Goal: Transaction & Acquisition: Book appointment/travel/reservation

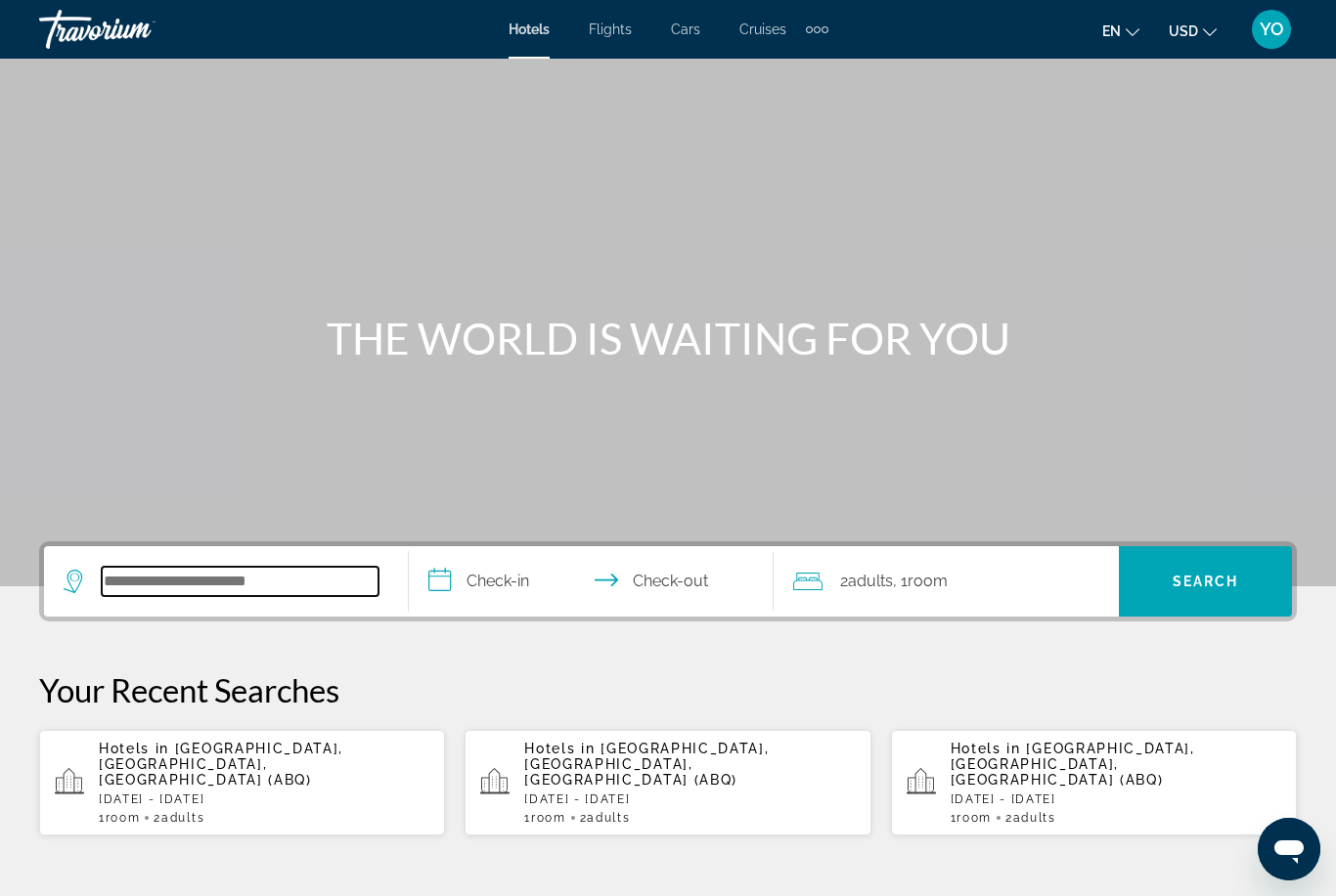
click at [240, 575] on input "Search widget" at bounding box center [240, 582] width 276 height 30
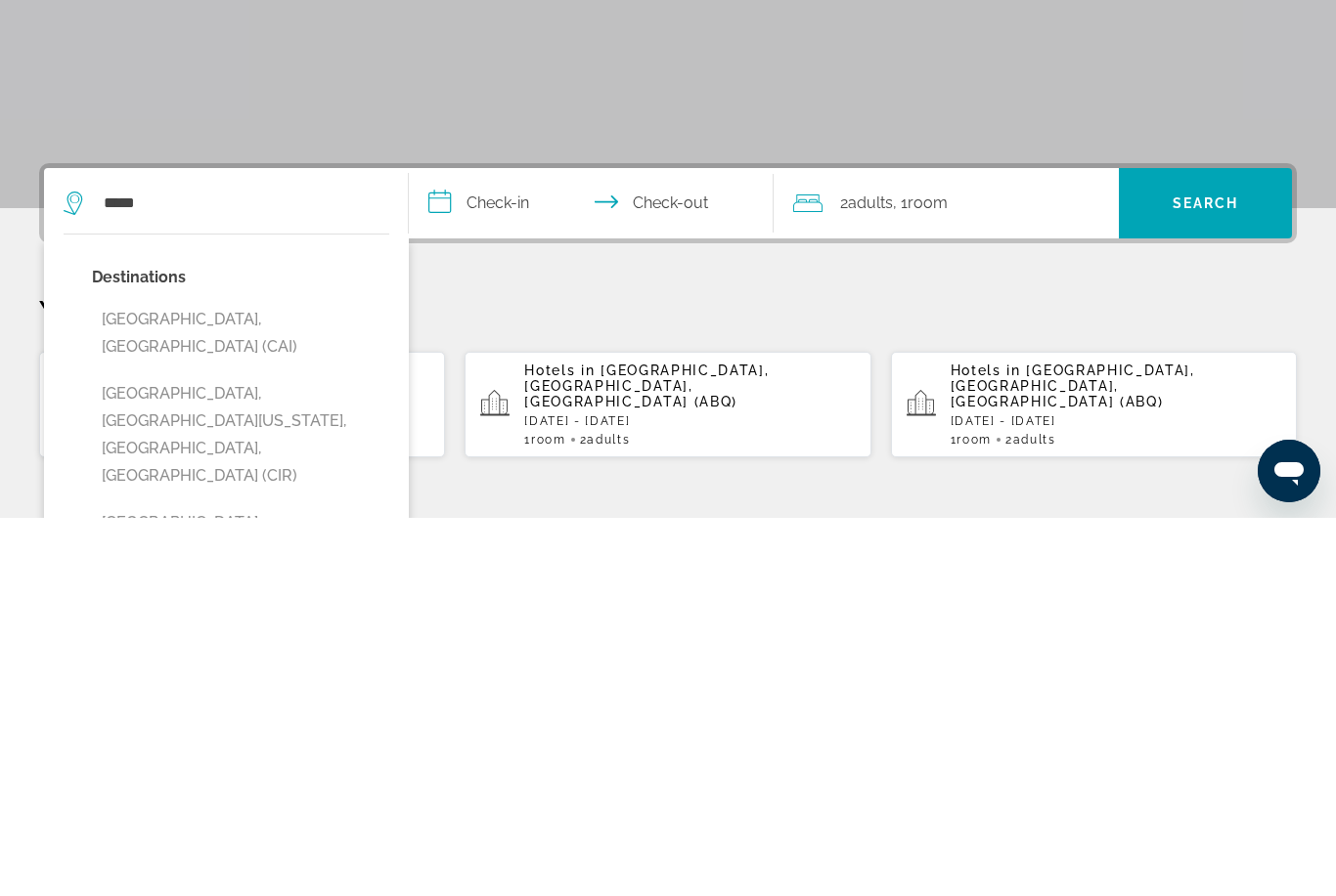
click at [217, 679] on button "[GEOGRAPHIC_DATA], [GEOGRAPHIC_DATA] (CAI)" at bounding box center [241, 711] width 297 height 64
type input "**********"
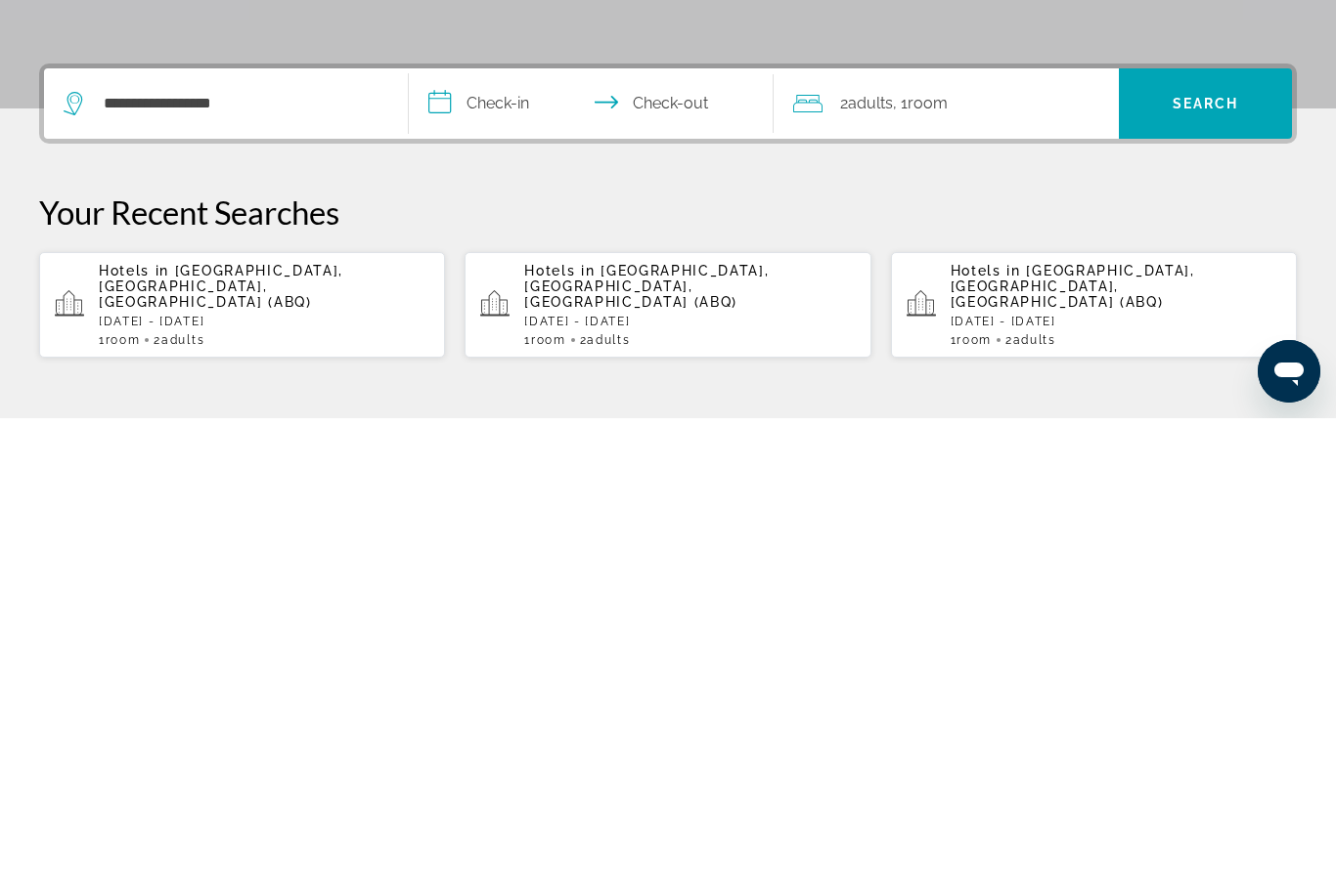
click at [499, 547] on input "**********" at bounding box center [595, 584] width 372 height 76
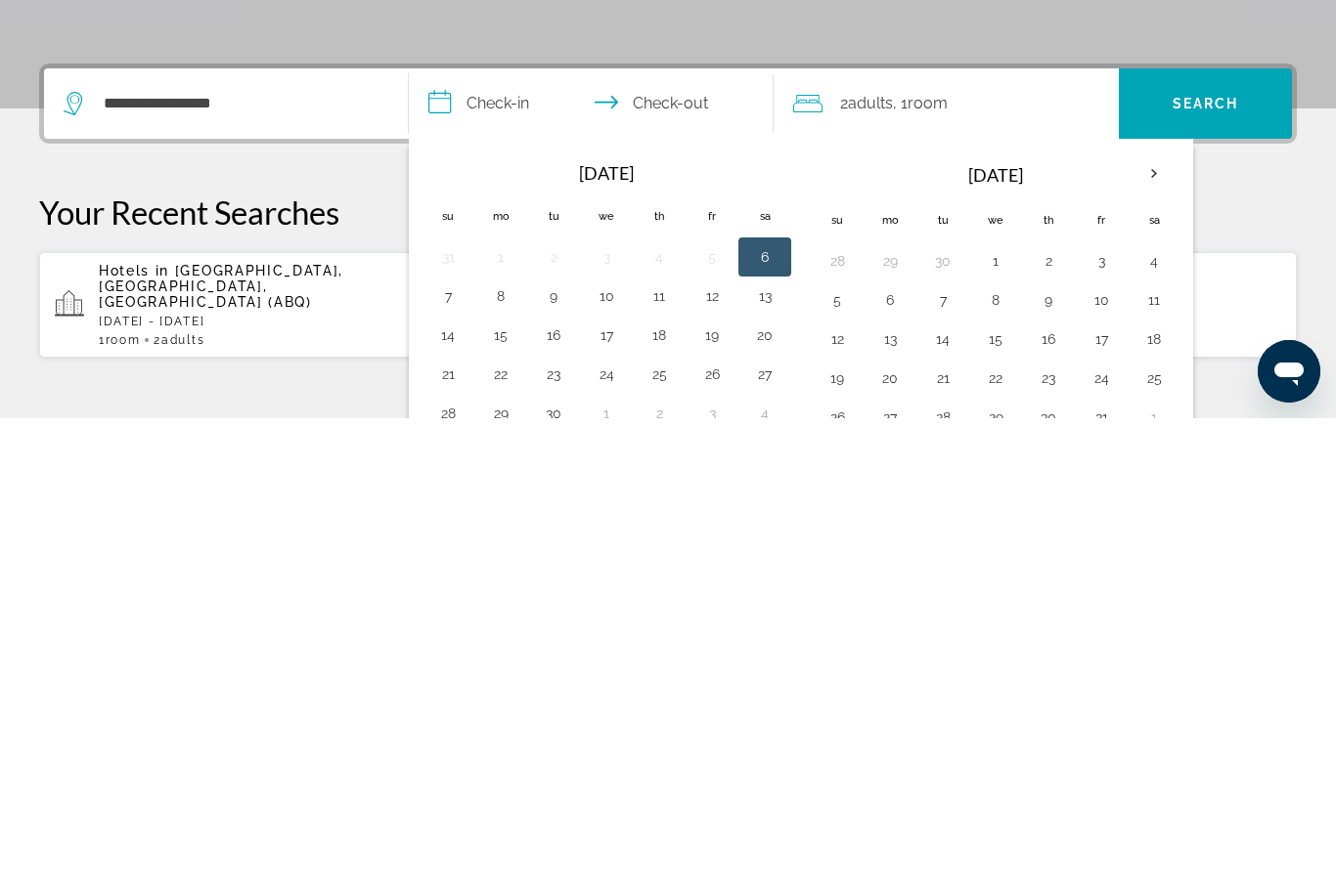
scroll to position [478, 0]
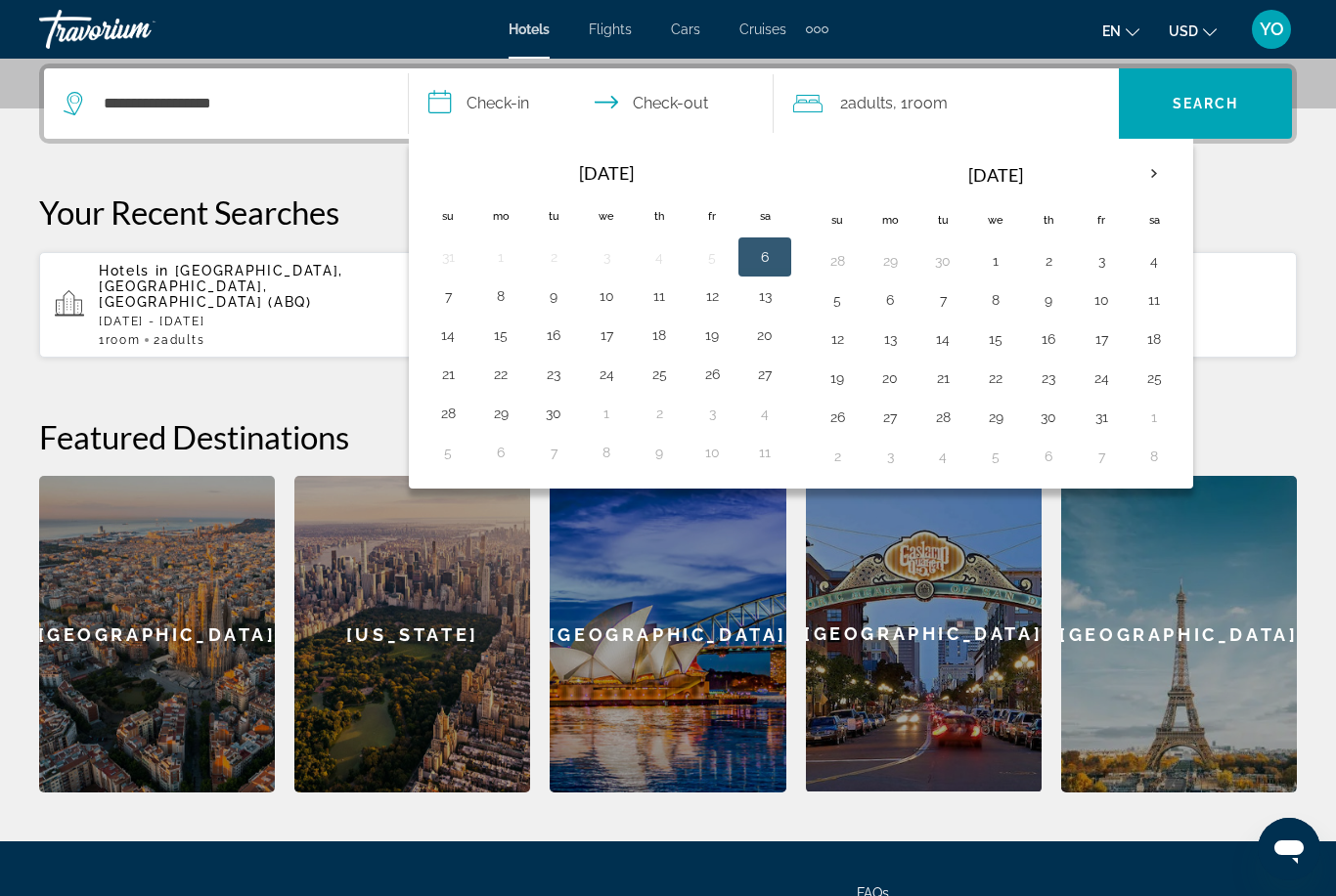
click at [1135, 186] on th "Next month" at bounding box center [1153, 173] width 52 height 43
click at [1151, 175] on th "Next month" at bounding box center [1153, 173] width 52 height 43
click at [1146, 177] on th "Next month" at bounding box center [1153, 173] width 52 height 43
click at [1150, 171] on th "Next month" at bounding box center [1153, 173] width 52 height 43
click at [1150, 165] on th "Next month" at bounding box center [1153, 173] width 52 height 43
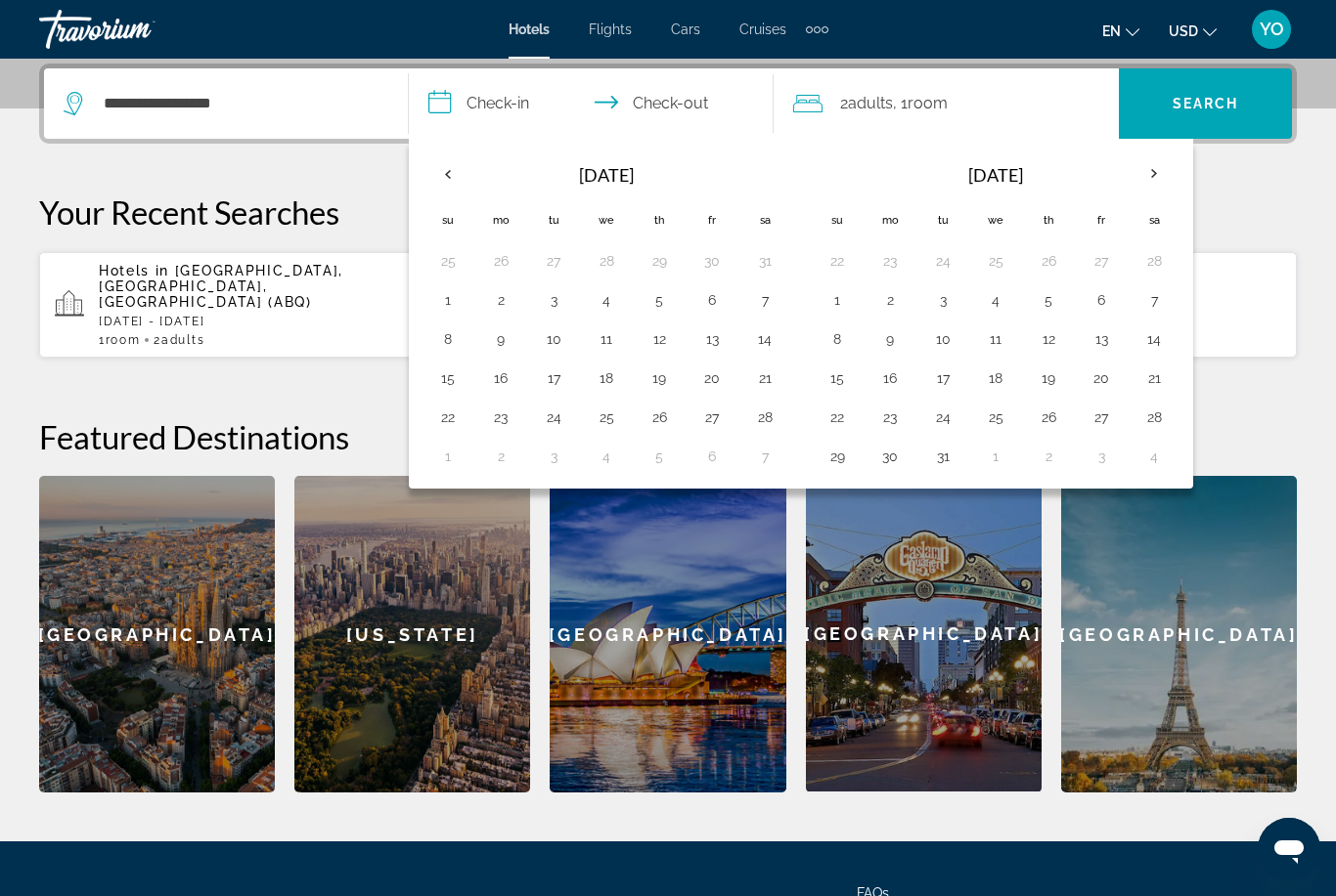
click at [1152, 170] on th "Next month" at bounding box center [1153, 173] width 52 height 43
click at [1149, 172] on th "Next month" at bounding box center [1153, 173] width 52 height 43
click at [1145, 174] on th "Next month" at bounding box center [1153, 173] width 52 height 43
click at [1148, 169] on th "Next month" at bounding box center [1153, 173] width 52 height 43
click at [1151, 167] on th "Next month" at bounding box center [1153, 173] width 52 height 43
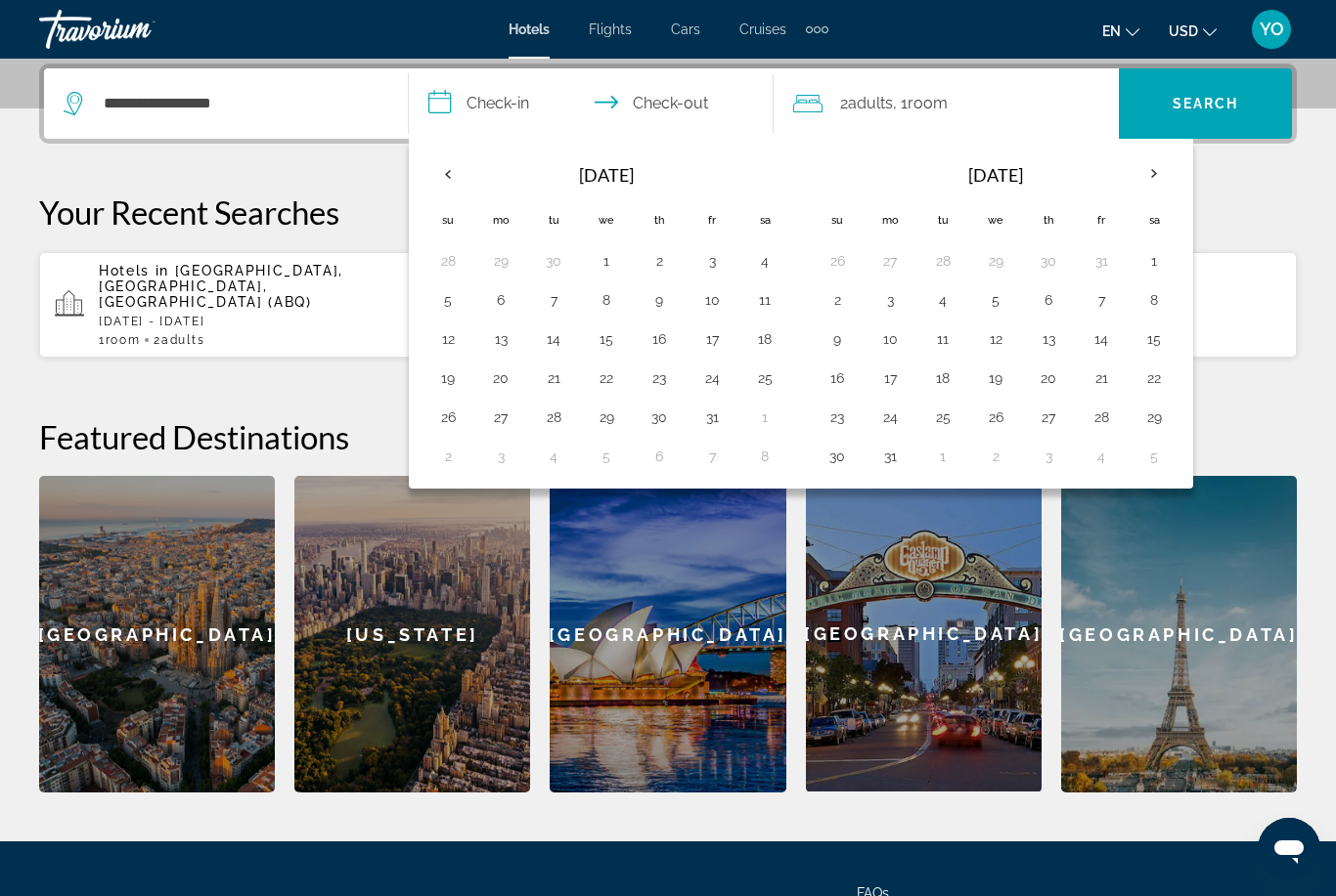
click at [1149, 170] on th "Next month" at bounding box center [1153, 173] width 52 height 43
click at [1149, 174] on th "Next month" at bounding box center [1153, 173] width 52 height 43
click at [447, 344] on button "13" at bounding box center [448, 340] width 32 height 28
click at [551, 341] on button "15" at bounding box center [554, 340] width 32 height 28
type input "**********"
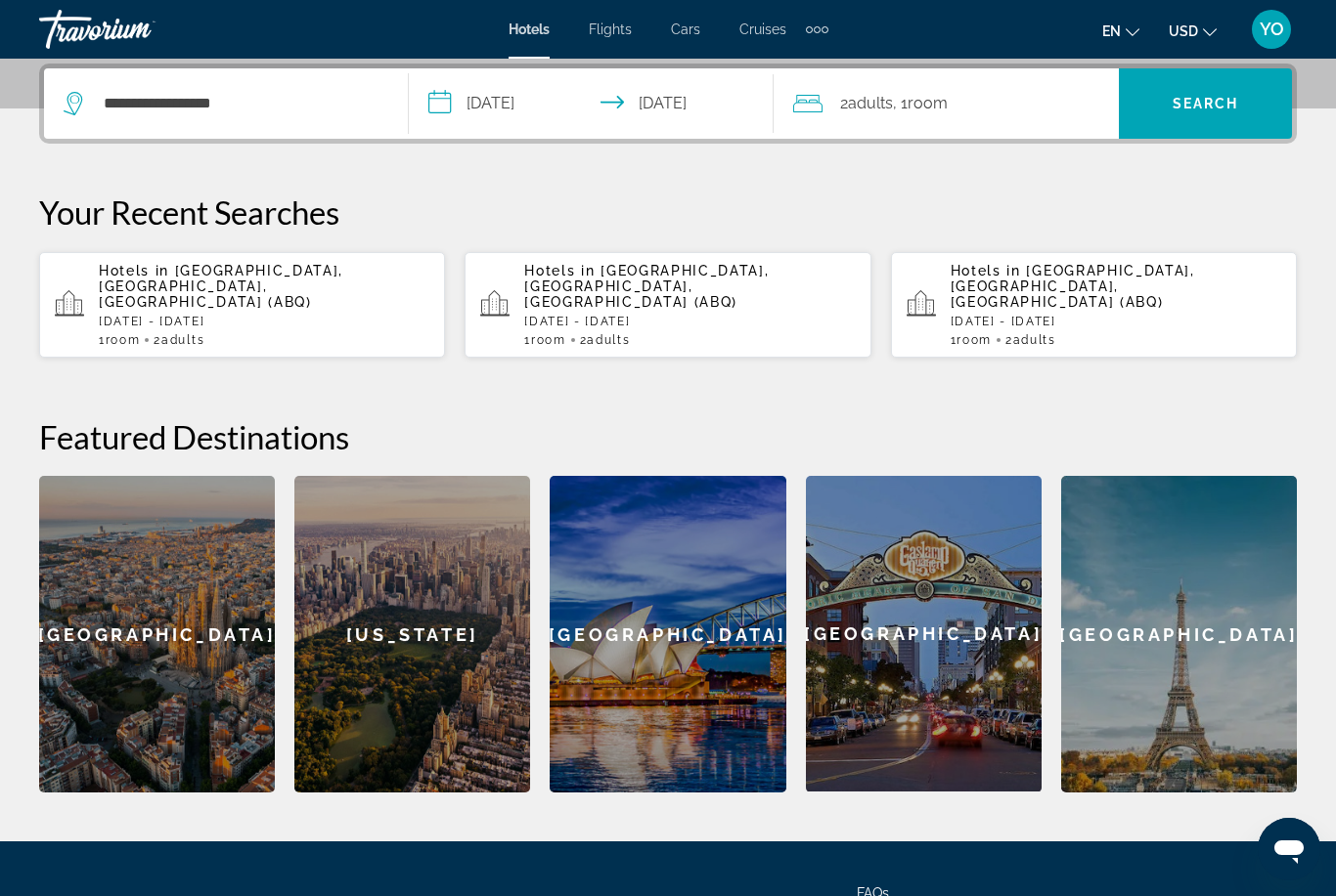
click at [1210, 94] on span "Search widget" at bounding box center [1205, 103] width 173 height 47
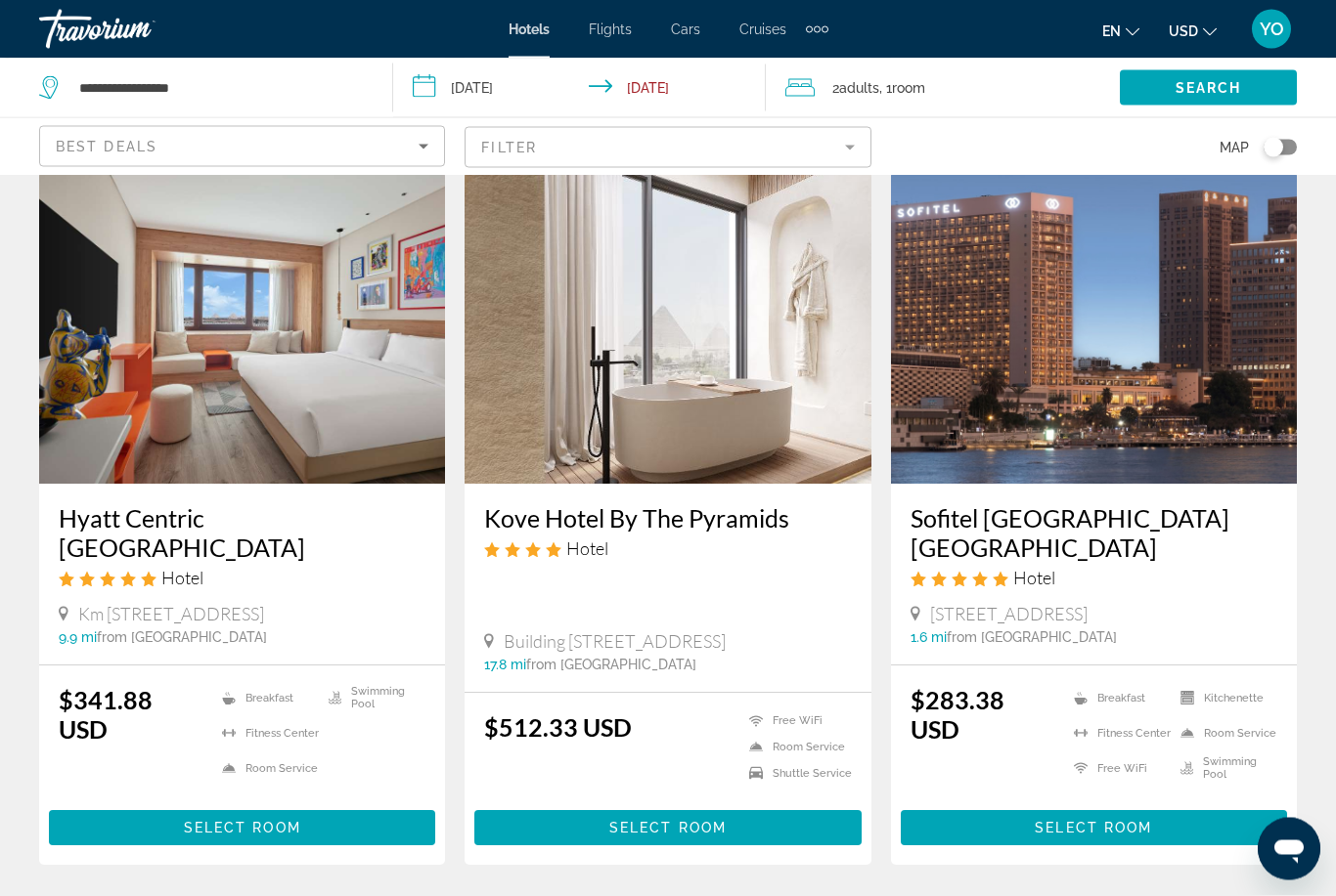
scroll to position [2343, 0]
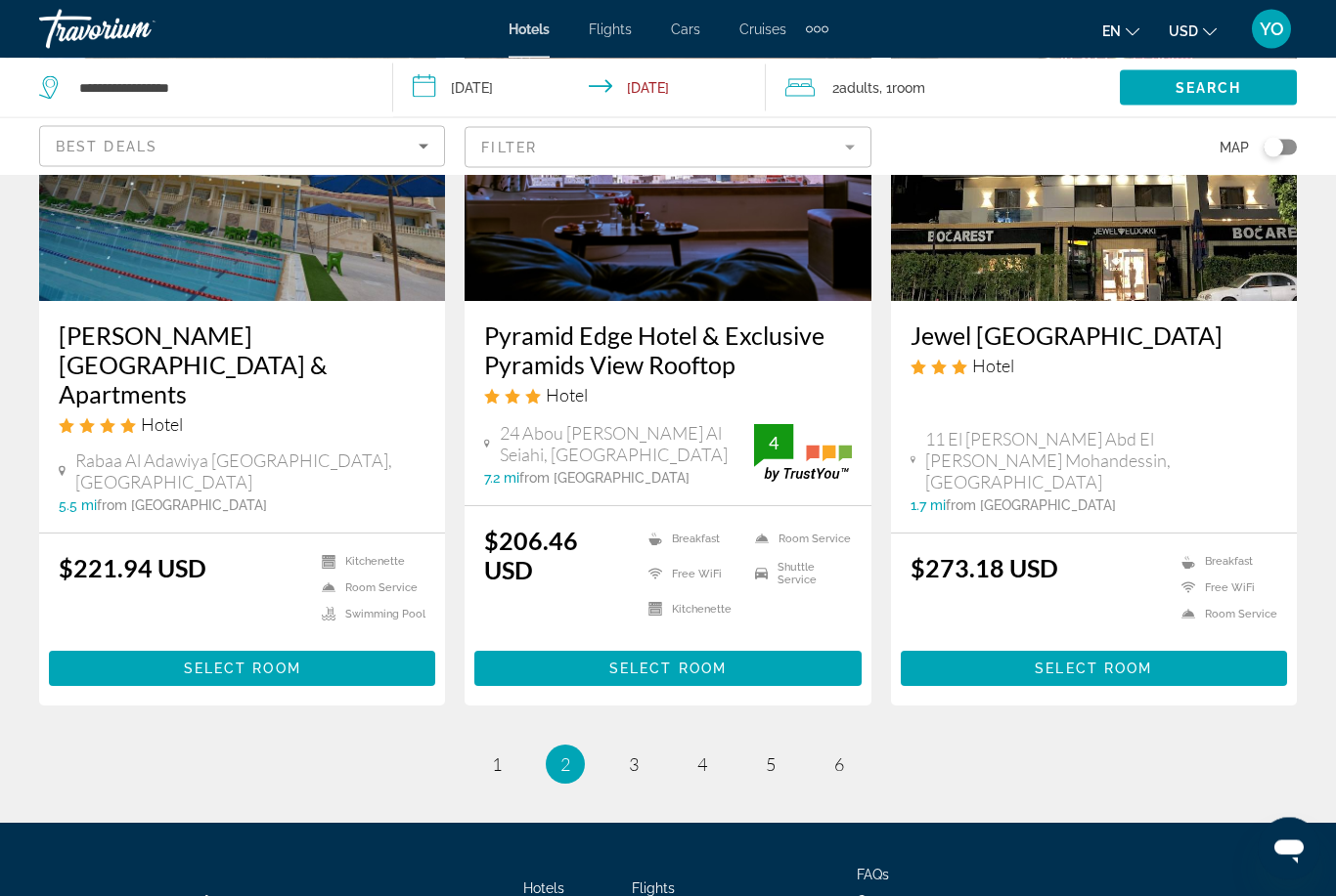
scroll to position [2531, 0]
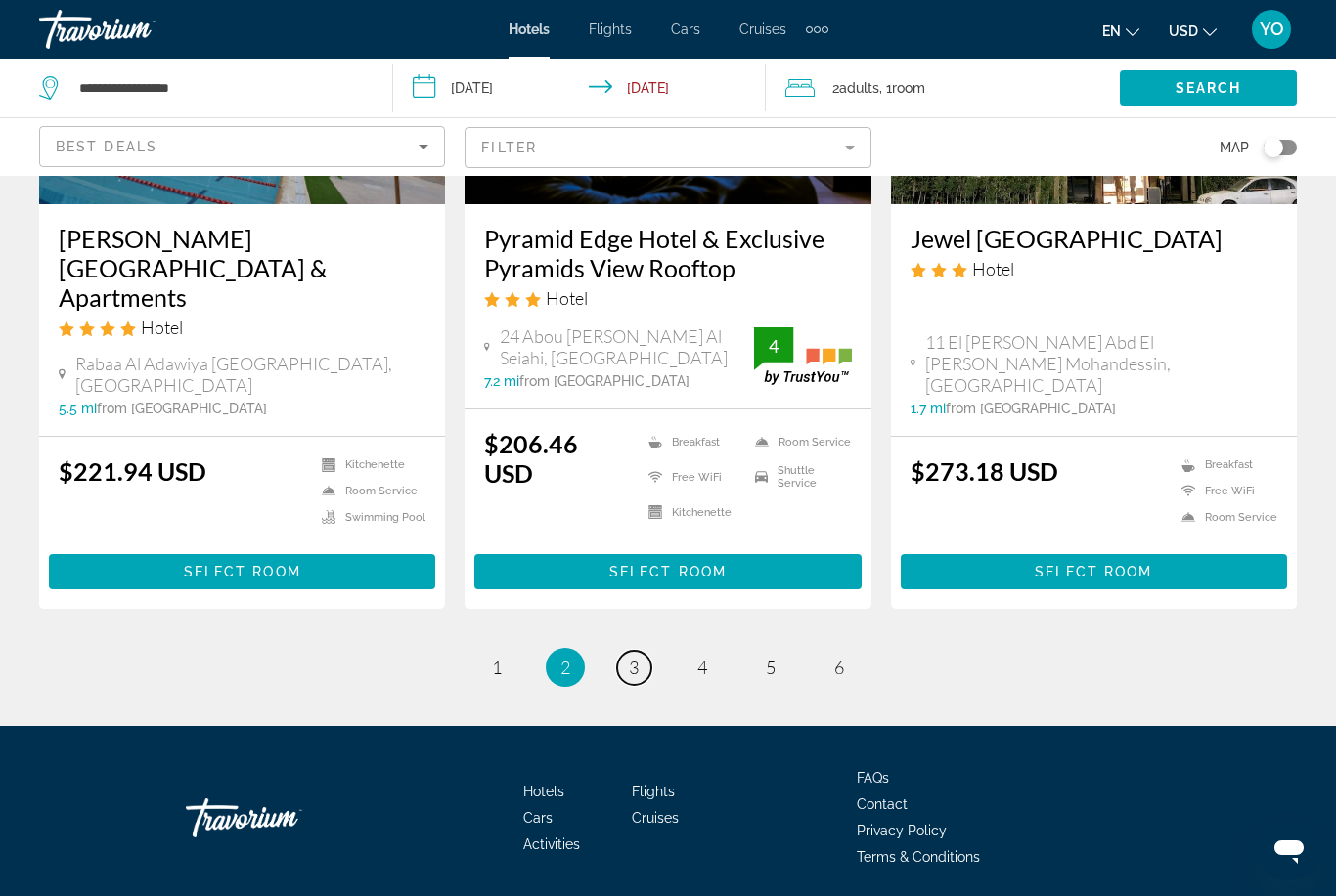
click at [637, 651] on link "page 3" at bounding box center [634, 668] width 35 height 35
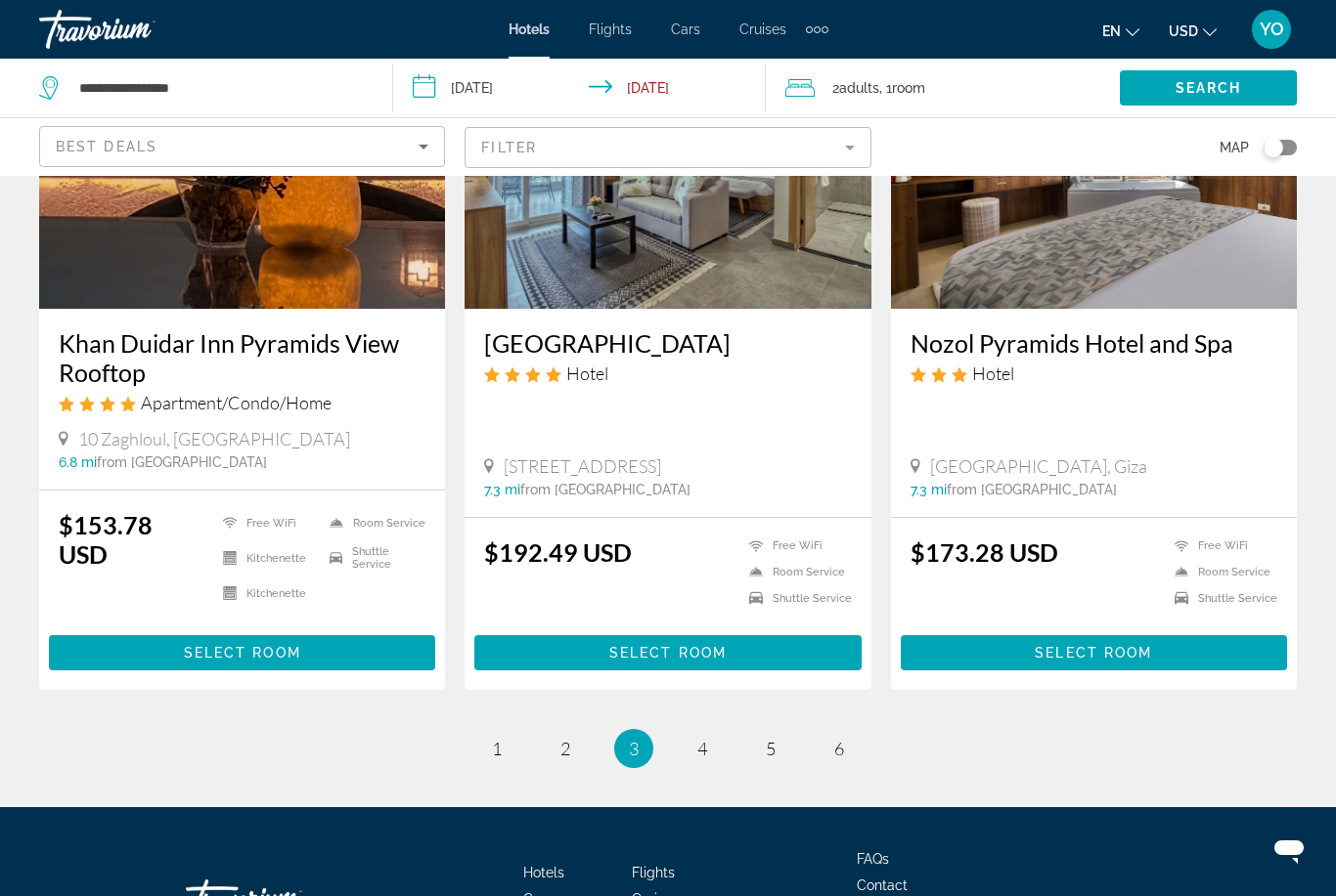
scroll to position [2513, 0]
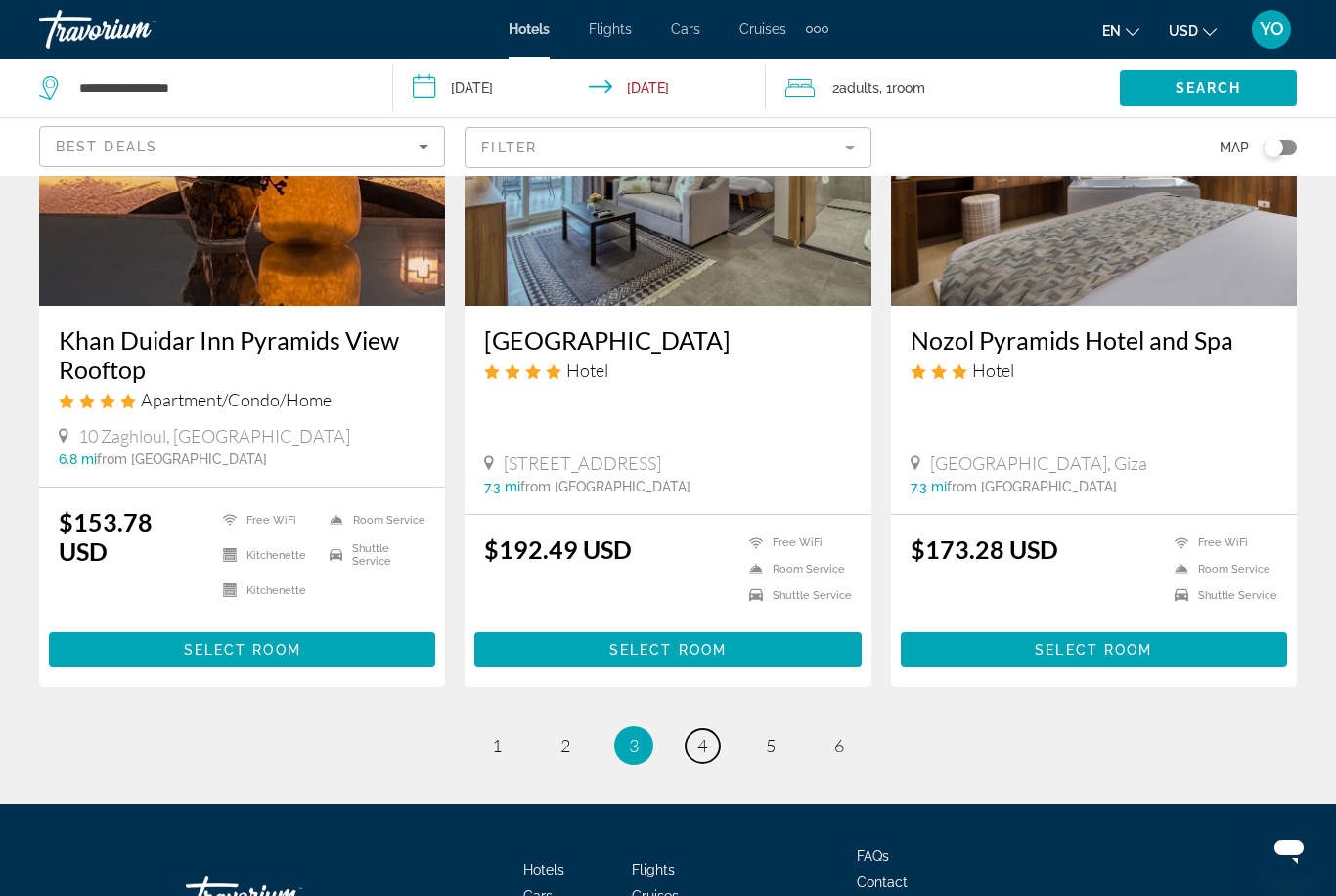
click at [710, 730] on link "page 4" at bounding box center [702, 747] width 35 height 35
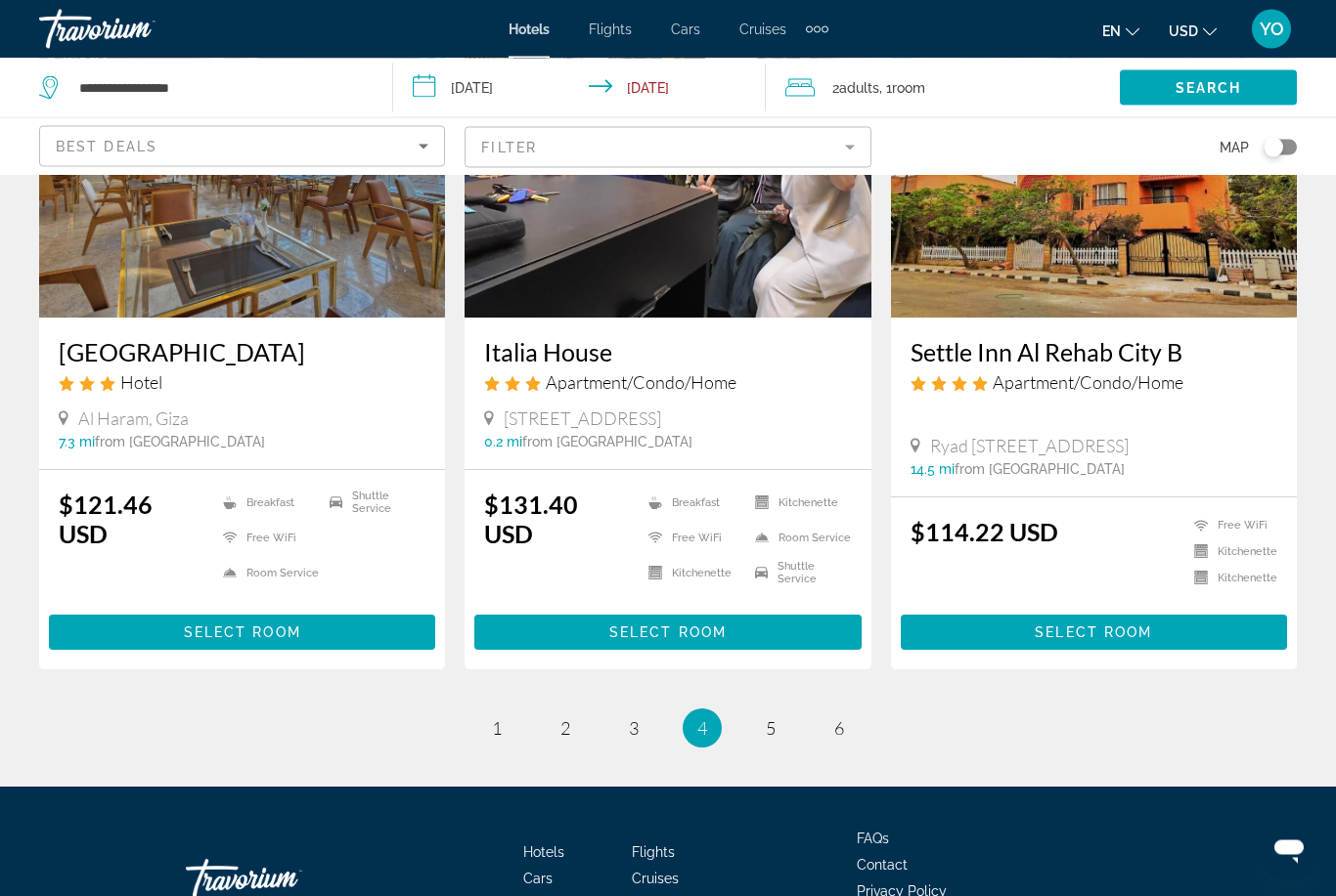
scroll to position [2416, 0]
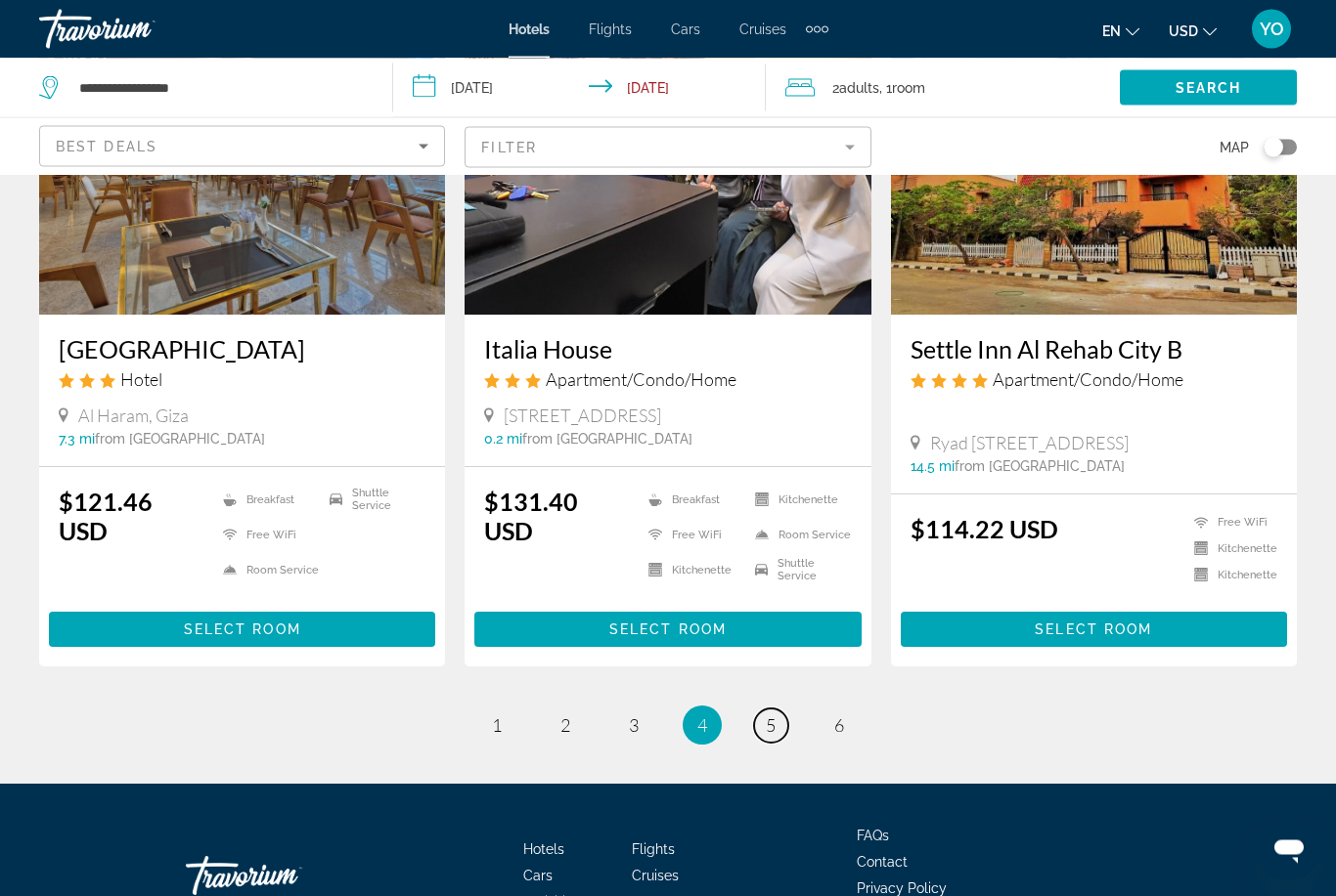
click at [776, 710] on link "page 5" at bounding box center [771, 727] width 35 height 35
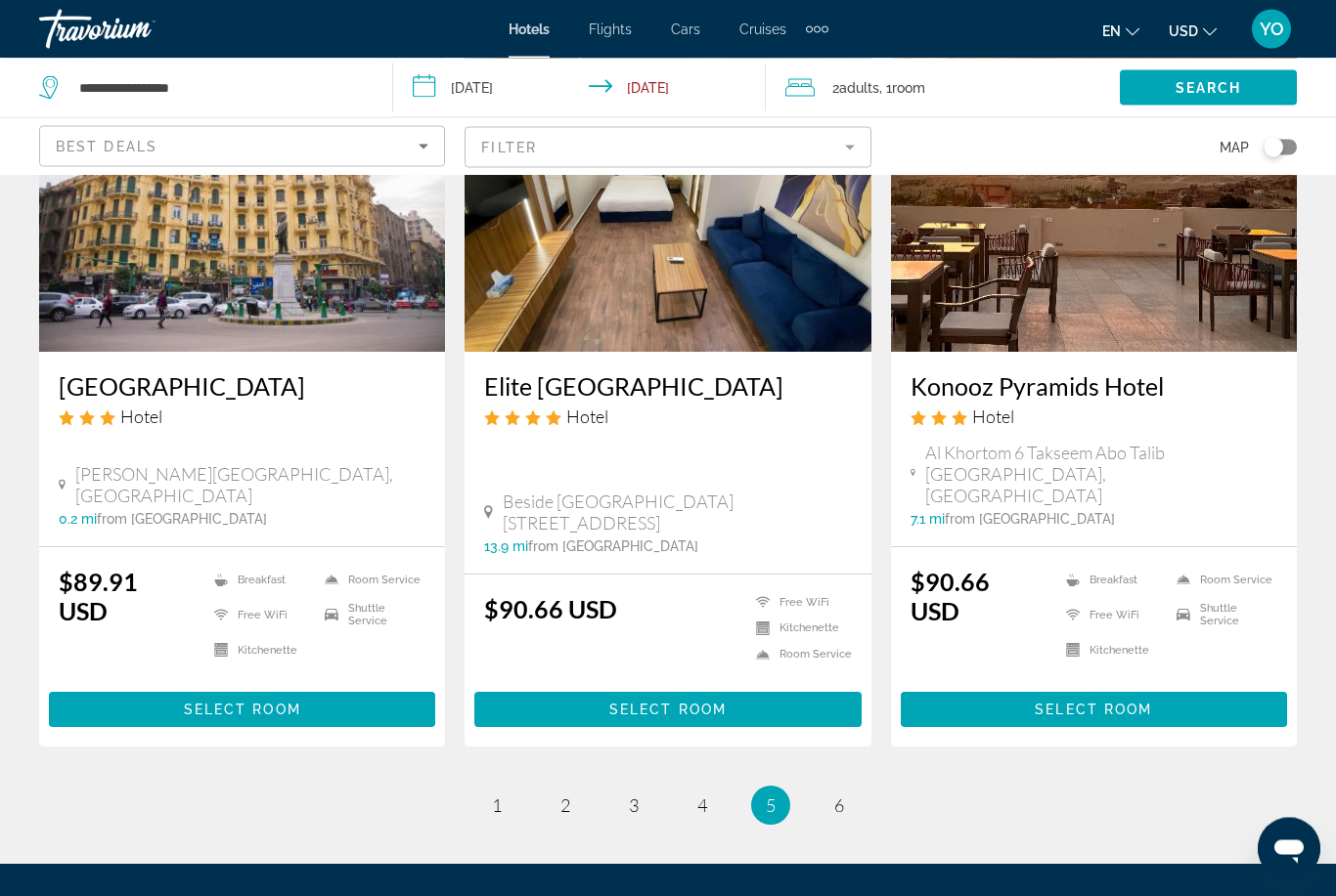
scroll to position [2408, 0]
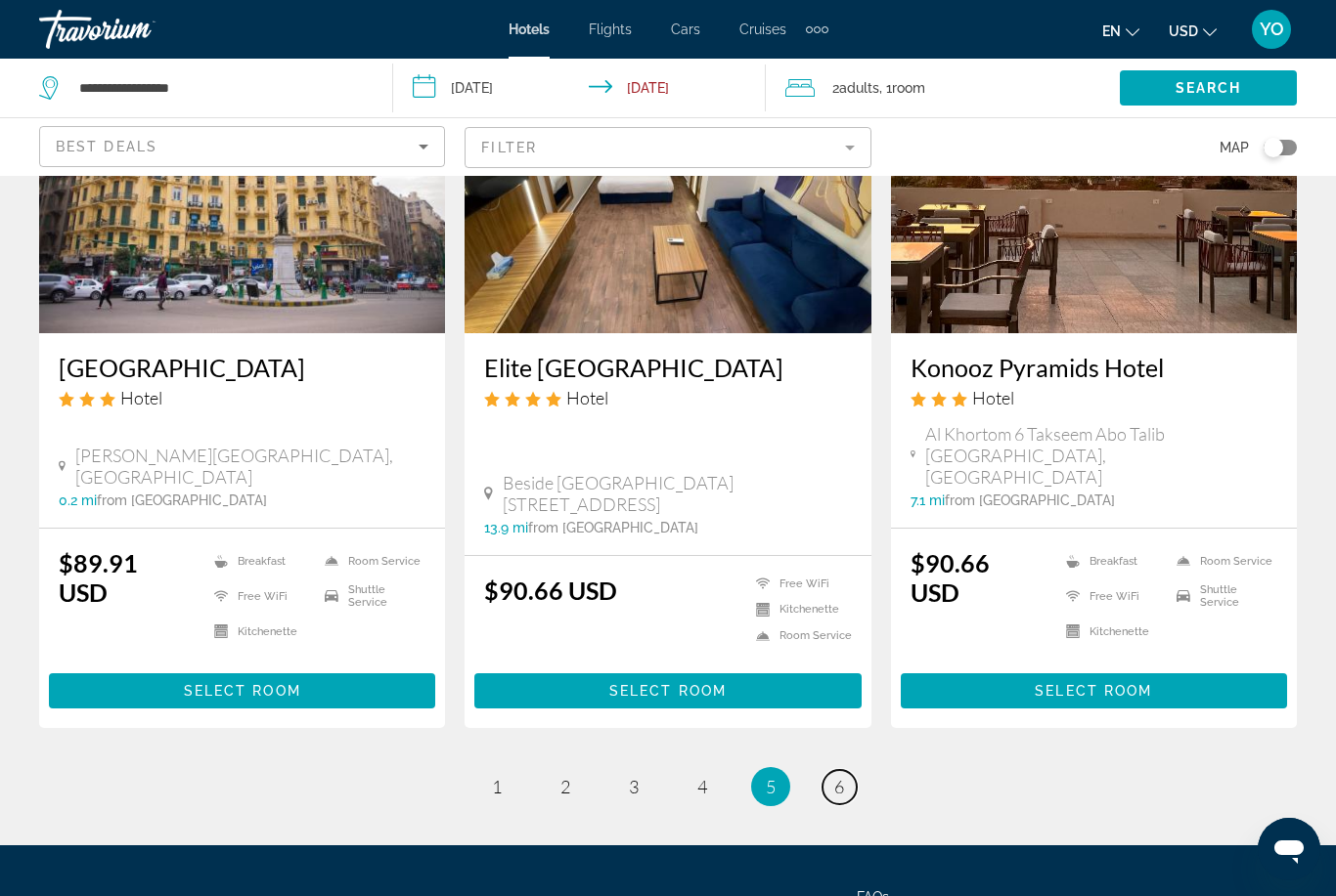
click at [842, 776] on span "6" at bounding box center [839, 787] width 10 height 22
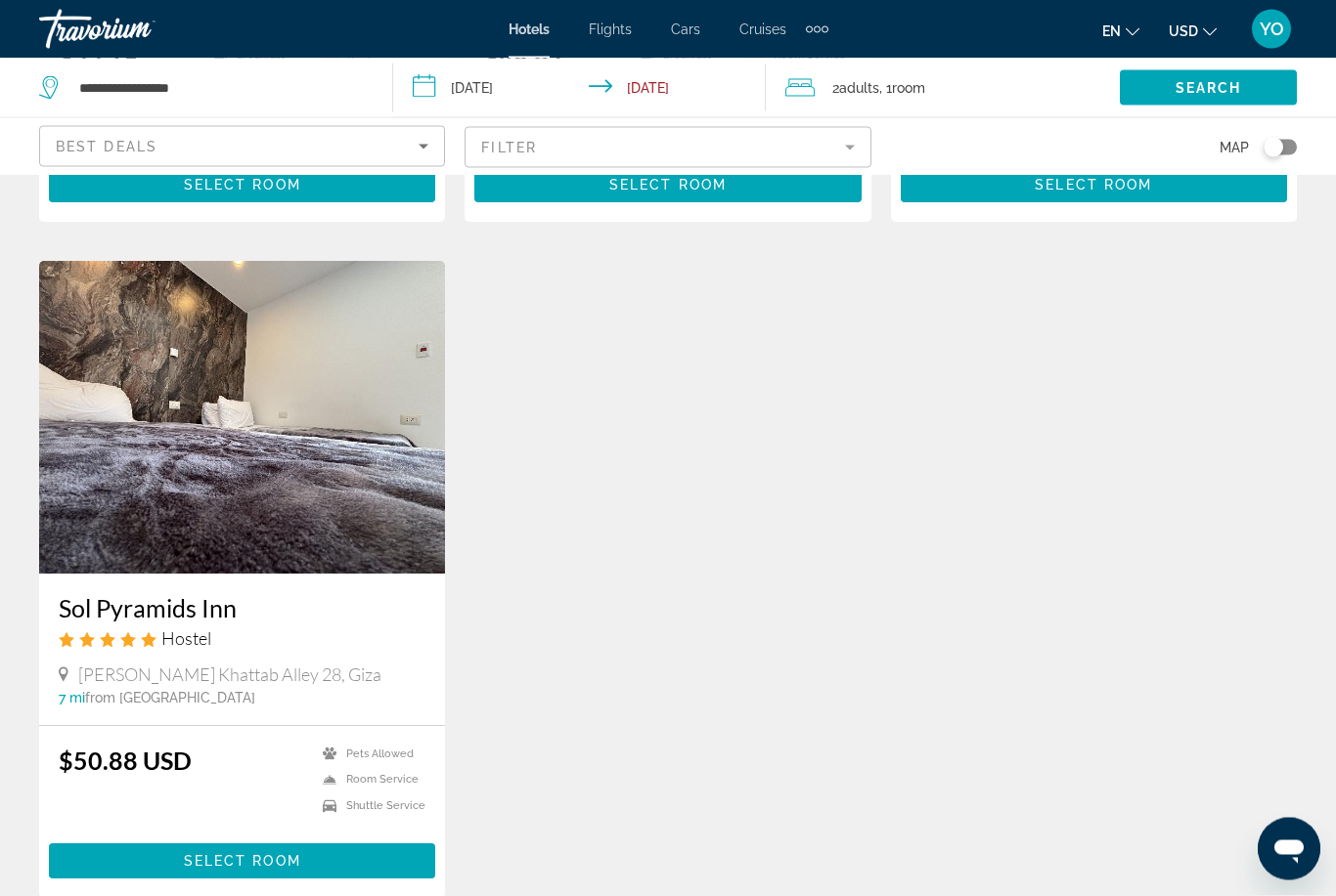
scroll to position [2246, 0]
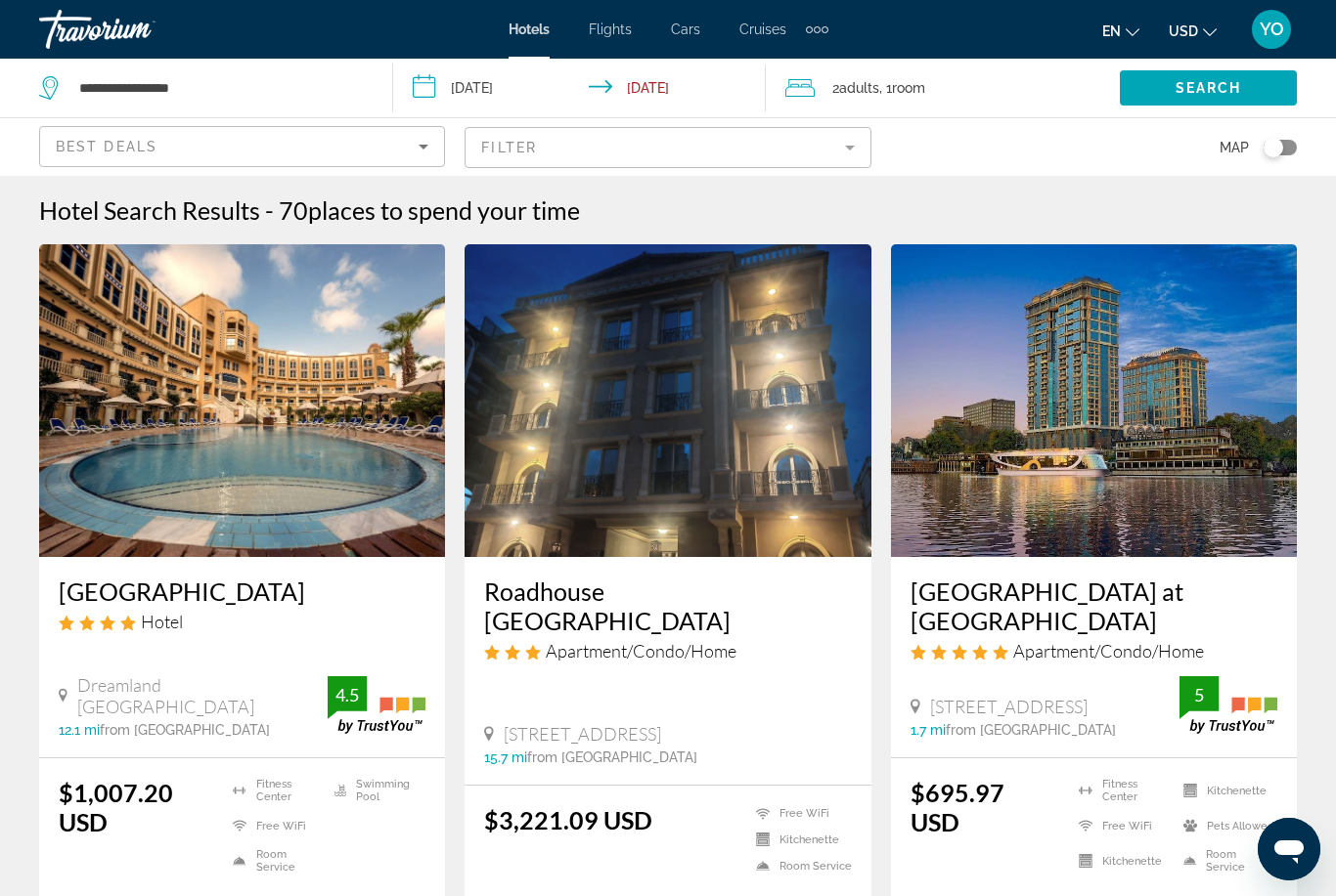
click at [1158, 467] on img "Main content" at bounding box center [1093, 401] width 406 height 313
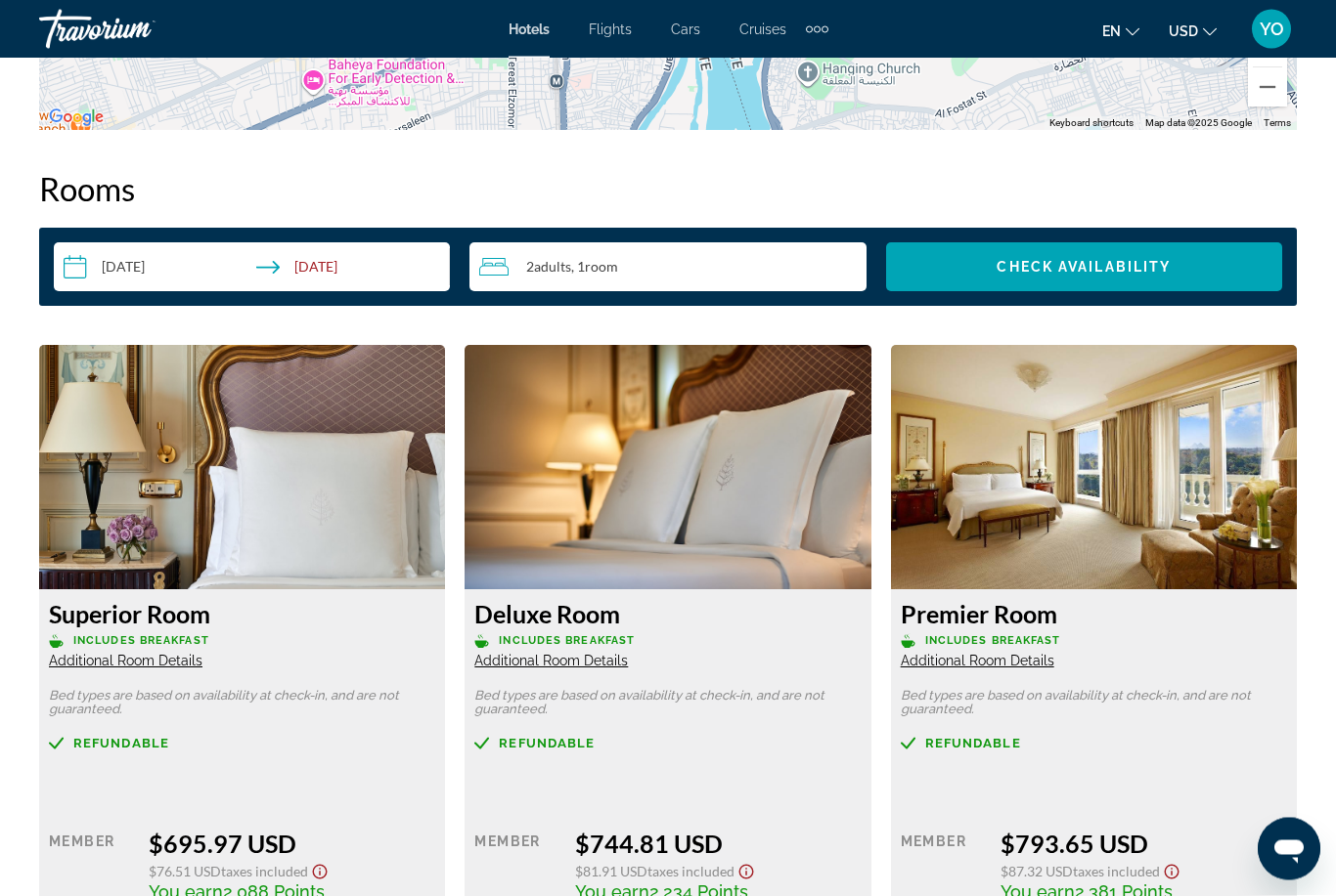
scroll to position [2758, 0]
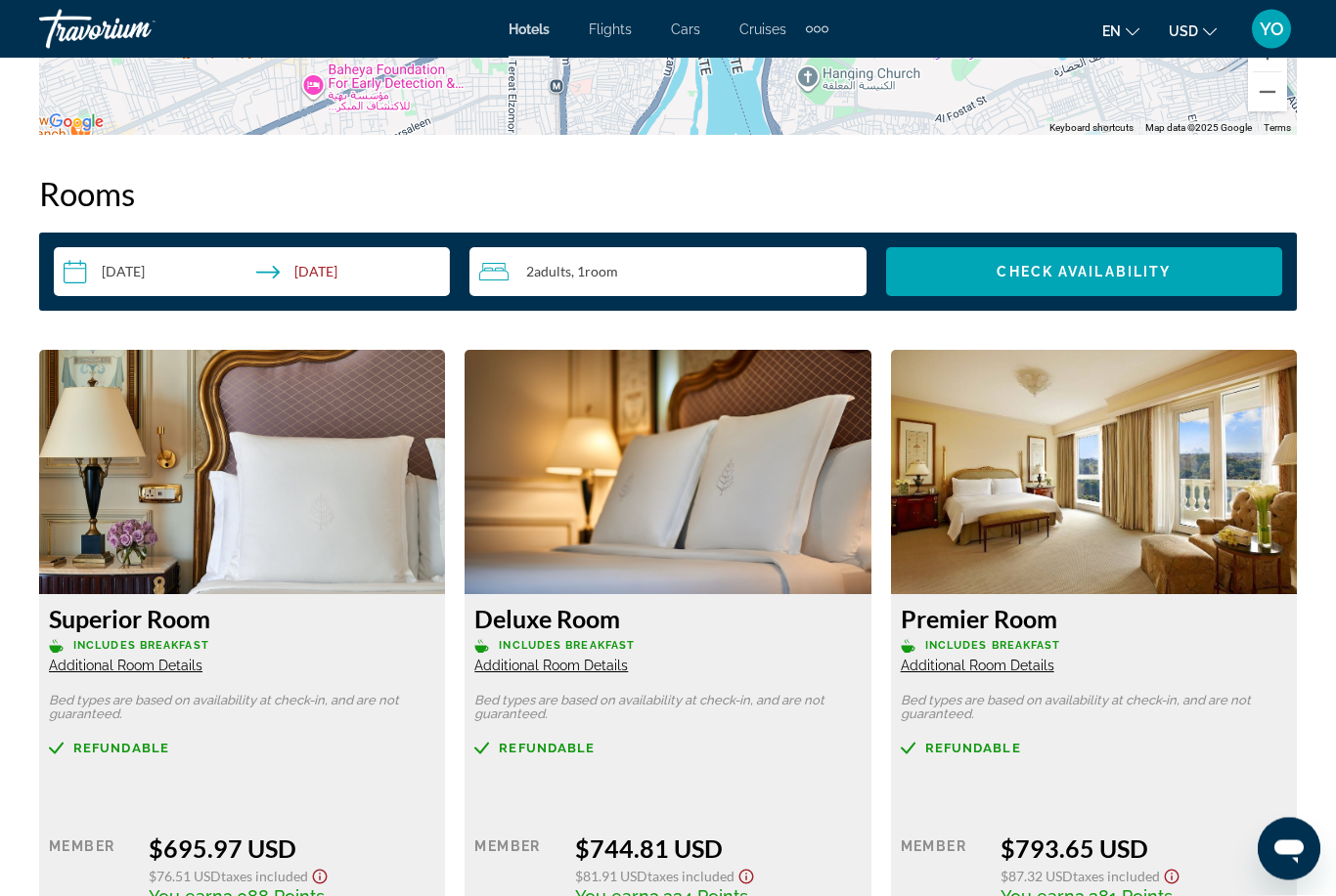
click at [1140, 510] on img "Main content" at bounding box center [1093, 472] width 406 height 245
click at [1110, 472] on img "Main content" at bounding box center [1093, 472] width 406 height 245
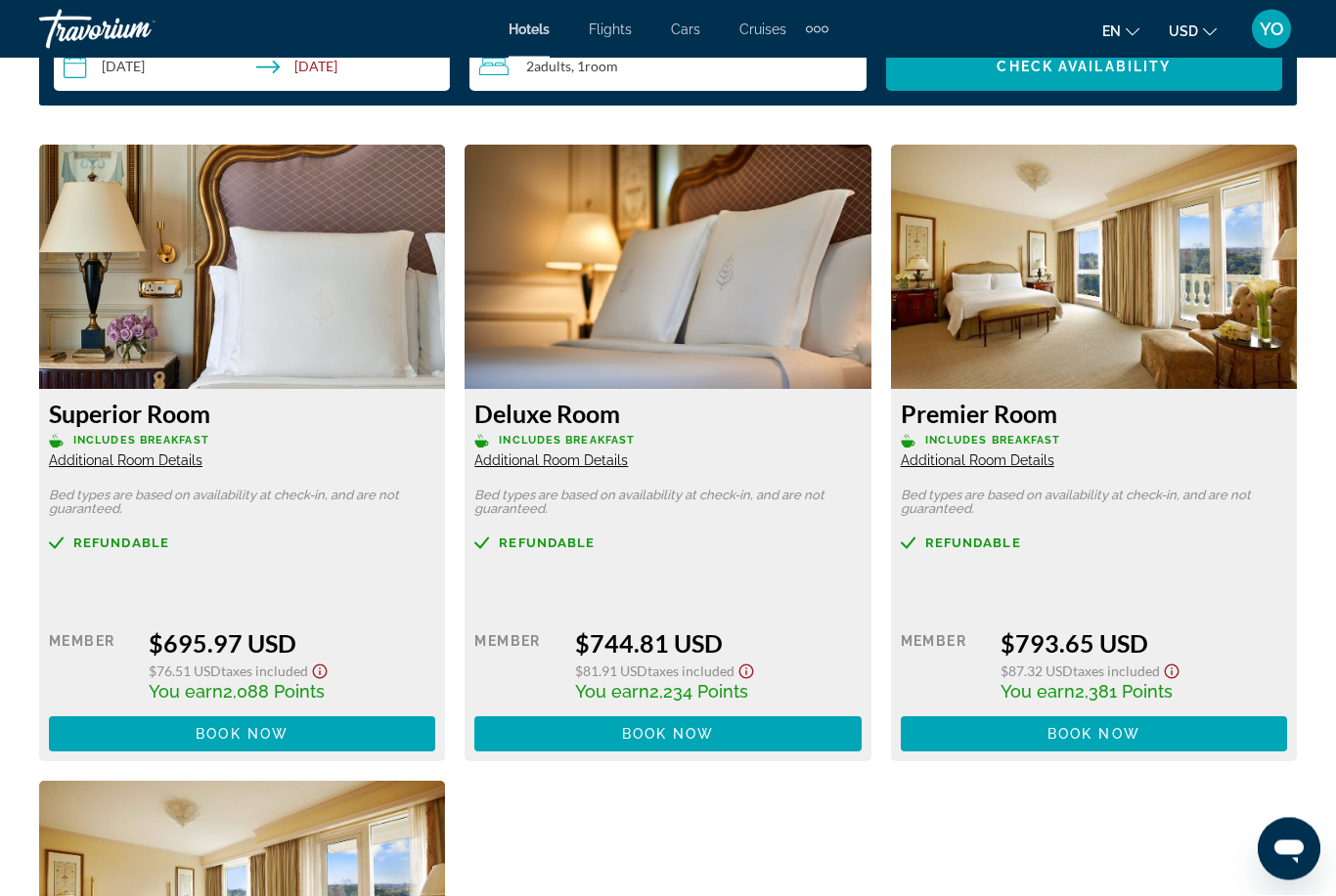
click at [1150, 734] on span "Main content" at bounding box center [1093, 735] width 386 height 47
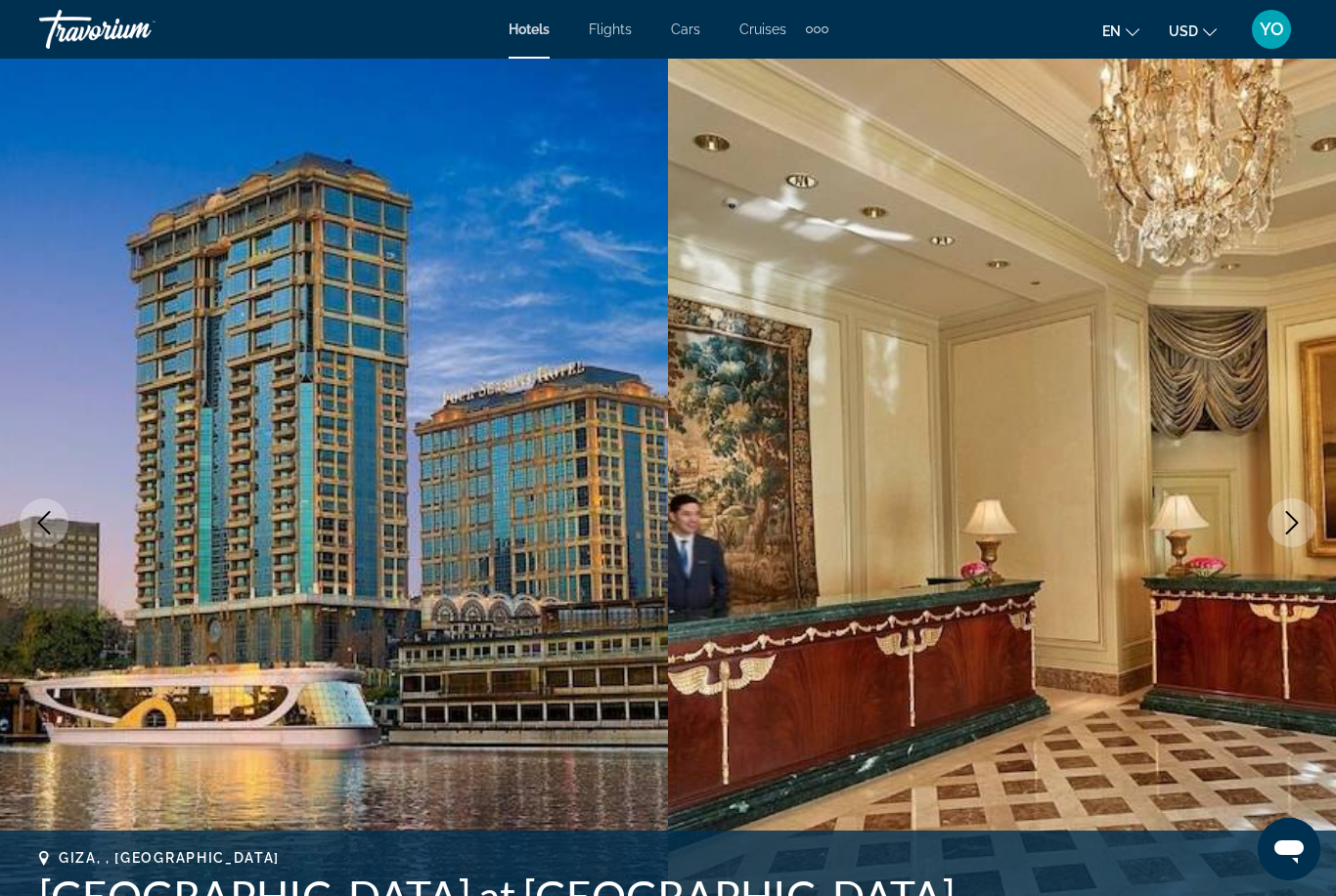
click at [1287, 528] on icon "Next image" at bounding box center [1291, 523] width 24 height 24
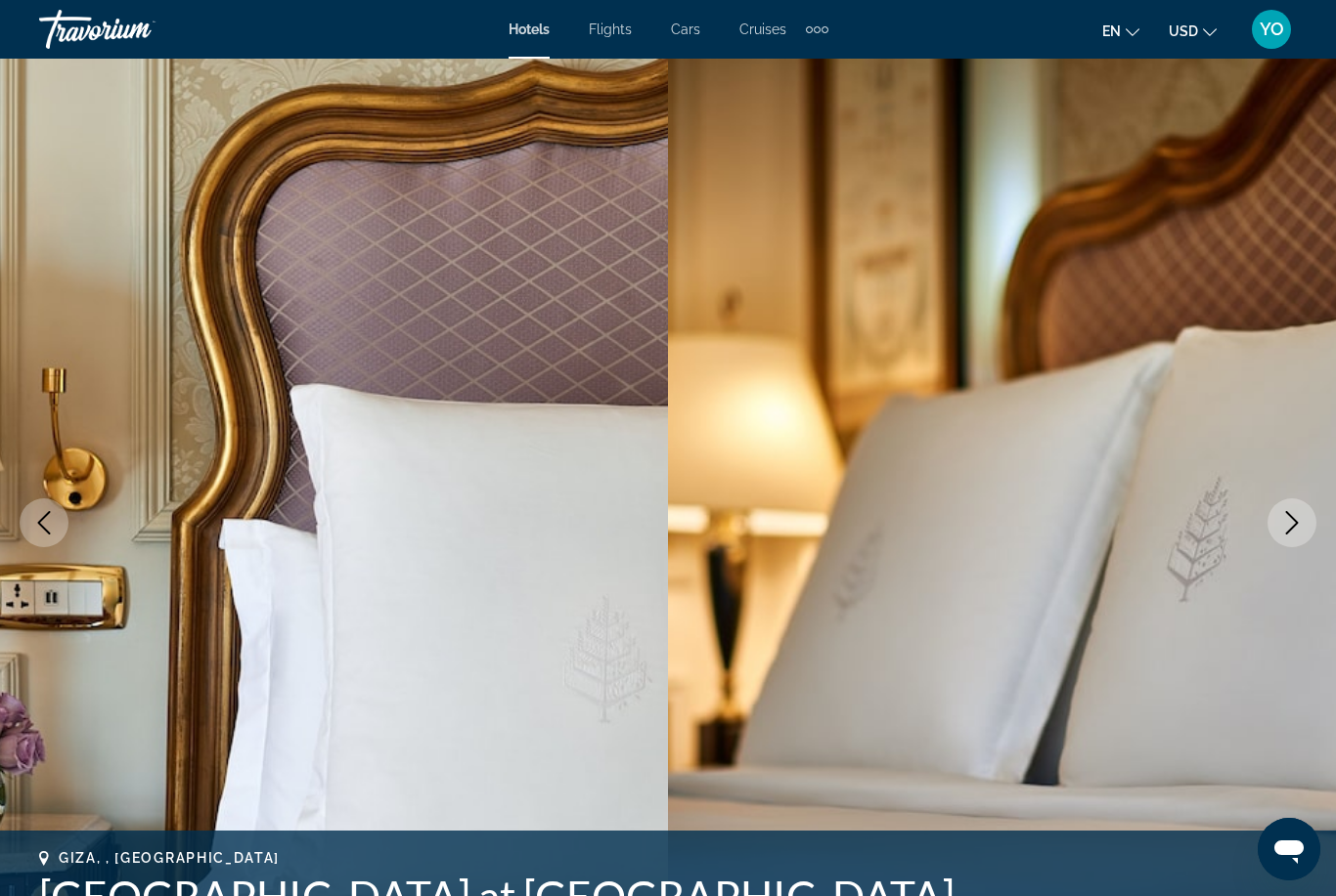
click at [1289, 521] on icon "Next image" at bounding box center [1291, 523] width 24 height 24
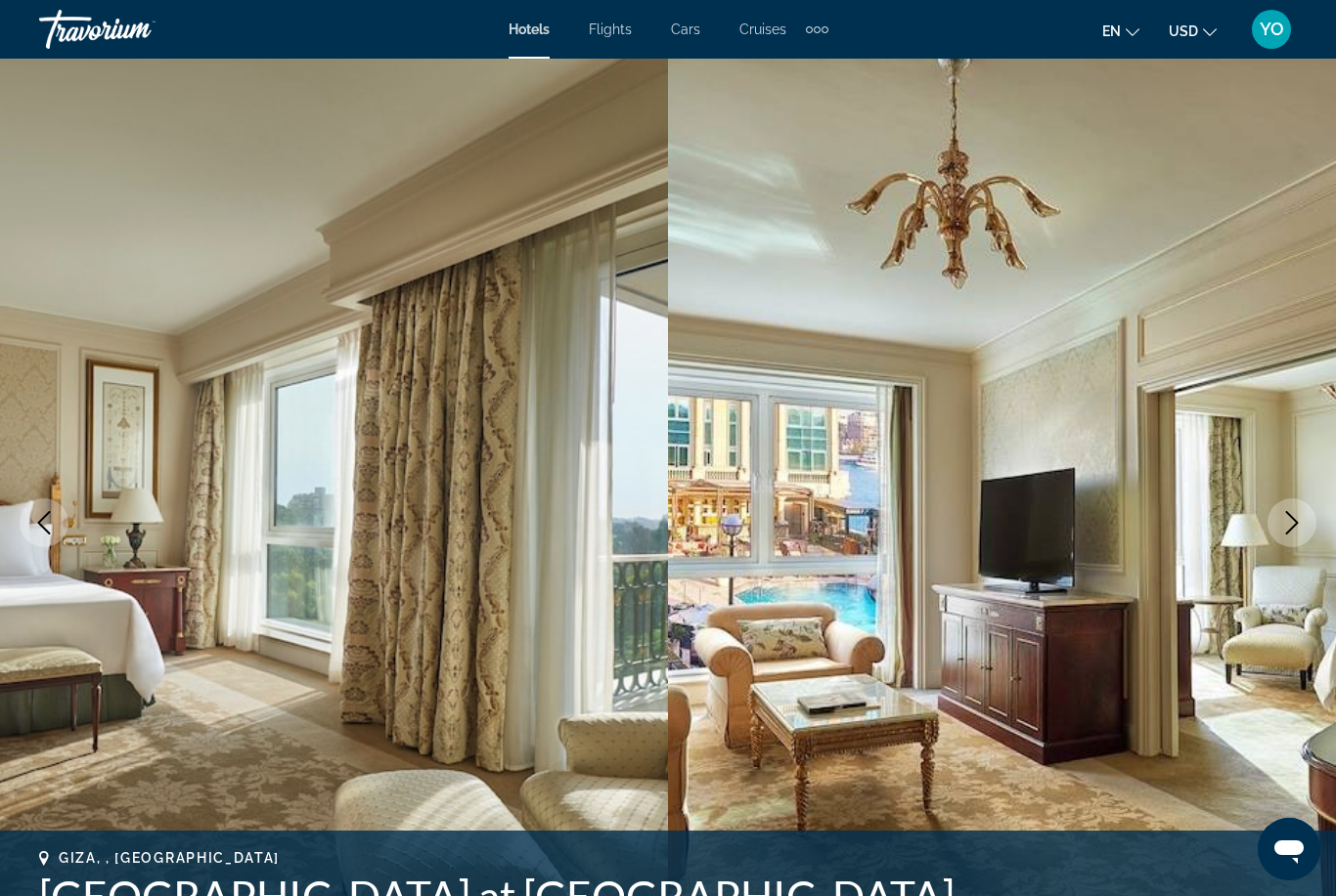
click at [1285, 521] on icon "Next image" at bounding box center [1291, 523] width 24 height 24
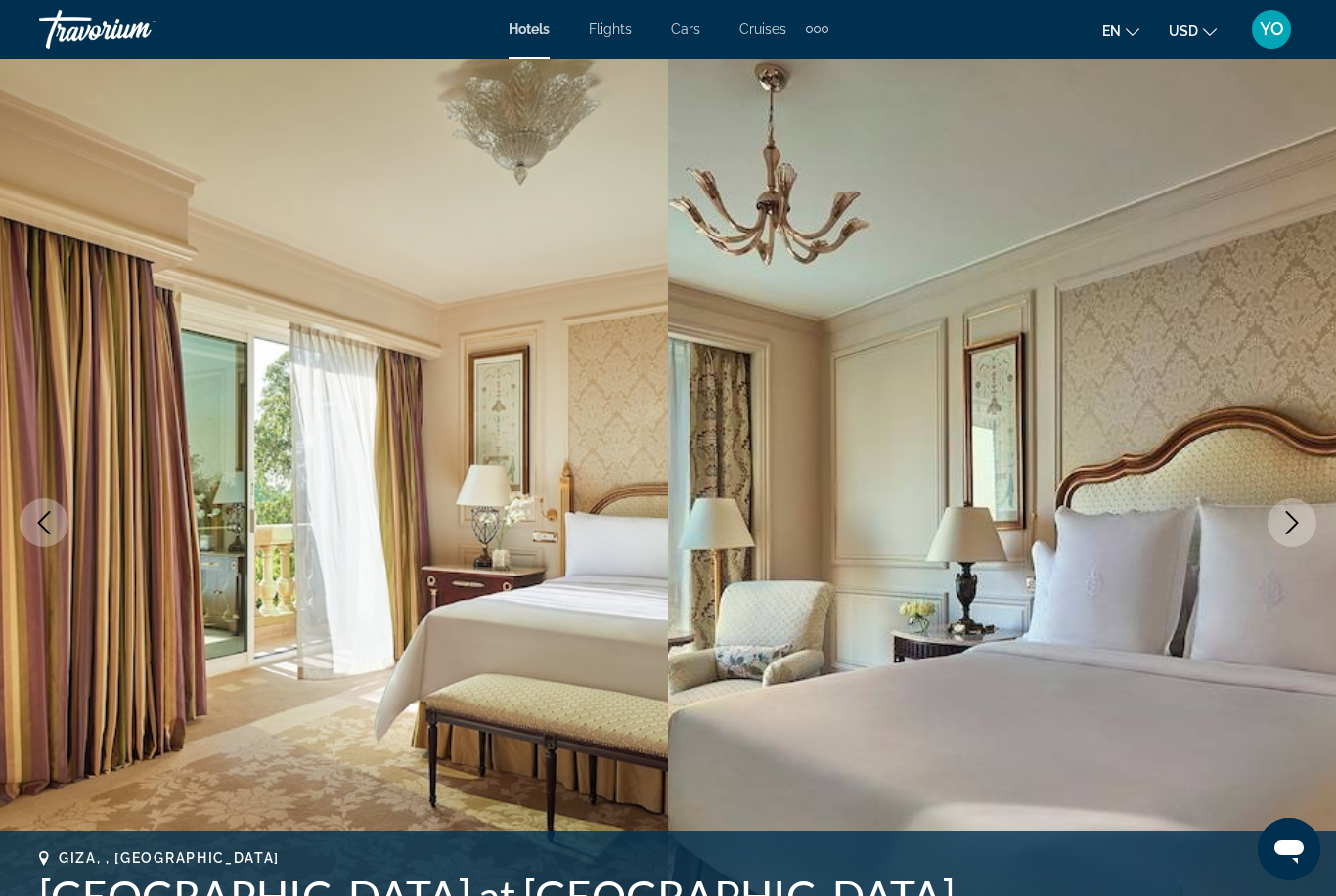
click at [1281, 530] on icon "Next image" at bounding box center [1291, 523] width 24 height 24
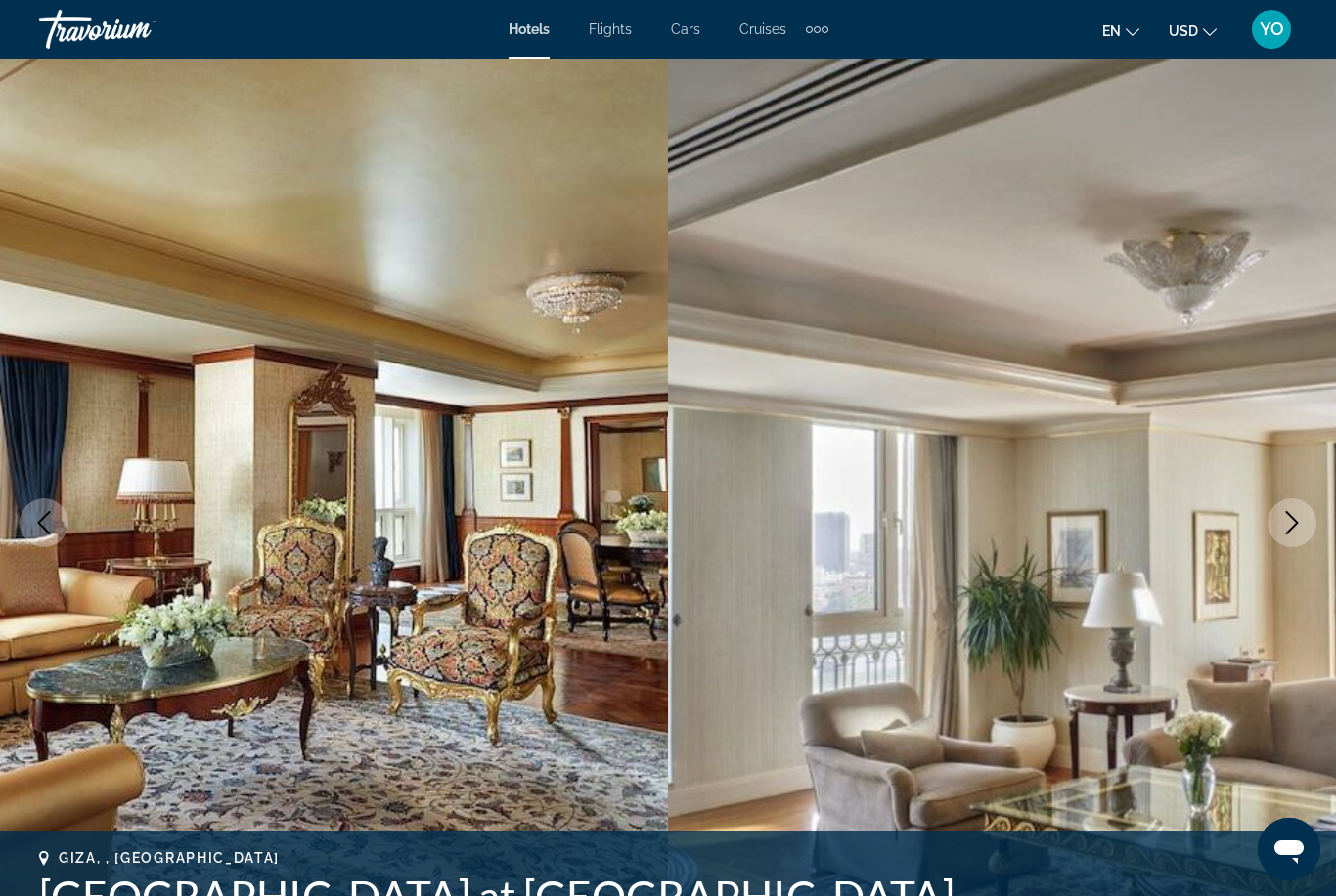
click at [1278, 551] on img "Main content" at bounding box center [1001, 523] width 668 height 929
click at [1285, 532] on icon "Next image" at bounding box center [1291, 523] width 24 height 24
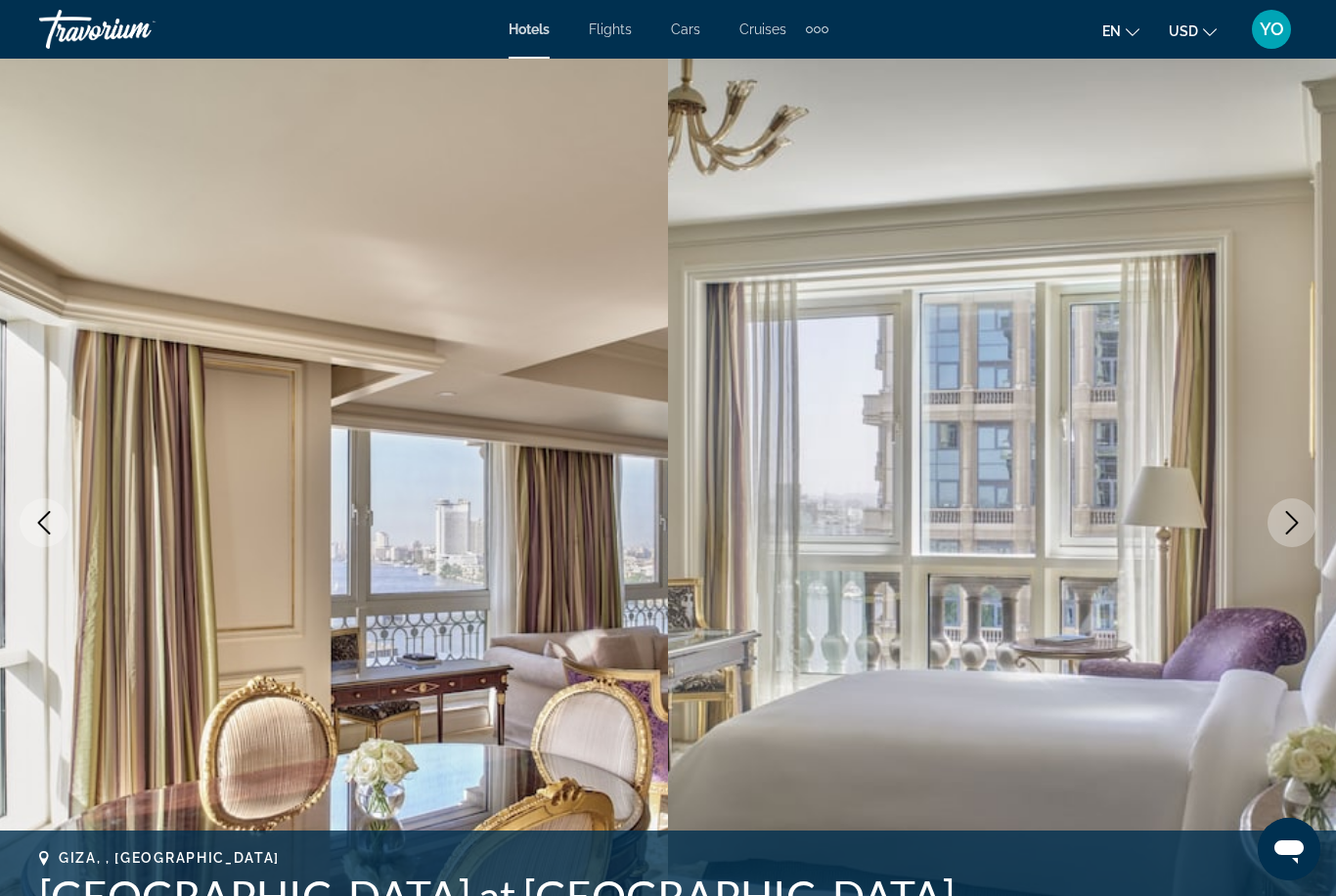
click at [1305, 522] on button "Next image" at bounding box center [1291, 523] width 49 height 49
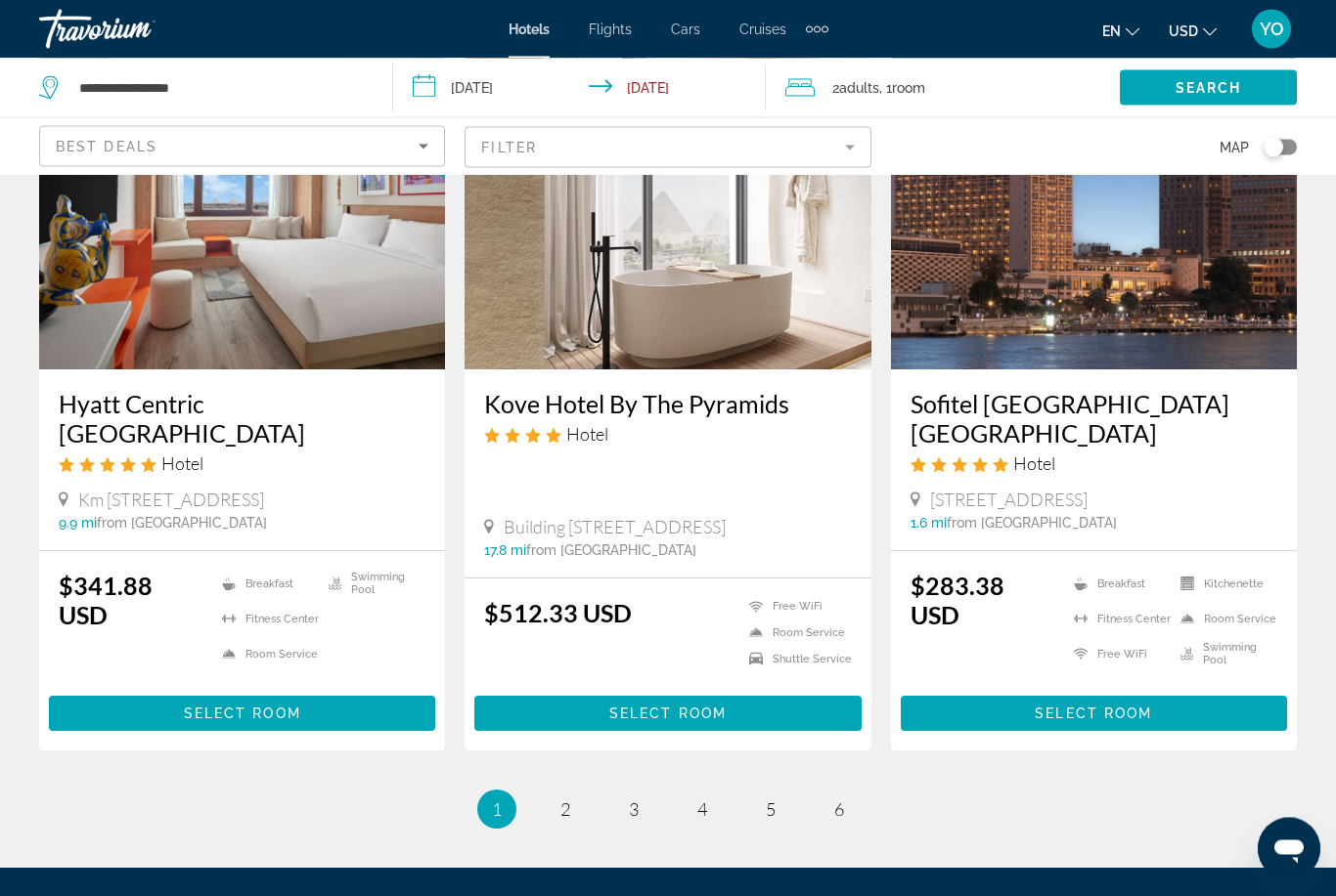
scroll to position [2457, 0]
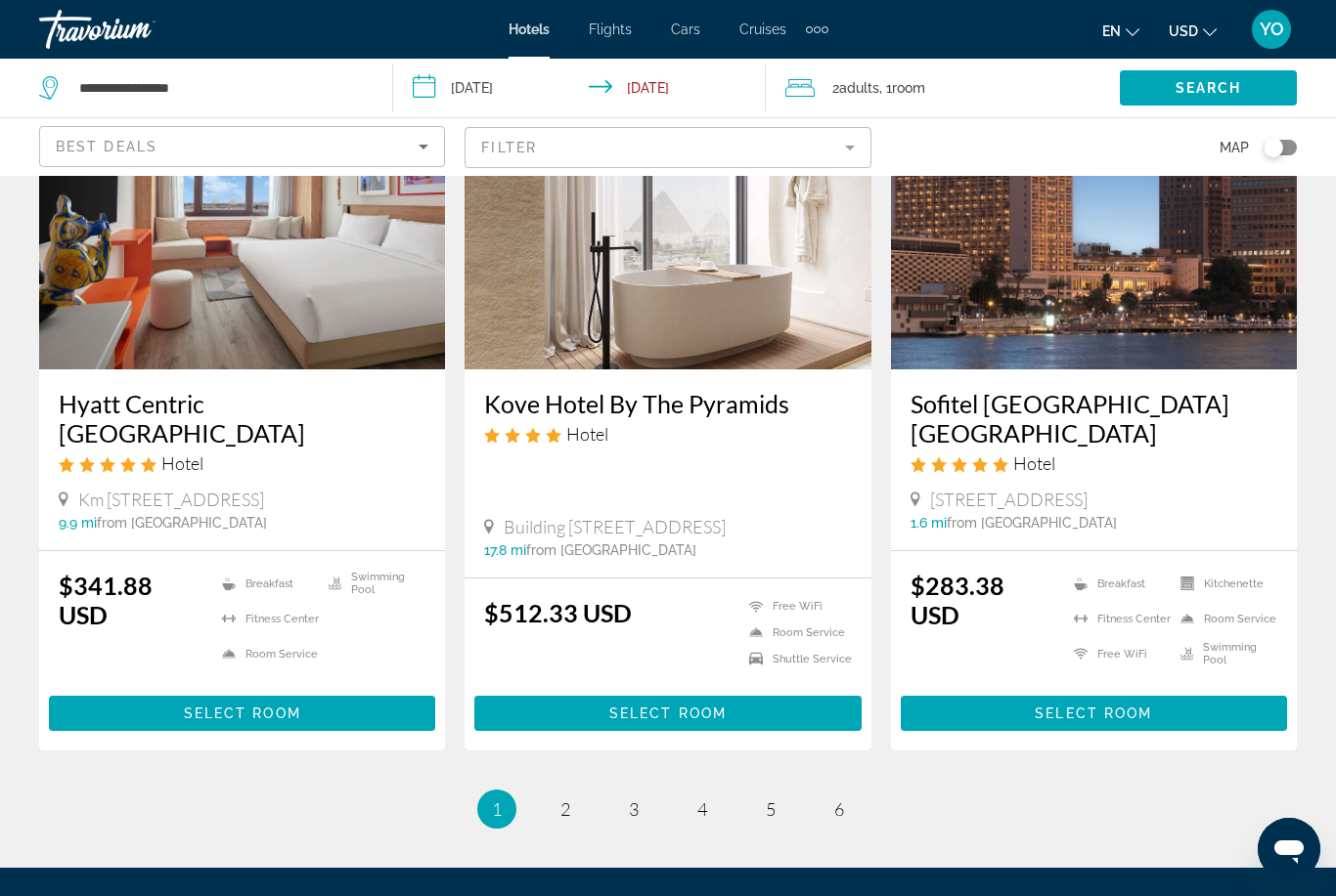
click at [1035, 281] on img "Main content" at bounding box center [1093, 213] width 406 height 313
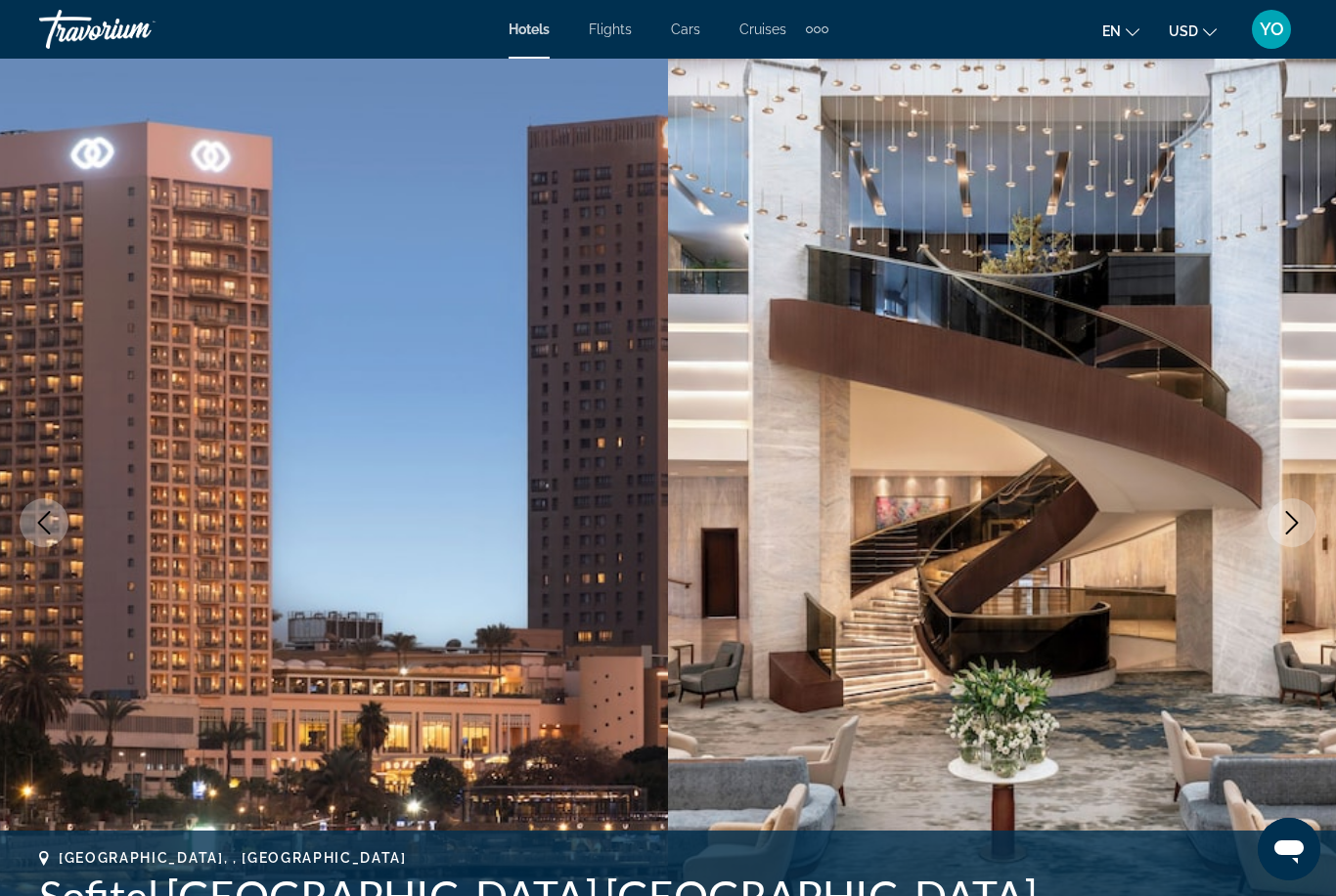
click at [1286, 534] on icon "Next image" at bounding box center [1291, 523] width 13 height 24
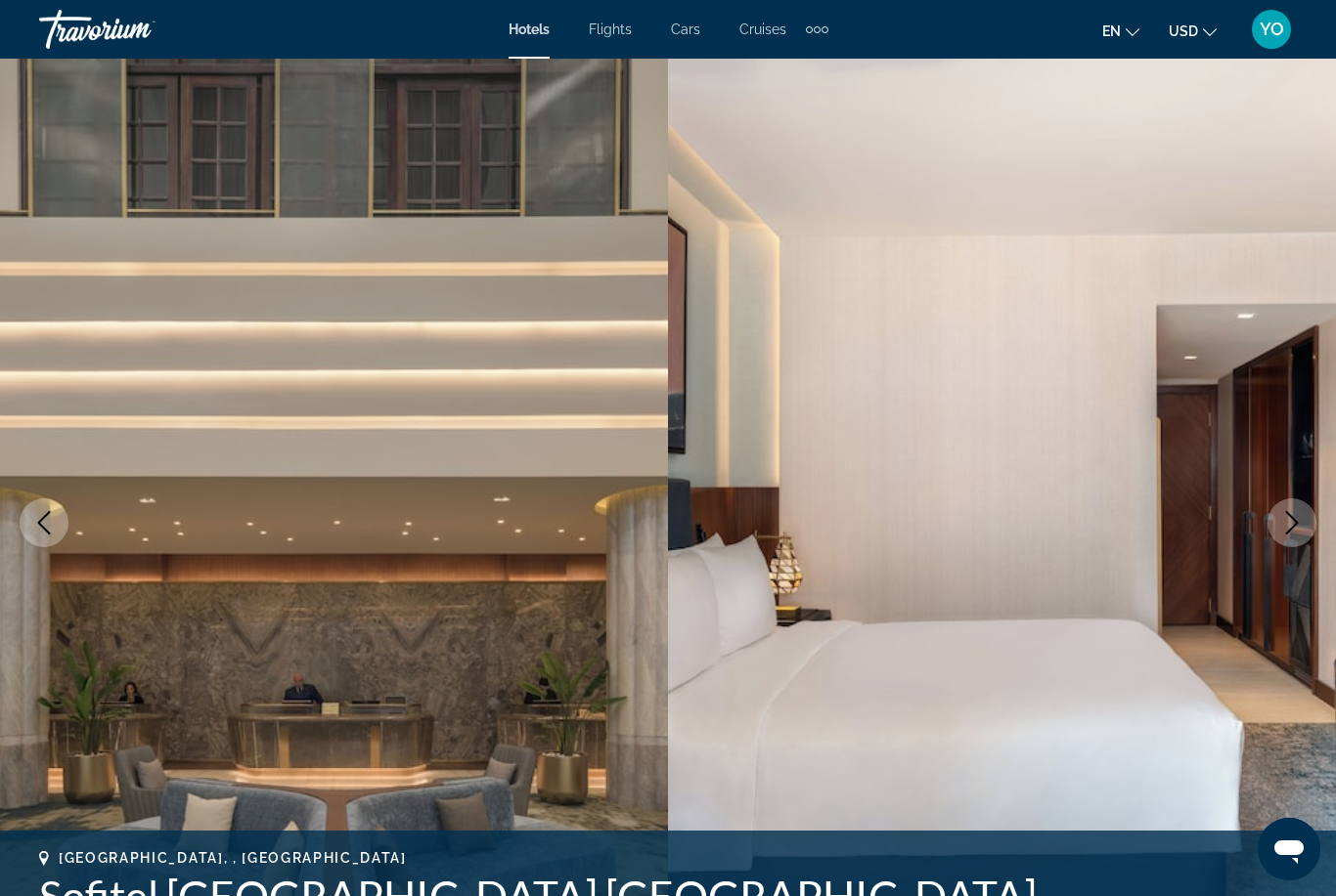
click at [1293, 539] on button "Next image" at bounding box center [1291, 523] width 49 height 49
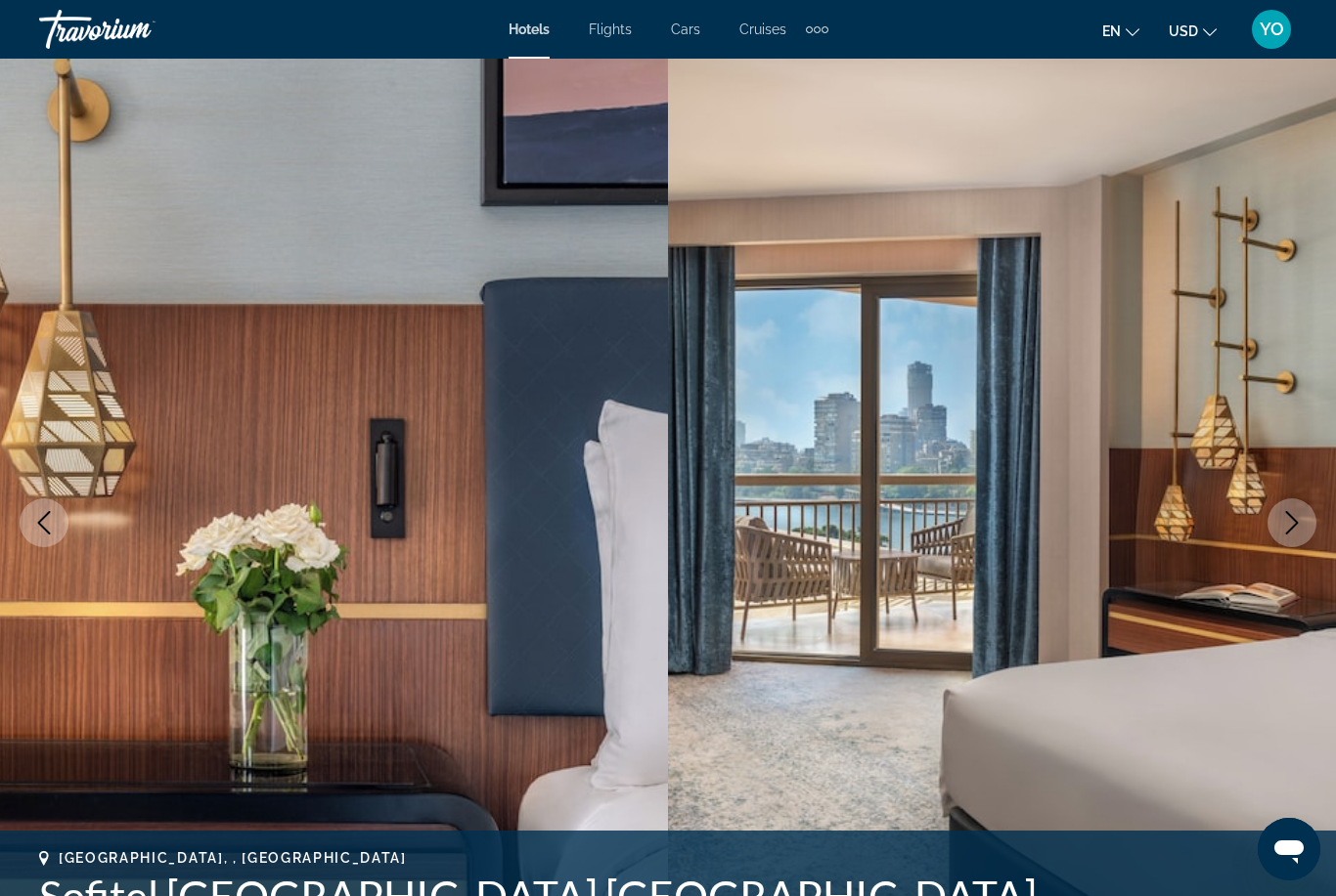
click at [1281, 529] on icon "Next image" at bounding box center [1291, 523] width 24 height 24
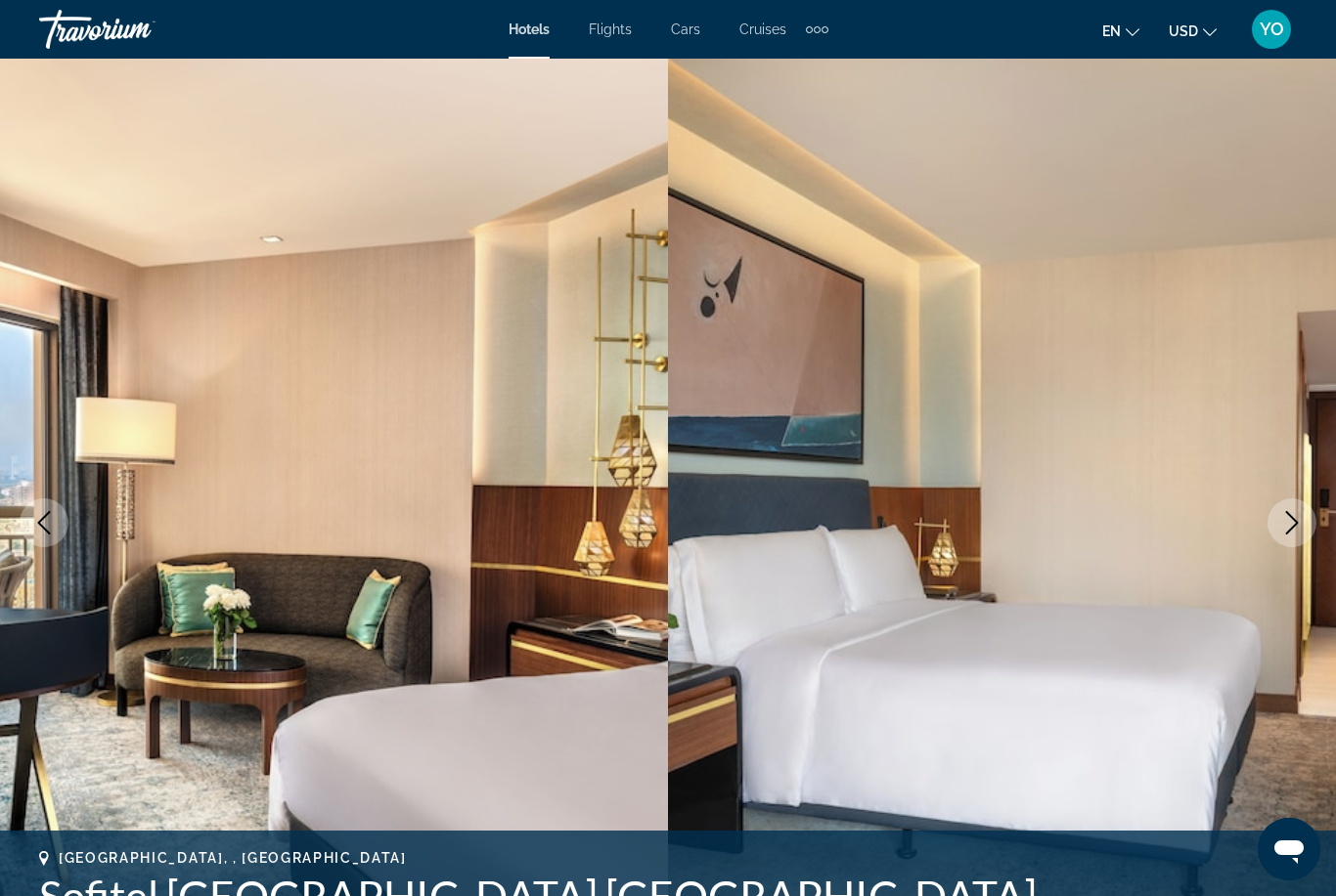
click at [1288, 536] on button "Next image" at bounding box center [1291, 523] width 49 height 49
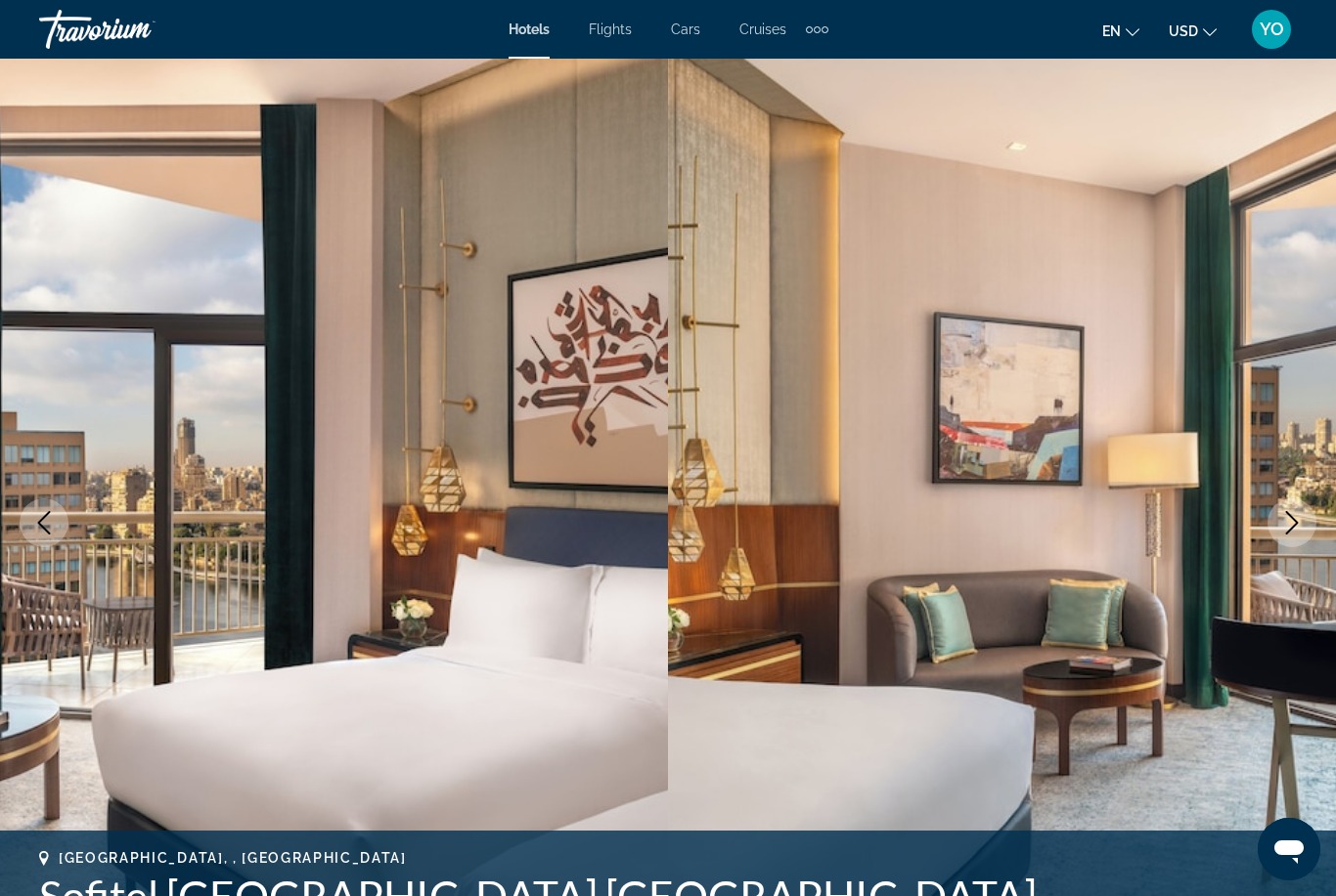
click at [1284, 524] on icon "Next image" at bounding box center [1291, 523] width 24 height 24
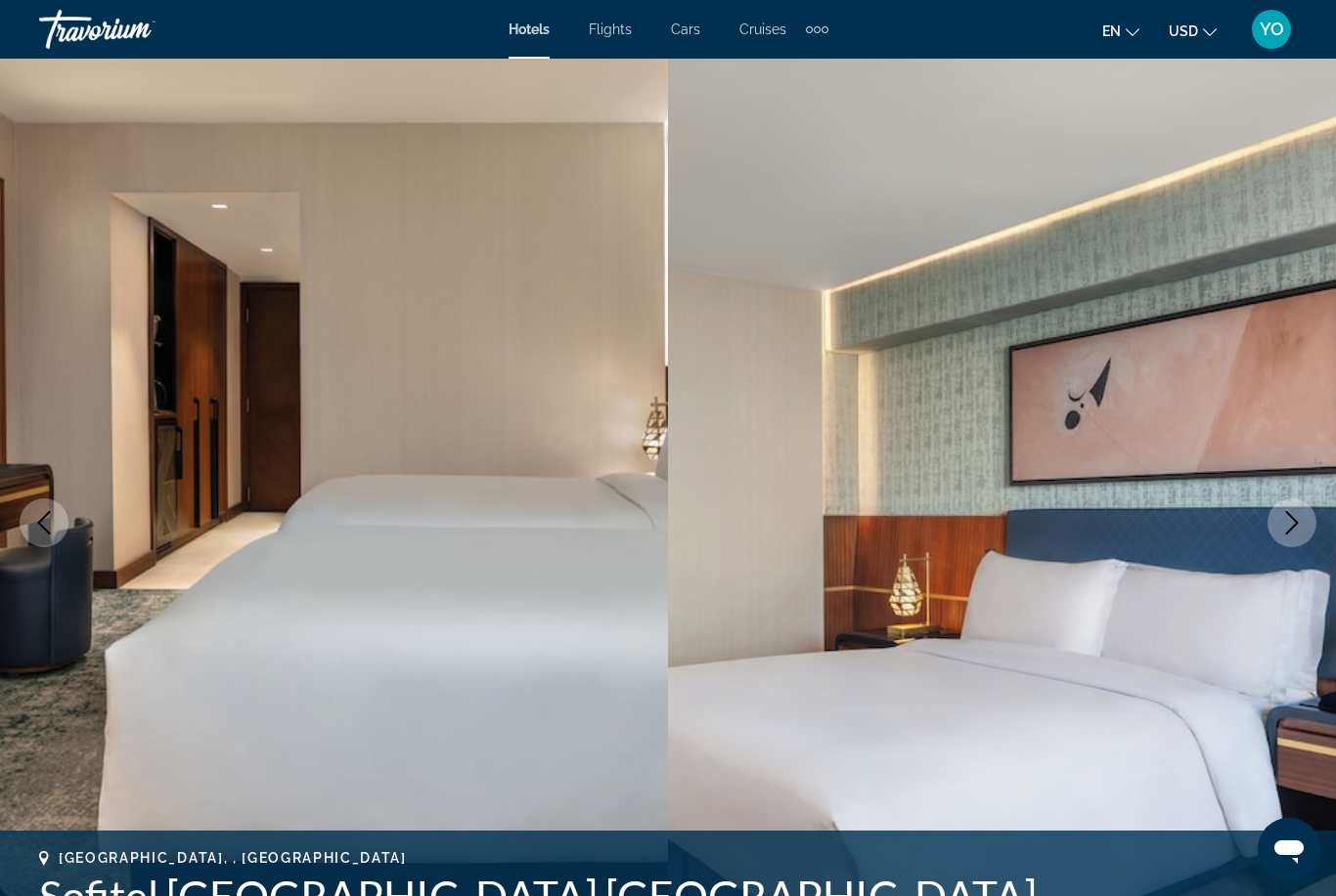
click at [1287, 530] on icon "Next image" at bounding box center [1291, 523] width 24 height 24
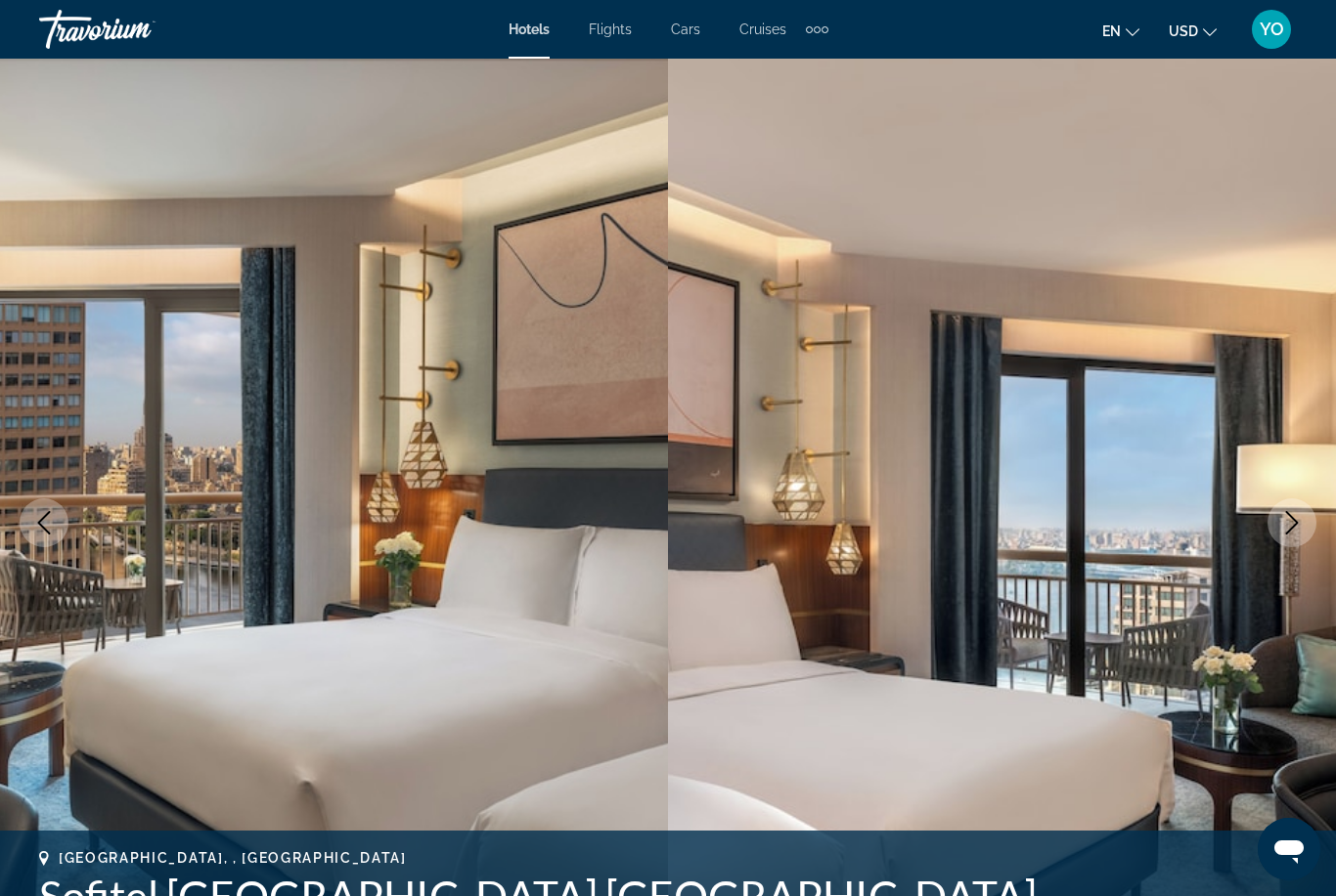
click at [1297, 519] on icon "Next image" at bounding box center [1291, 523] width 24 height 24
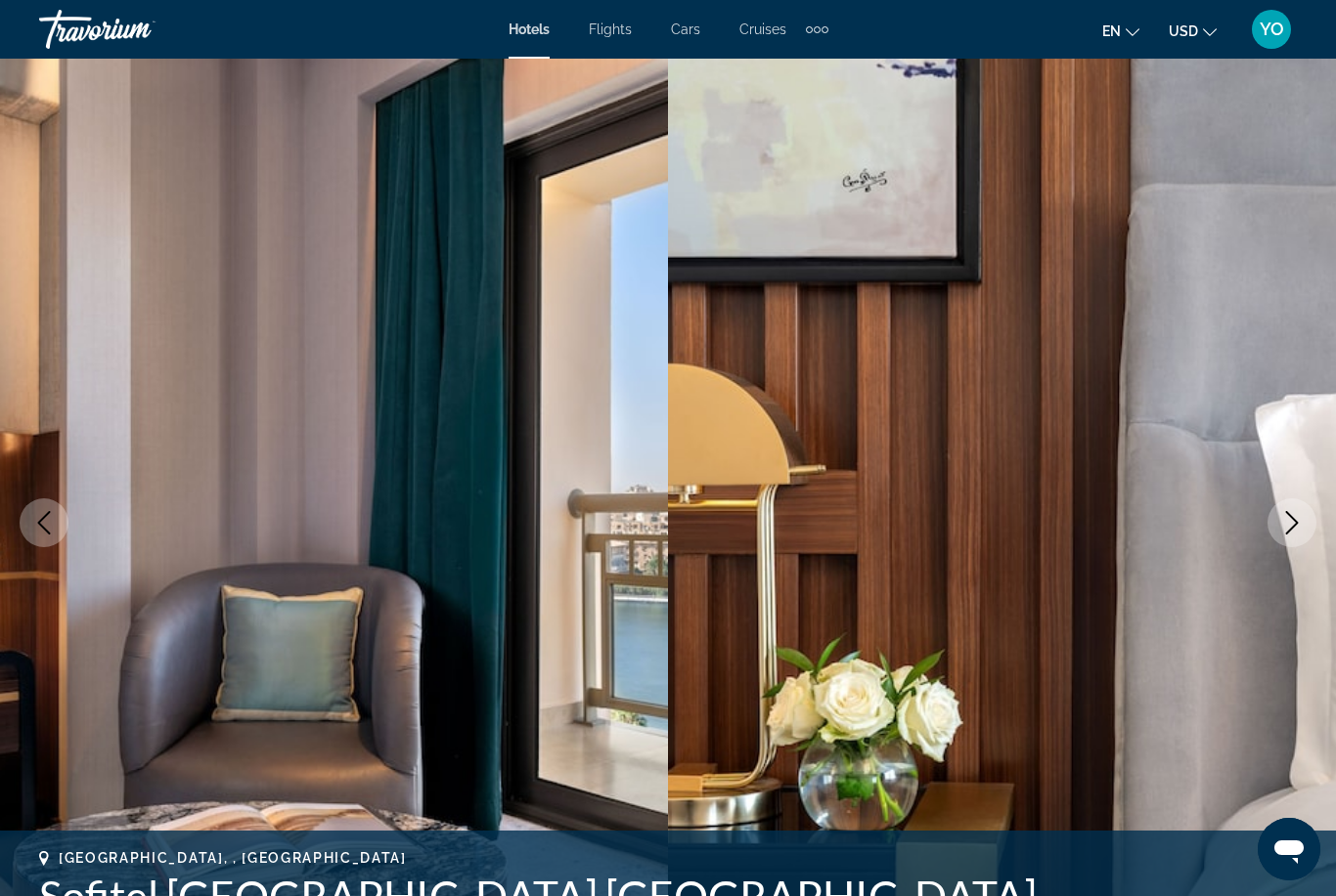
click at [1304, 522] on button "Next image" at bounding box center [1291, 523] width 49 height 49
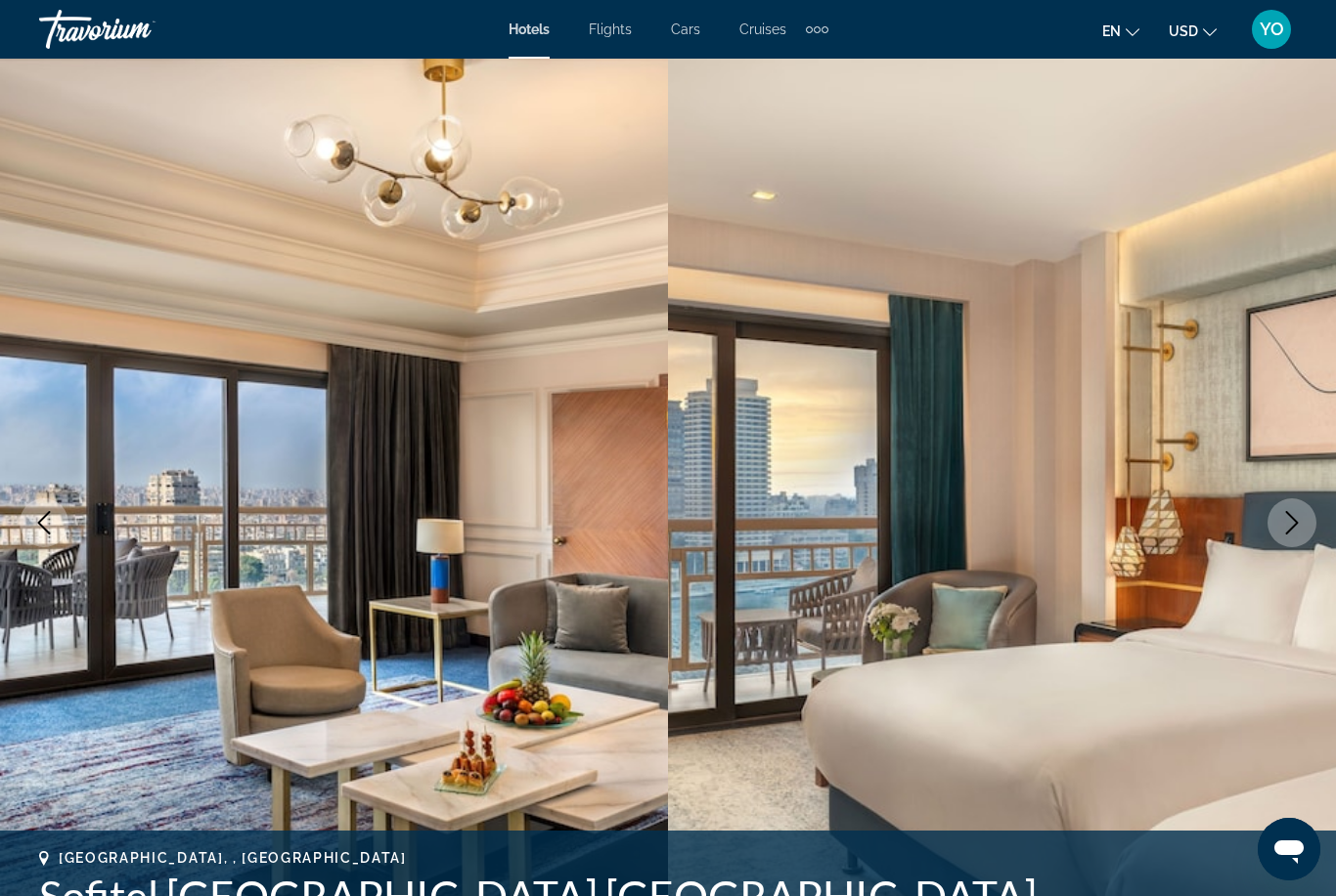
click at [1287, 526] on icon "Next image" at bounding box center [1291, 523] width 24 height 24
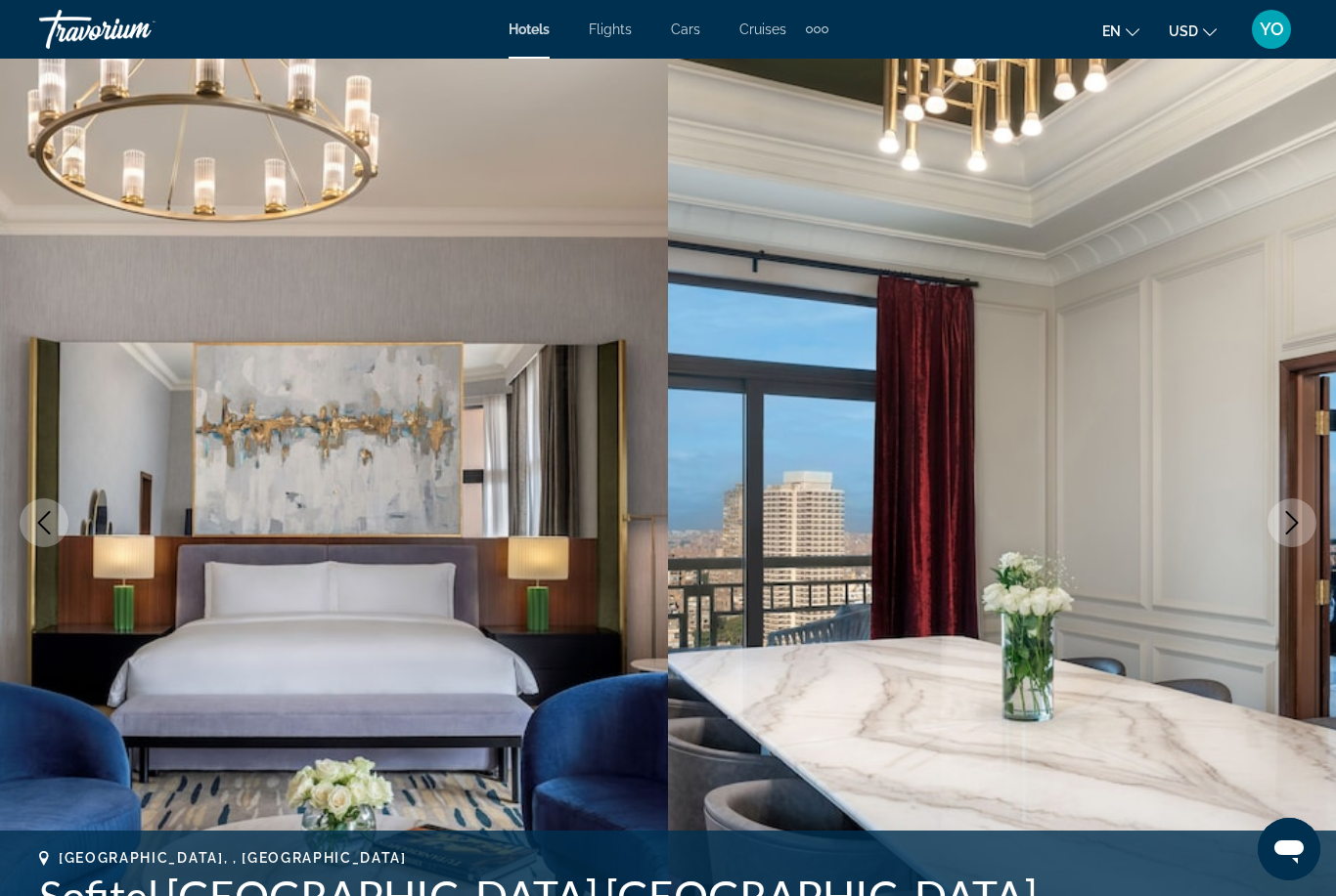
click at [1294, 524] on icon "Next image" at bounding box center [1291, 523] width 24 height 24
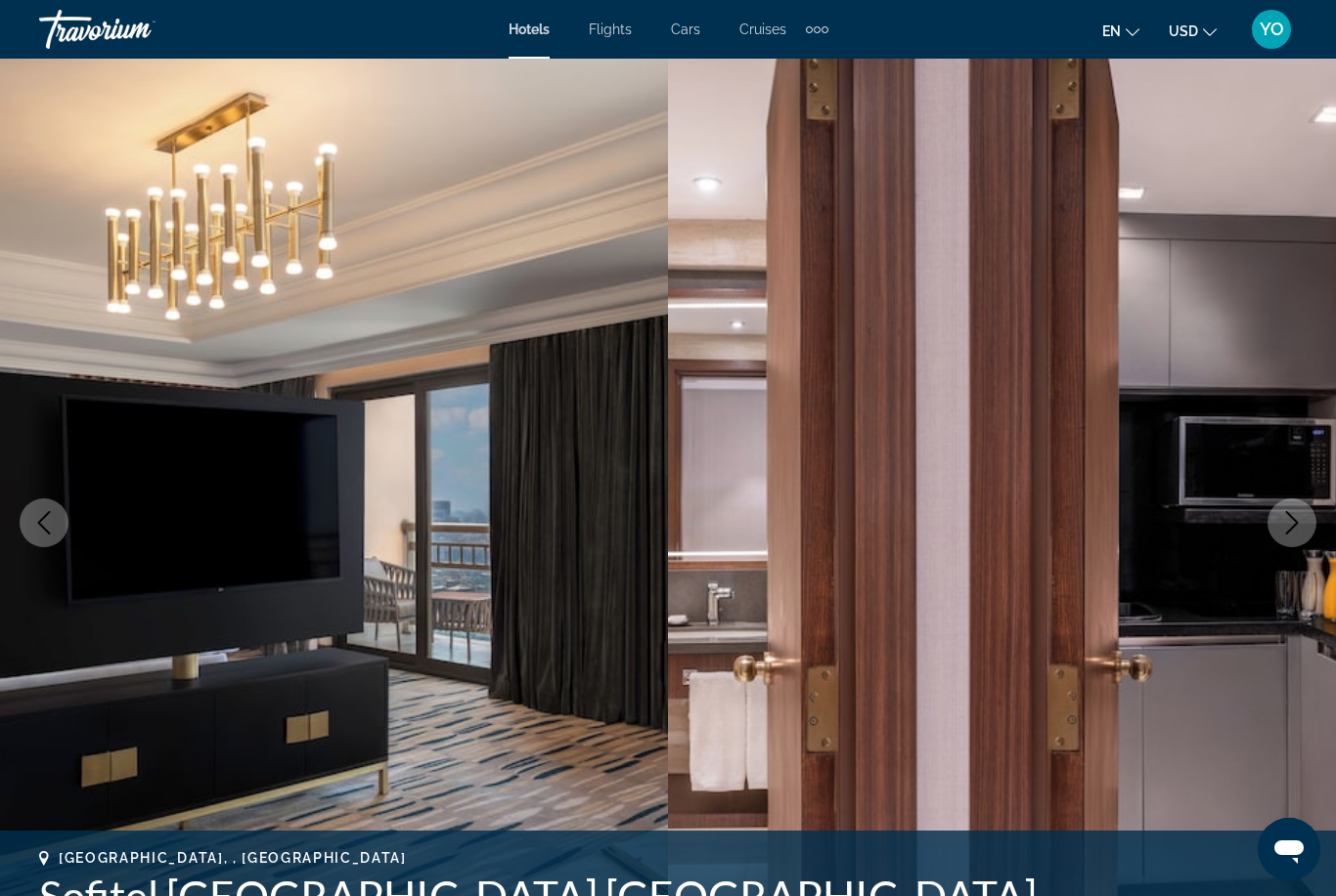
click at [1288, 524] on icon "Next image" at bounding box center [1291, 523] width 24 height 24
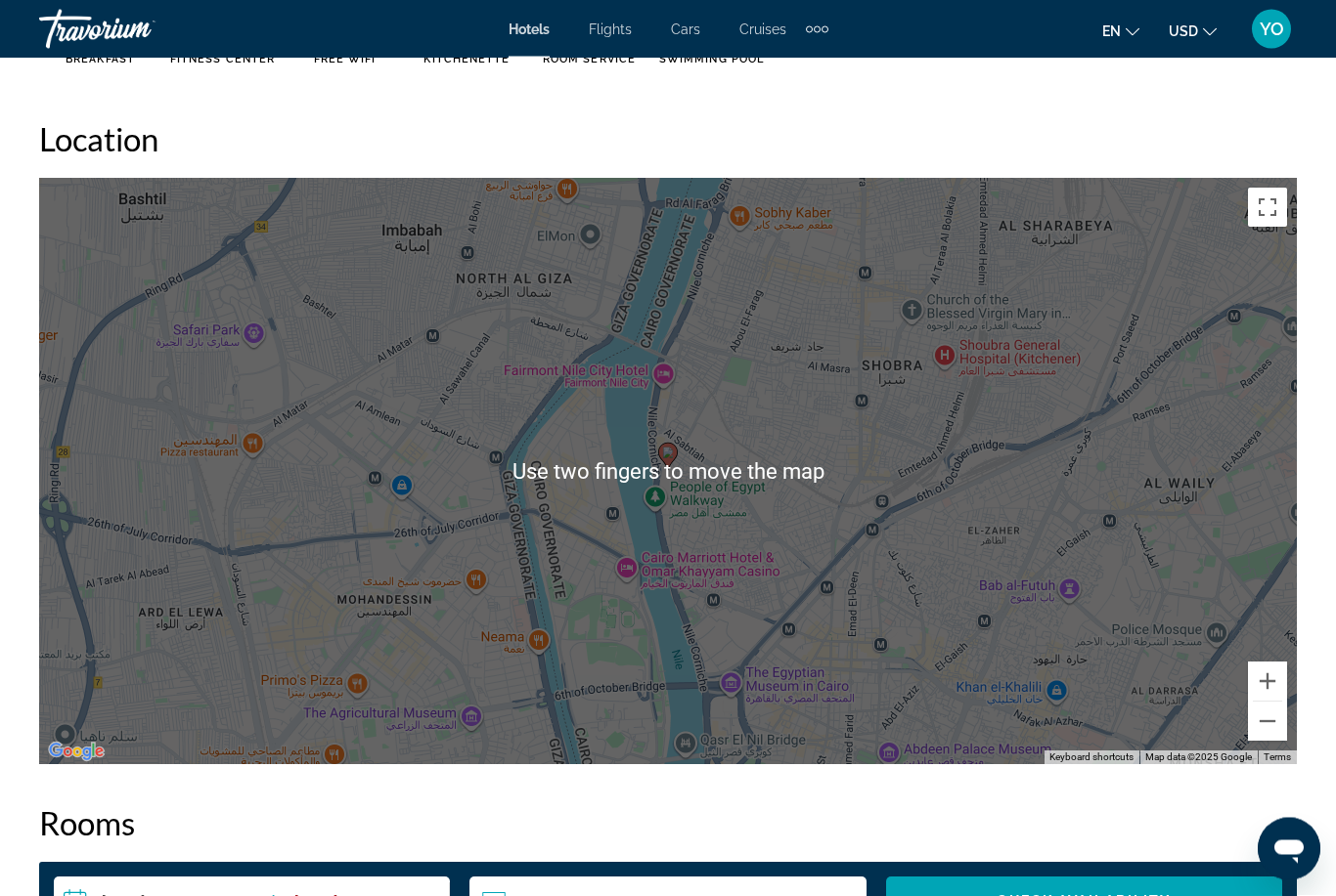
scroll to position [2133, 0]
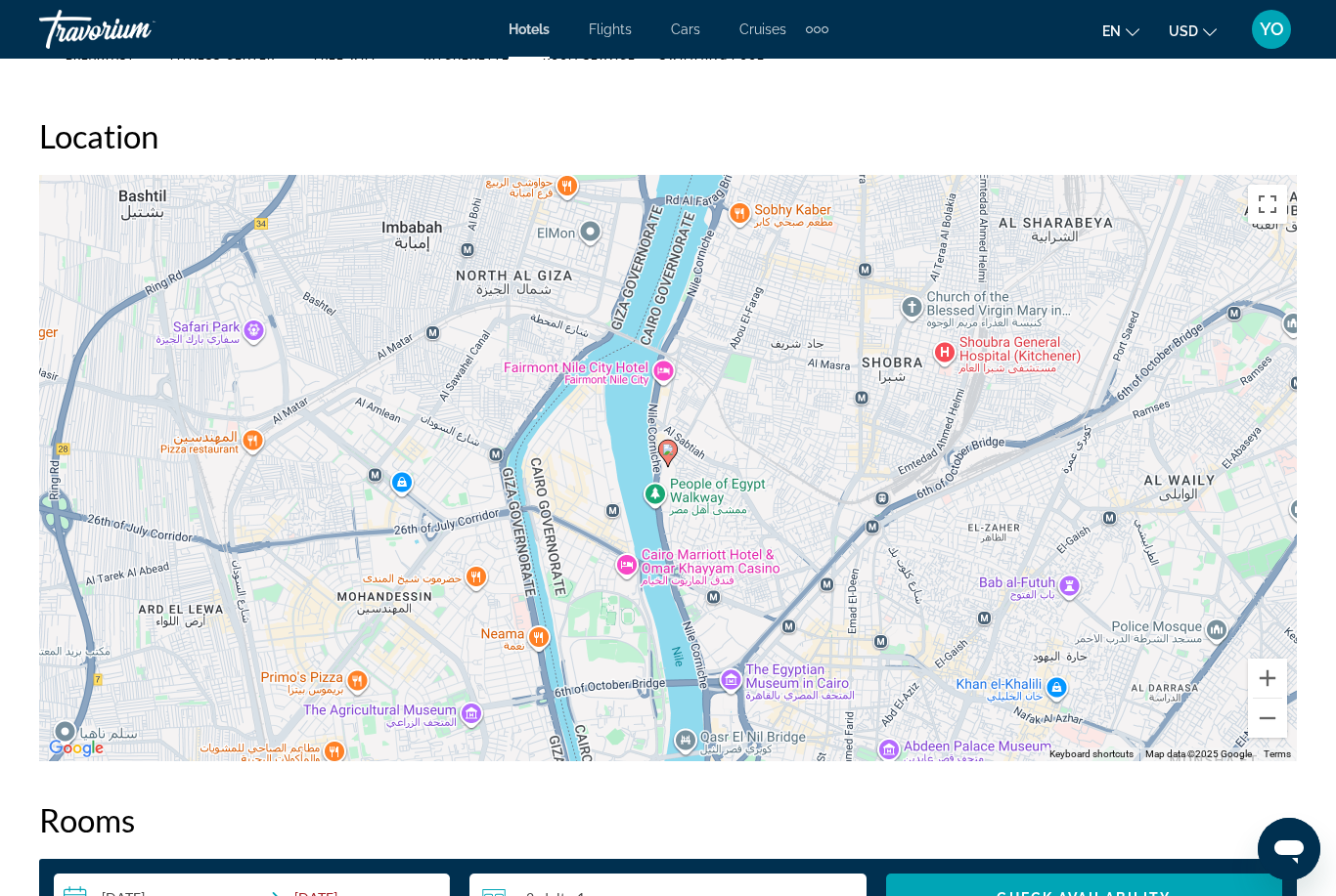
click at [1261, 721] on button "Zoom out" at bounding box center [1267, 718] width 39 height 39
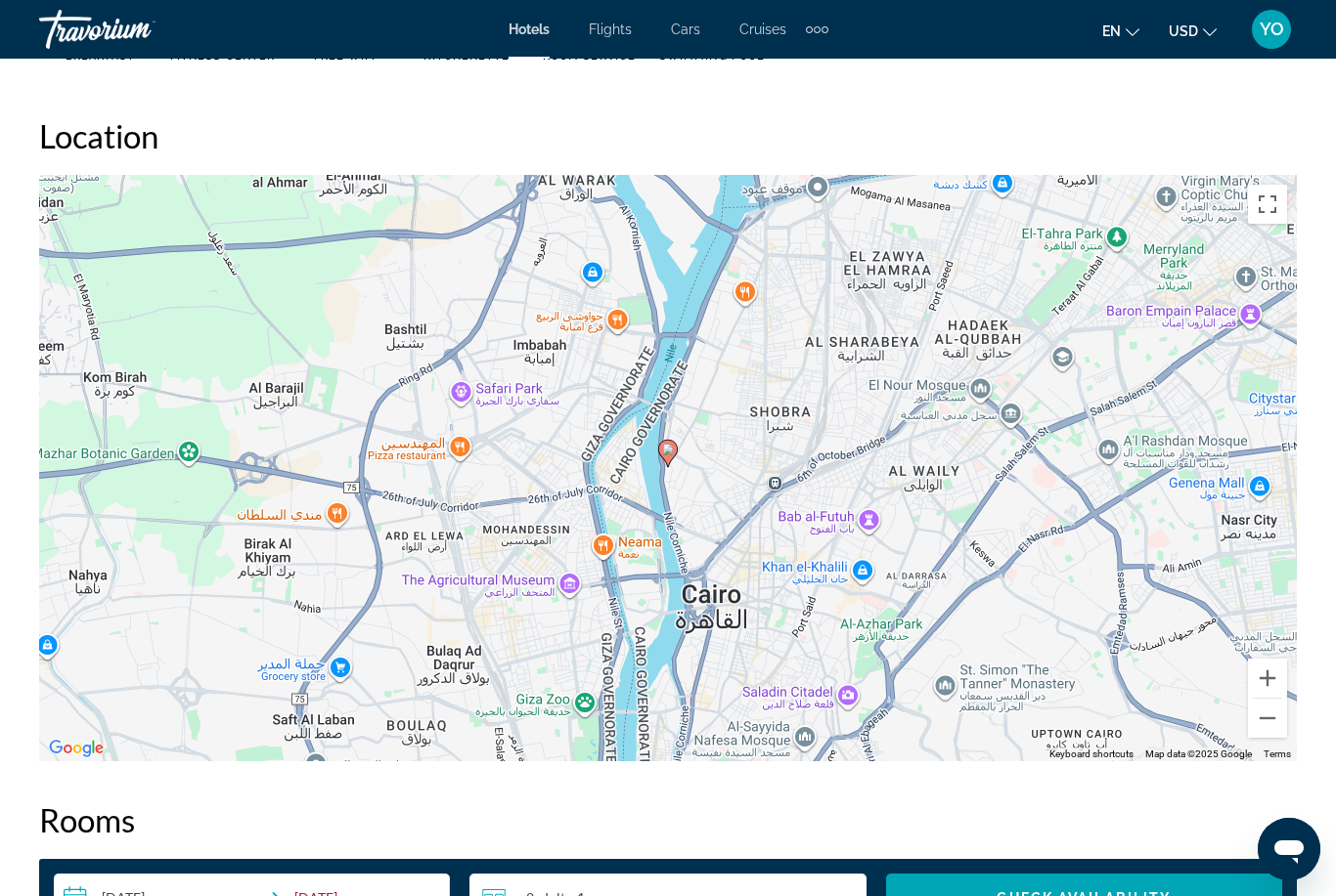
click at [1251, 724] on button "Zoom out" at bounding box center [1267, 718] width 39 height 39
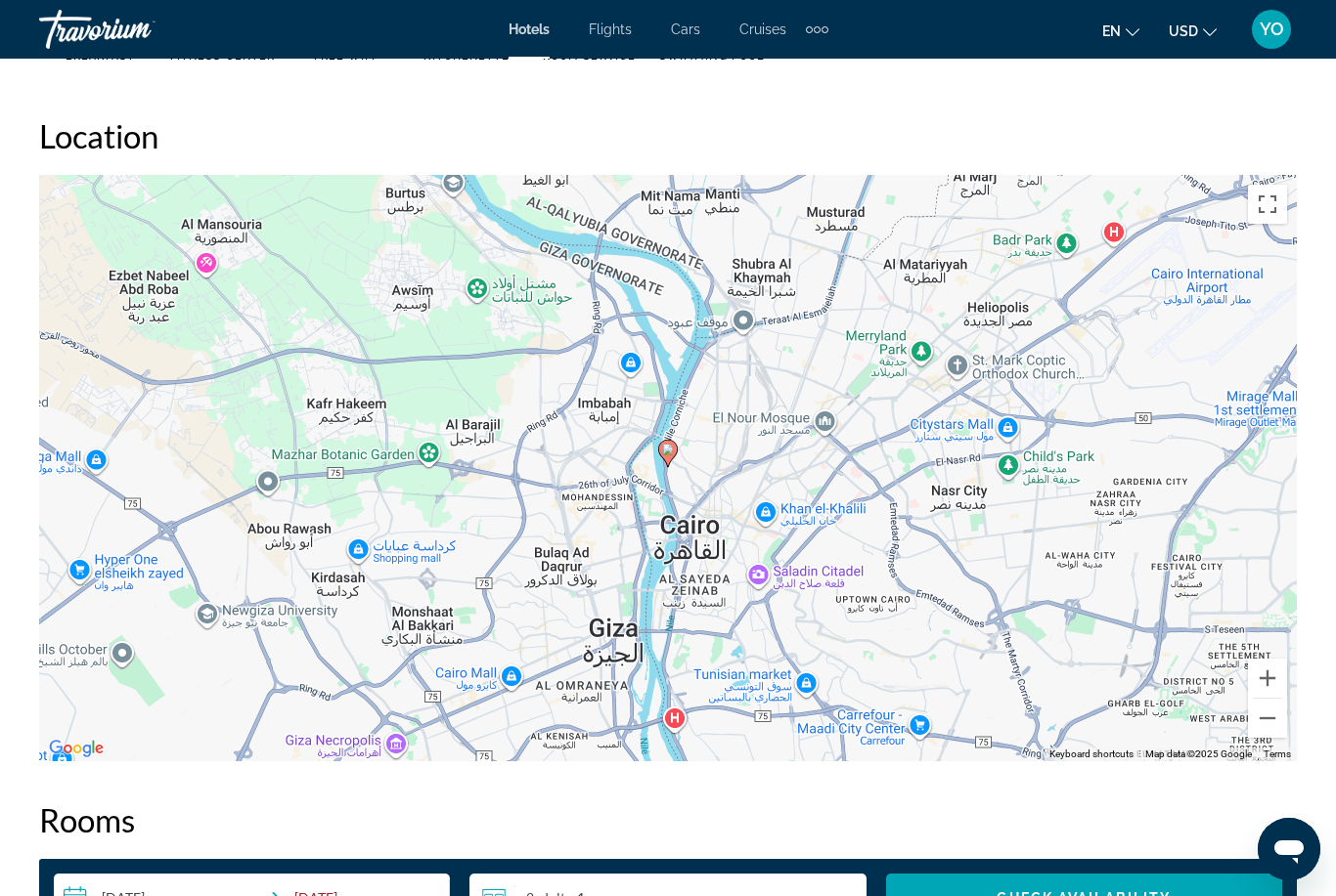
click at [1268, 720] on button "Zoom out" at bounding box center [1267, 718] width 39 height 39
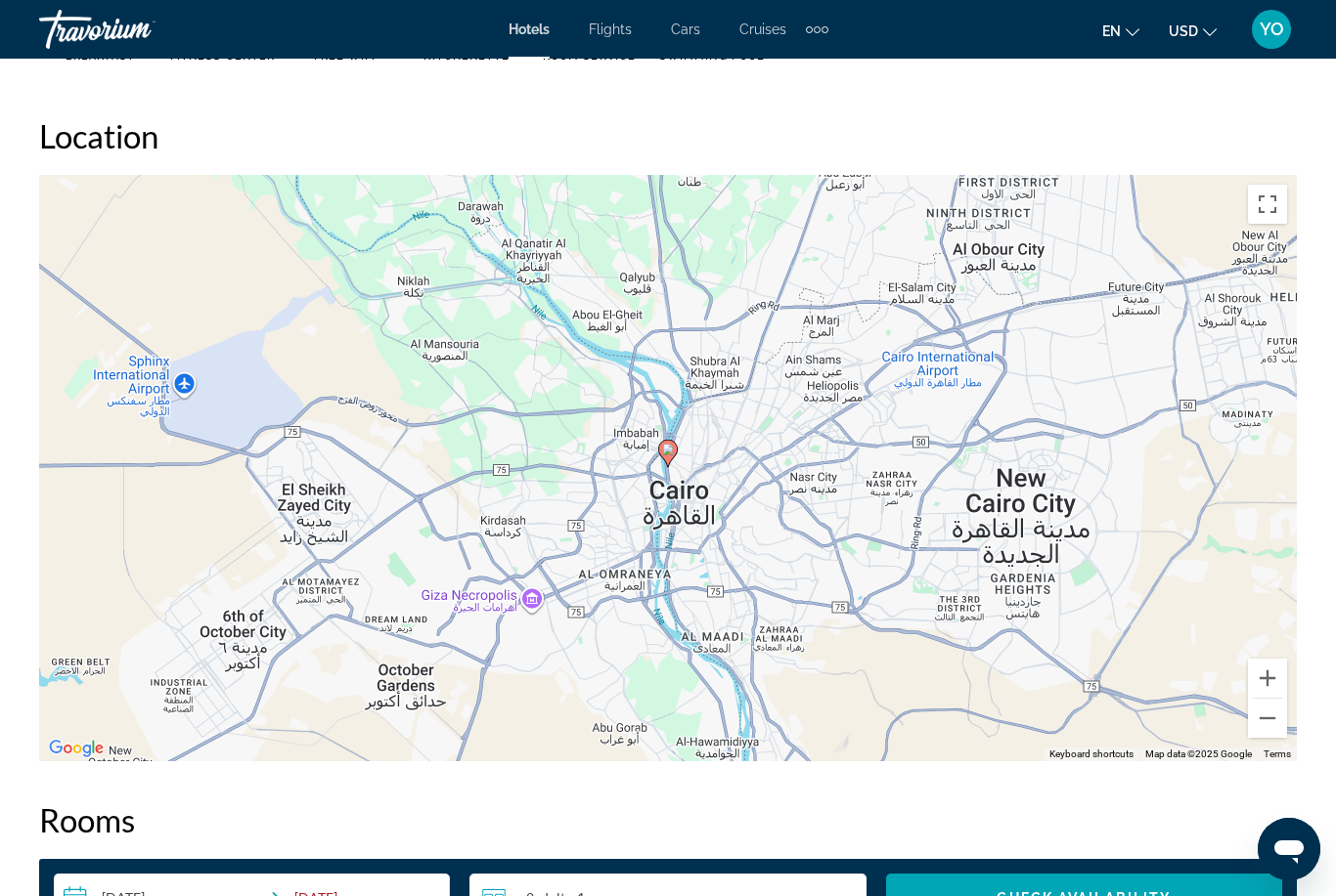
click at [1270, 730] on button "Zoom out" at bounding box center [1267, 718] width 39 height 39
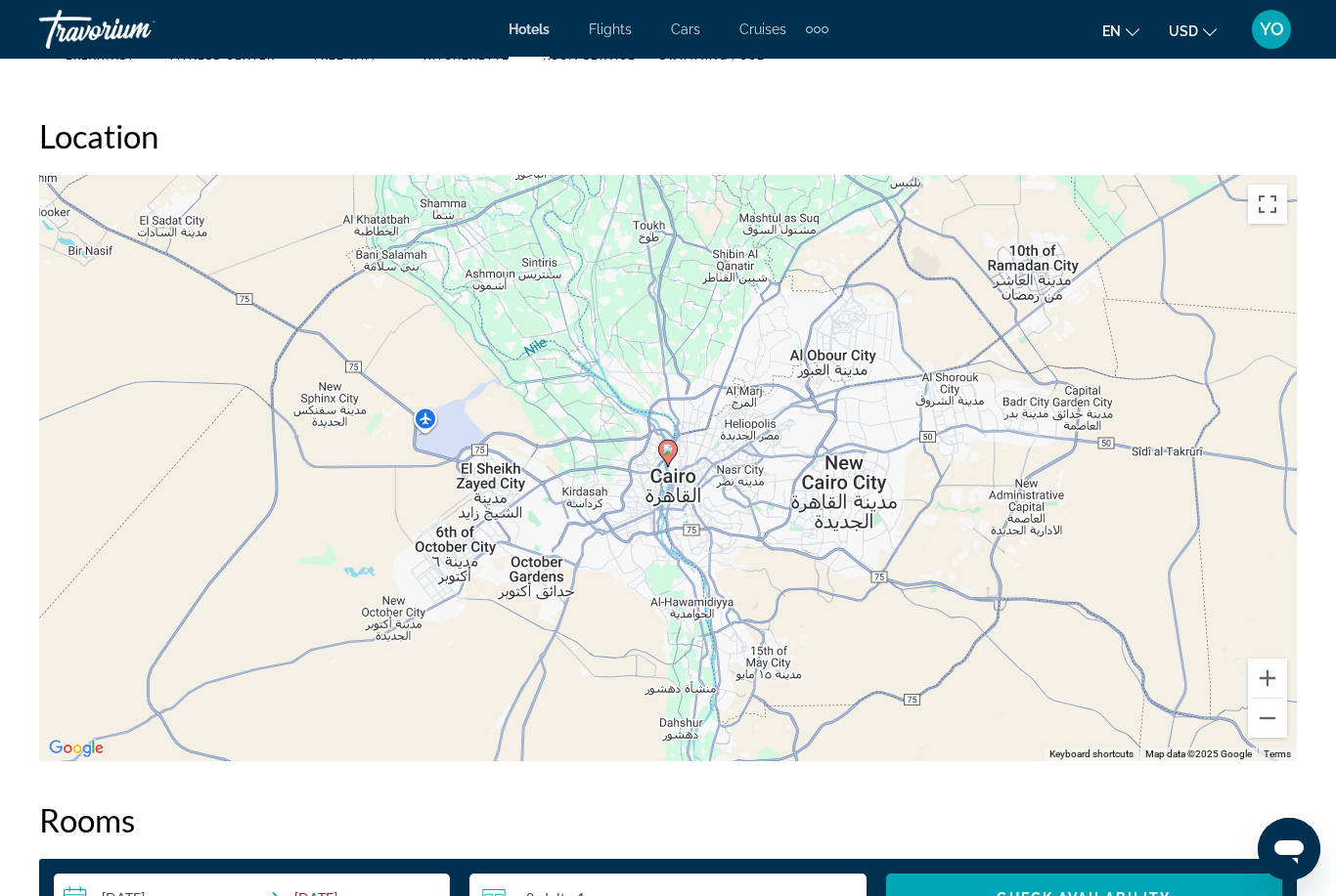
click at [1264, 730] on button "Zoom out" at bounding box center [1267, 718] width 39 height 39
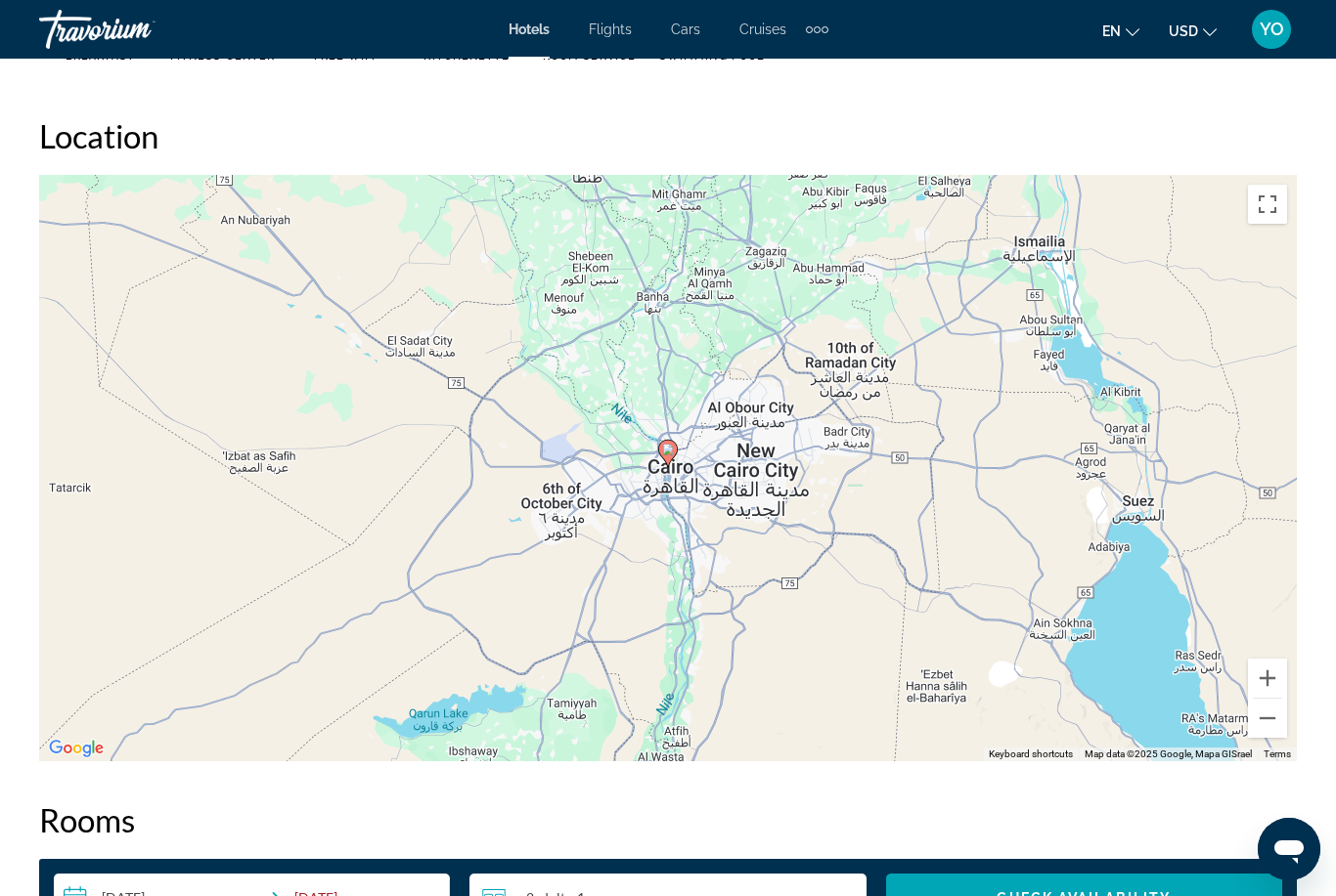
click at [1265, 729] on button "Zoom out" at bounding box center [1267, 718] width 39 height 39
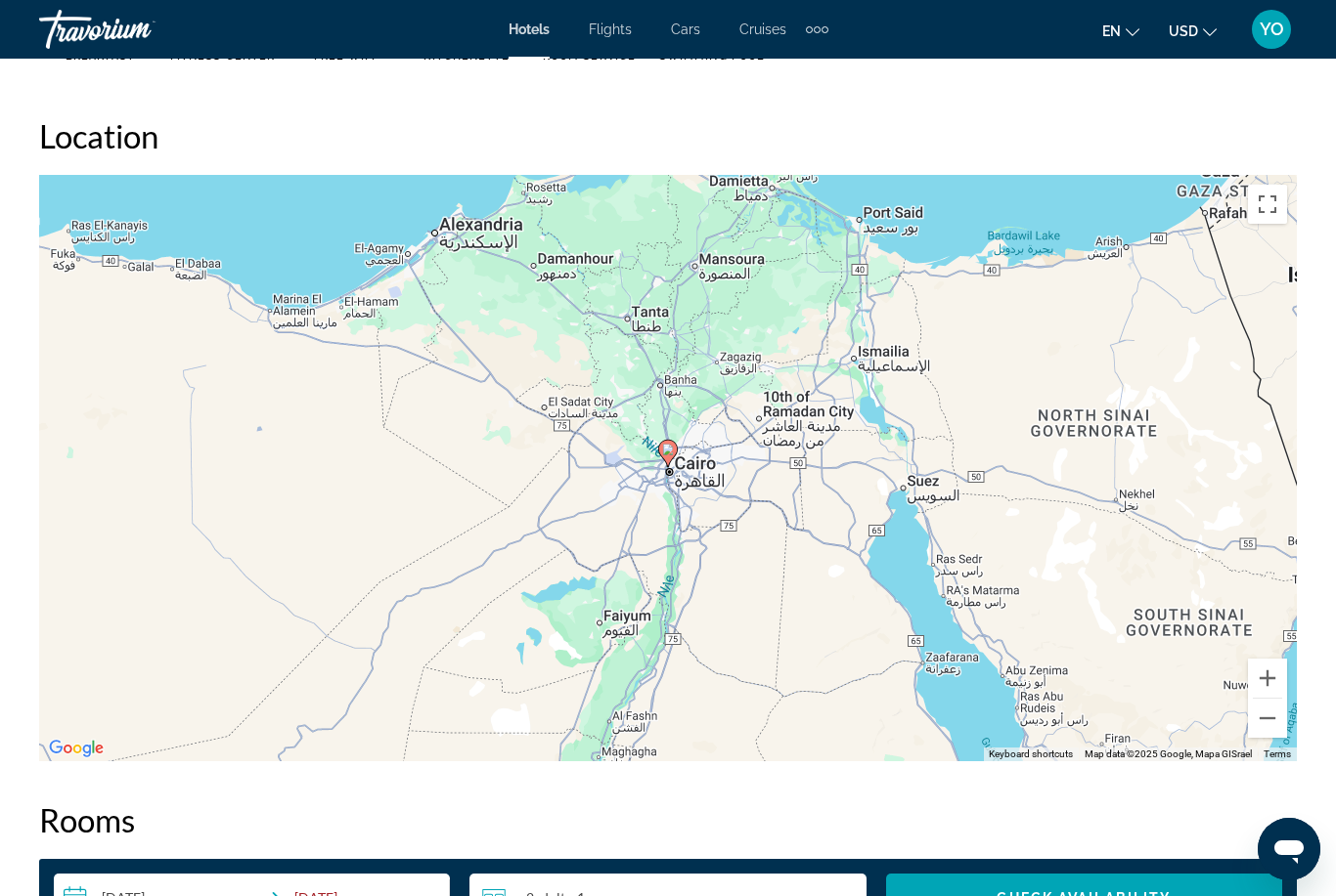
click at [1257, 725] on button "Zoom out" at bounding box center [1267, 718] width 39 height 39
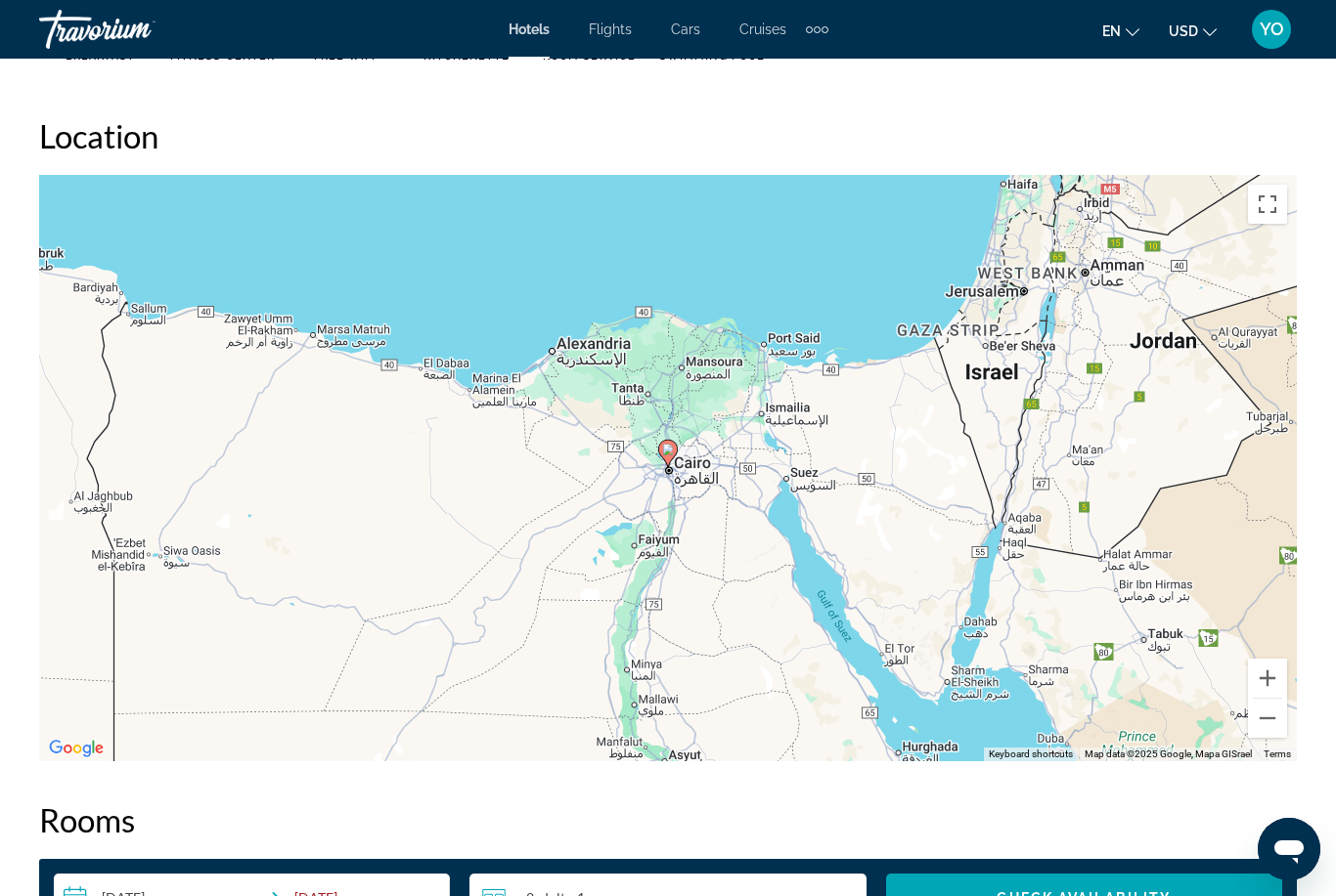
click at [1256, 723] on button "Zoom out" at bounding box center [1267, 718] width 39 height 39
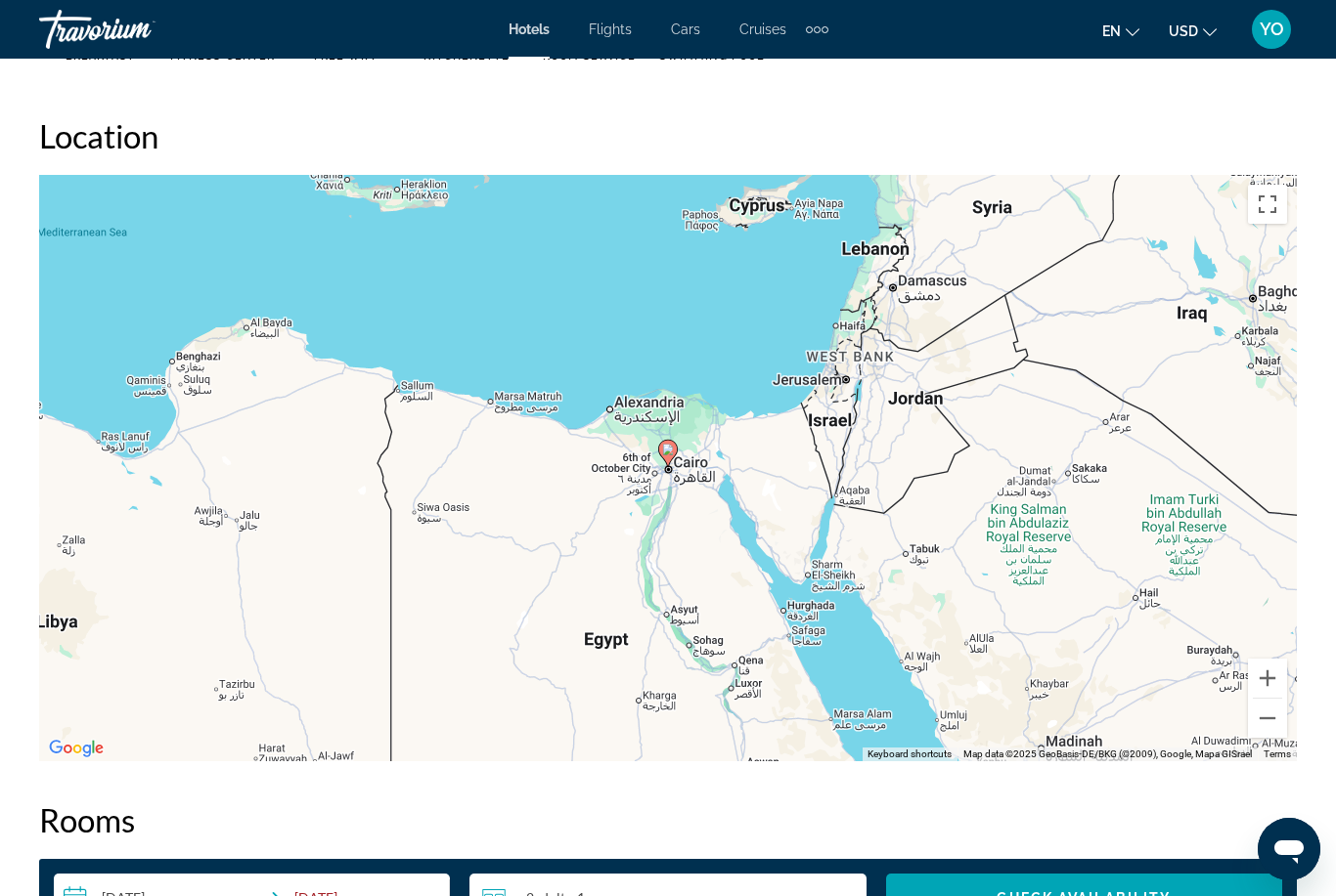
click at [1261, 726] on button "Zoom out" at bounding box center [1267, 718] width 39 height 39
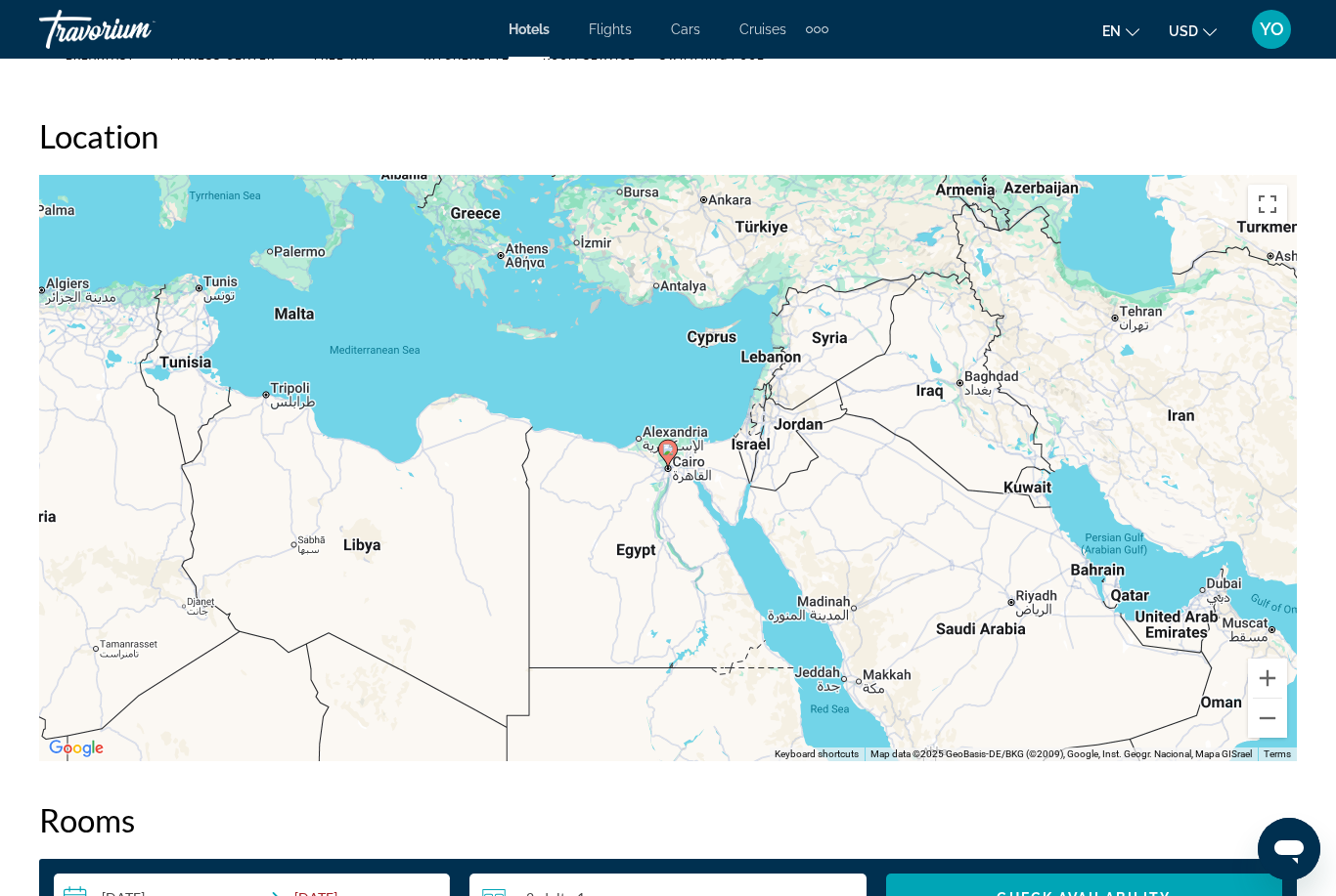
click at [1268, 671] on button "Zoom in" at bounding box center [1267, 677] width 39 height 39
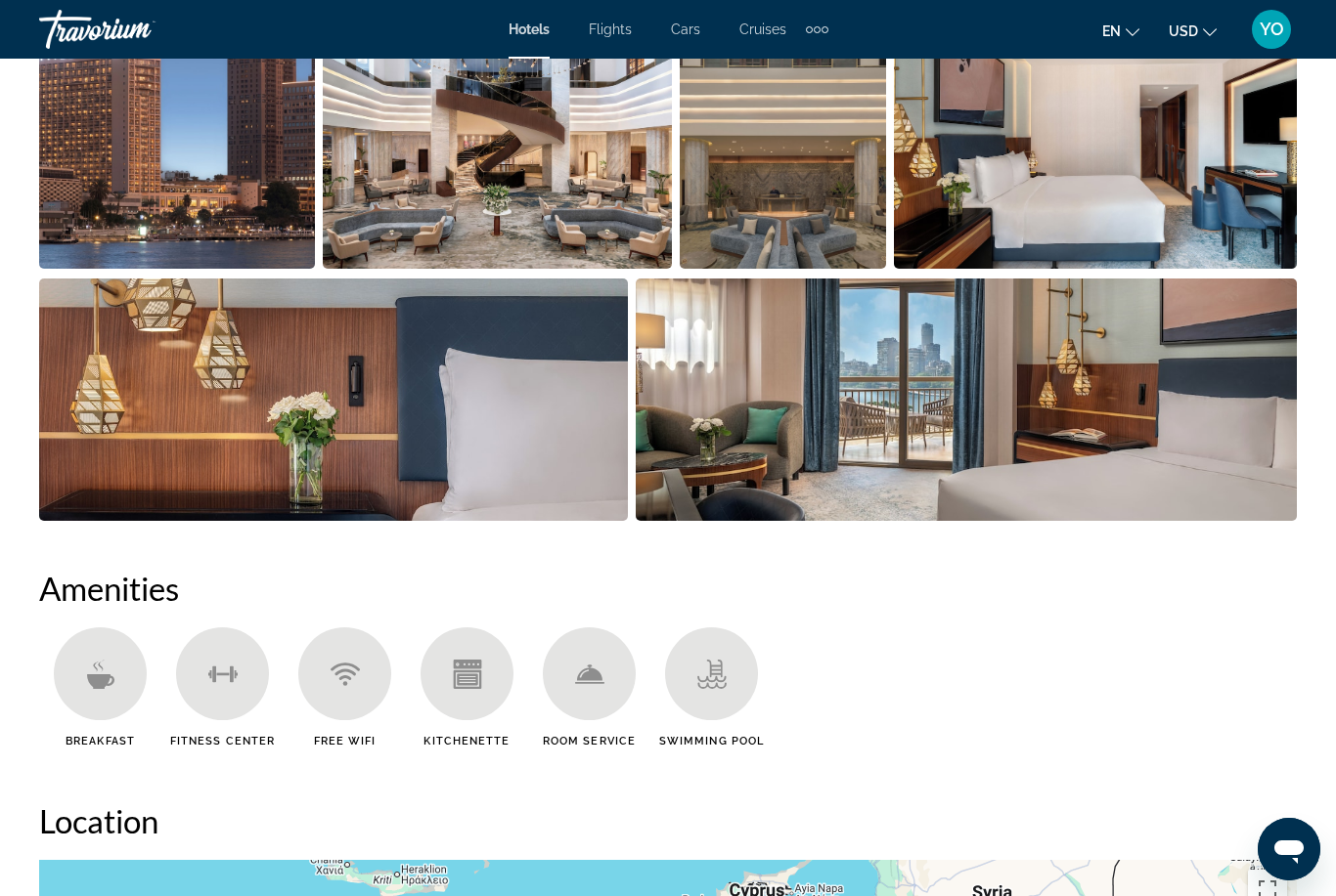
scroll to position [1408, 0]
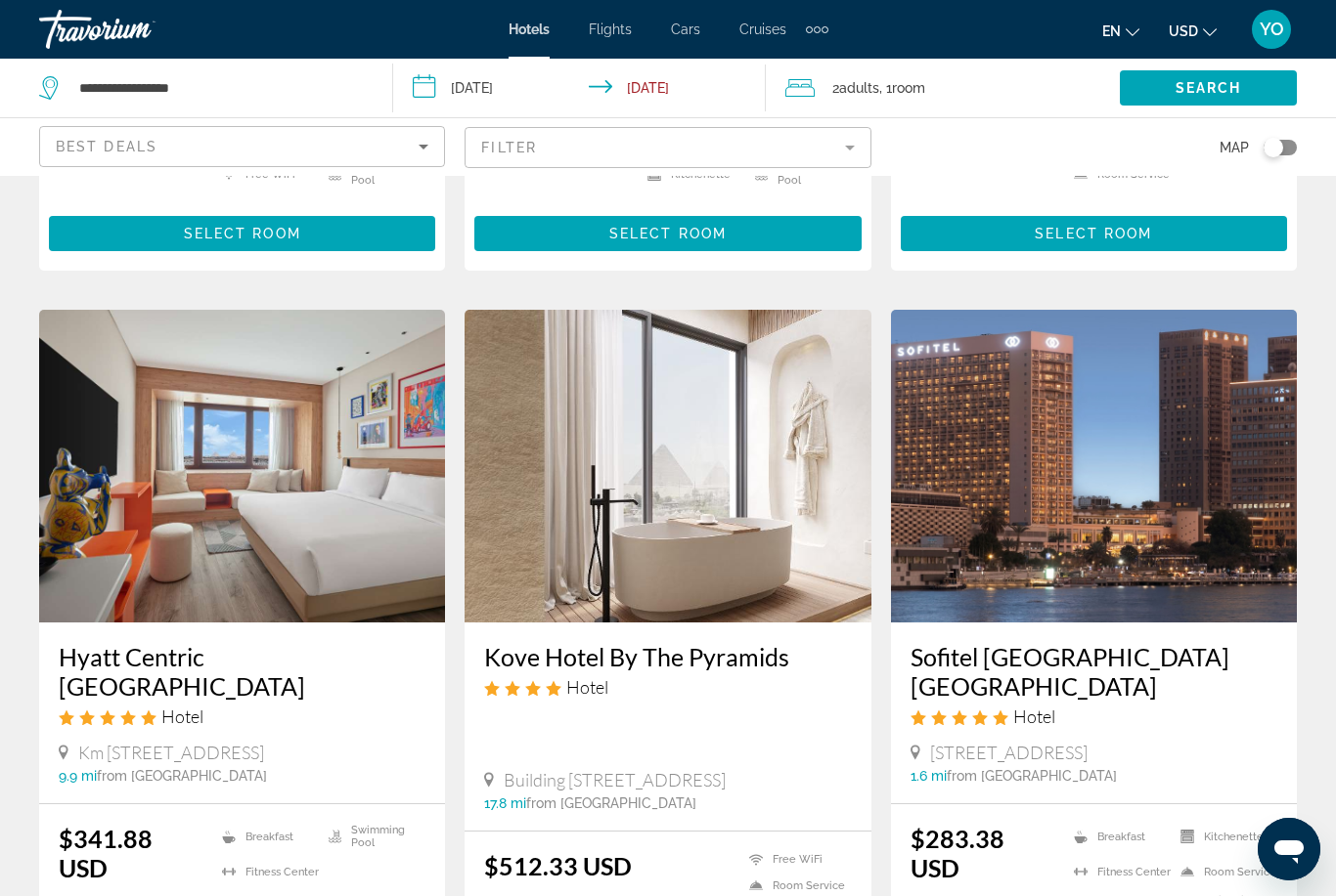
scroll to position [2537, 0]
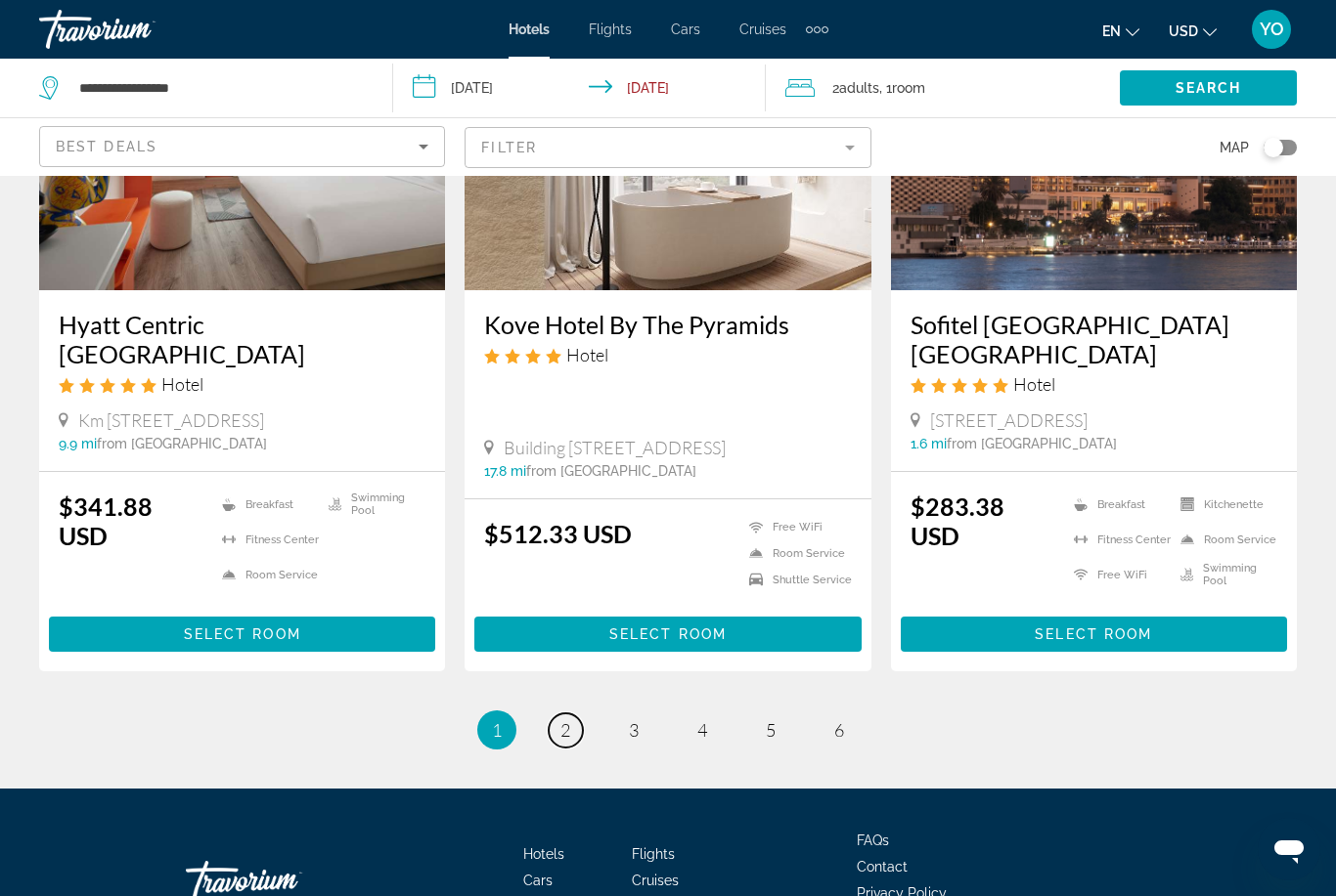
click at [561, 720] on span "2" at bounding box center [565, 731] width 10 height 22
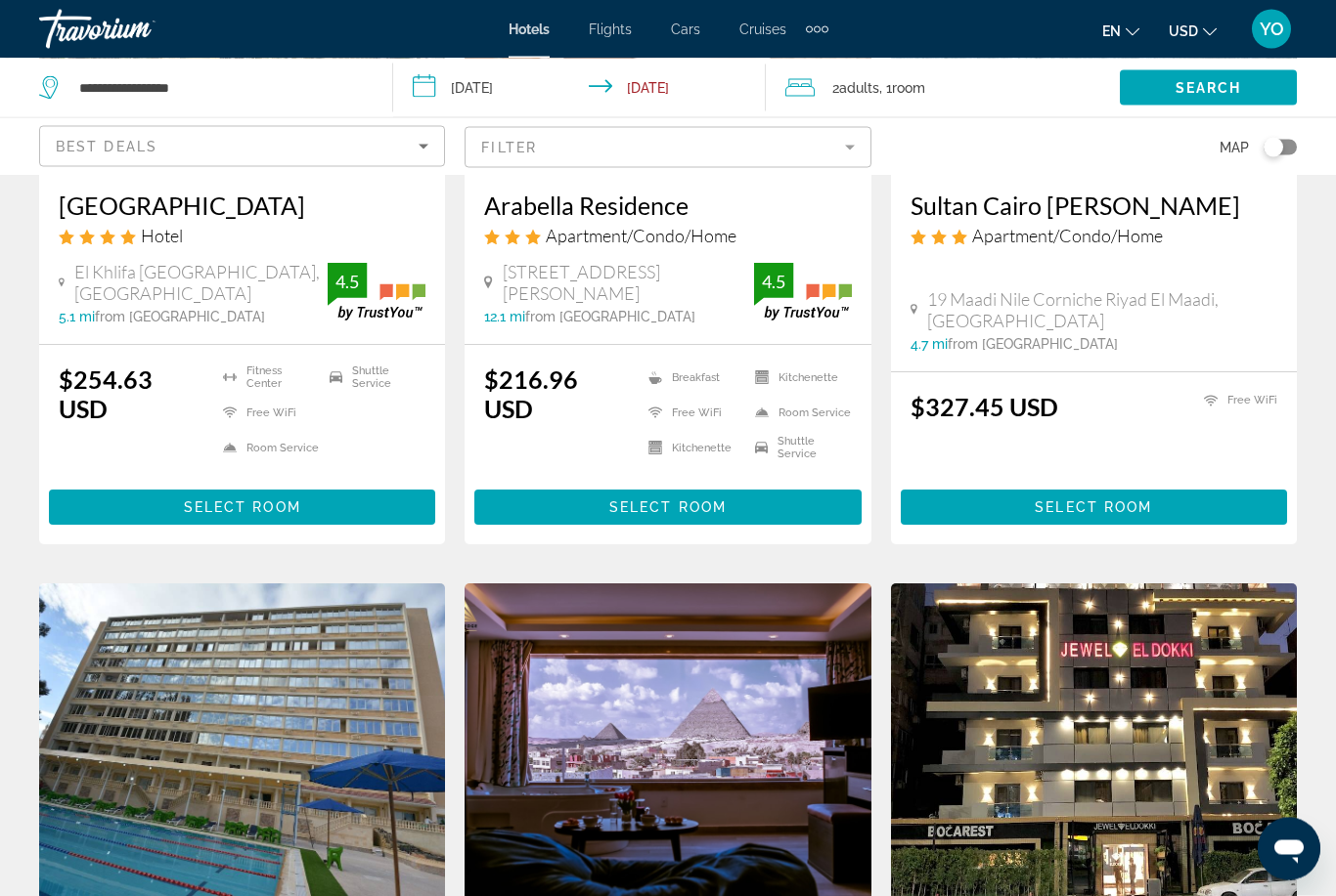
scroll to position [1839, 0]
click at [743, 728] on img "Main content" at bounding box center [668, 740] width 406 height 313
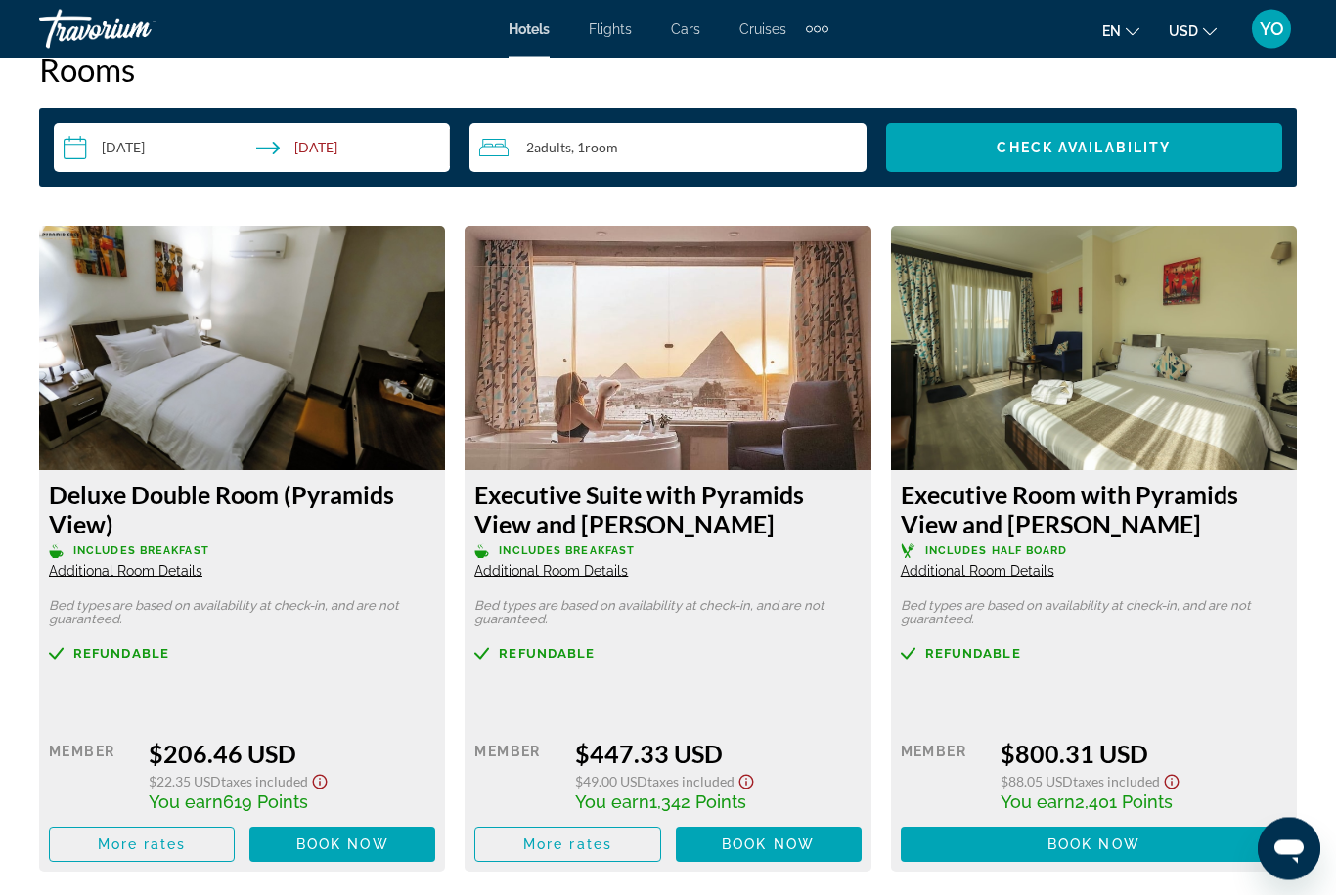
scroll to position [2828, 0]
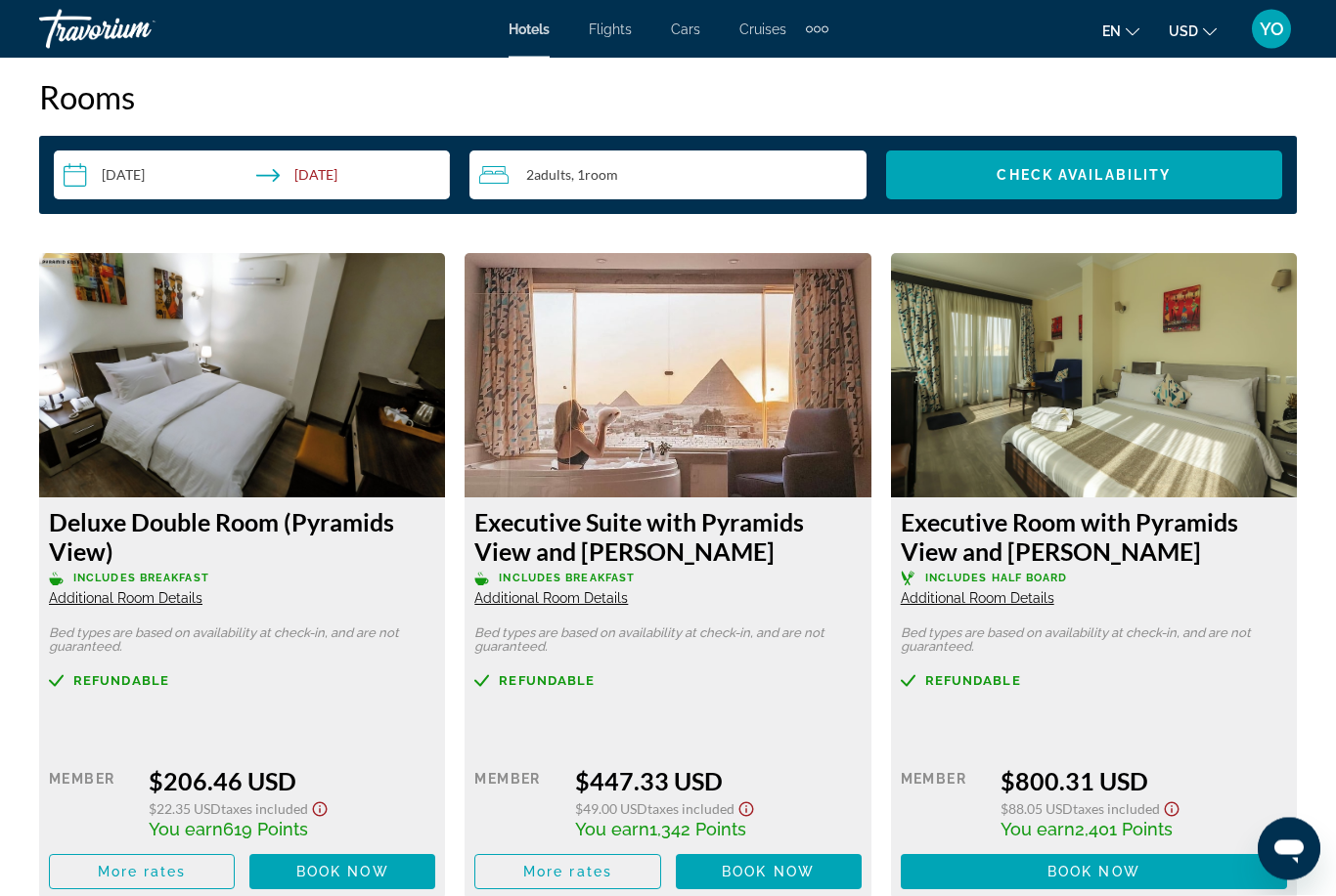
click at [682, 349] on img "Main content" at bounding box center [668, 376] width 406 height 245
click at [678, 398] on img "Main content" at bounding box center [668, 376] width 406 height 245
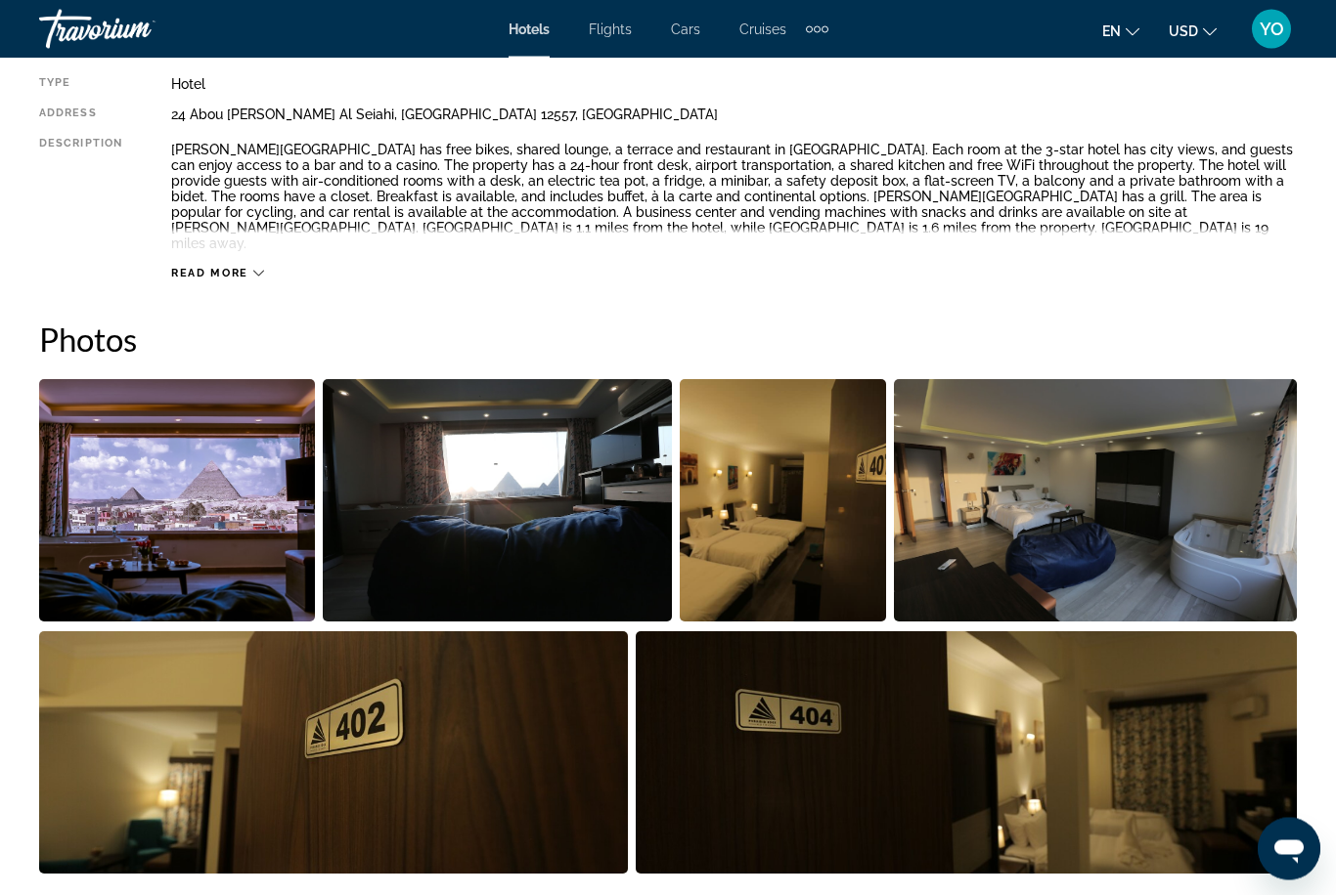
click at [222, 488] on img "Open full-screen image slider" at bounding box center [176, 501] width 275 height 243
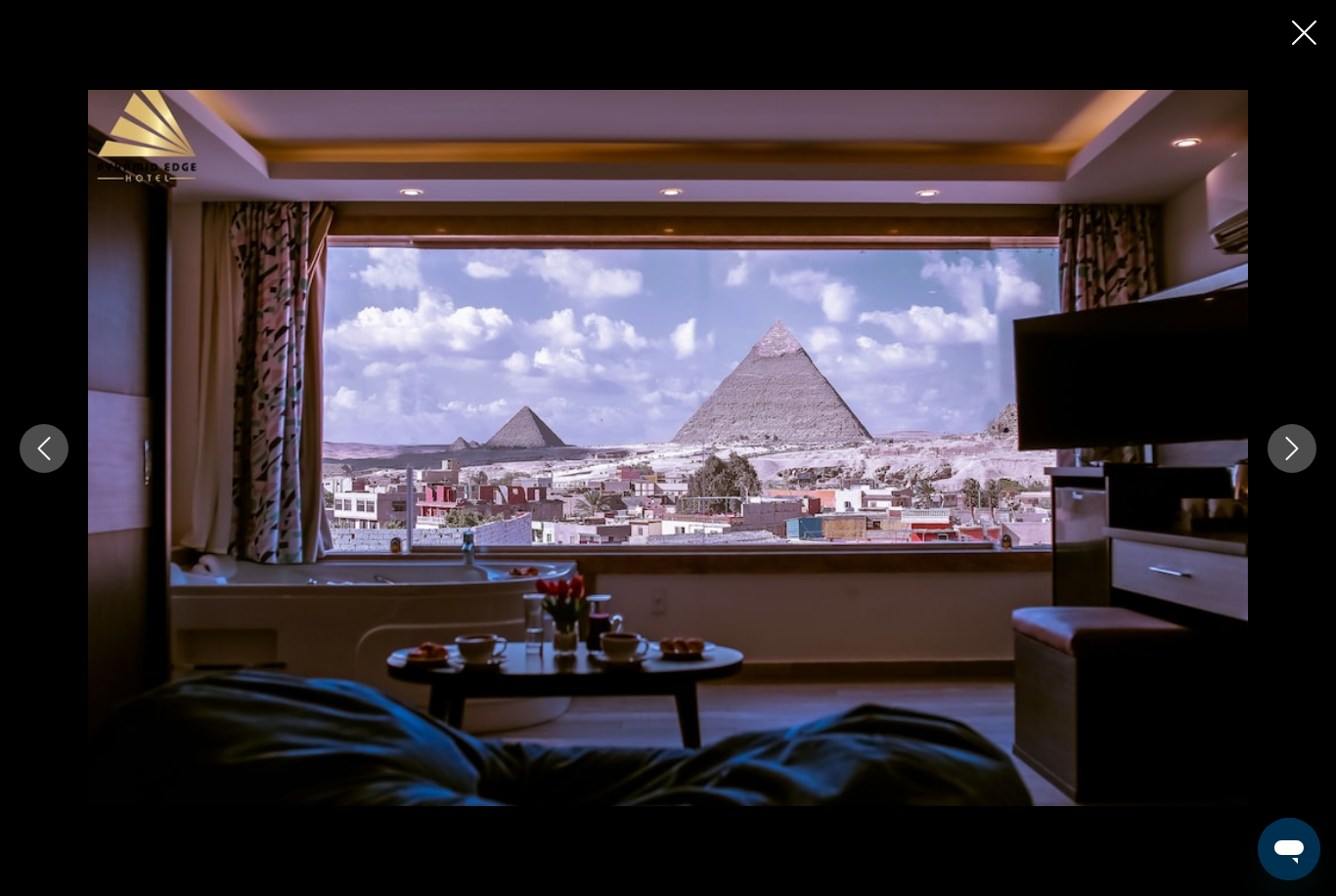
click at [1291, 460] on icon "Next image" at bounding box center [1291, 448] width 24 height 24
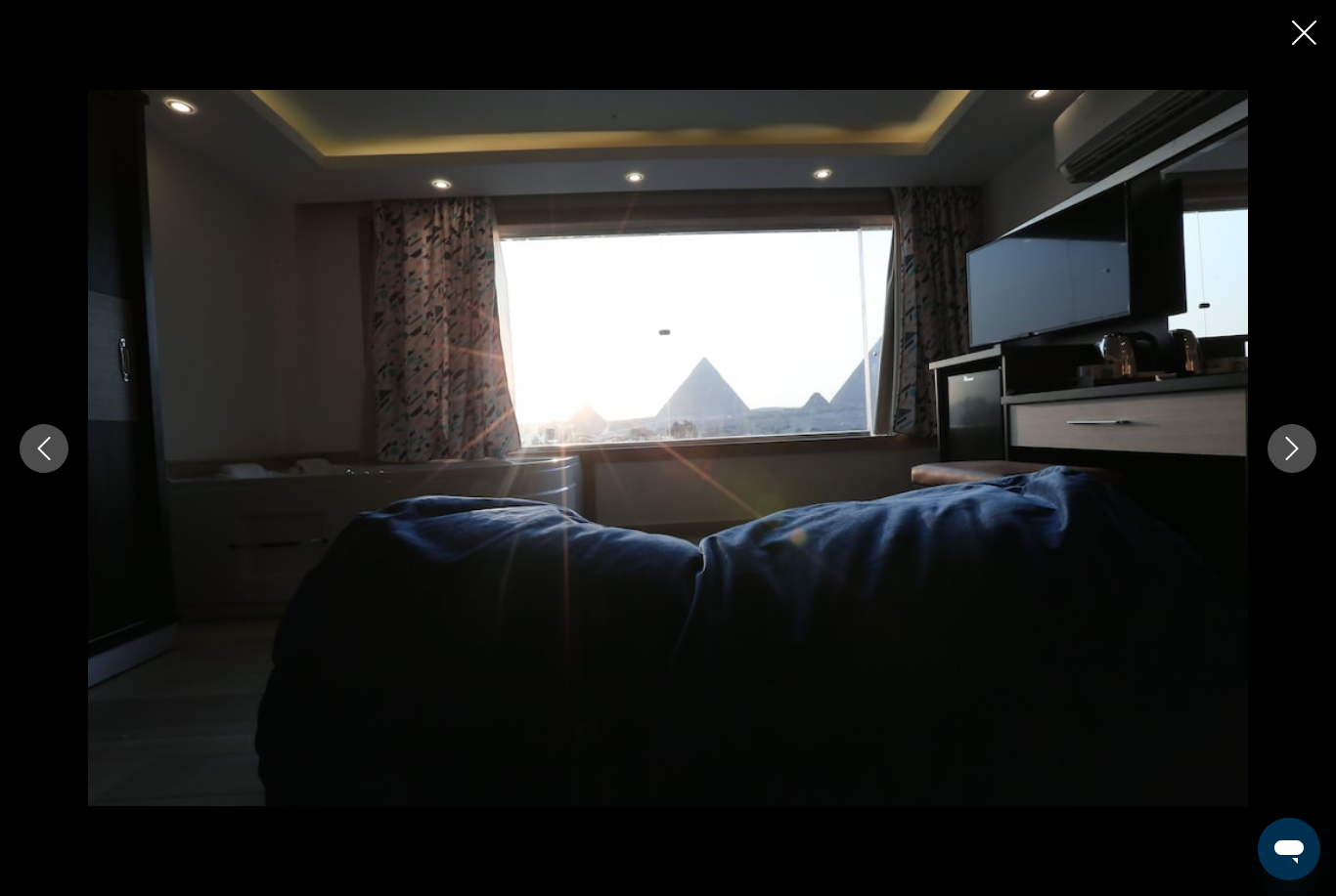
click at [1290, 460] on icon "Next image" at bounding box center [1291, 448] width 24 height 24
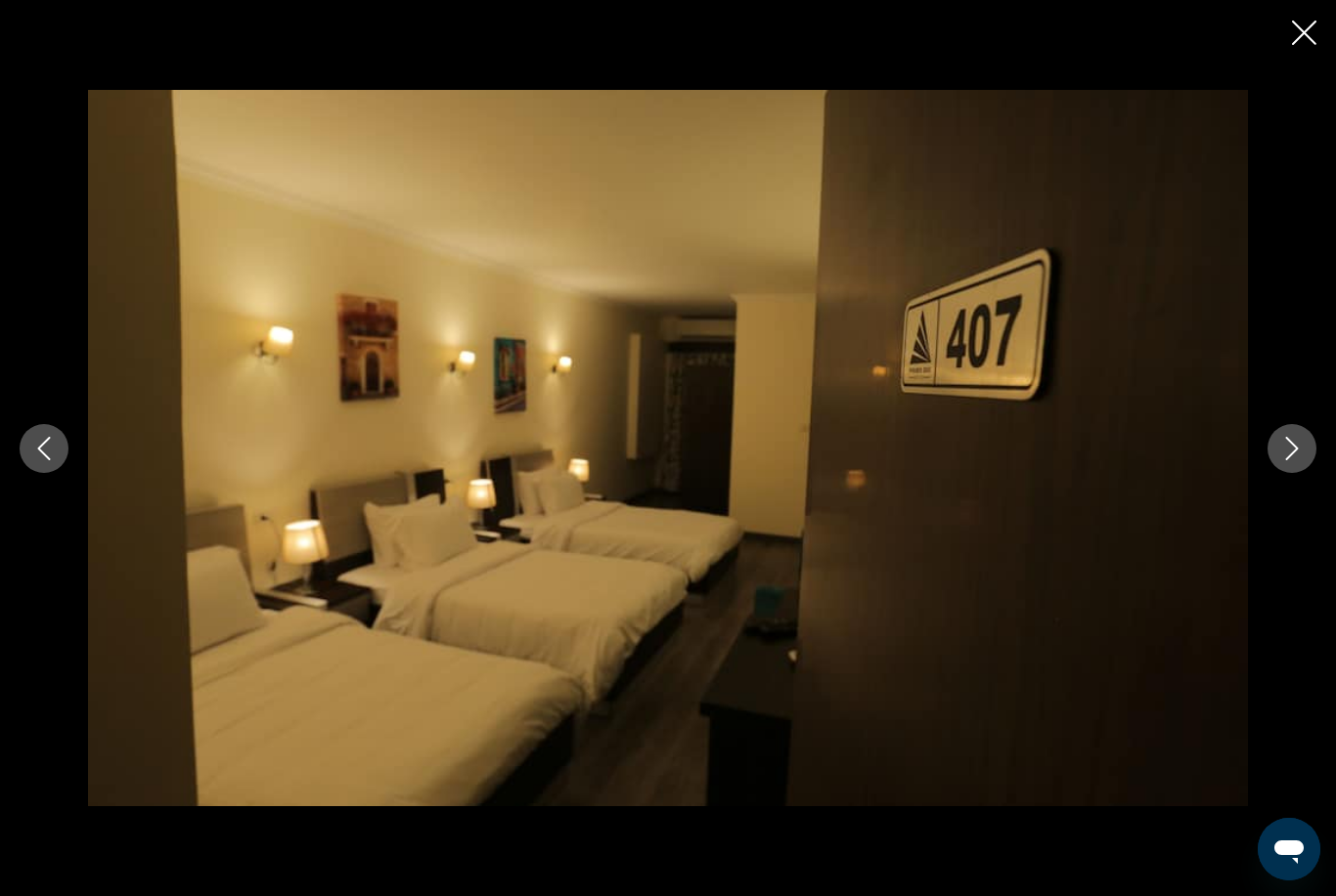
click at [1292, 460] on icon "Next image" at bounding box center [1291, 448] width 13 height 24
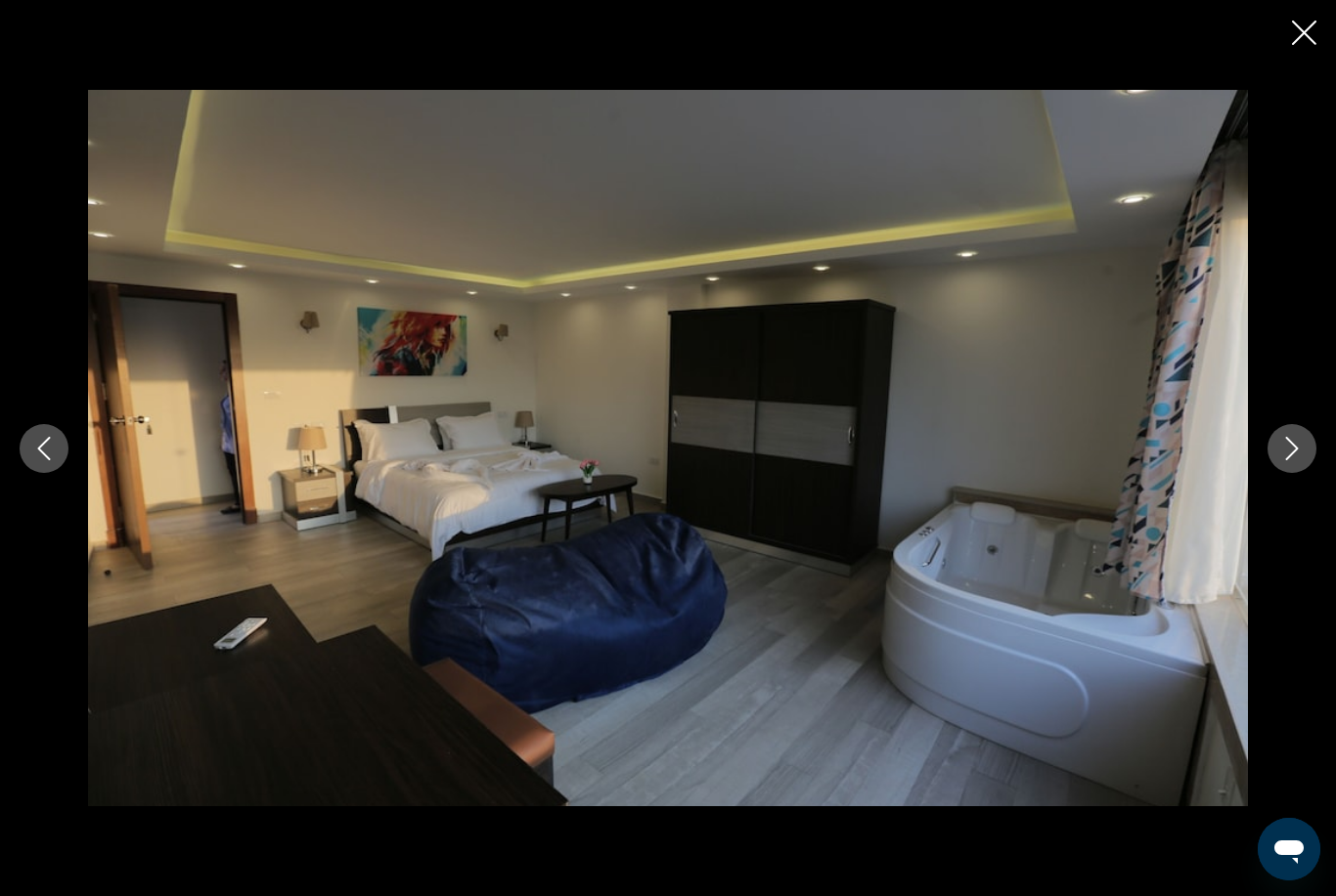
click at [1275, 473] on button "Next image" at bounding box center [1291, 448] width 49 height 49
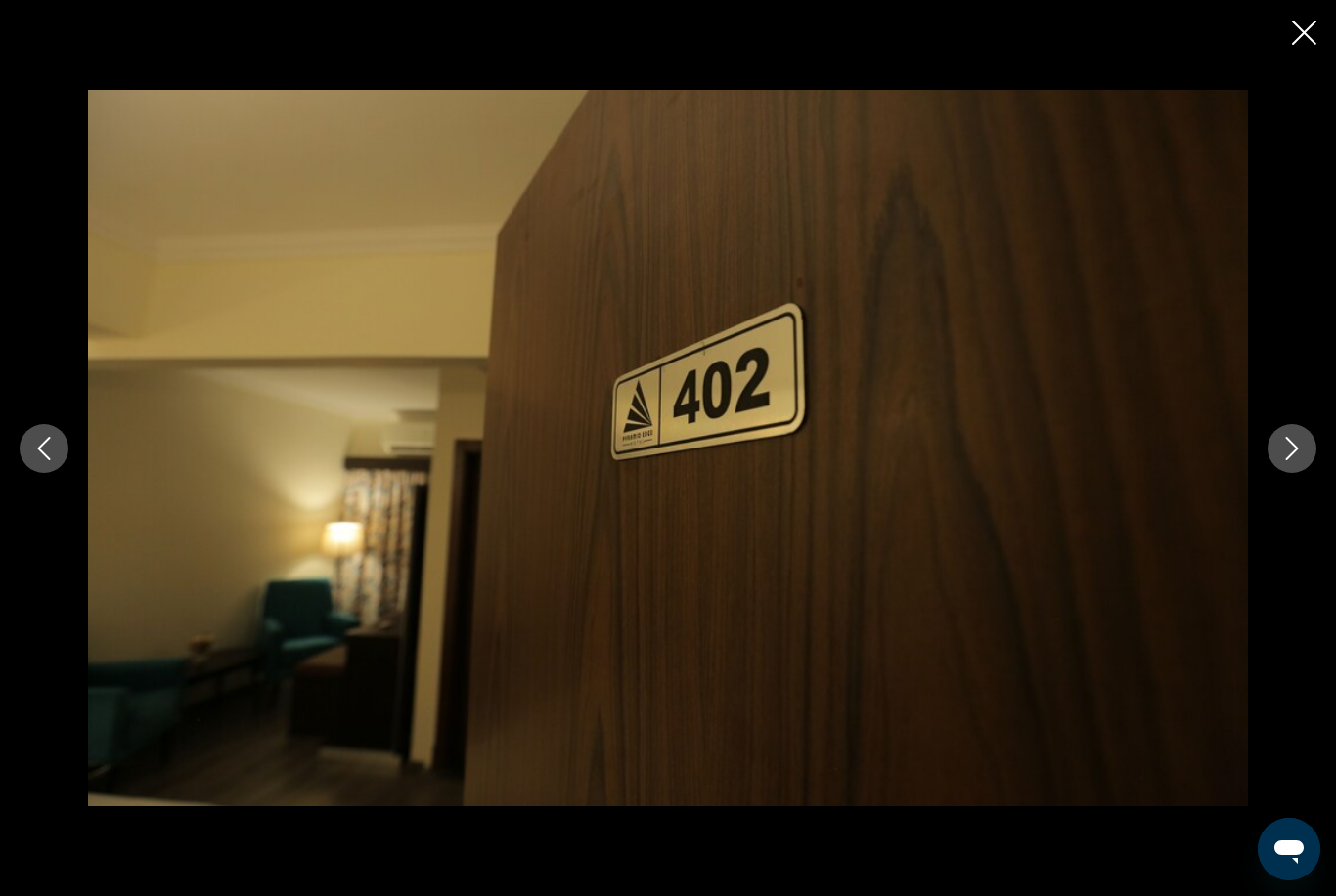
click at [1285, 460] on icon "Next image" at bounding box center [1291, 448] width 24 height 24
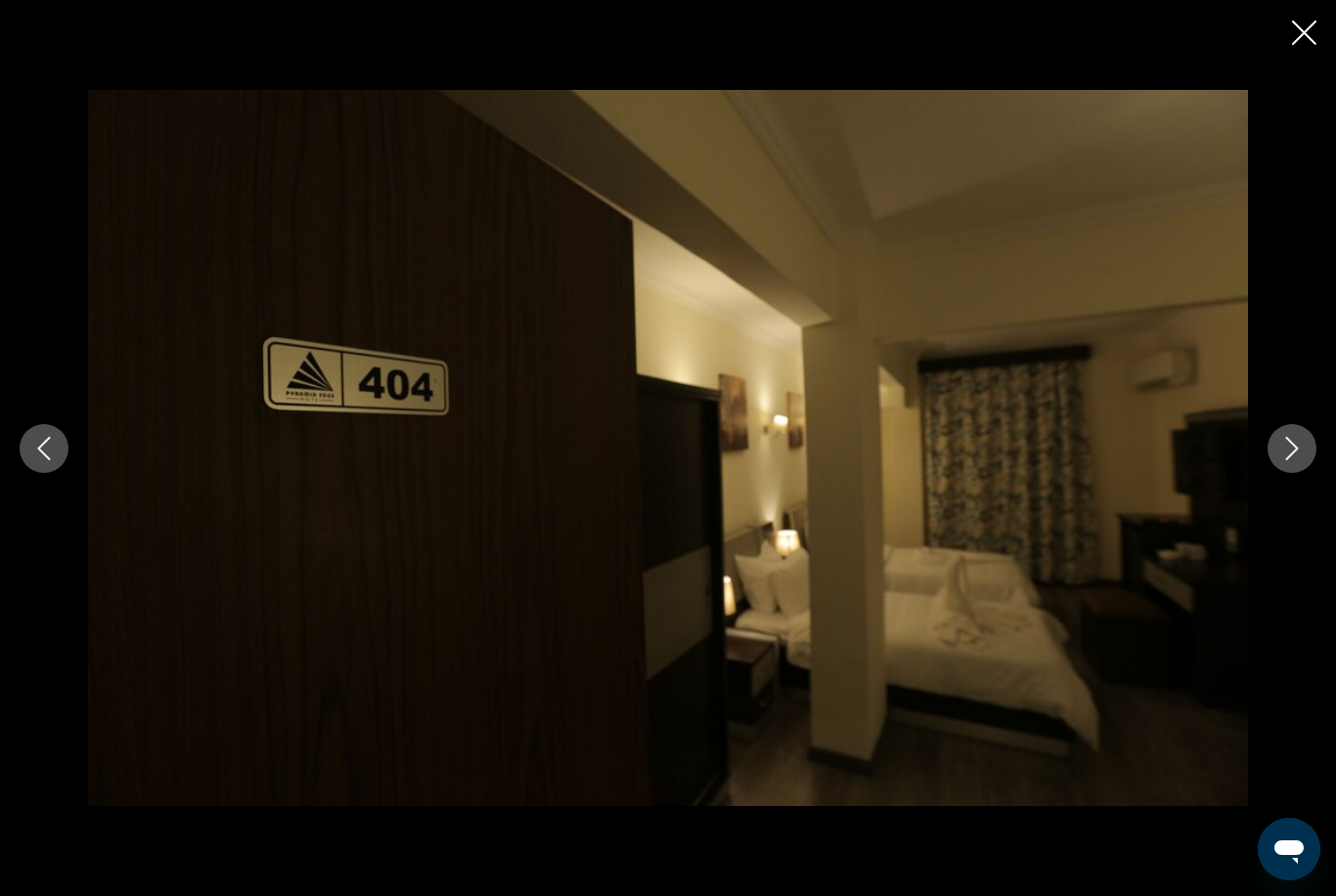
click at [1284, 460] on icon "Next image" at bounding box center [1291, 448] width 24 height 24
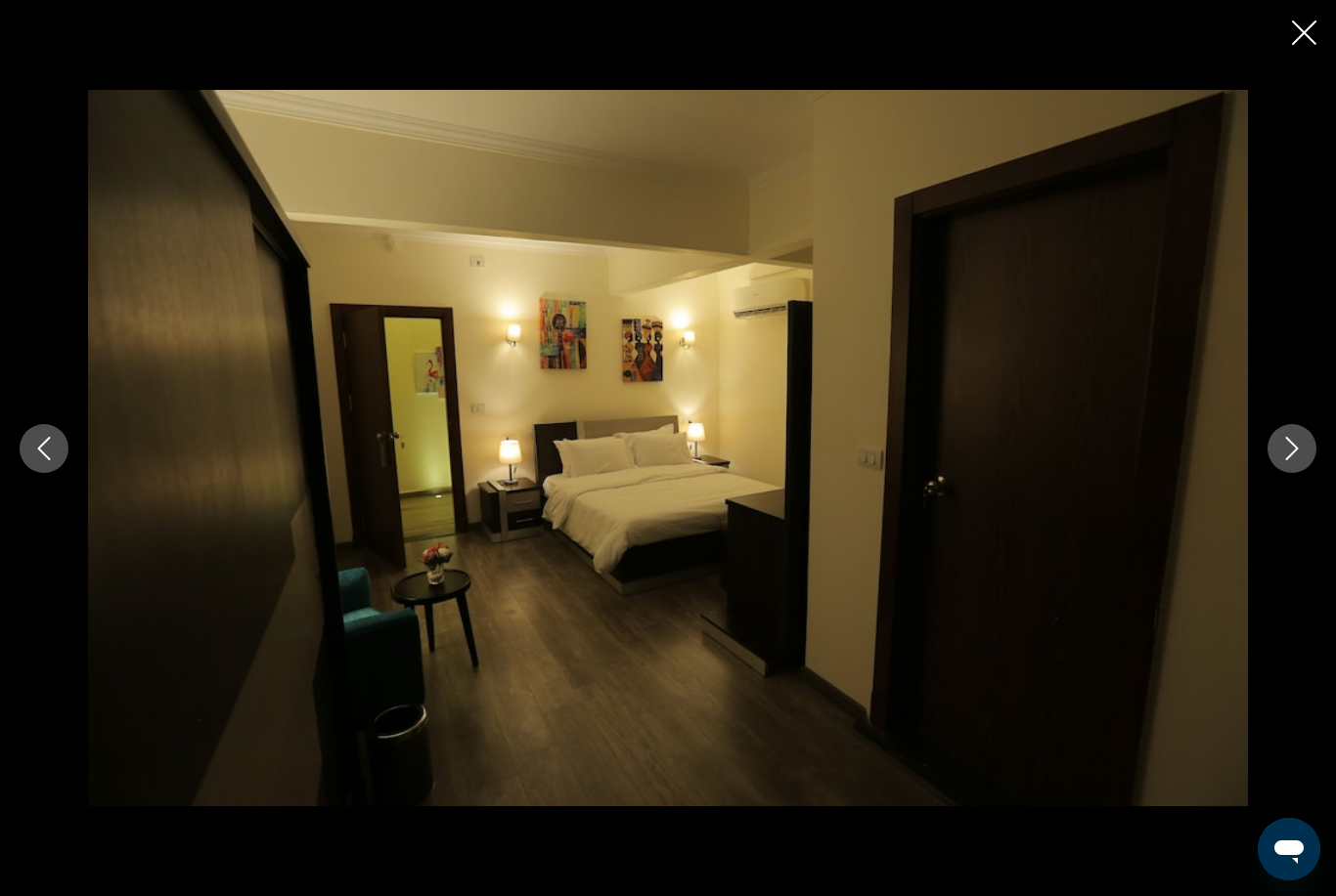
click at [1297, 460] on icon "Next image" at bounding box center [1291, 448] width 24 height 24
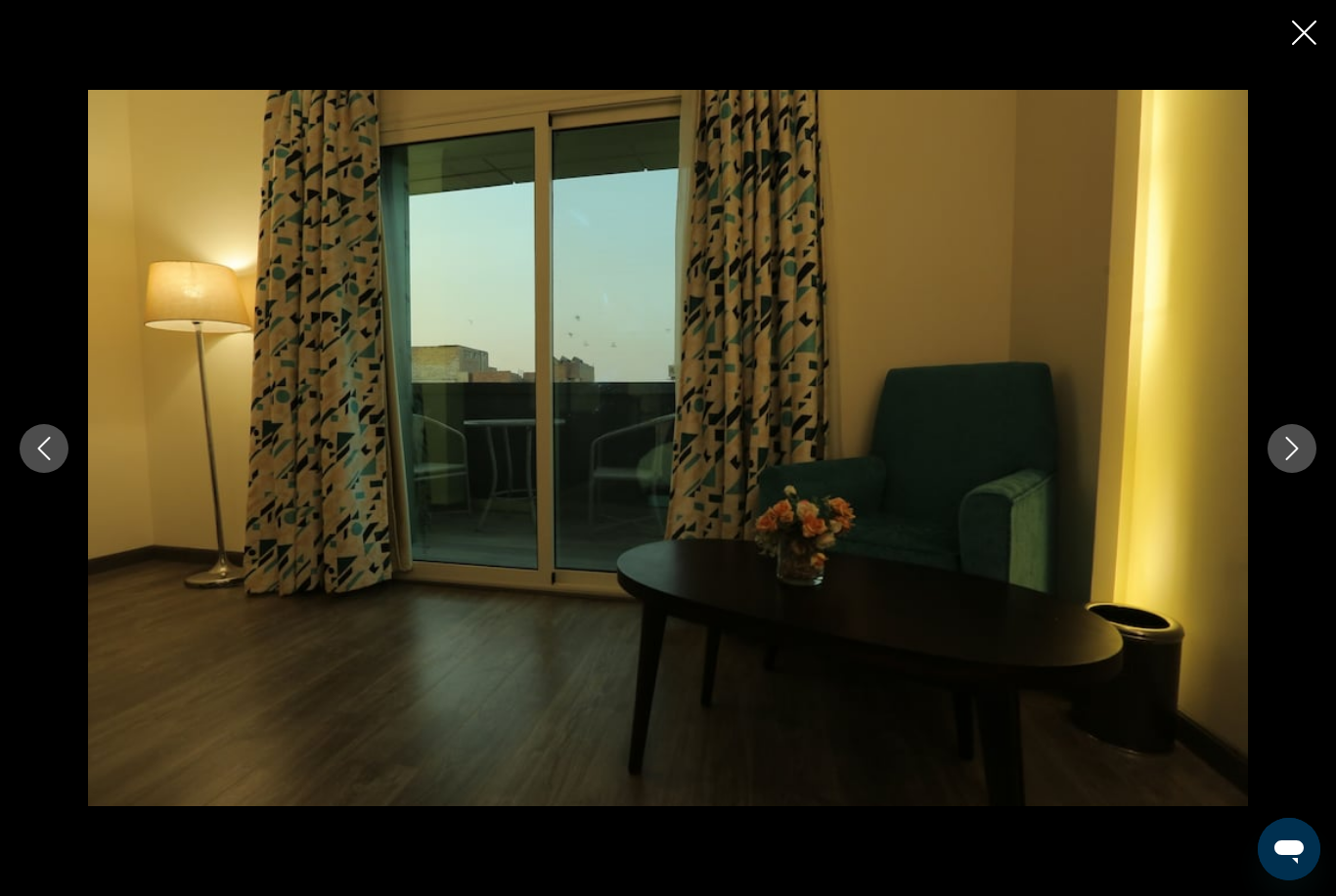
click at [1305, 473] on button "Next image" at bounding box center [1291, 448] width 49 height 49
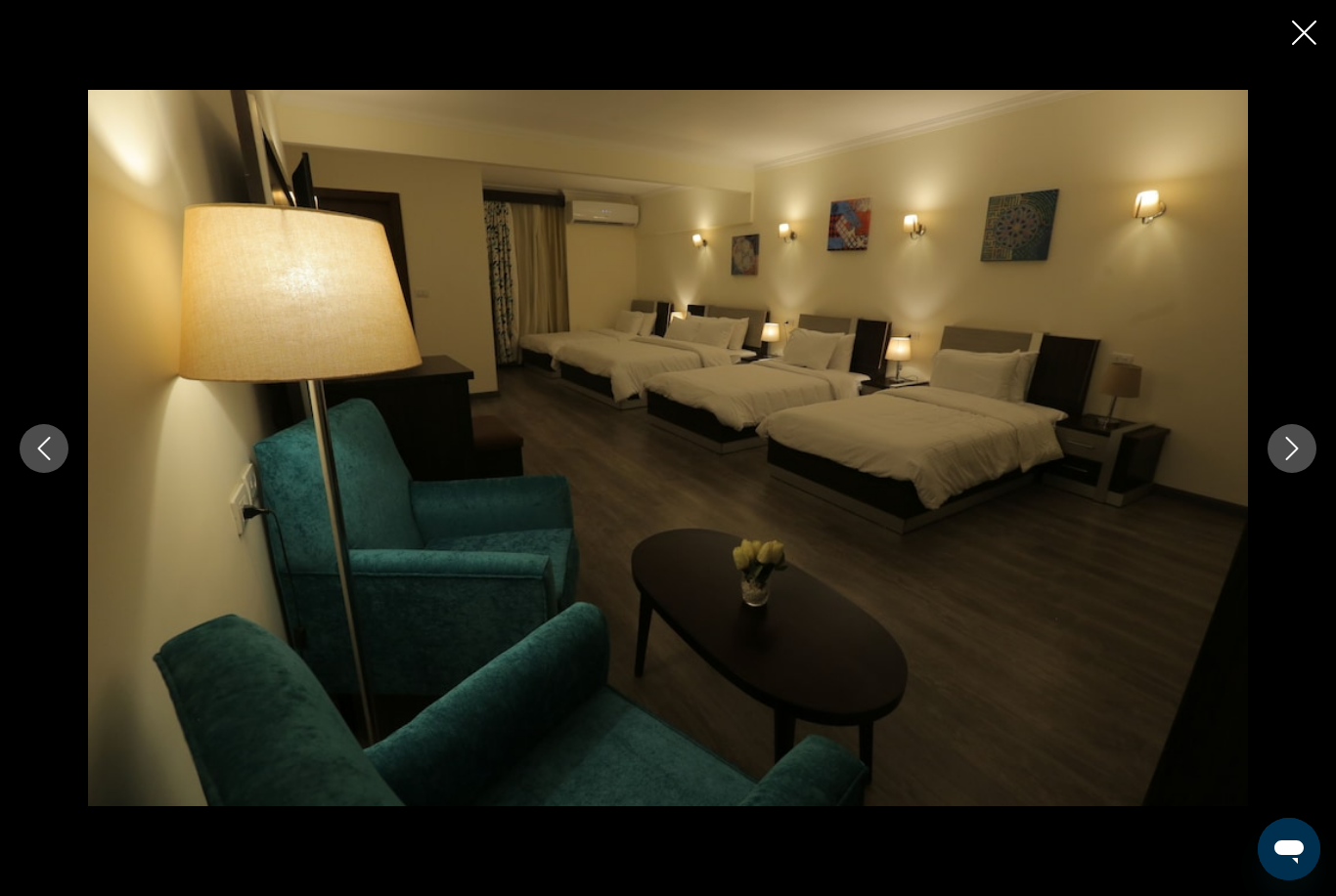
click at [1295, 460] on icon "Next image" at bounding box center [1291, 448] width 24 height 24
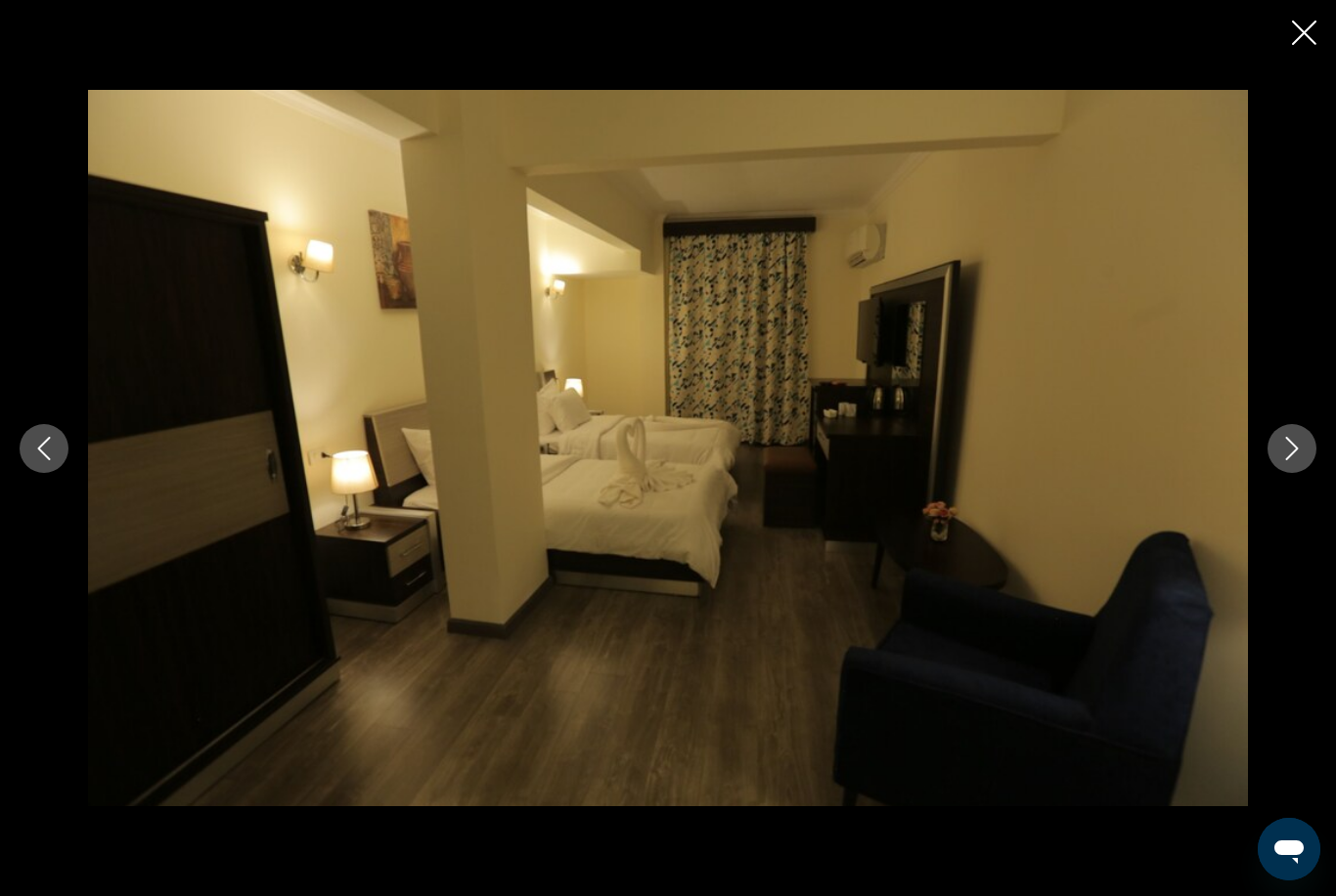
click at [1294, 460] on icon "Next image" at bounding box center [1291, 448] width 13 height 24
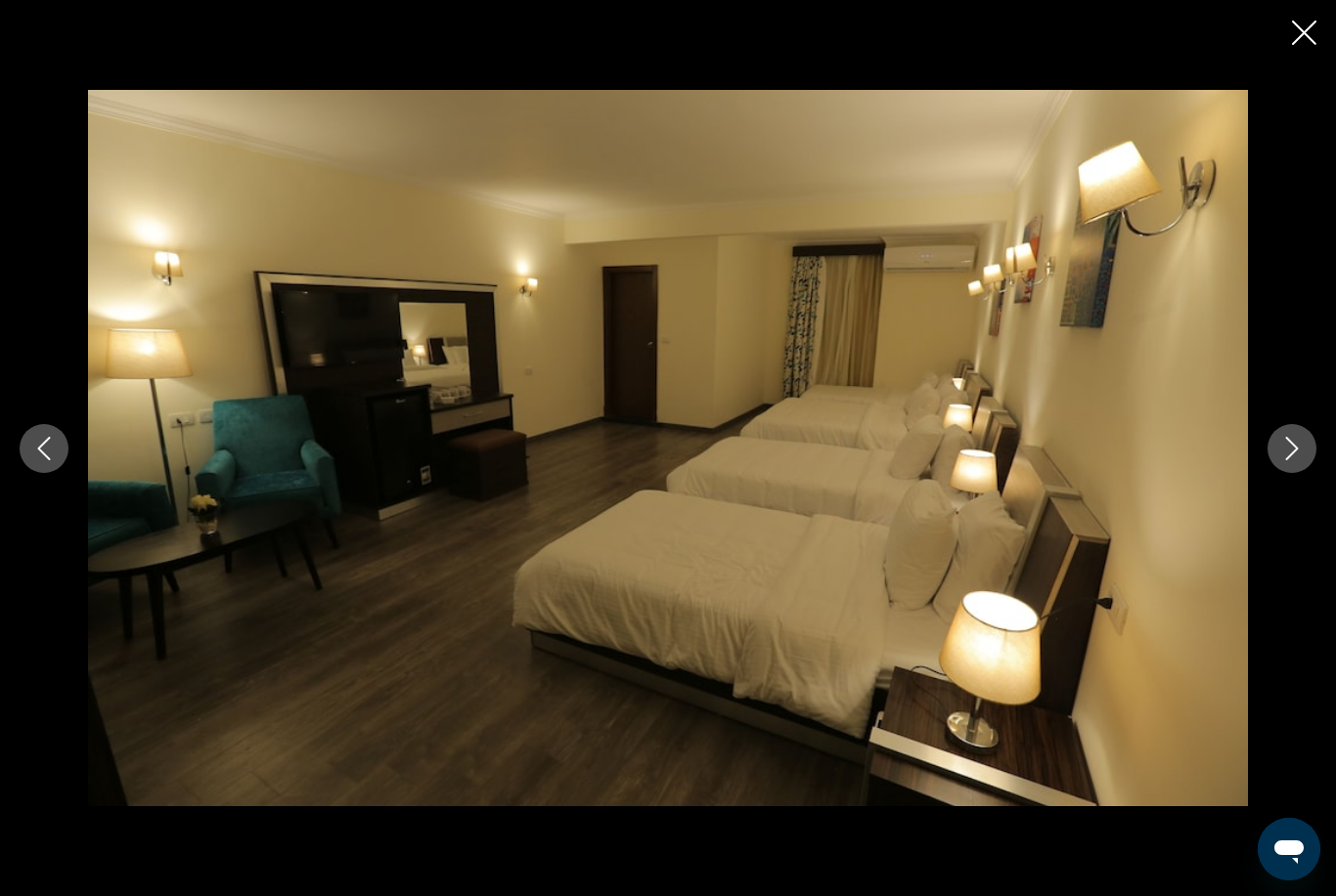
click at [1285, 460] on icon "Next image" at bounding box center [1291, 448] width 13 height 24
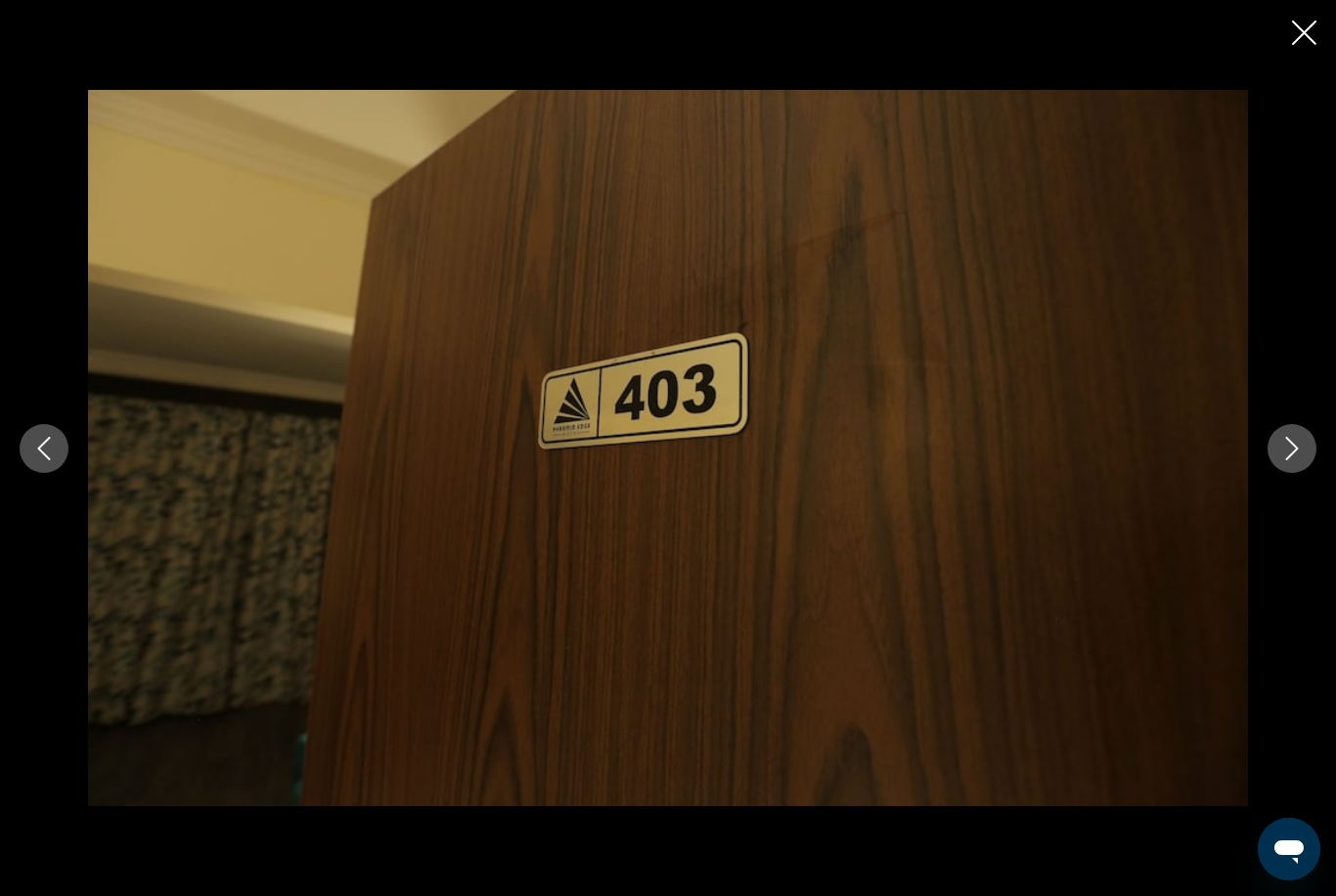
click at [1285, 460] on icon "Next image" at bounding box center [1291, 448] width 24 height 24
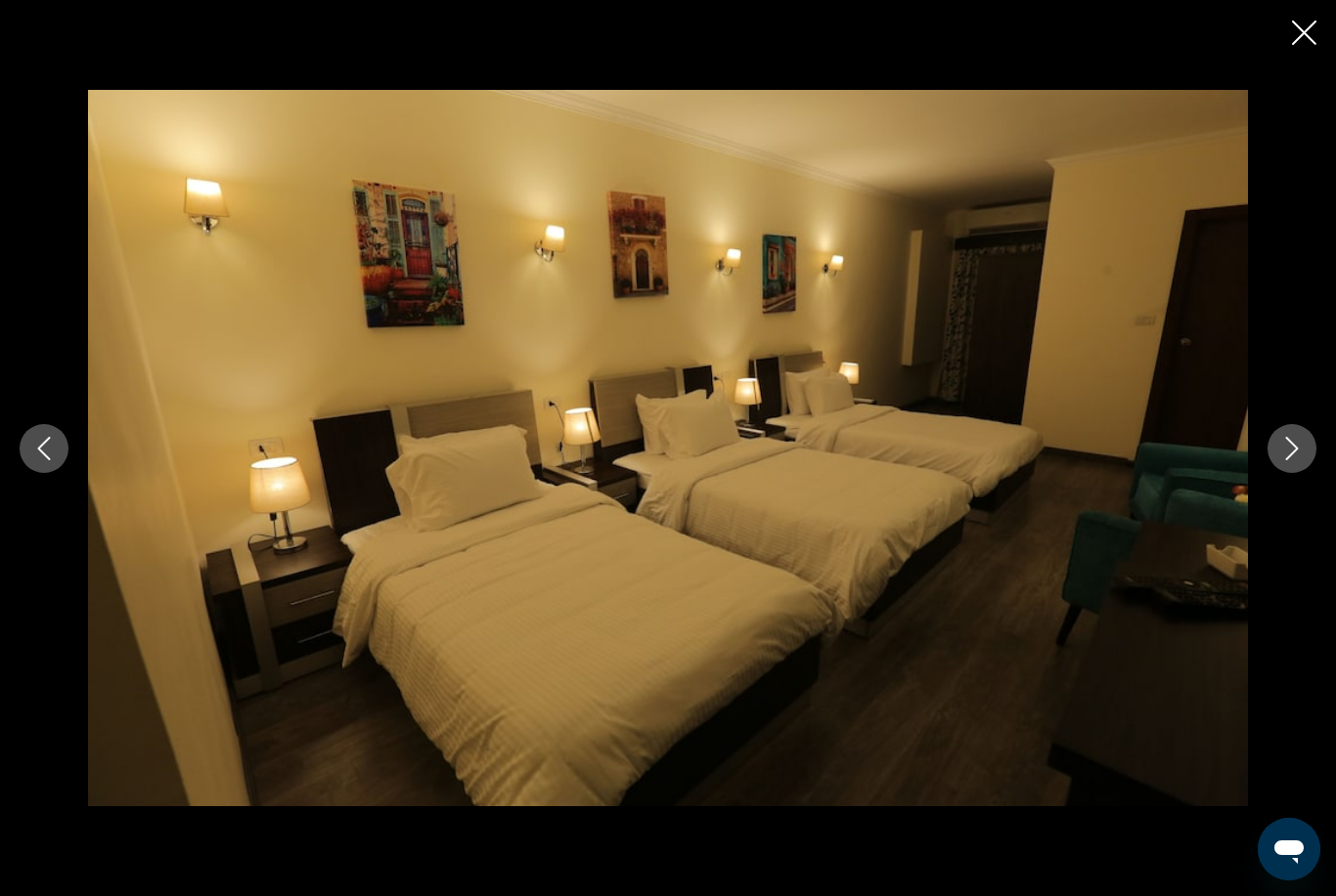
click at [1291, 460] on icon "Next image" at bounding box center [1291, 448] width 24 height 24
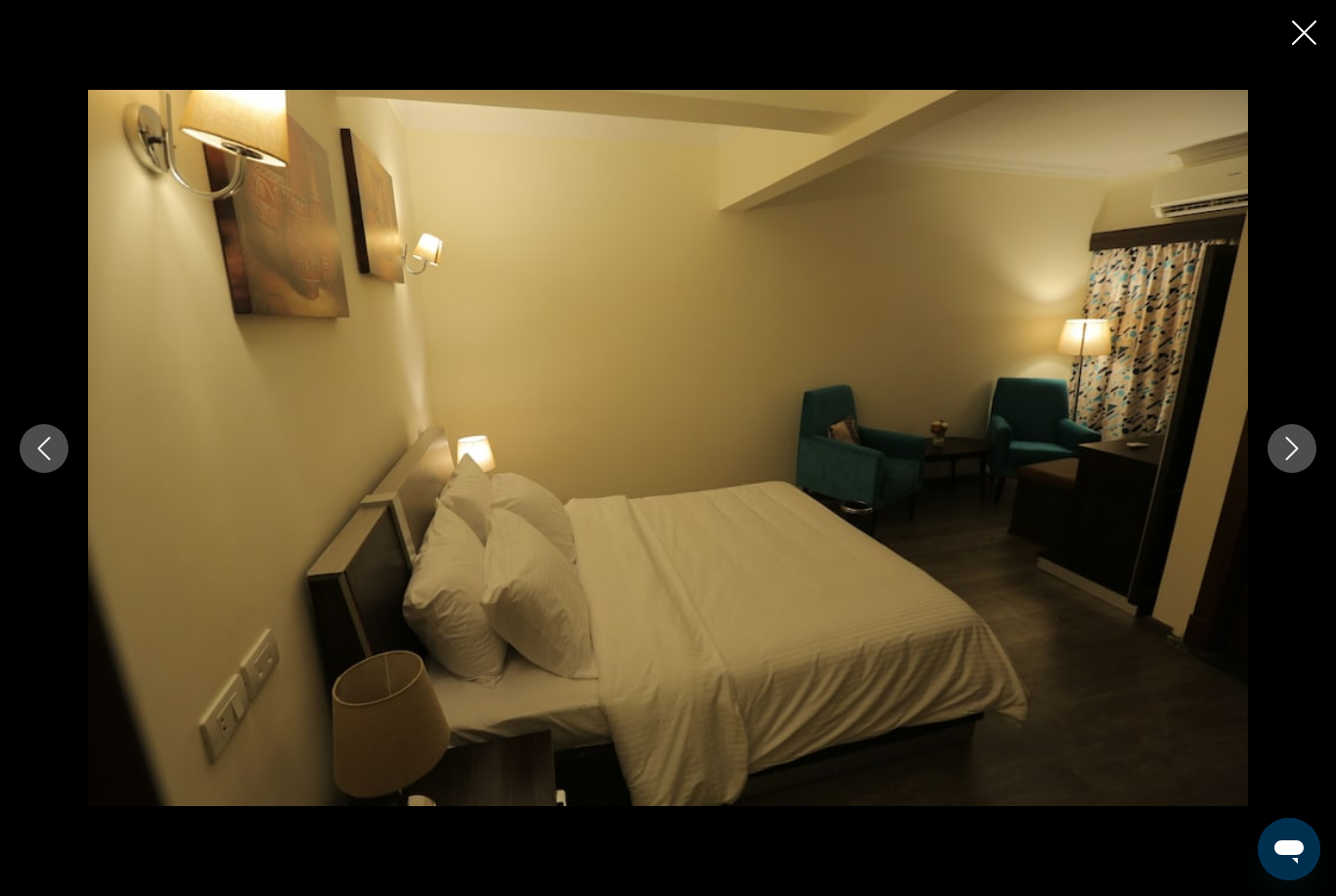
click at [1289, 460] on icon "Next image" at bounding box center [1291, 448] width 13 height 24
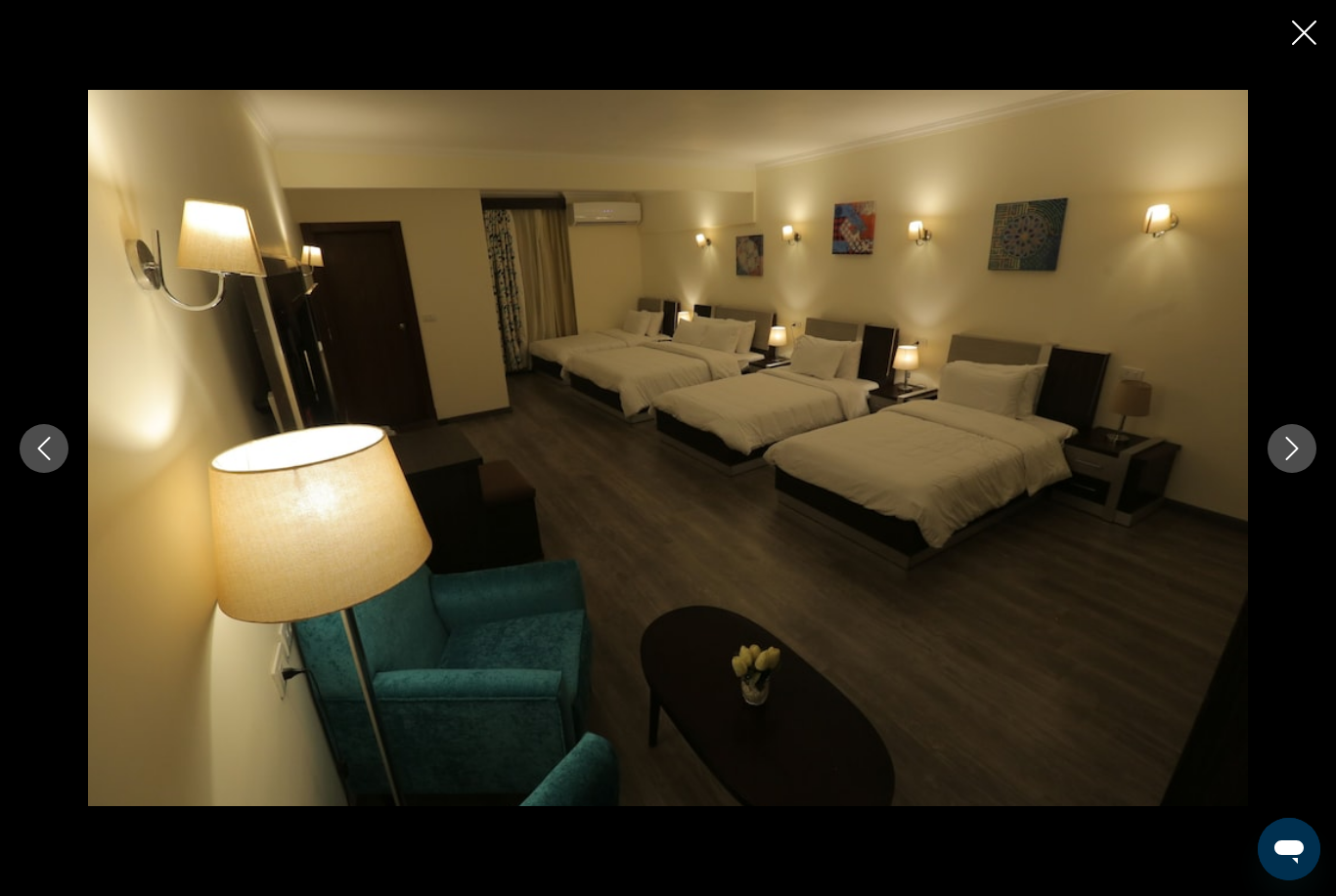
click at [1292, 460] on icon "Next image" at bounding box center [1291, 448] width 24 height 24
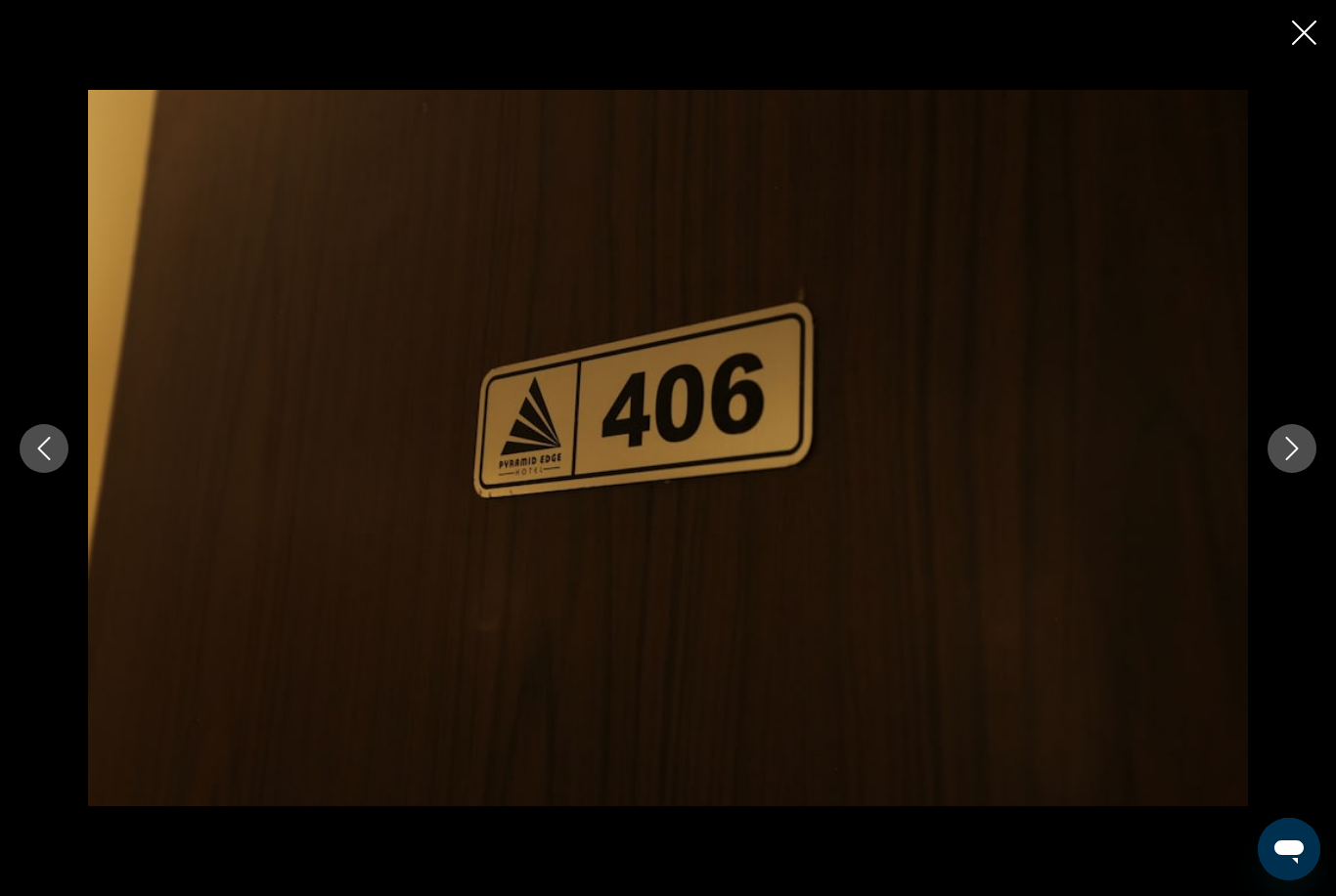
click at [1291, 460] on icon "Next image" at bounding box center [1291, 448] width 13 height 24
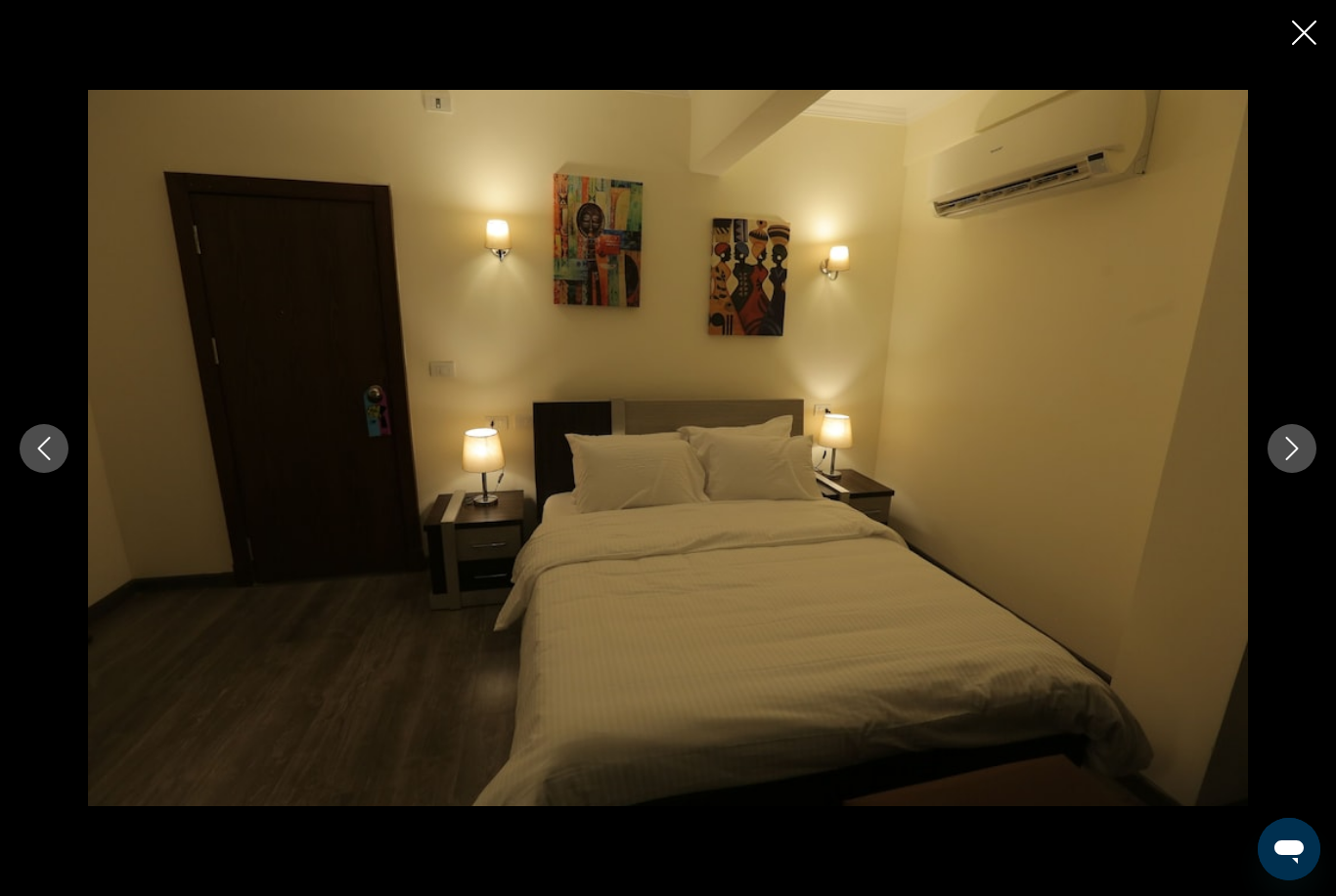
click at [1292, 460] on icon "Next image" at bounding box center [1291, 448] width 13 height 24
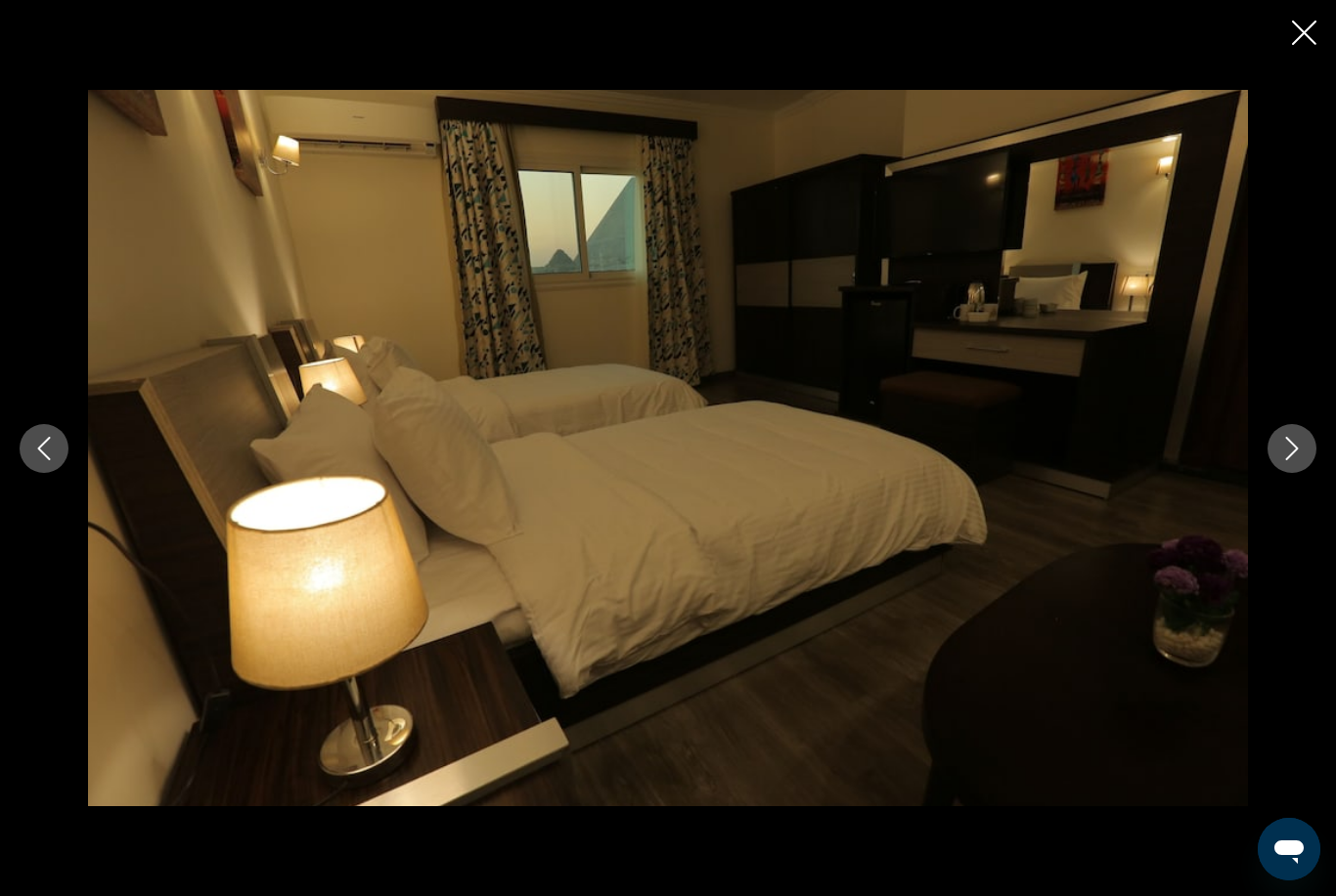
click at [1308, 473] on button "Next image" at bounding box center [1291, 448] width 49 height 49
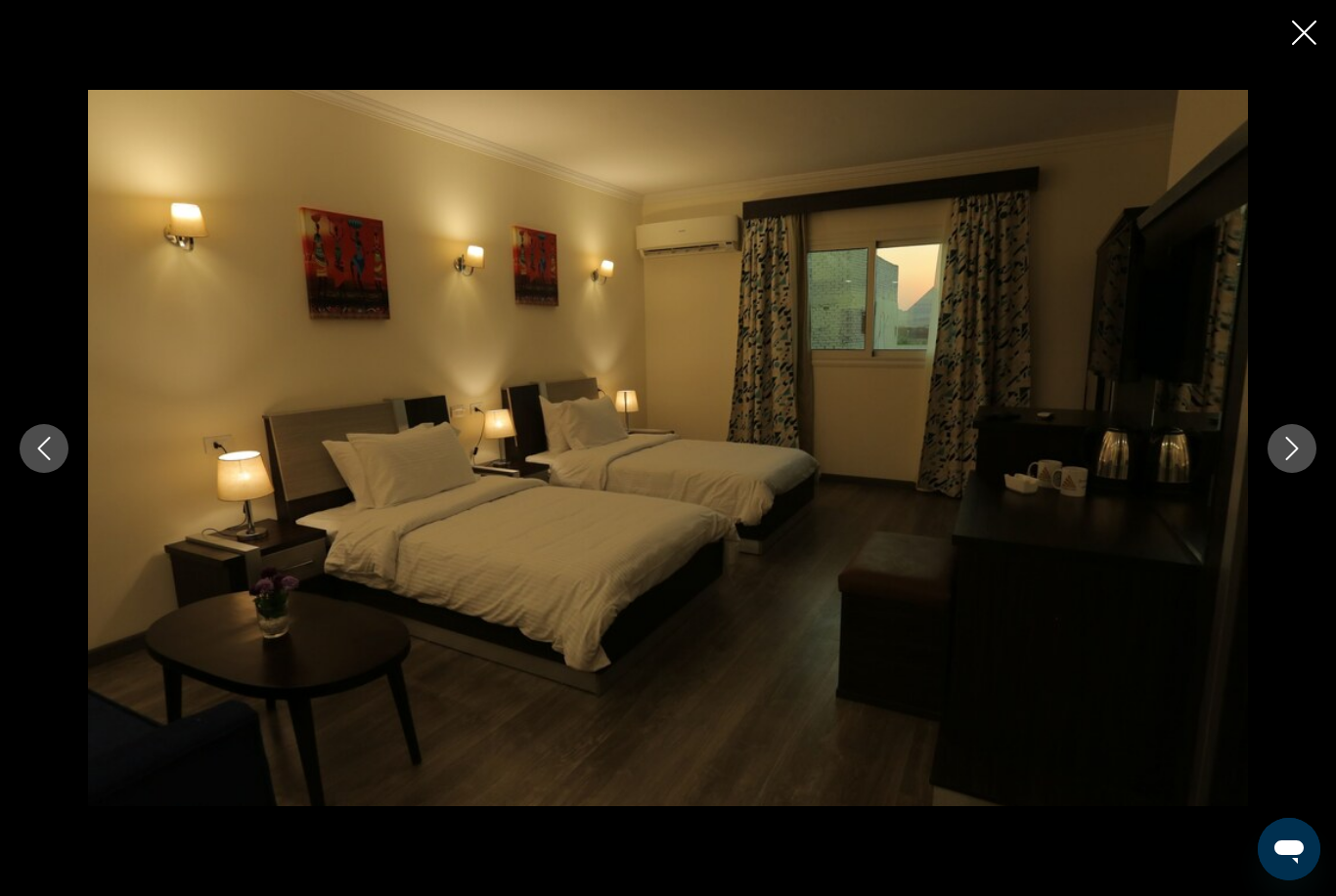
click at [1297, 460] on icon "Next image" at bounding box center [1291, 448] width 24 height 24
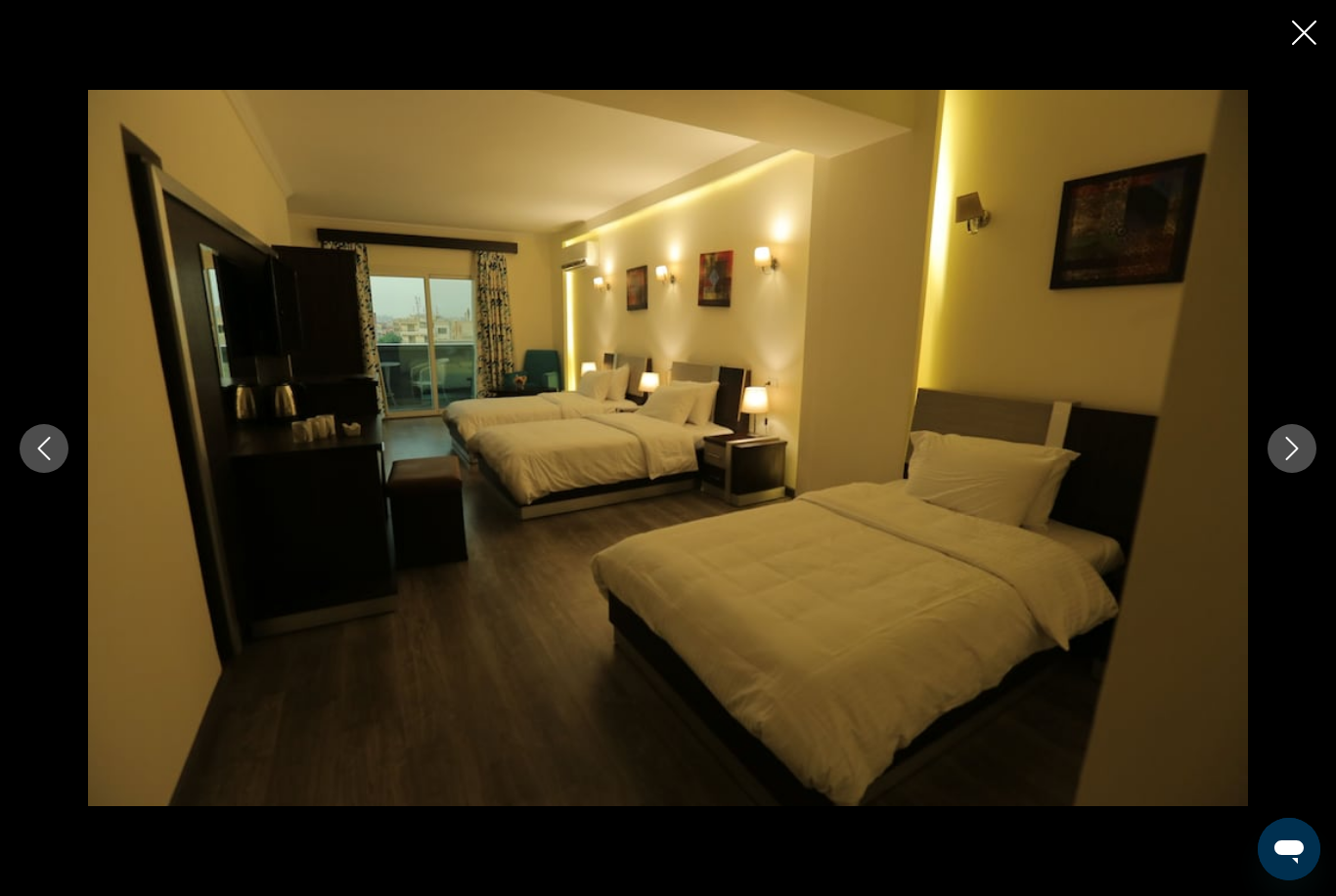
click at [1274, 473] on button "Next image" at bounding box center [1291, 448] width 49 height 49
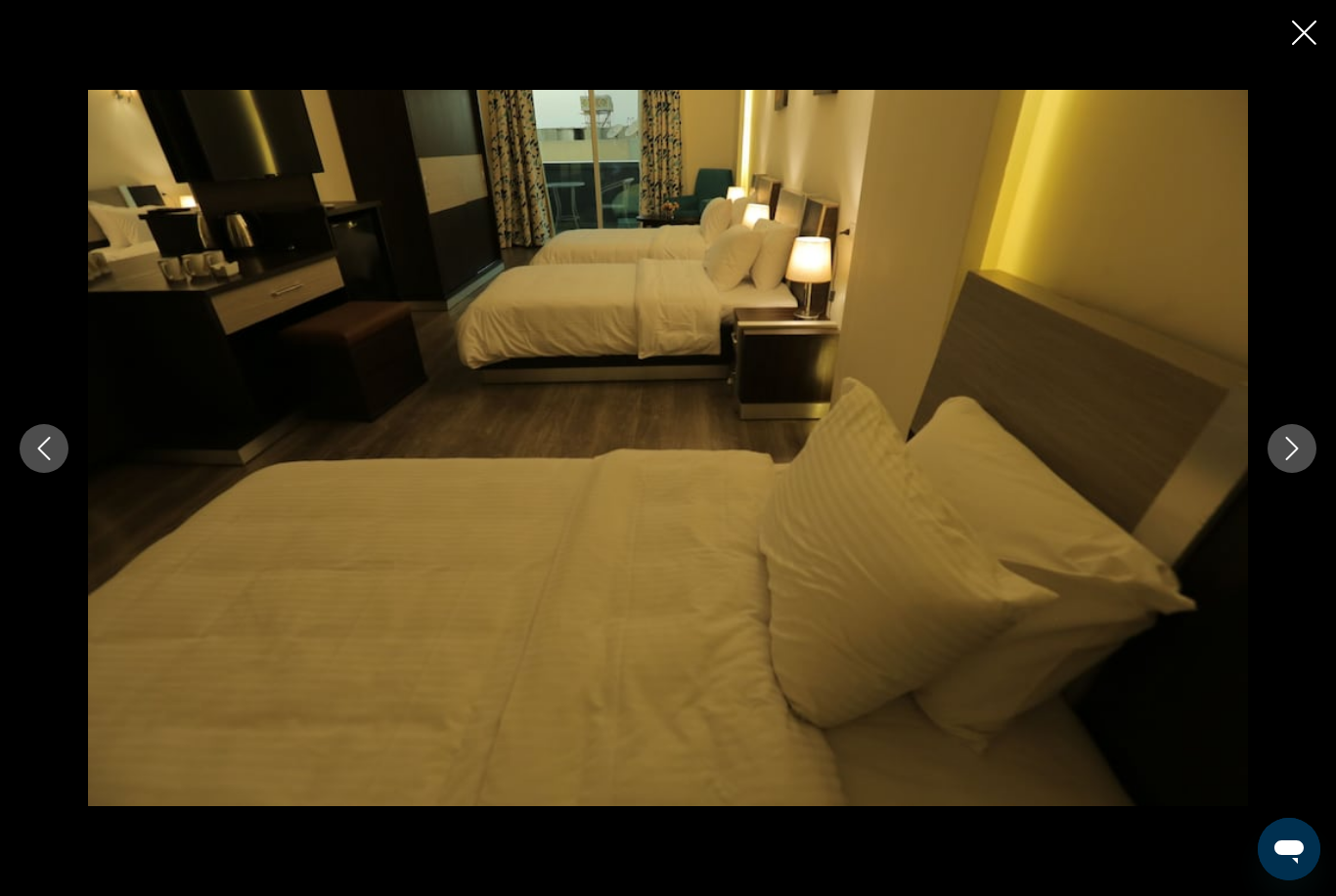
click at [1285, 460] on icon "Next image" at bounding box center [1291, 448] width 24 height 24
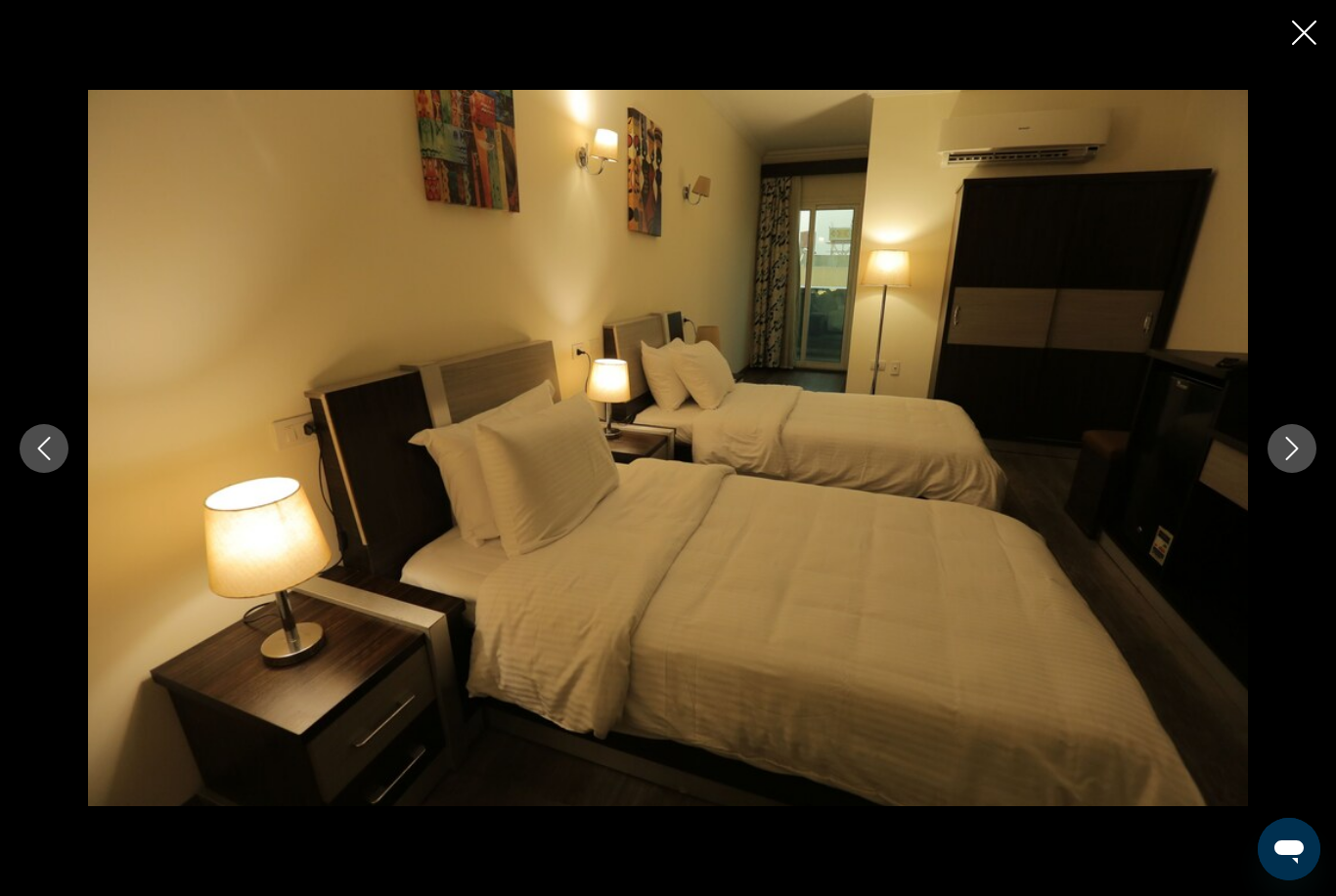
click at [1286, 460] on icon "Next image" at bounding box center [1291, 448] width 24 height 24
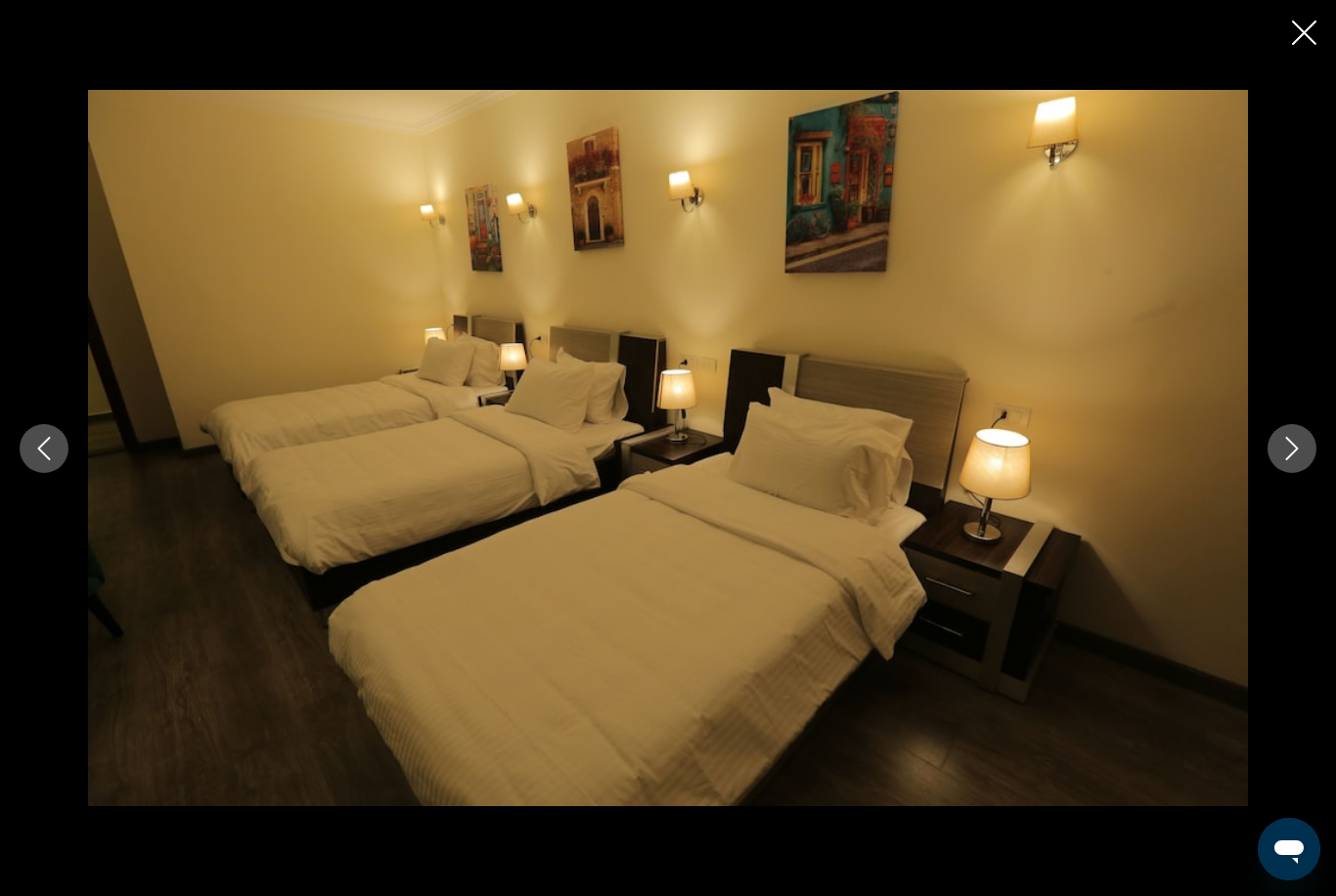
click at [1293, 460] on icon "Next image" at bounding box center [1291, 448] width 13 height 24
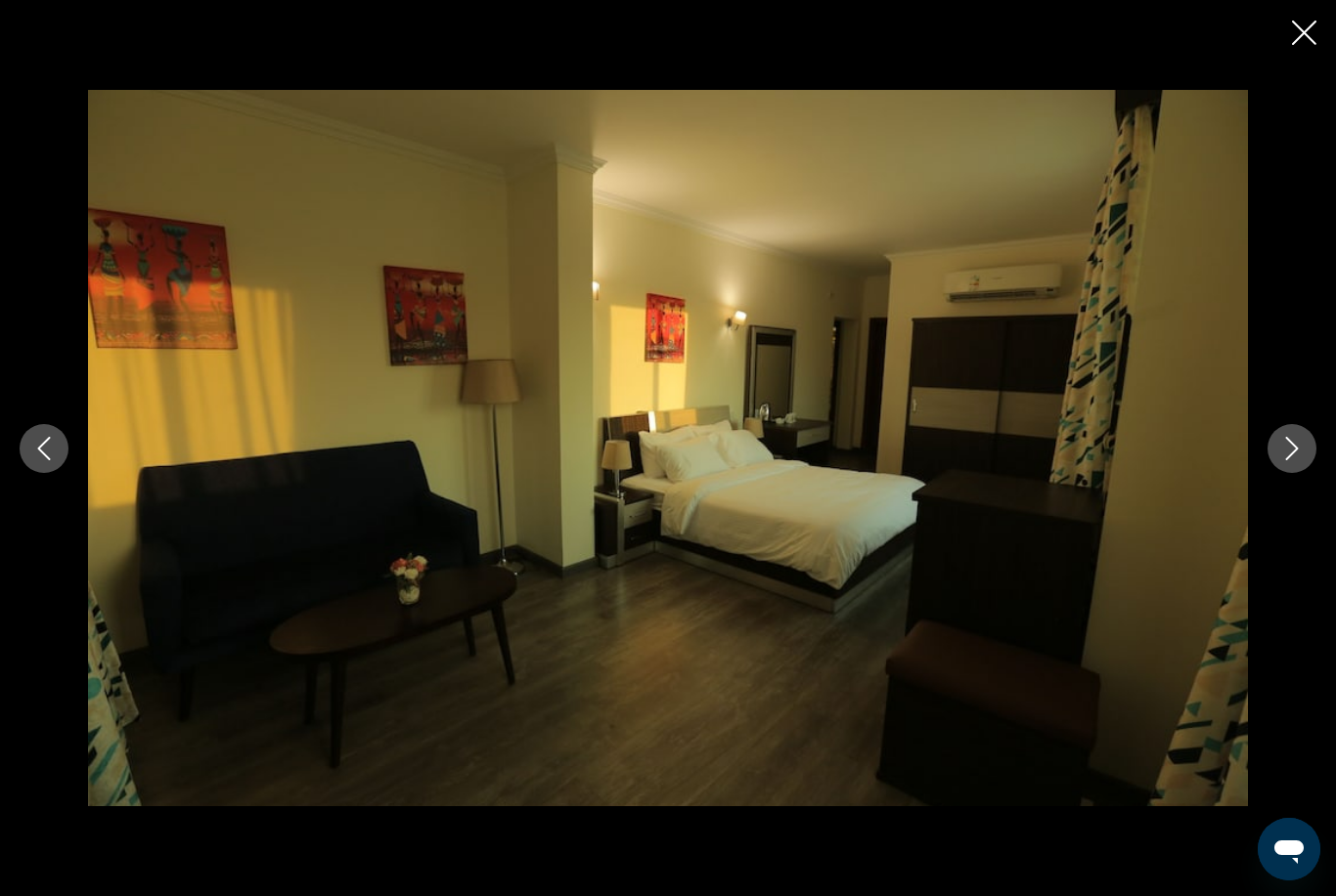
click at [1289, 460] on icon "Next image" at bounding box center [1291, 448] width 24 height 24
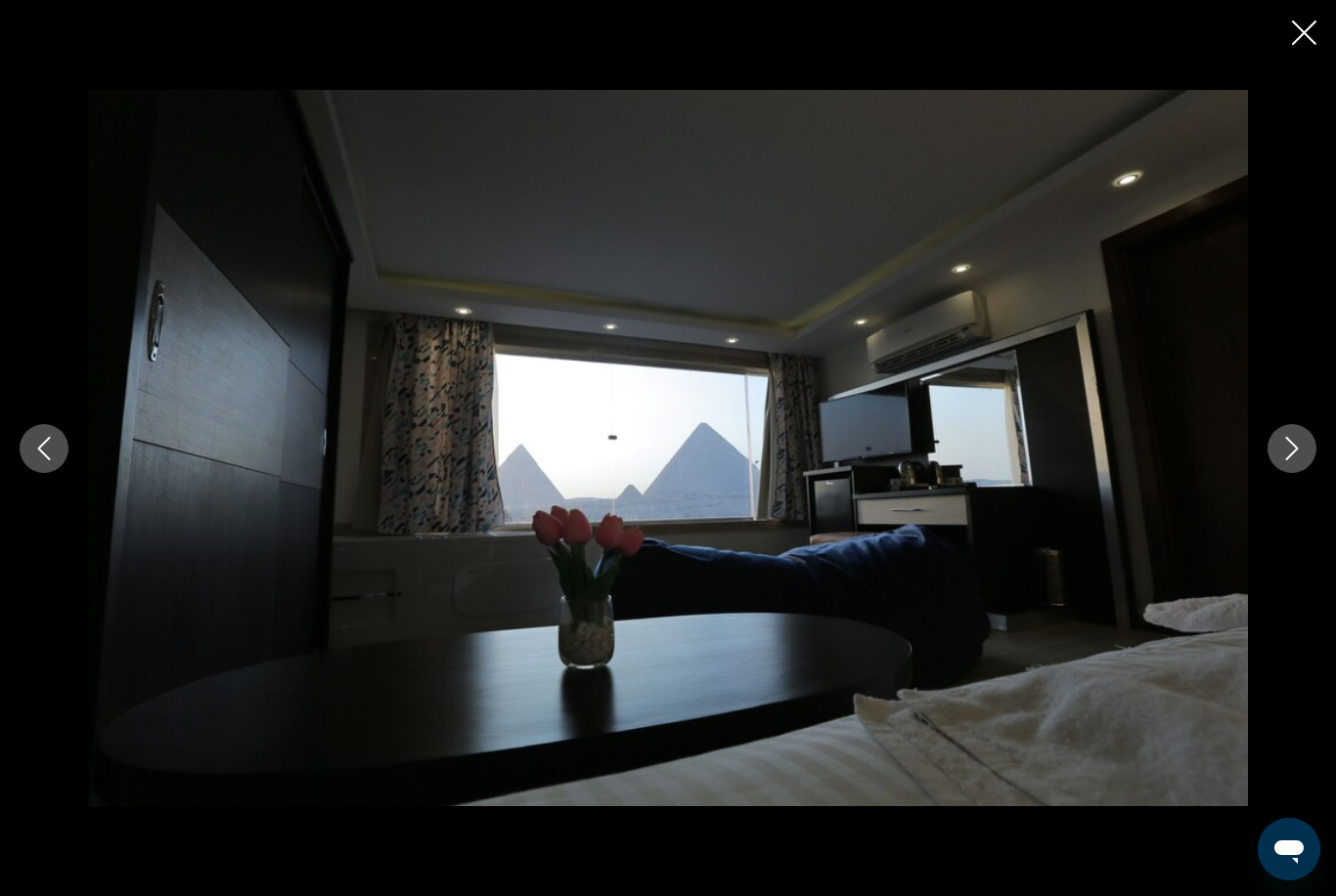
click at [1284, 460] on icon "Next image" at bounding box center [1291, 448] width 24 height 24
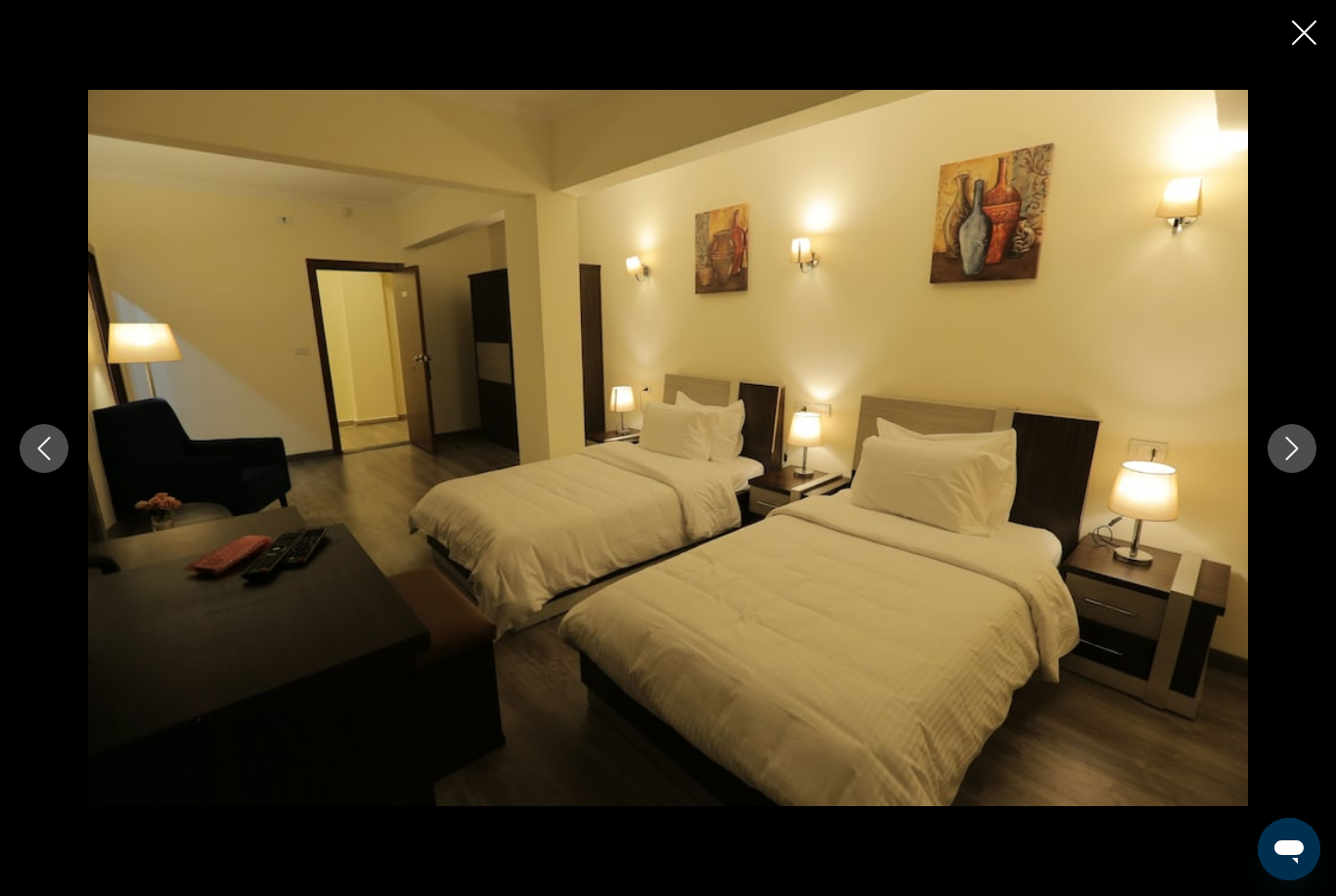
click at [1287, 460] on icon "Next image" at bounding box center [1291, 448] width 24 height 24
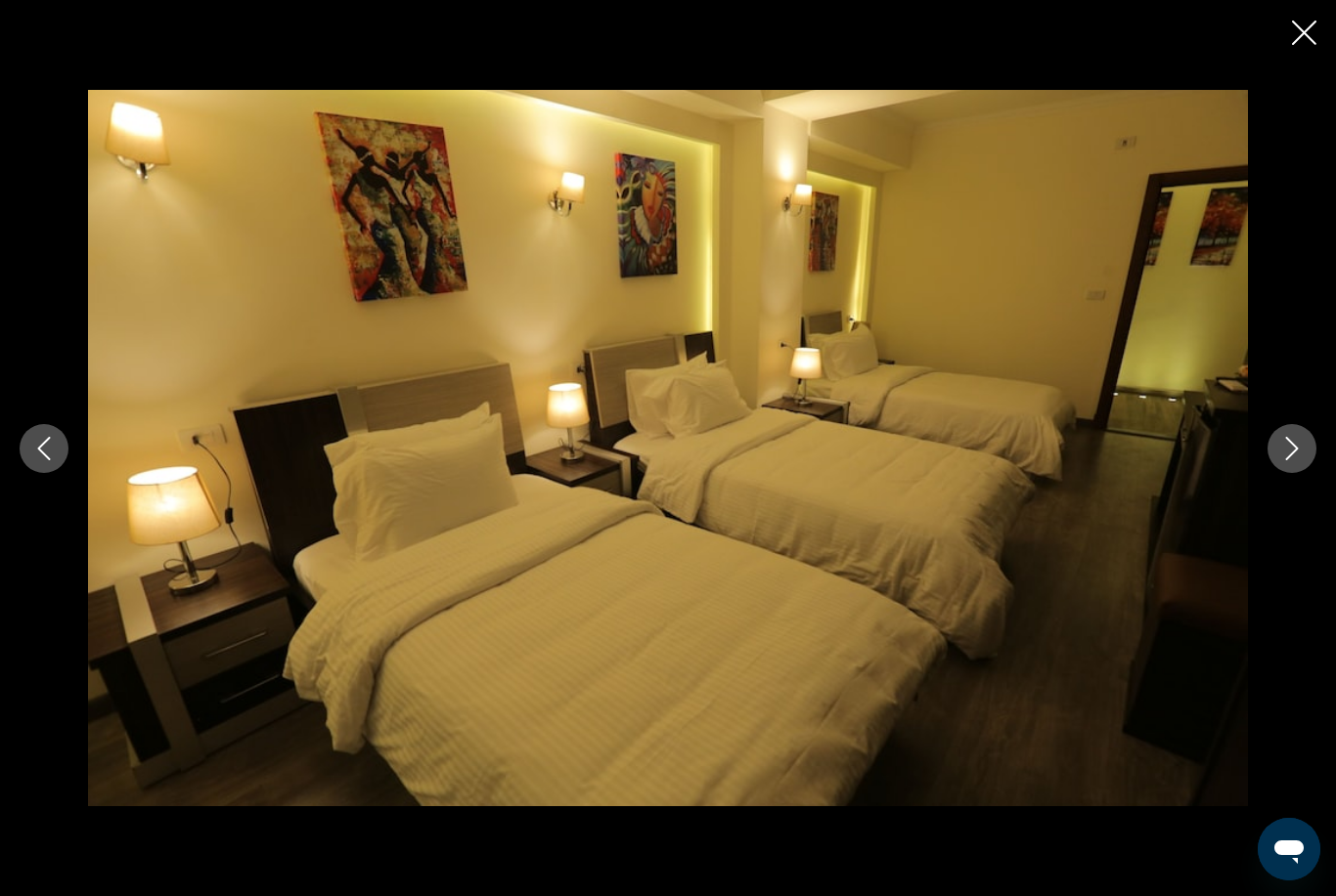
click at [1280, 460] on icon "Next image" at bounding box center [1291, 448] width 24 height 24
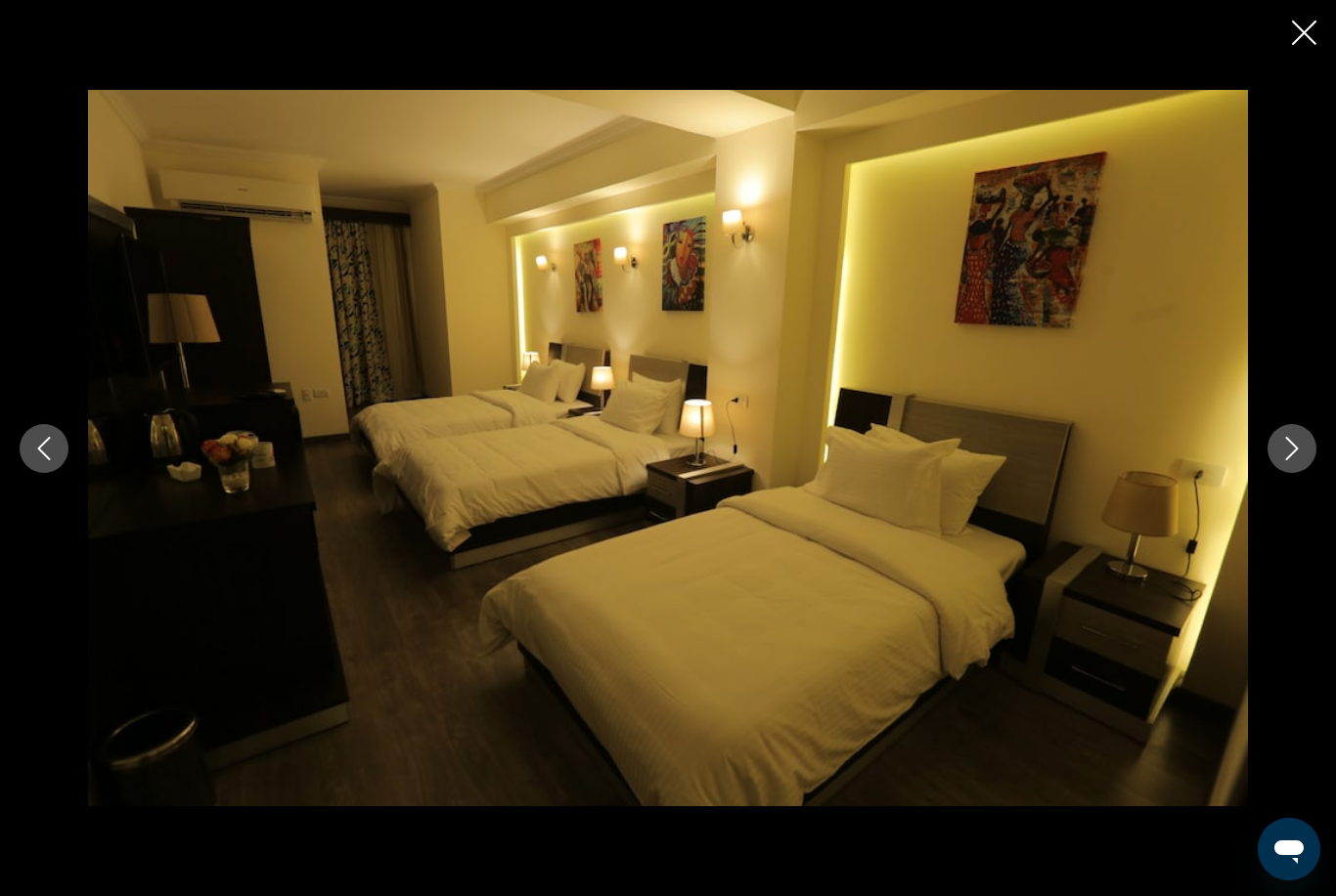
click at [1309, 30] on icon "Close slideshow" at bounding box center [1303, 33] width 25 height 25
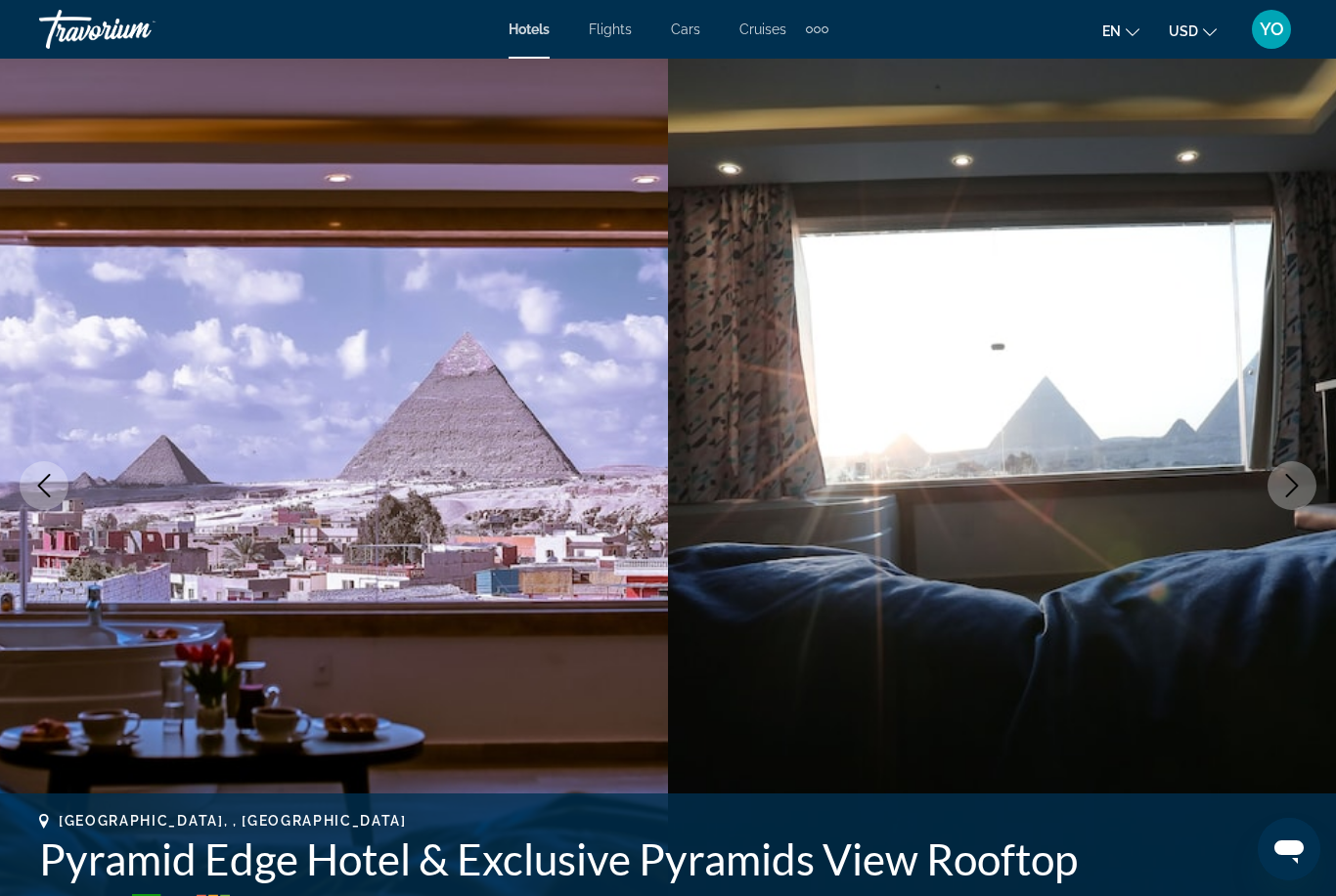
scroll to position [0, 0]
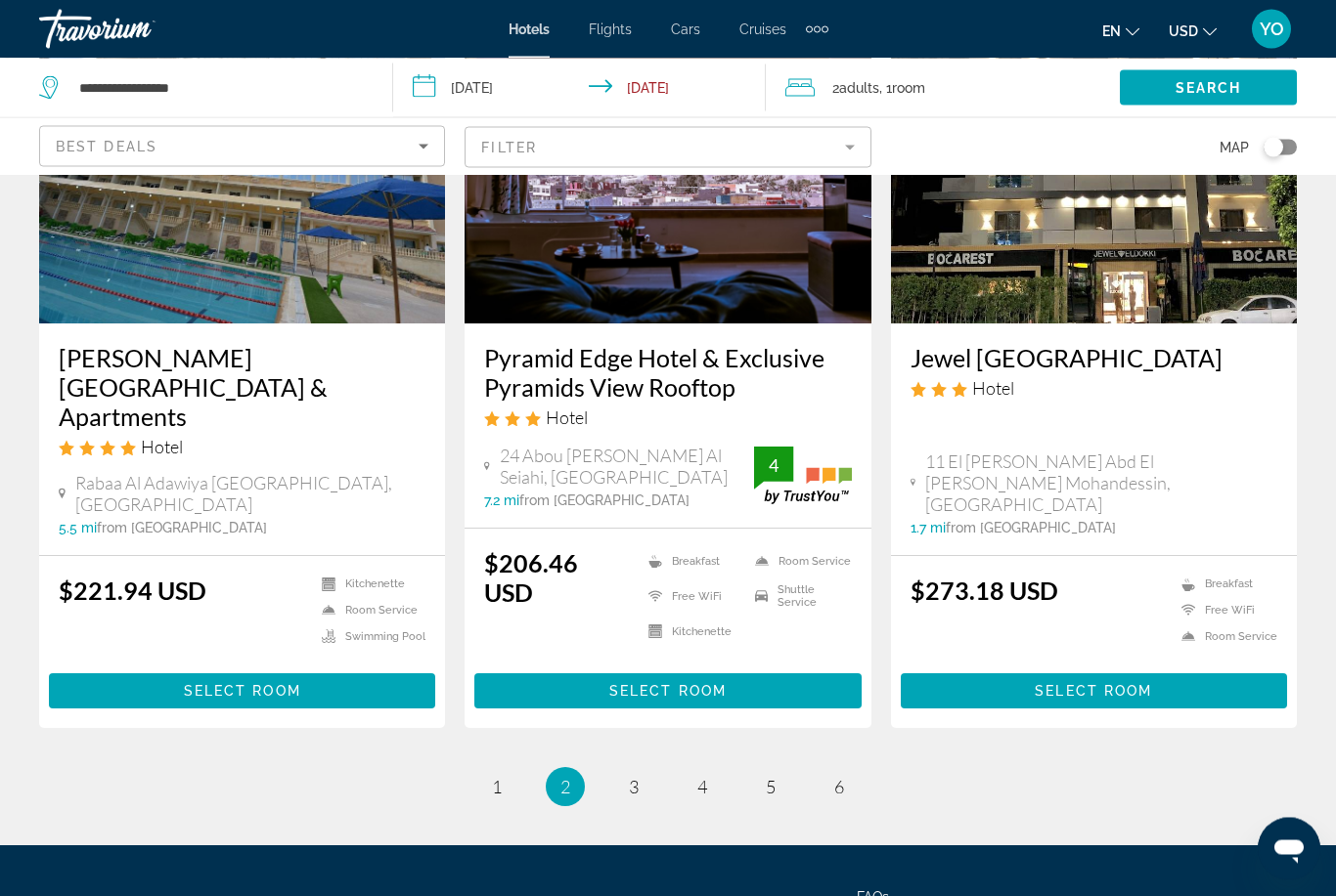
scroll to position [2424, 0]
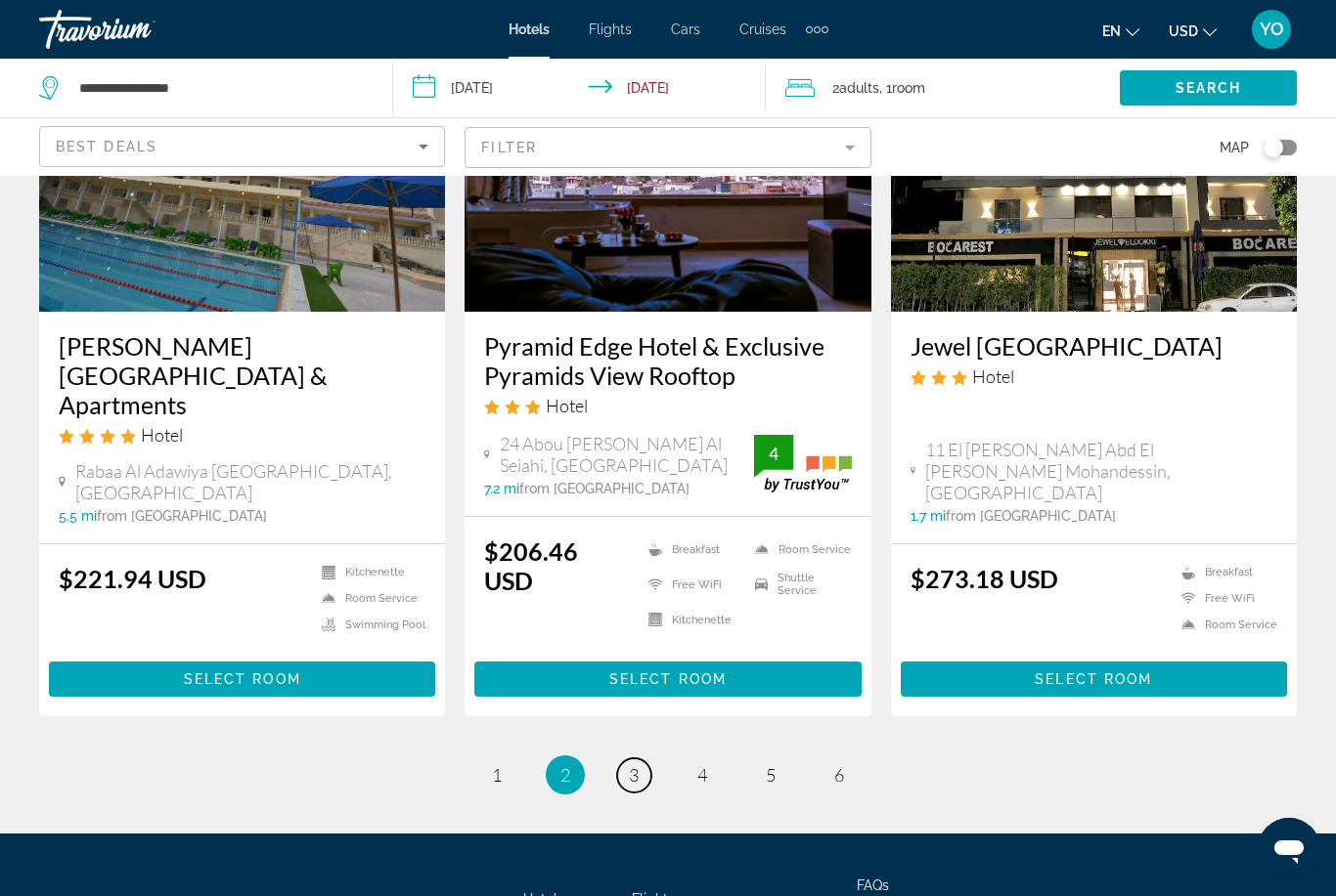
click at [632, 771] on span "3" at bounding box center [634, 775] width 10 height 22
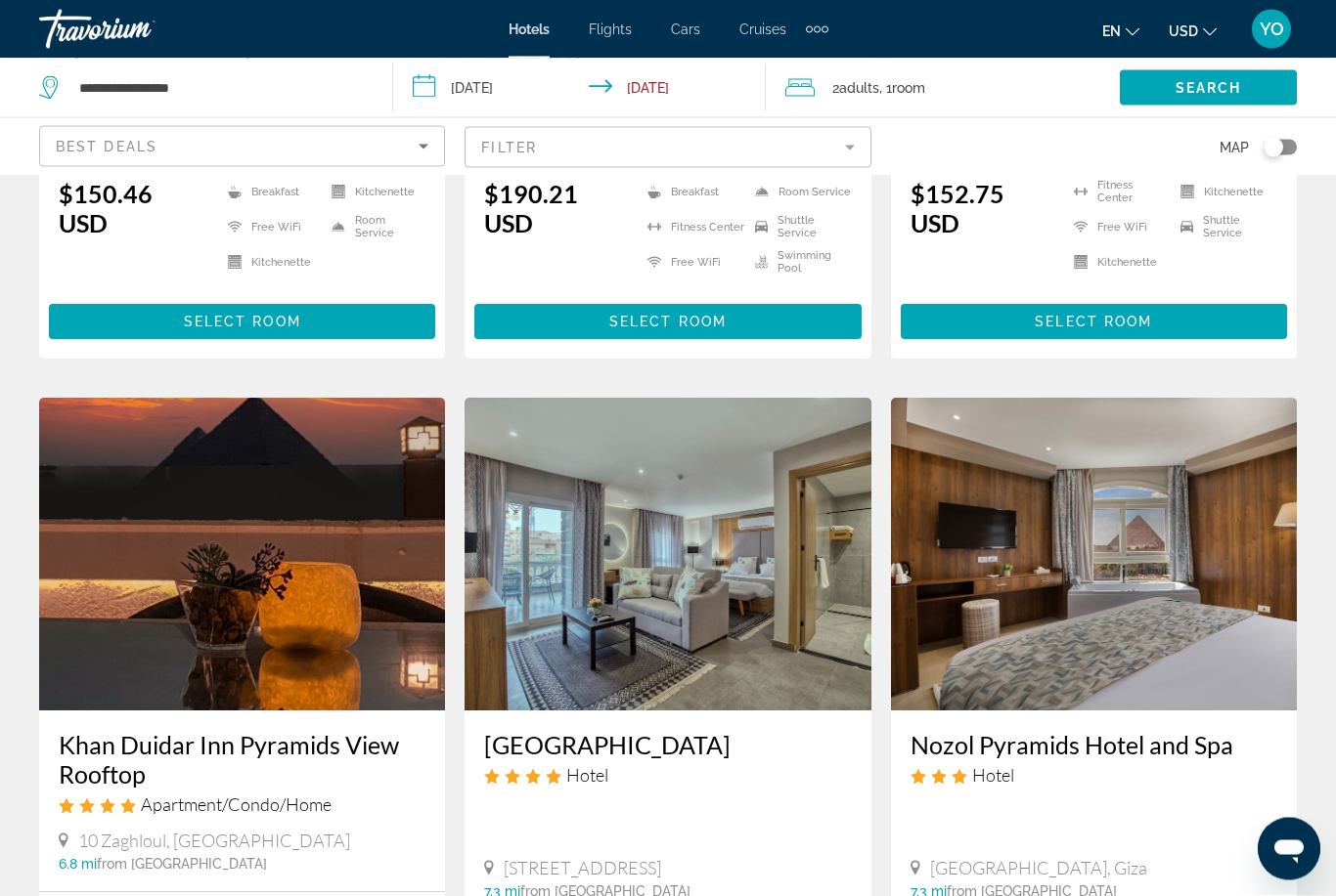
scroll to position [2119, 0]
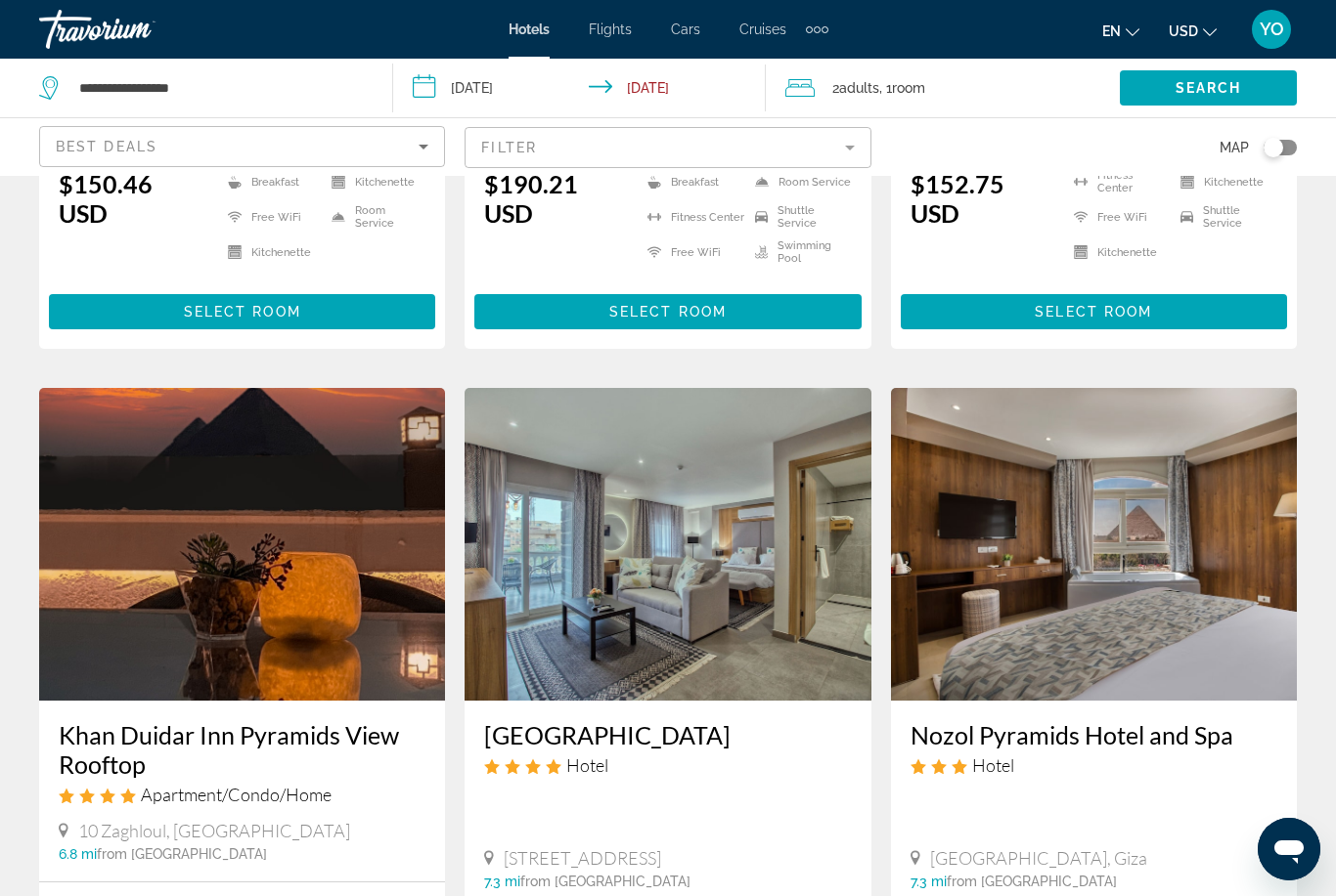
click at [273, 485] on img "Main content" at bounding box center [242, 545] width 406 height 313
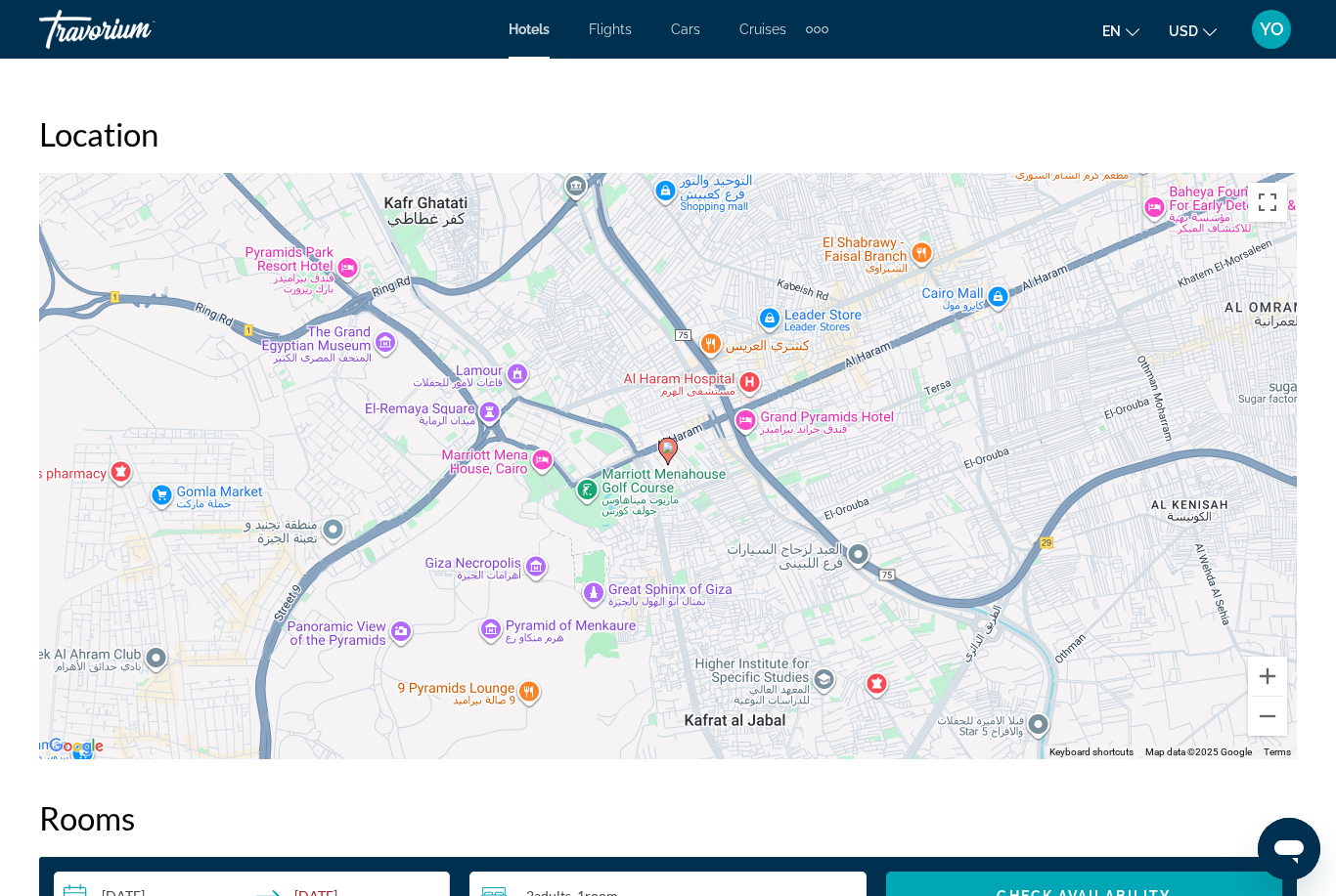
scroll to position [2133, 0]
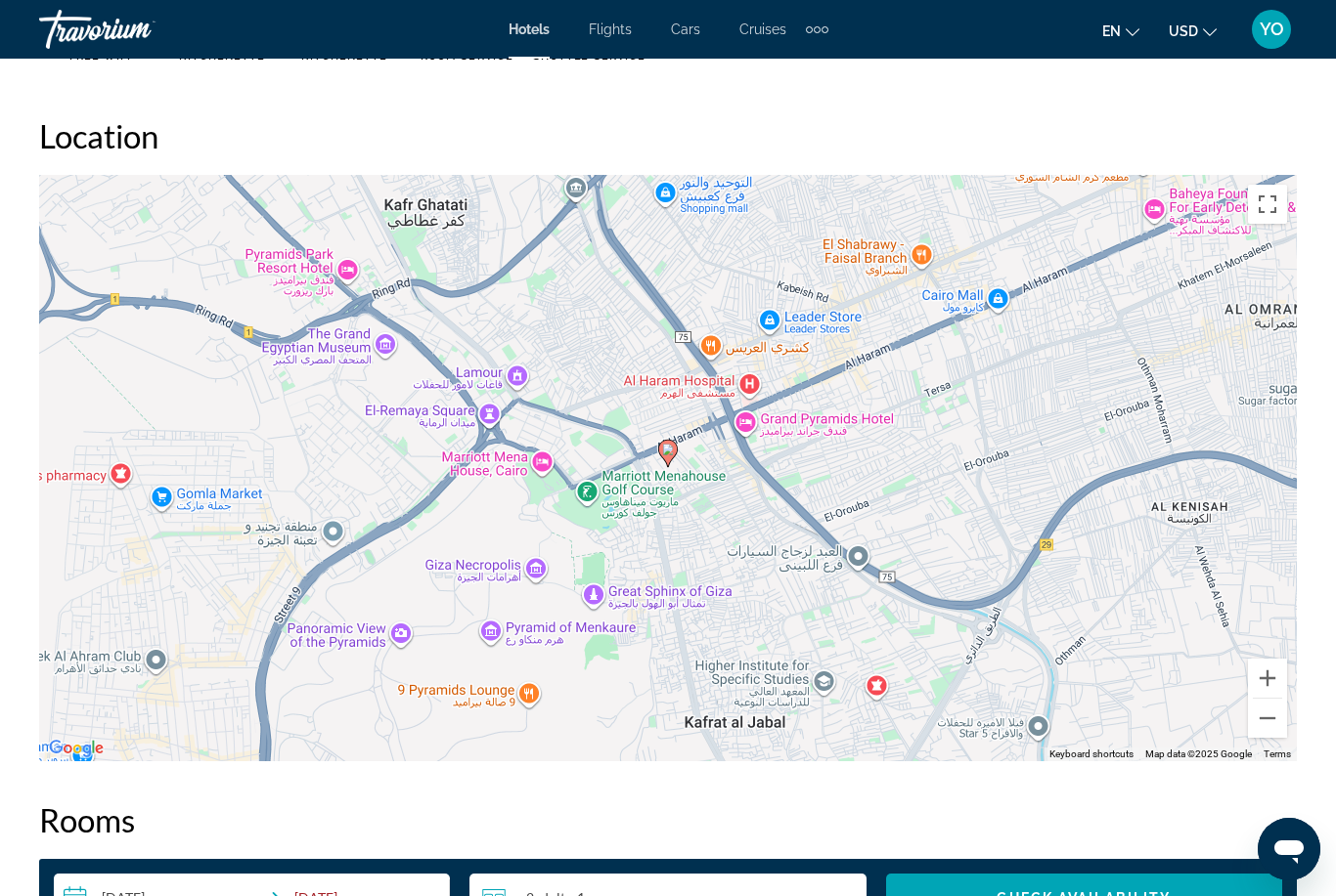
click at [1266, 682] on button "Zoom in" at bounding box center [1267, 677] width 39 height 39
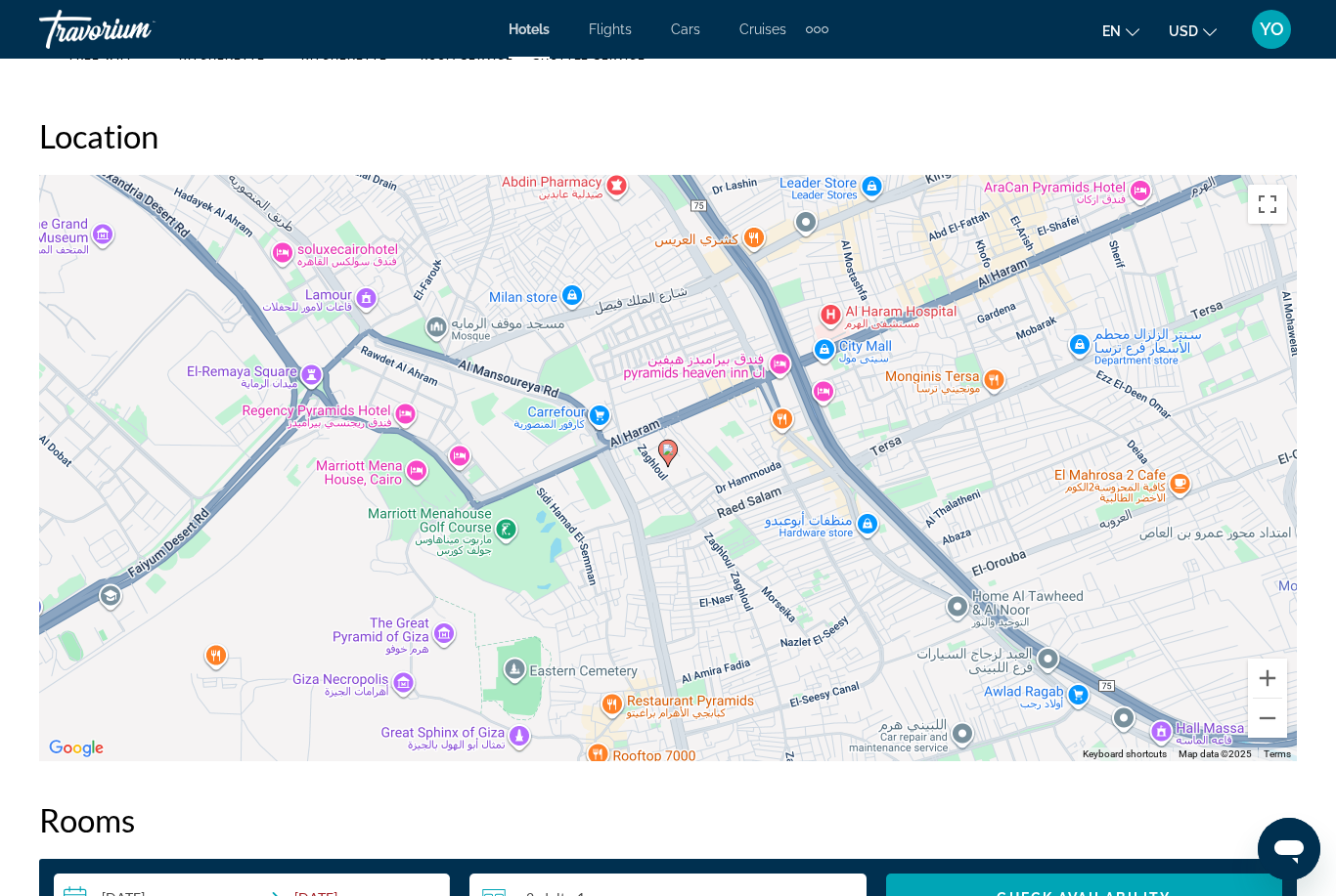
click at [1265, 679] on button "Zoom in" at bounding box center [1267, 677] width 39 height 39
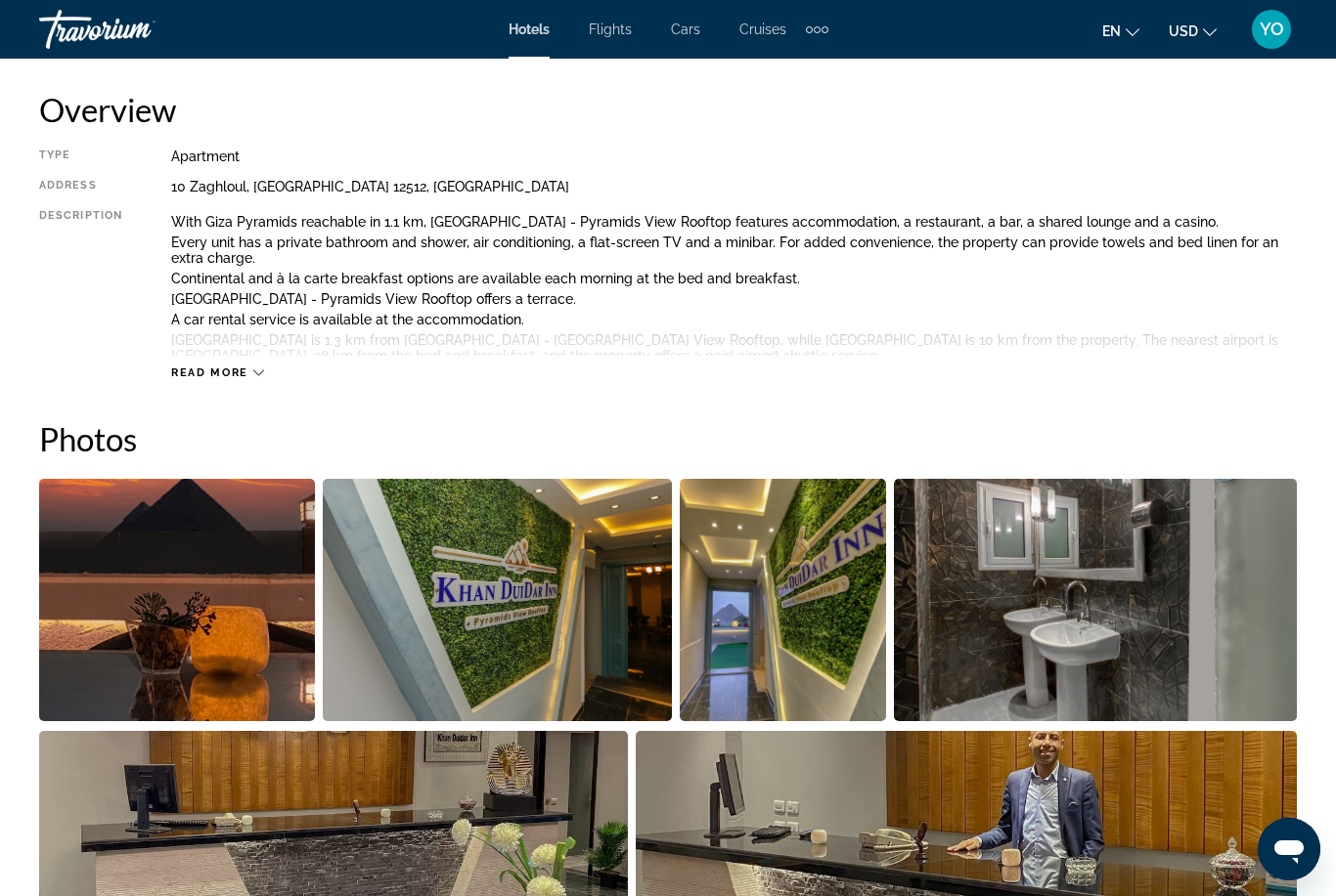
scroll to position [993, 0]
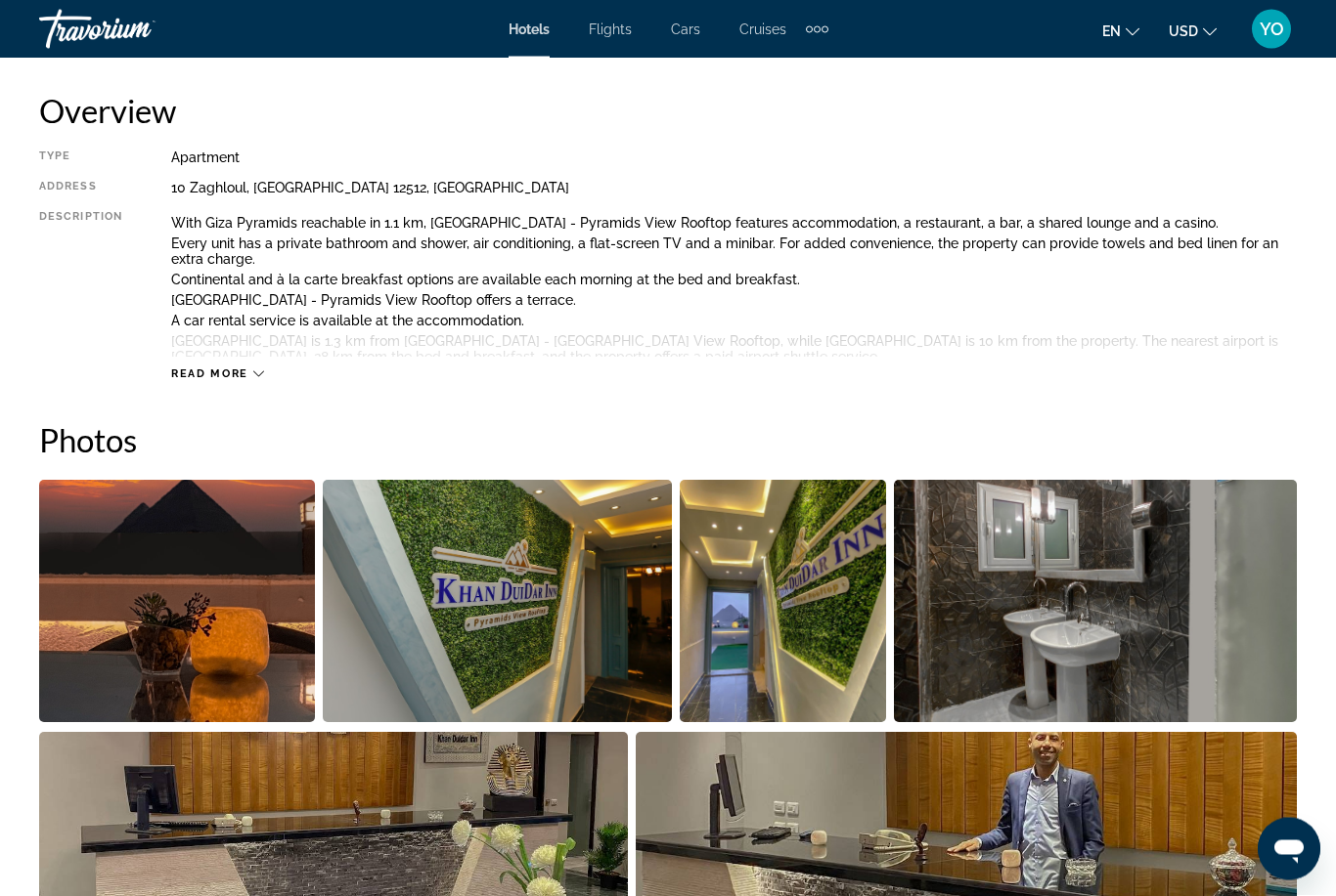
click at [215, 616] on img "Open full-screen image slider" at bounding box center [176, 602] width 275 height 243
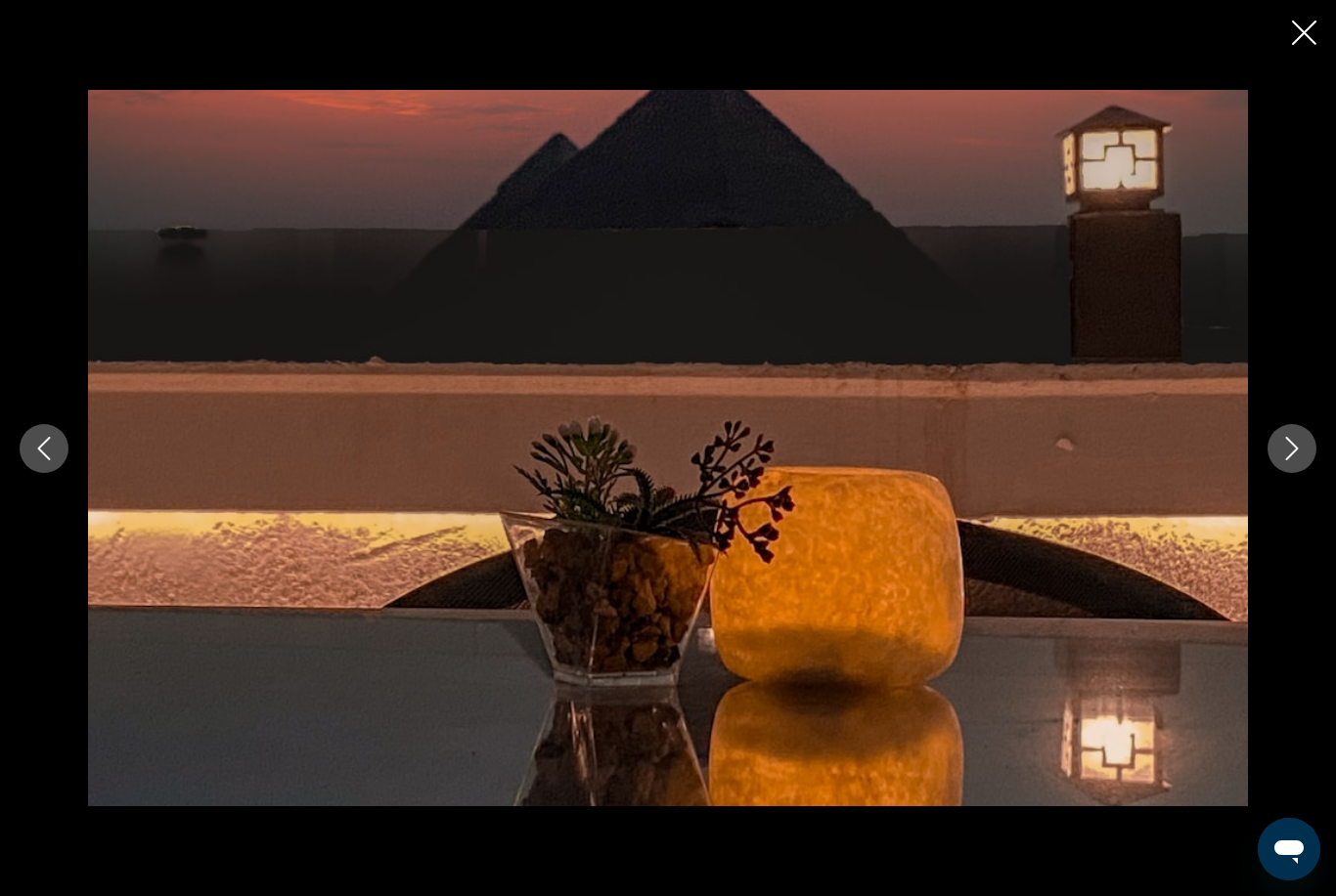
click at [1325, 479] on div "prev next" at bounding box center [668, 448] width 1336 height 718
click at [1292, 460] on icon "Next image" at bounding box center [1291, 448] width 13 height 24
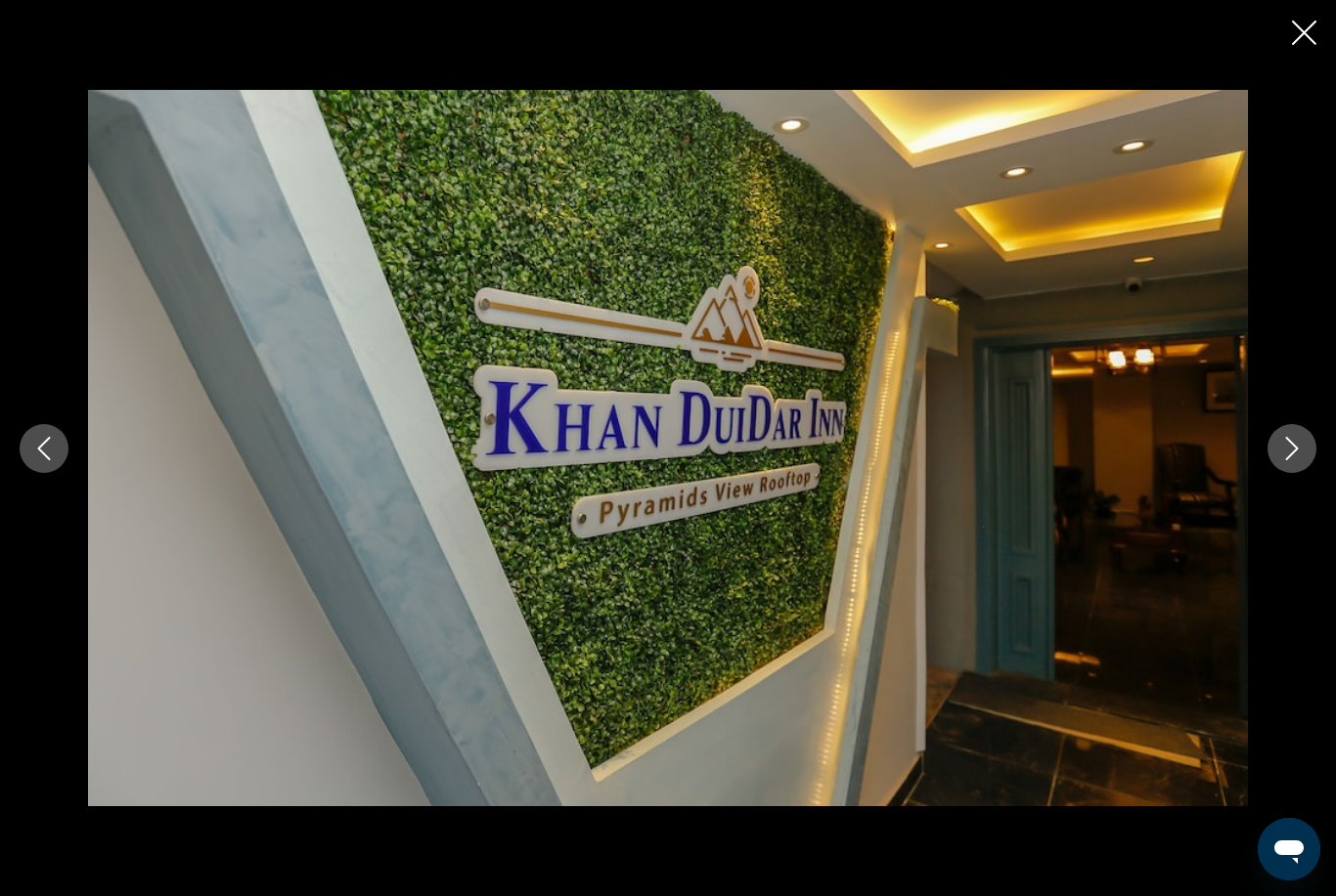
click at [1288, 460] on icon "Next image" at bounding box center [1291, 448] width 24 height 24
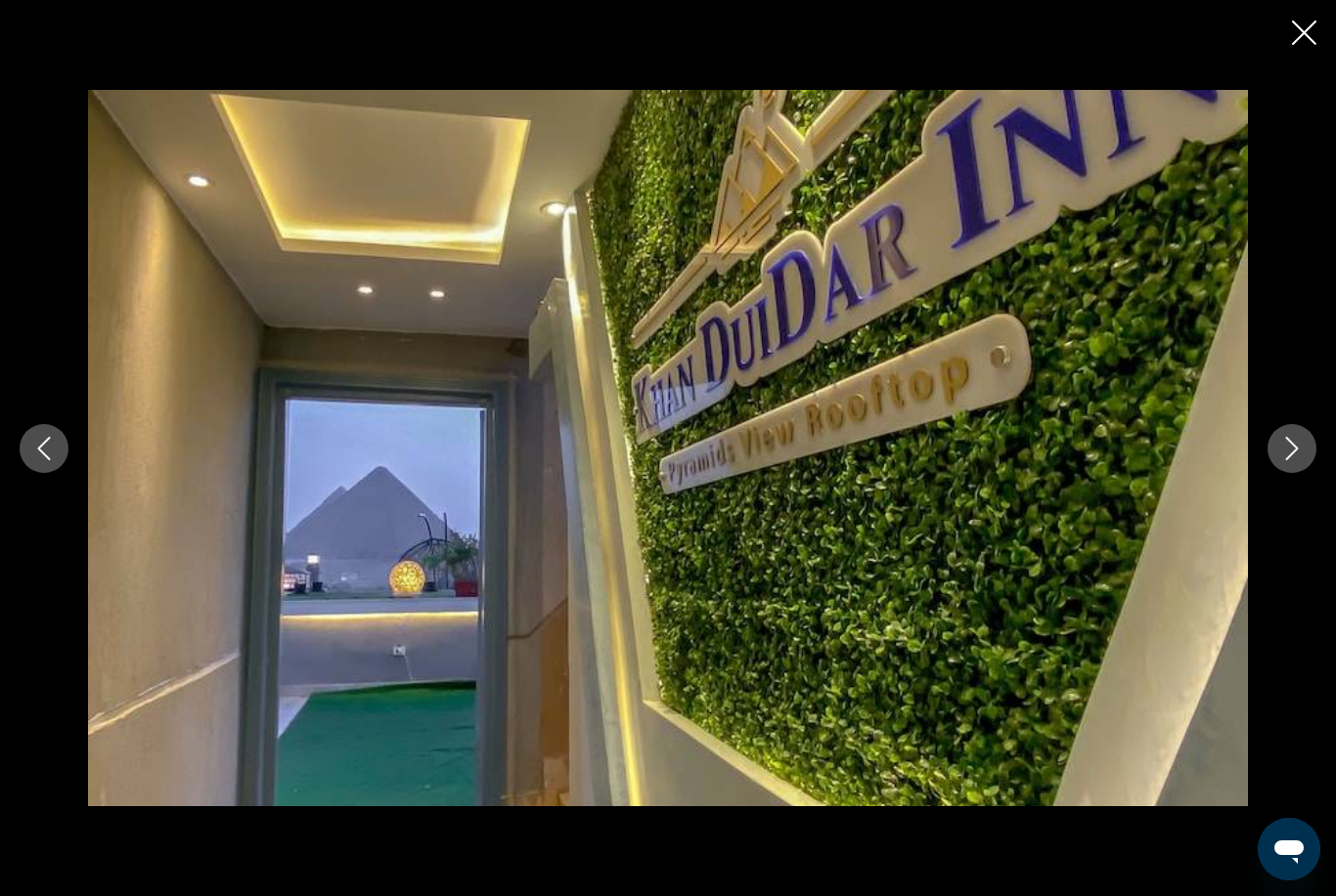
click at [1291, 460] on icon "Next image" at bounding box center [1291, 448] width 24 height 24
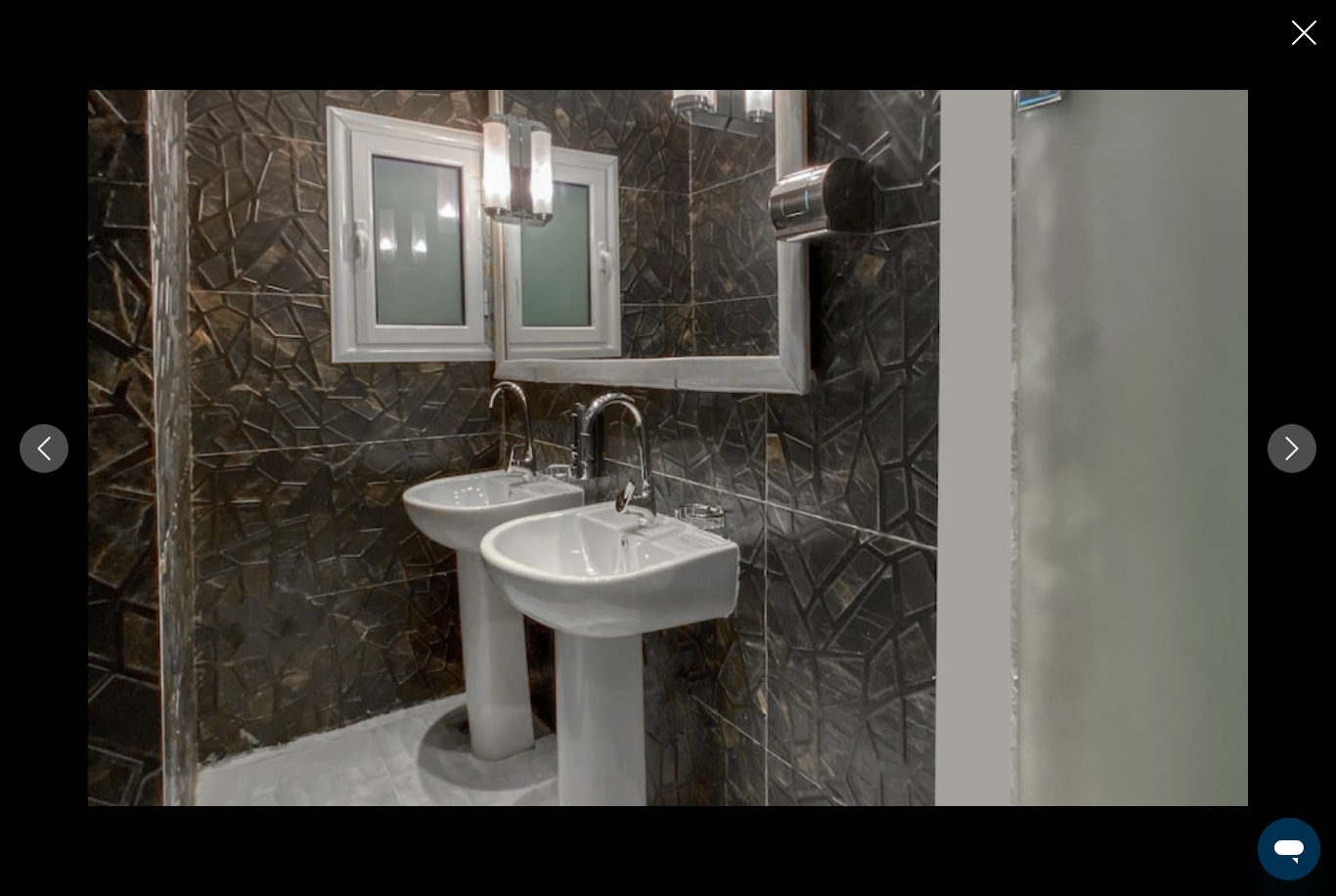
click at [1297, 460] on icon "Next image" at bounding box center [1291, 448] width 24 height 24
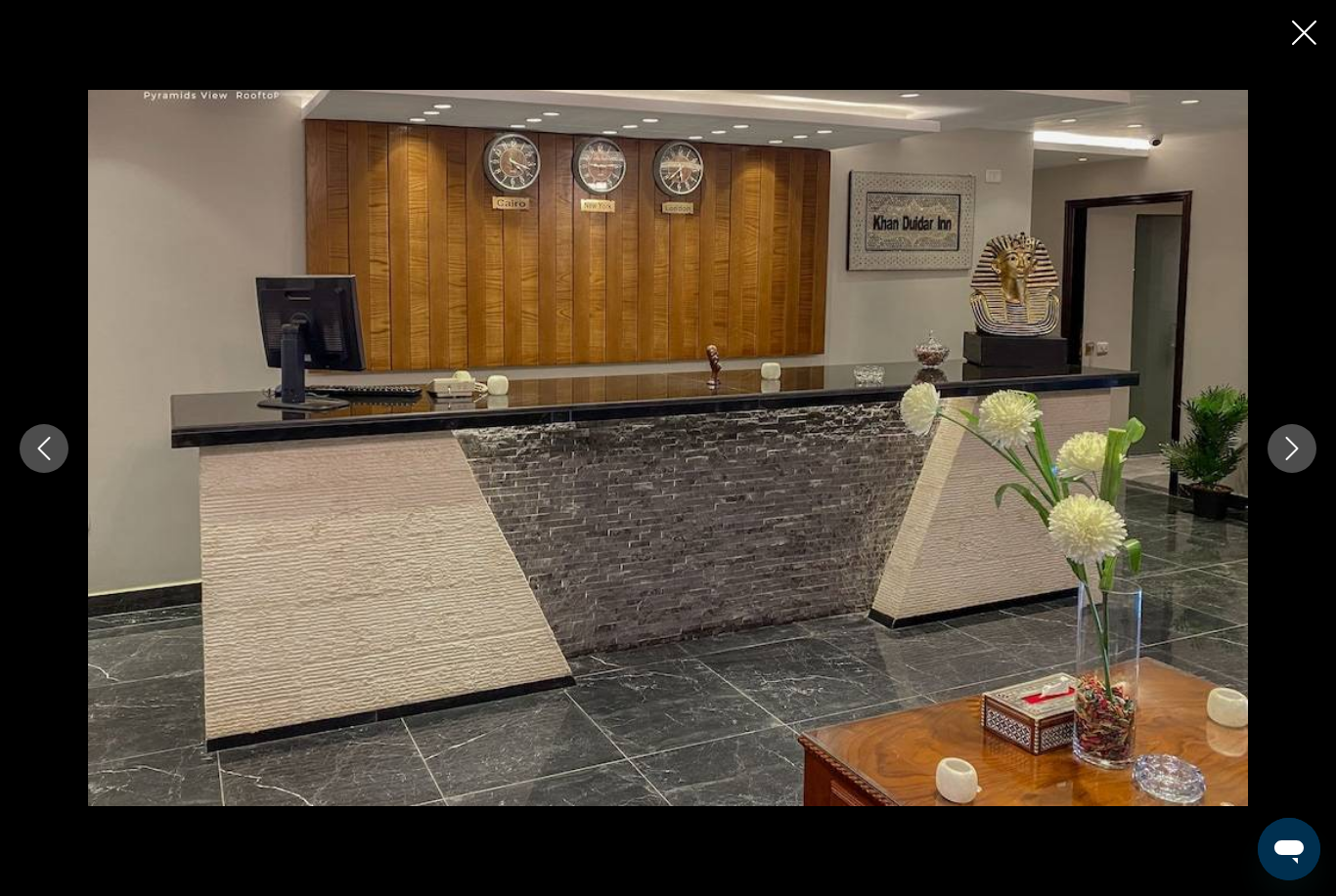
click at [1293, 460] on icon "Next image" at bounding box center [1291, 448] width 13 height 24
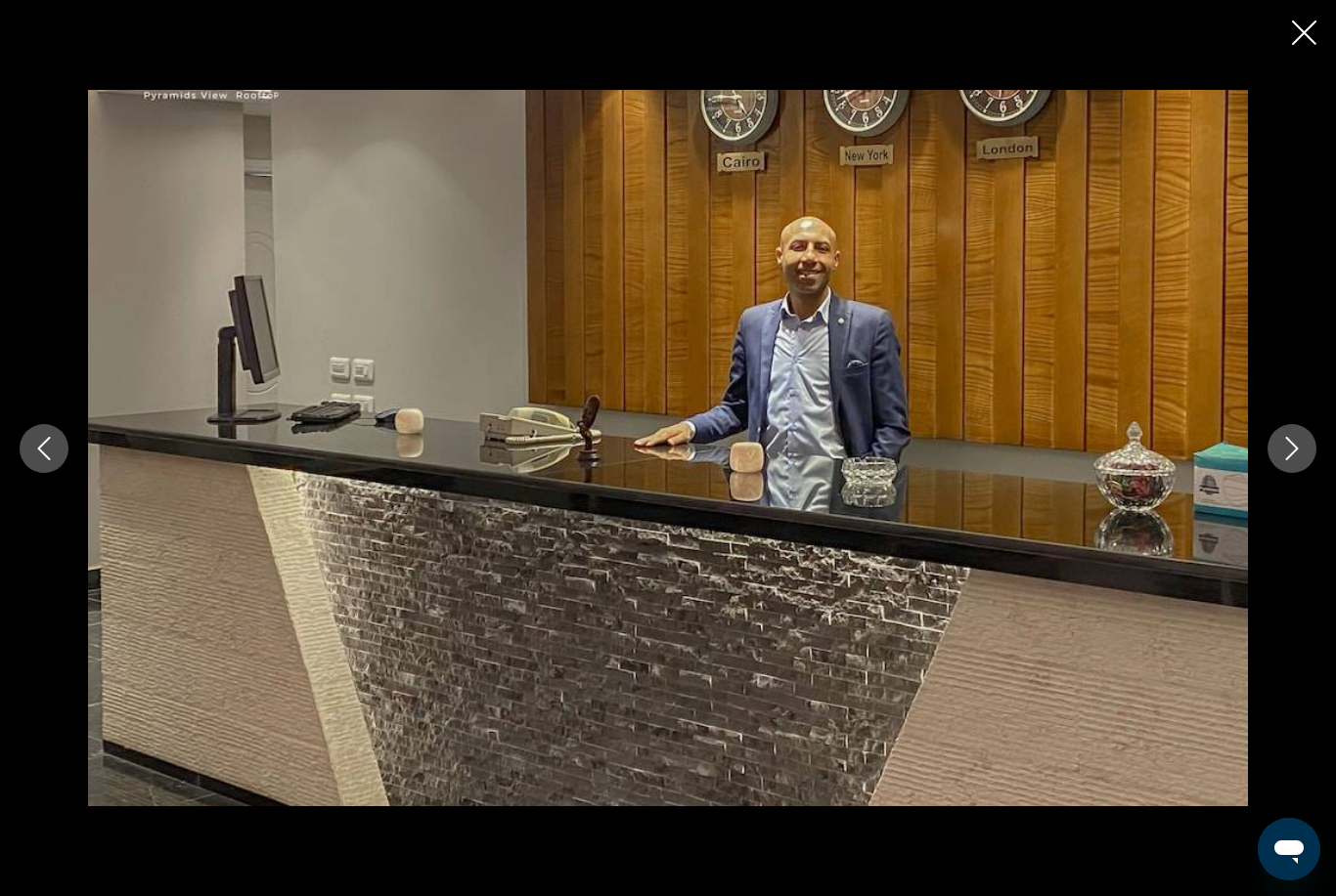
click at [1286, 473] on button "Next image" at bounding box center [1291, 448] width 49 height 49
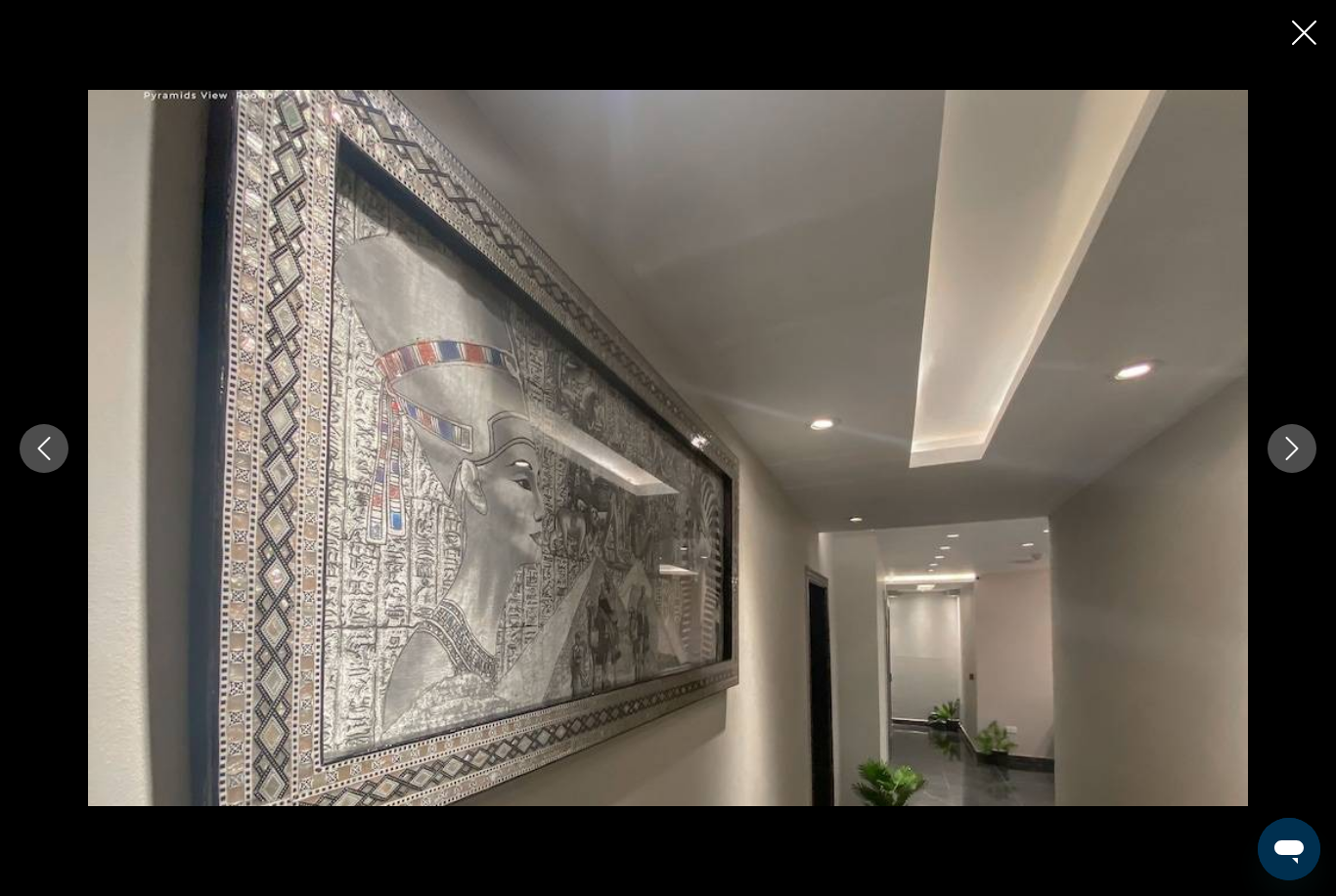
click at [1304, 473] on button "Next image" at bounding box center [1291, 448] width 49 height 49
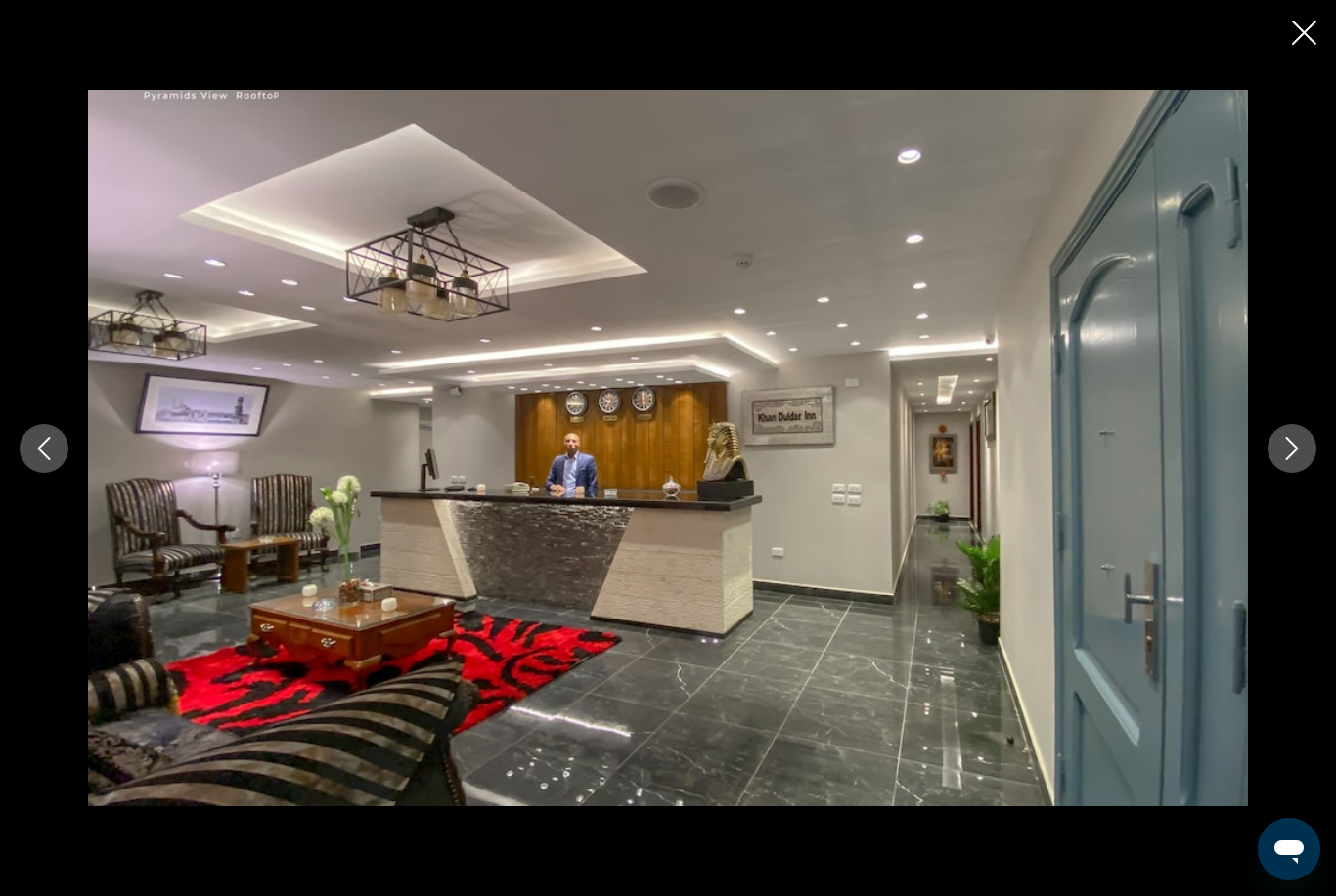
click at [1300, 460] on icon "Next image" at bounding box center [1291, 448] width 24 height 24
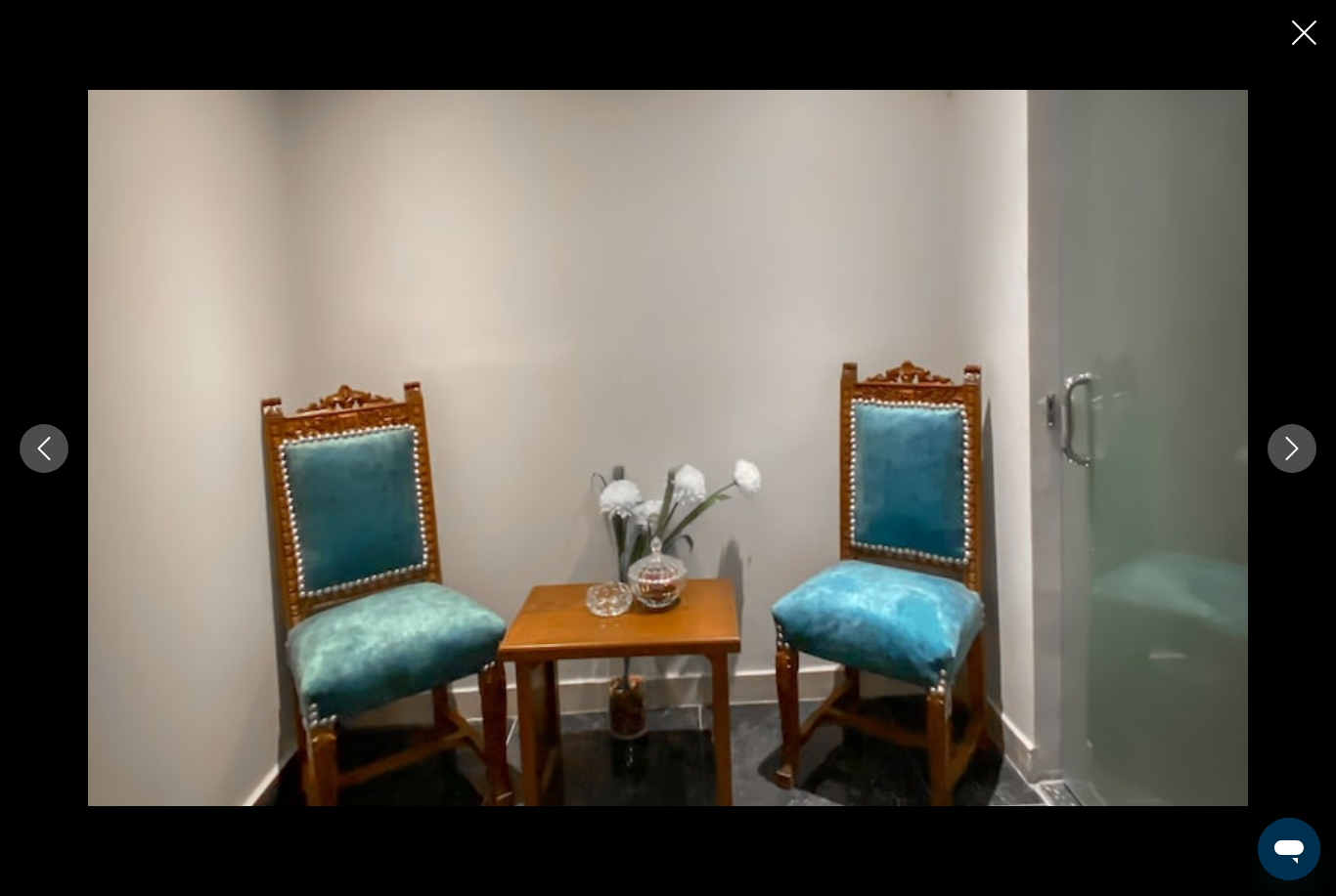
click at [1293, 460] on icon "Next image" at bounding box center [1291, 448] width 24 height 24
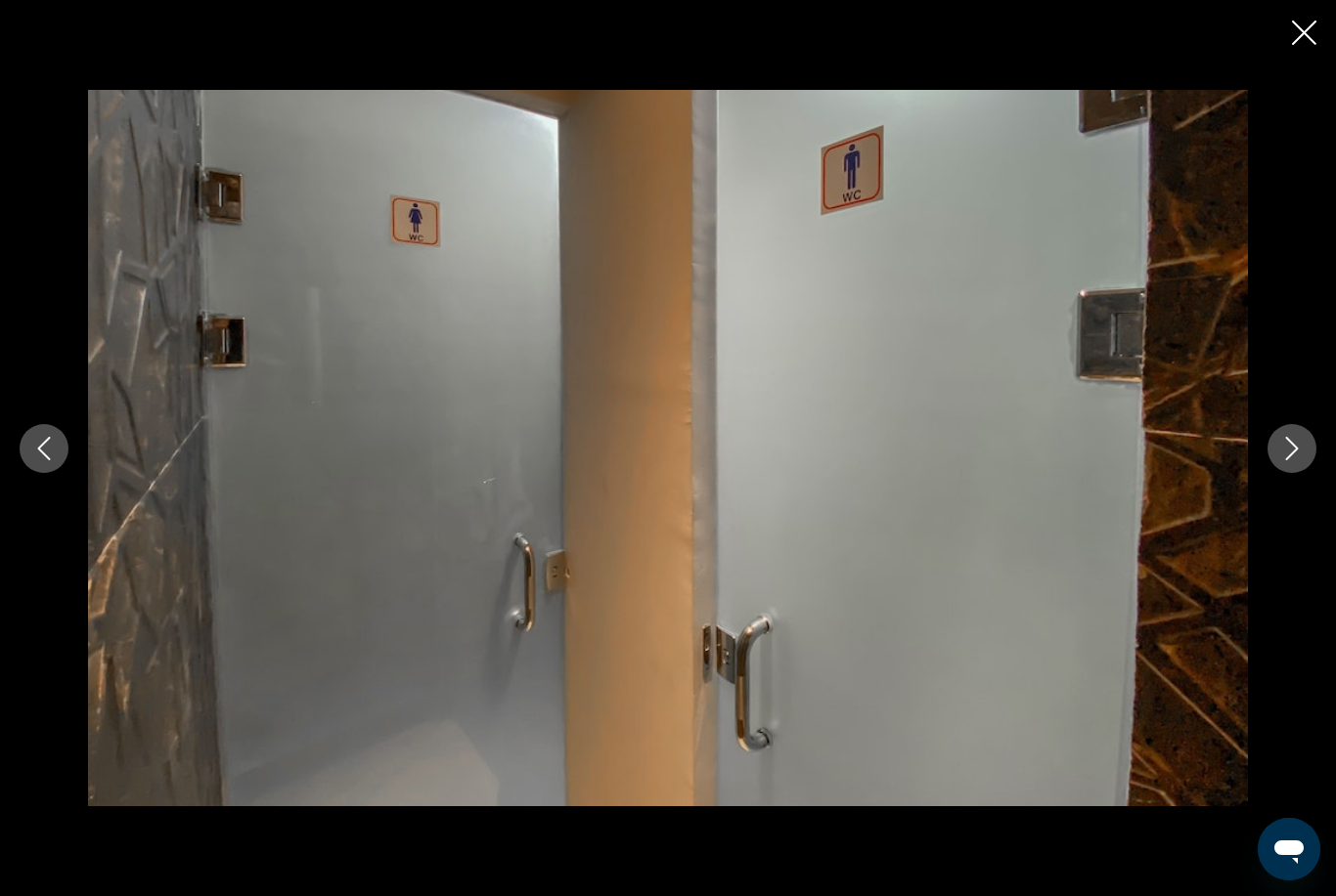
click at [1302, 460] on button "Next image" at bounding box center [1291, 448] width 49 height 49
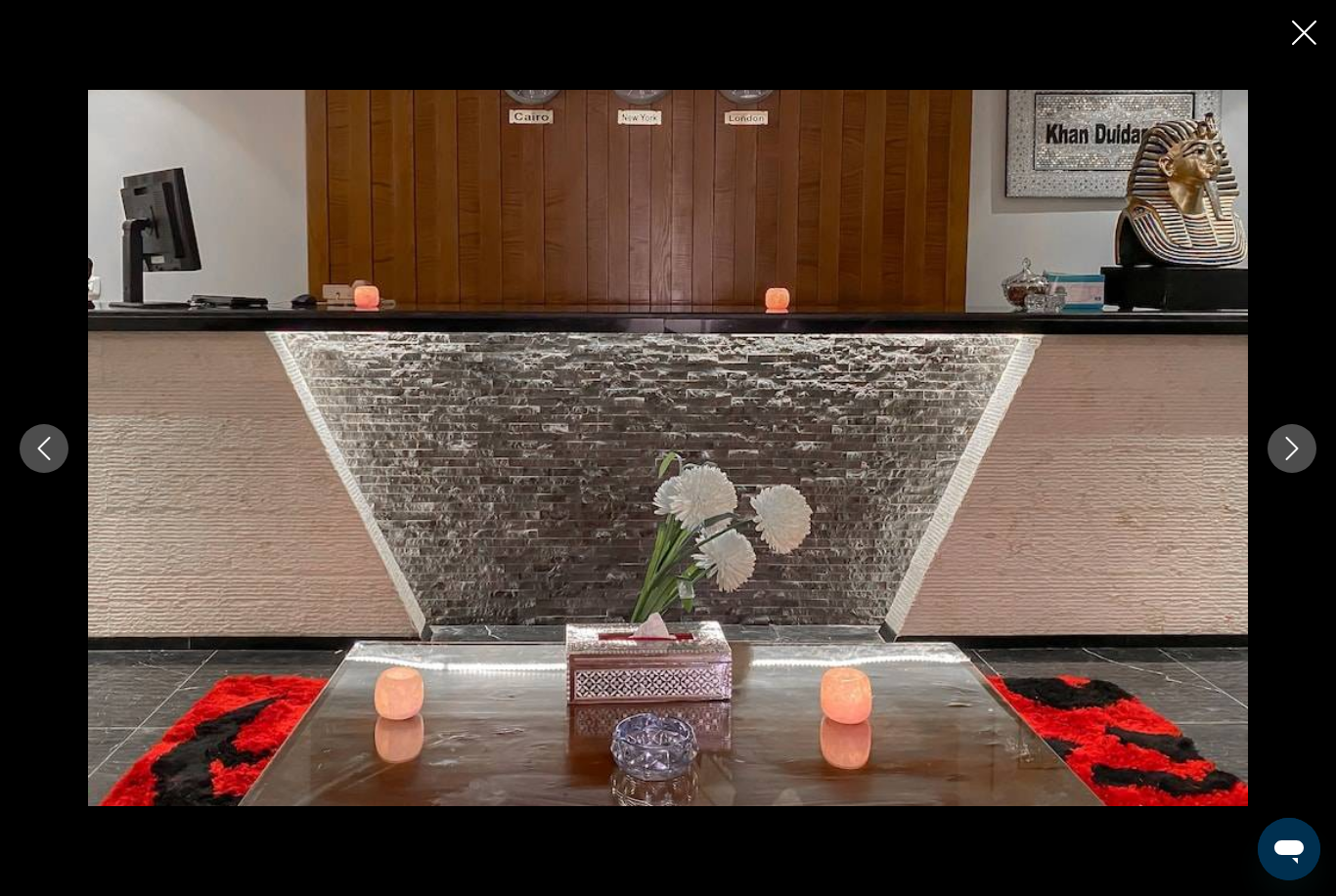
click at [1290, 460] on icon "Next image" at bounding box center [1291, 448] width 13 height 24
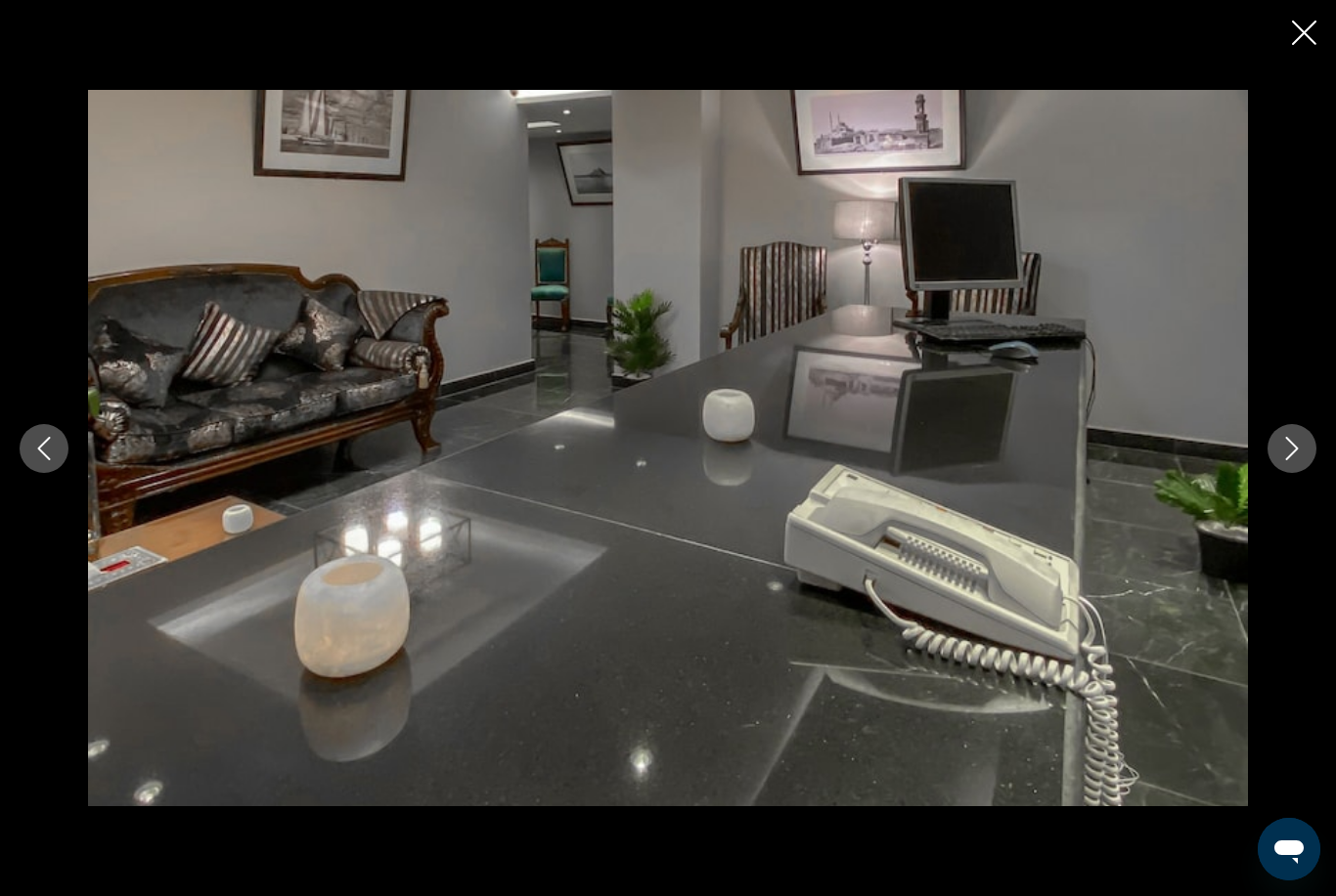
click at [1292, 460] on icon "Next image" at bounding box center [1291, 448] width 13 height 24
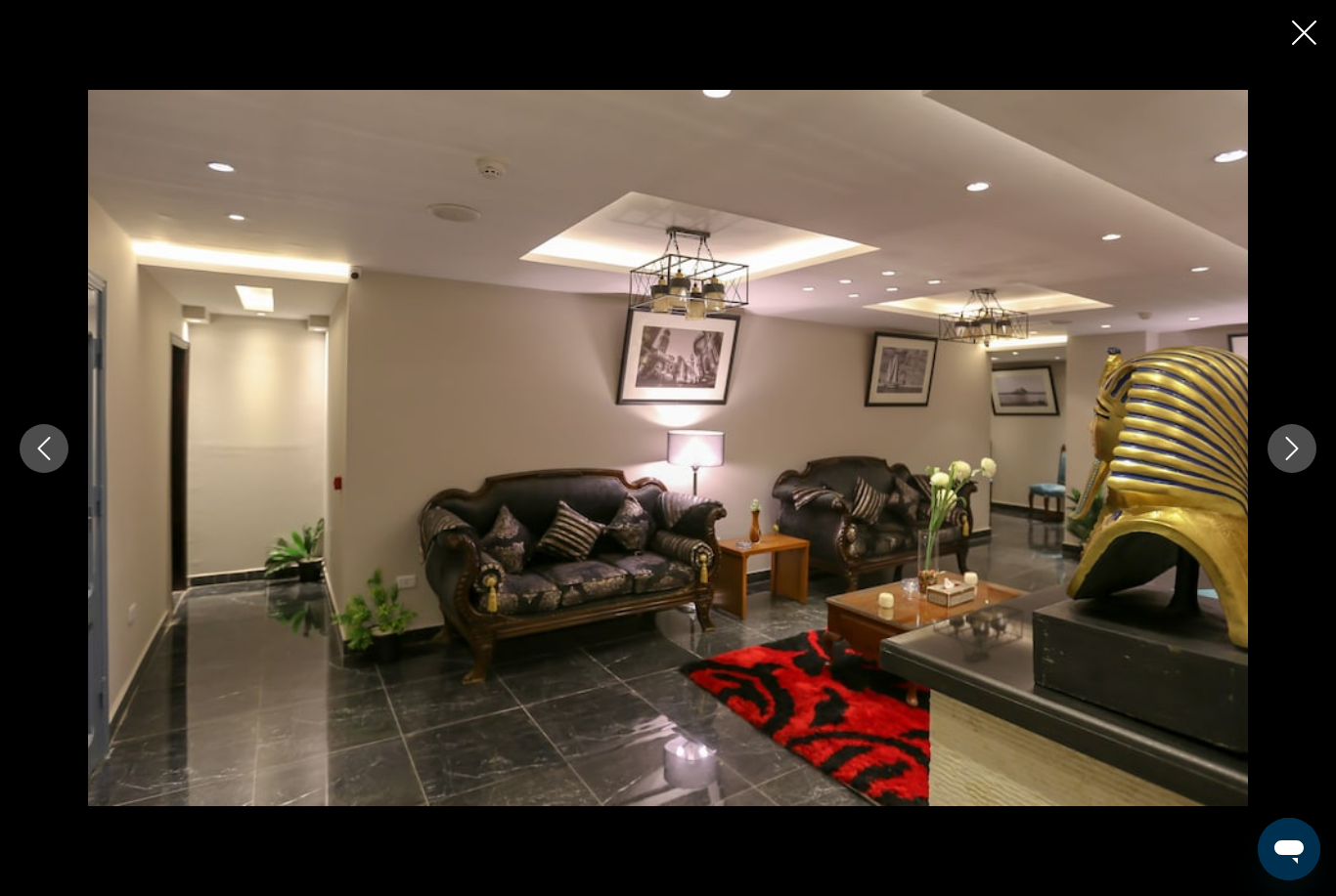
click at [1288, 460] on icon "Next image" at bounding box center [1291, 448] width 24 height 24
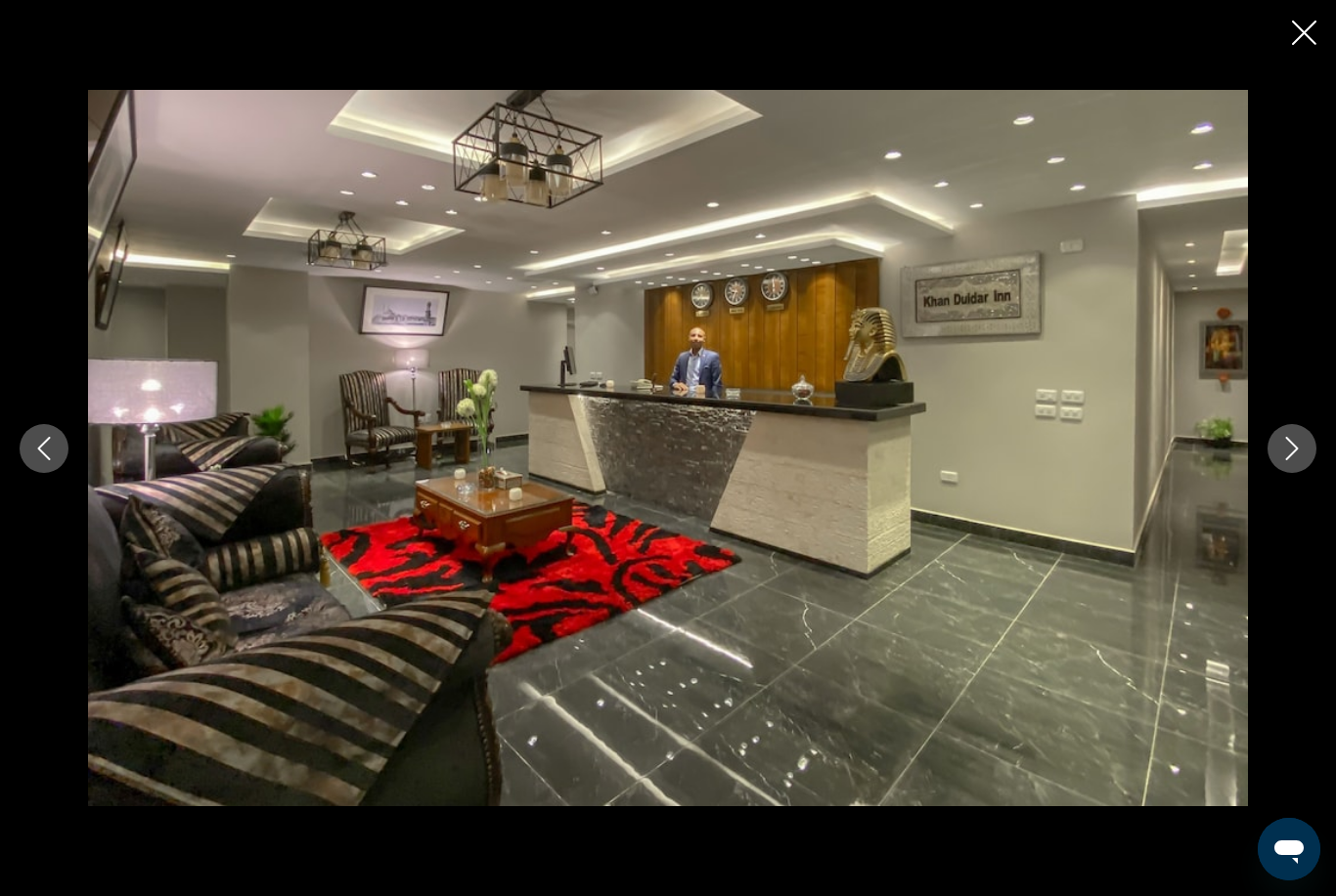
click at [1290, 460] on icon "Next image" at bounding box center [1291, 448] width 24 height 24
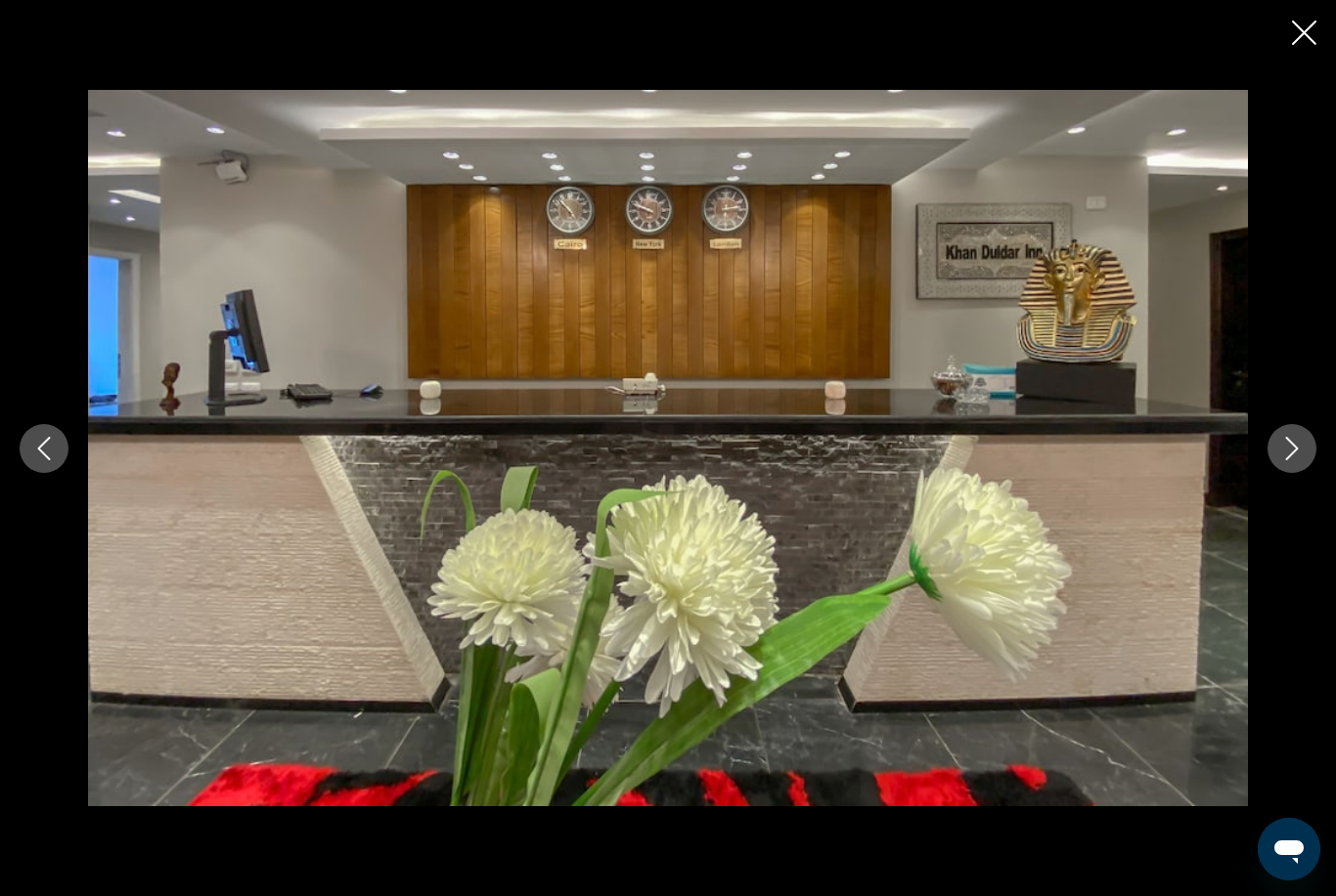
click at [1284, 460] on icon "Next image" at bounding box center [1291, 448] width 24 height 24
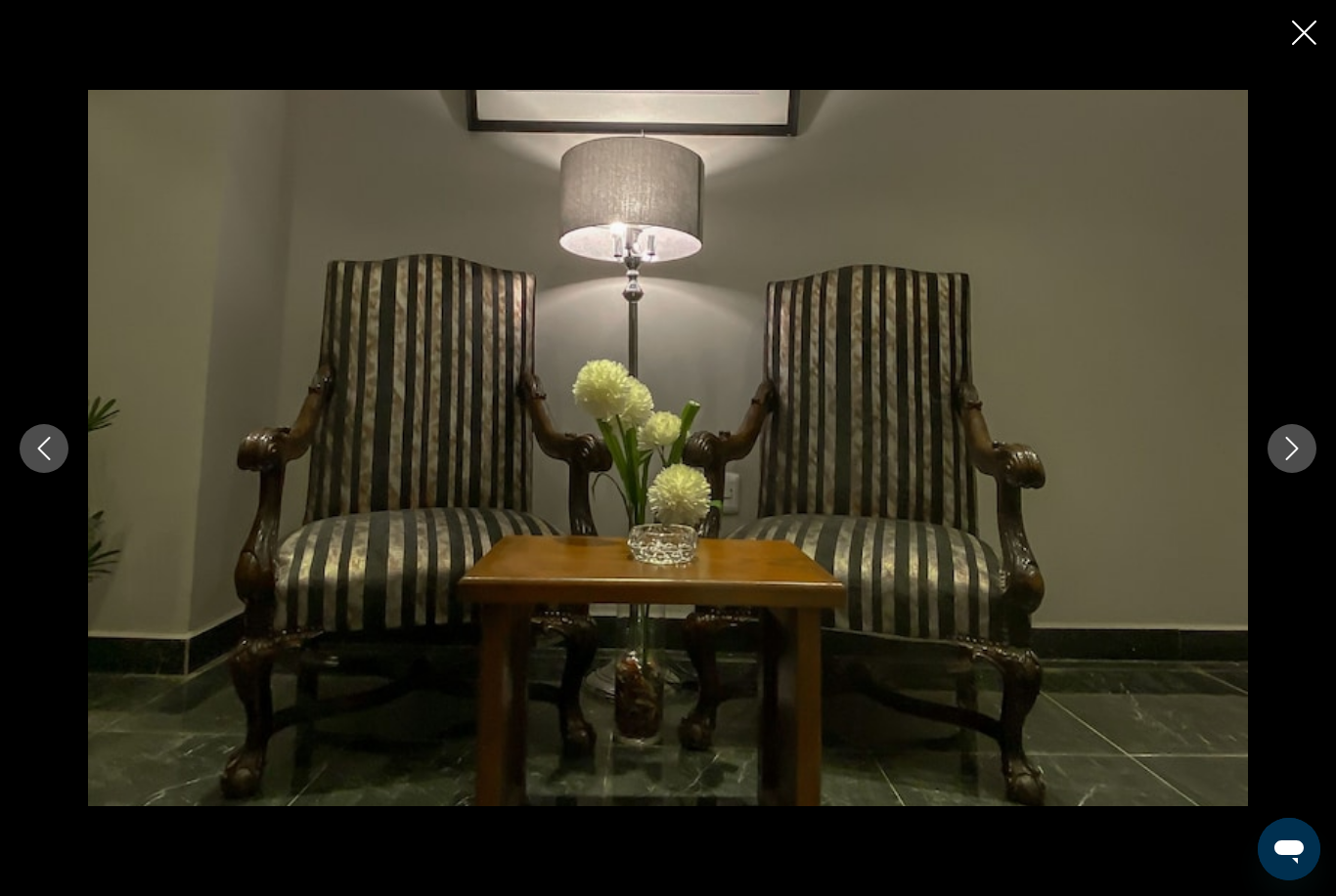
click at [1292, 460] on icon "Next image" at bounding box center [1291, 448] width 13 height 24
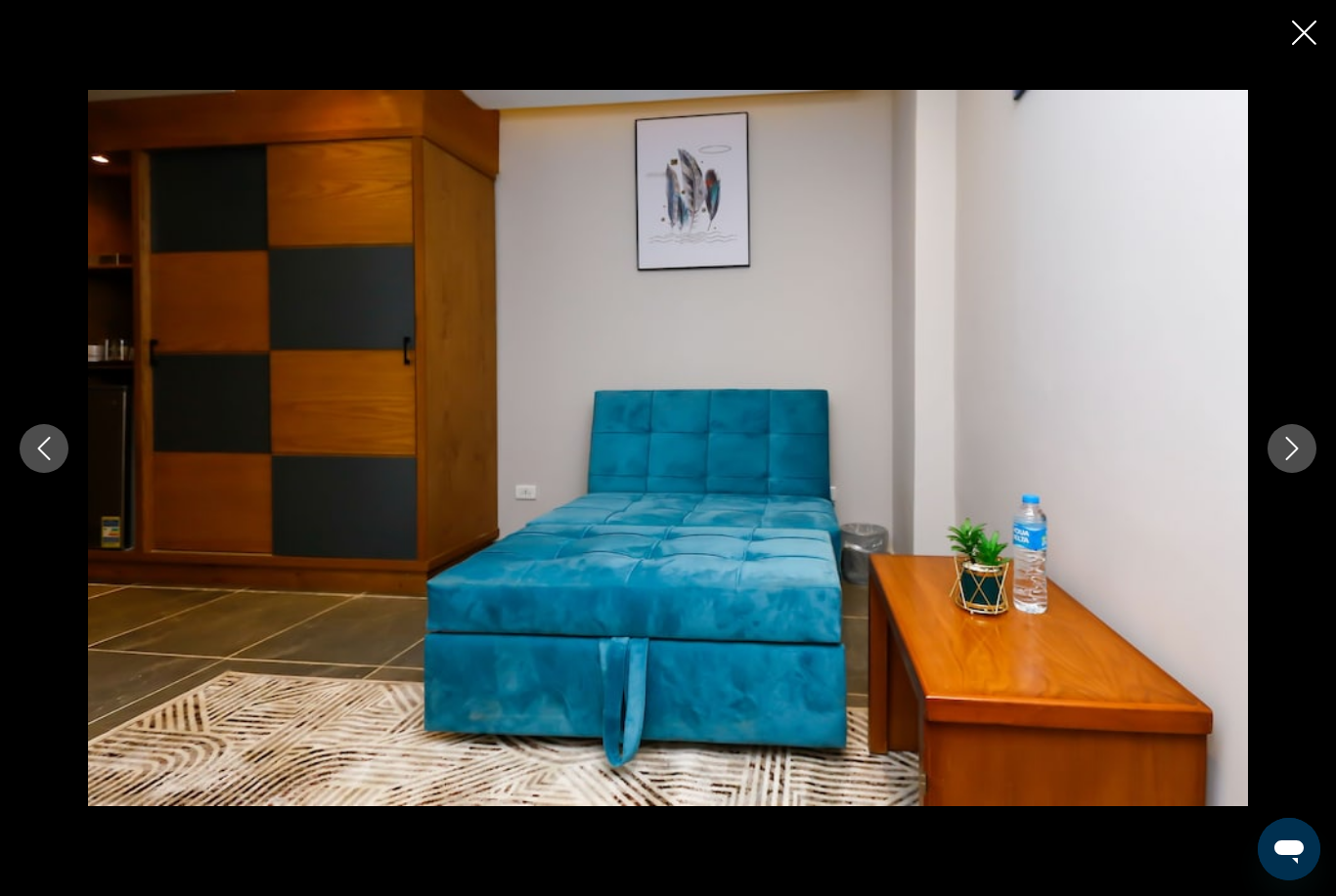
click at [1289, 460] on icon "Next image" at bounding box center [1291, 448] width 24 height 24
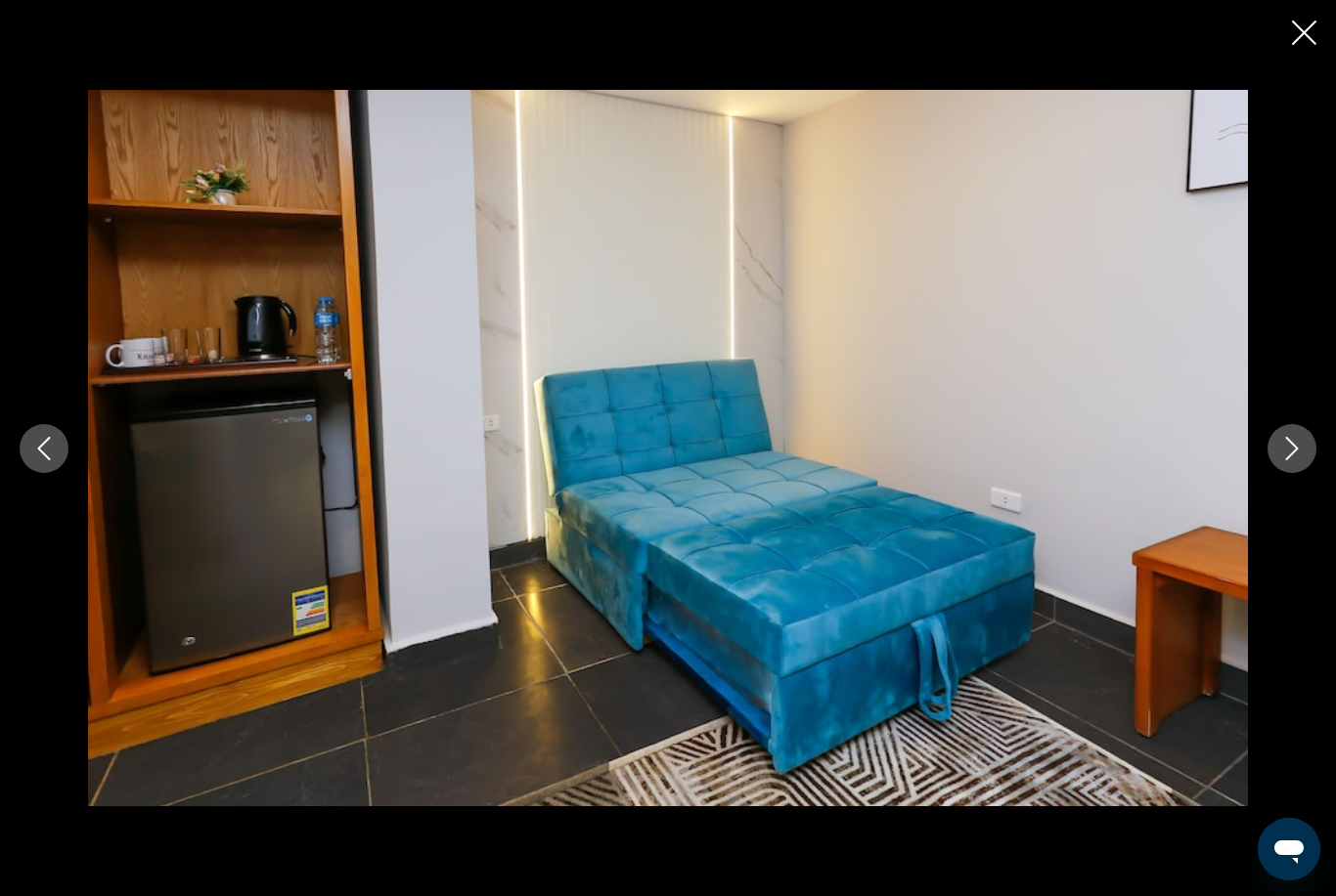
click at [1288, 460] on icon "Next image" at bounding box center [1291, 448] width 24 height 24
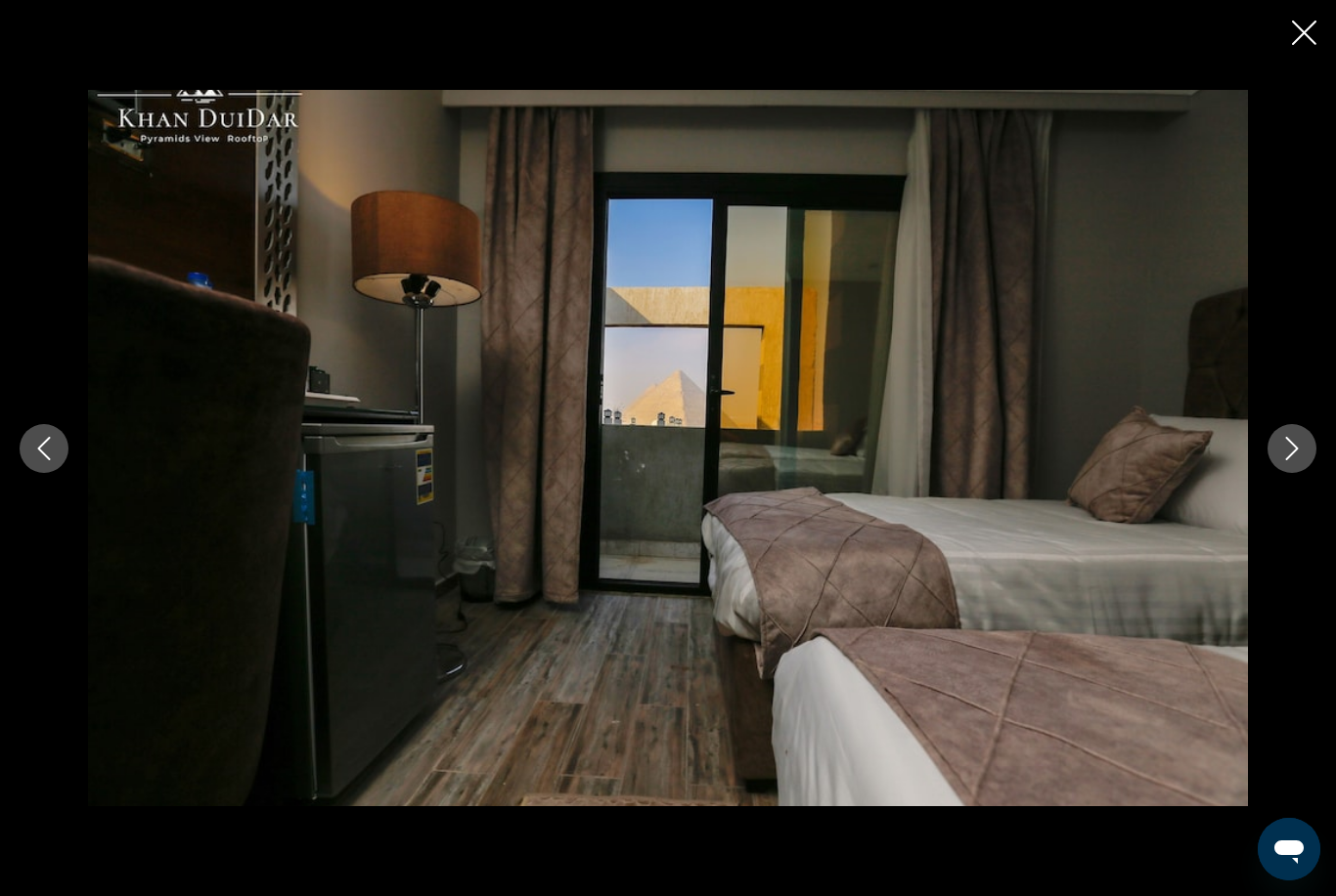
click at [1281, 460] on icon "Next image" at bounding box center [1291, 448] width 24 height 24
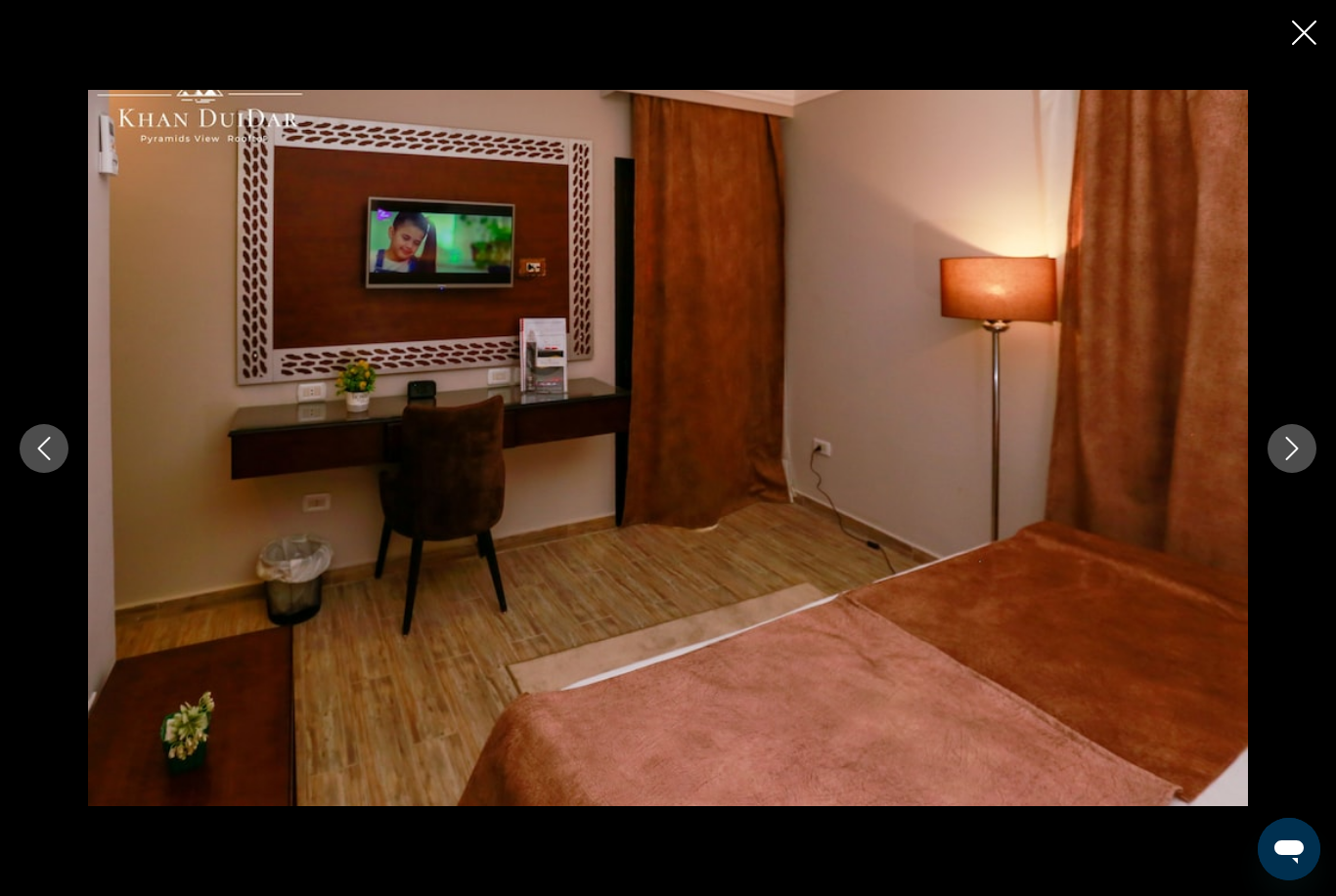
click at [1291, 460] on icon "Next image" at bounding box center [1291, 448] width 24 height 24
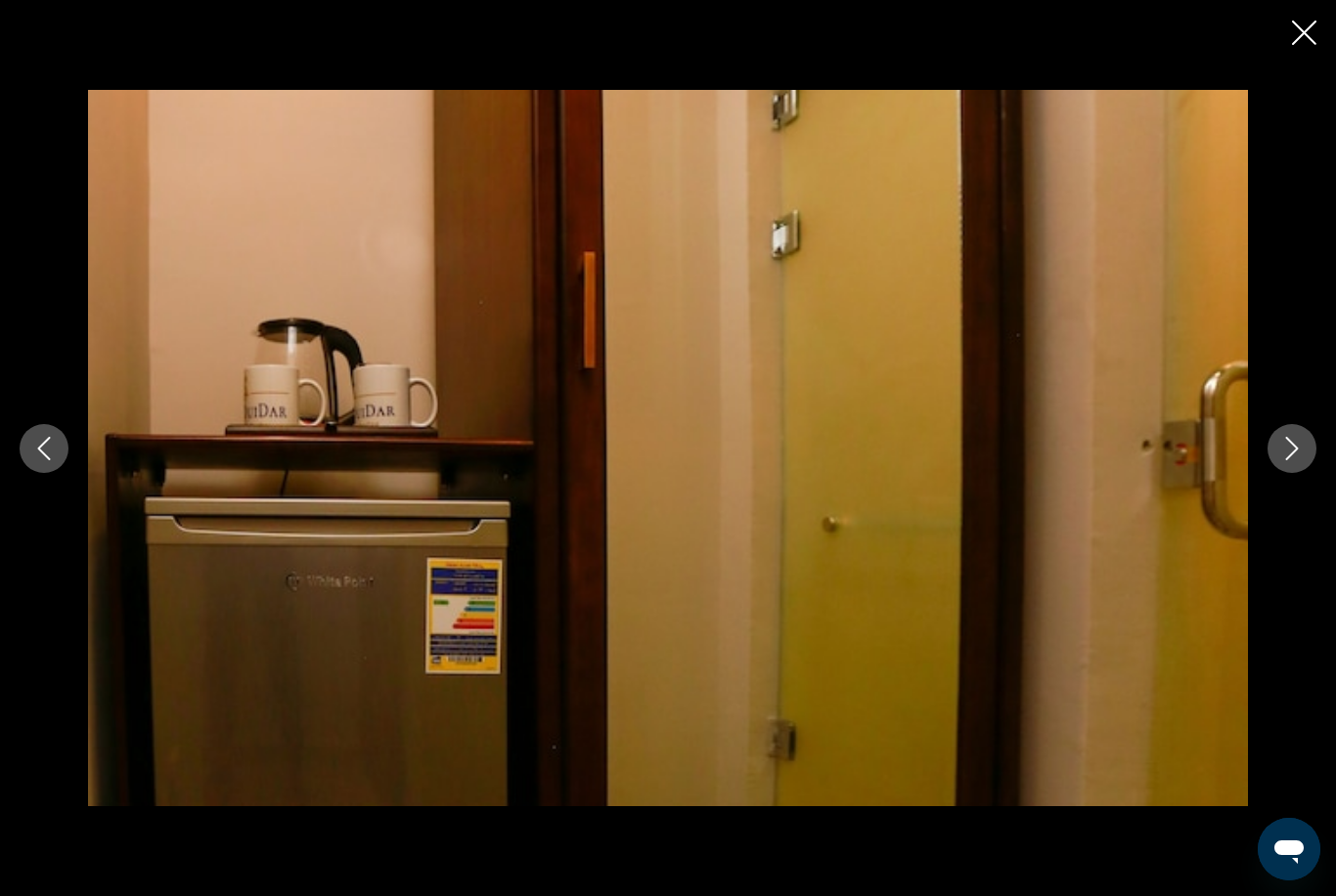
click at [1281, 460] on icon "Next image" at bounding box center [1291, 448] width 24 height 24
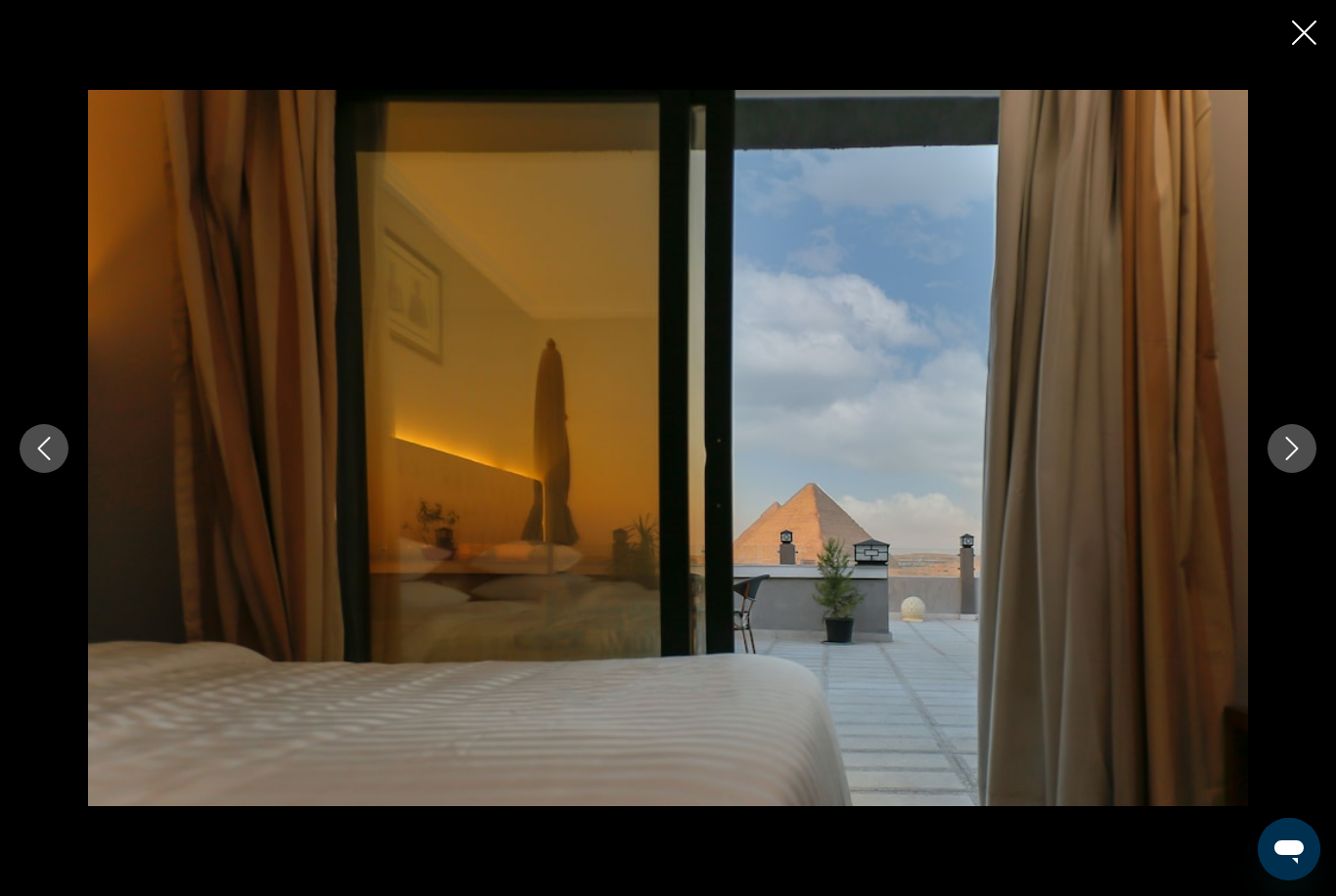
click at [1290, 460] on icon "Next image" at bounding box center [1291, 448] width 13 height 24
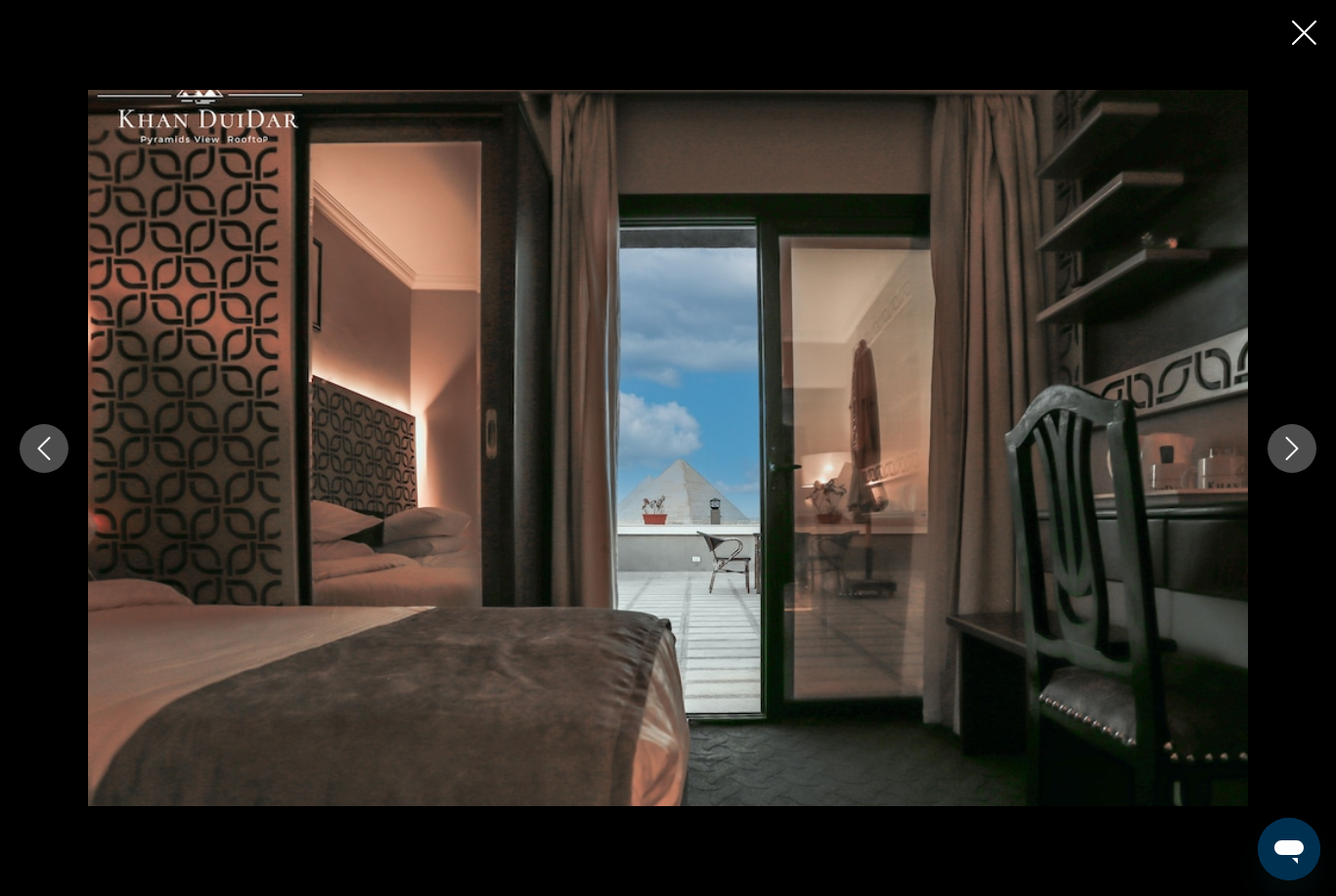
click at [1295, 460] on icon "Next image" at bounding box center [1291, 448] width 24 height 24
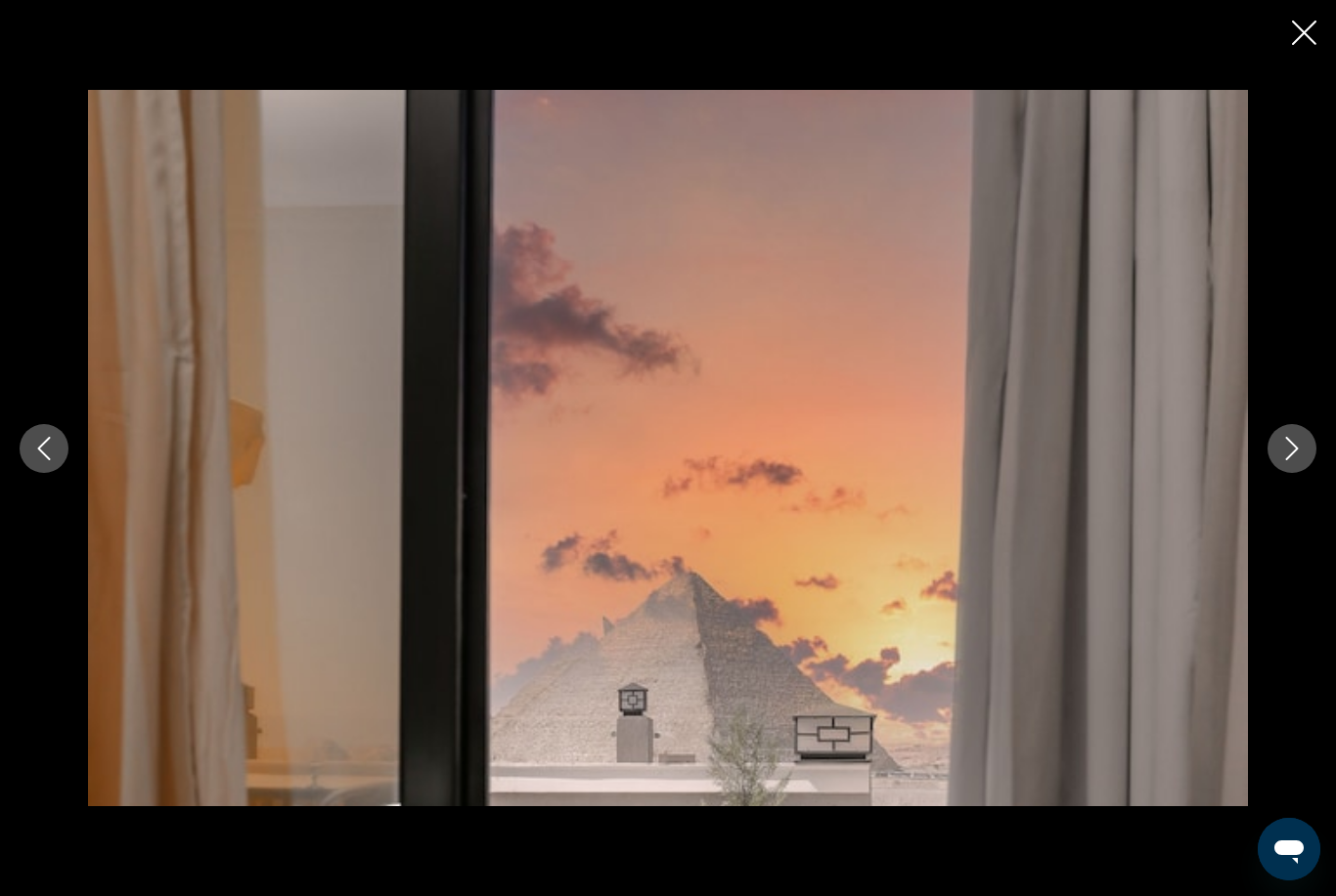
click at [1298, 464] on button "Next image" at bounding box center [1291, 448] width 49 height 49
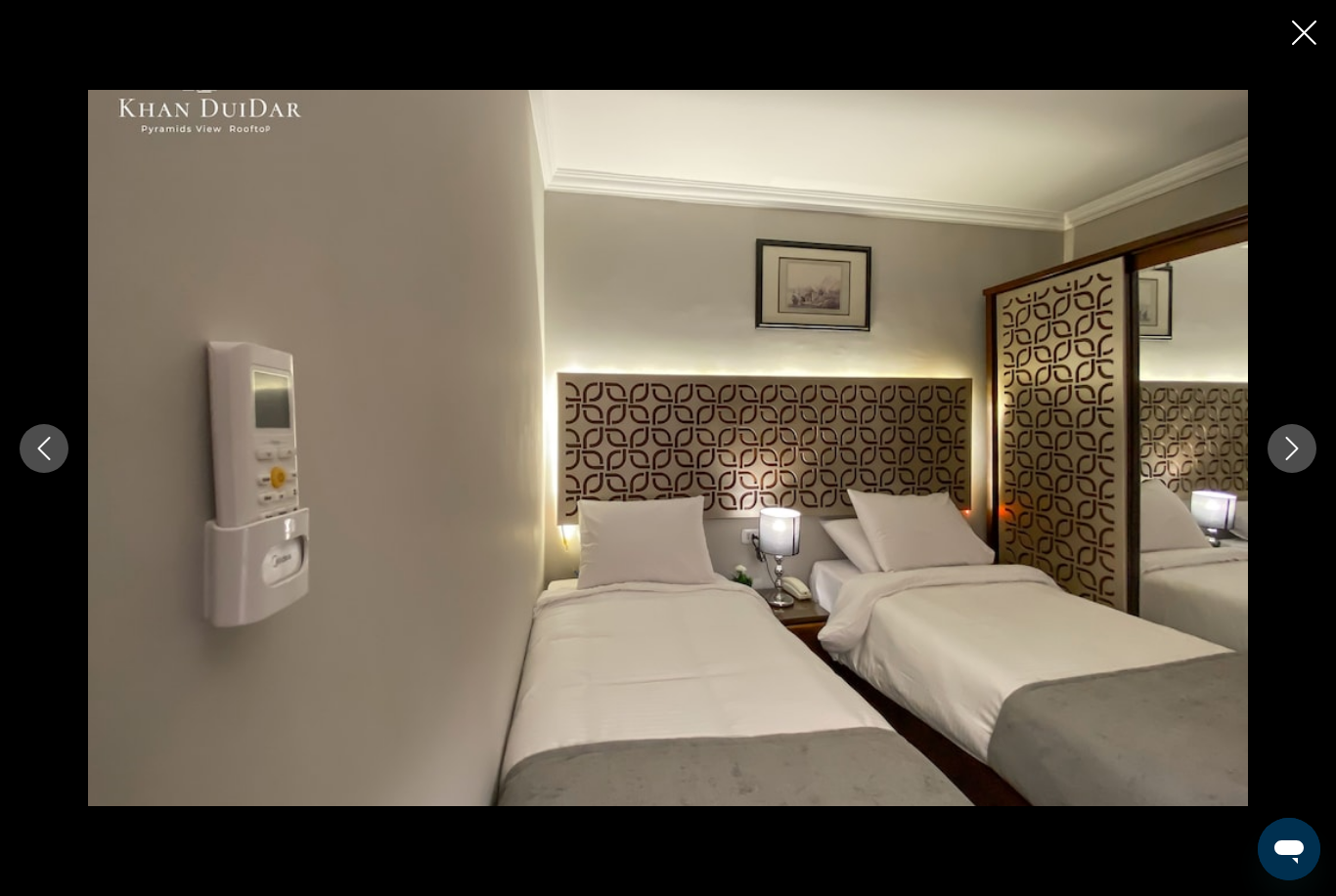
click at [1292, 460] on icon "Next image" at bounding box center [1291, 448] width 13 height 24
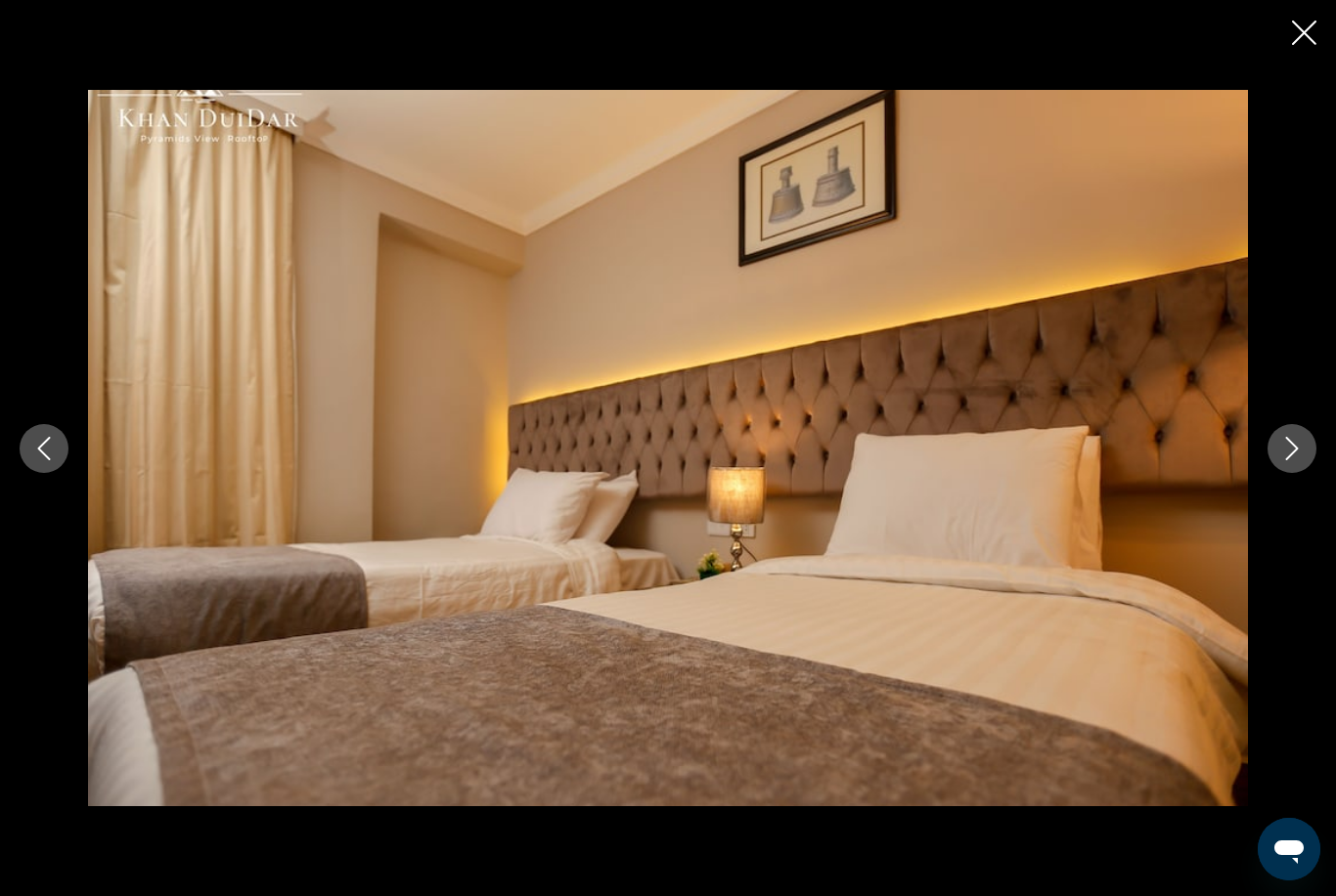
click at [1287, 460] on icon "Next image" at bounding box center [1291, 448] width 24 height 24
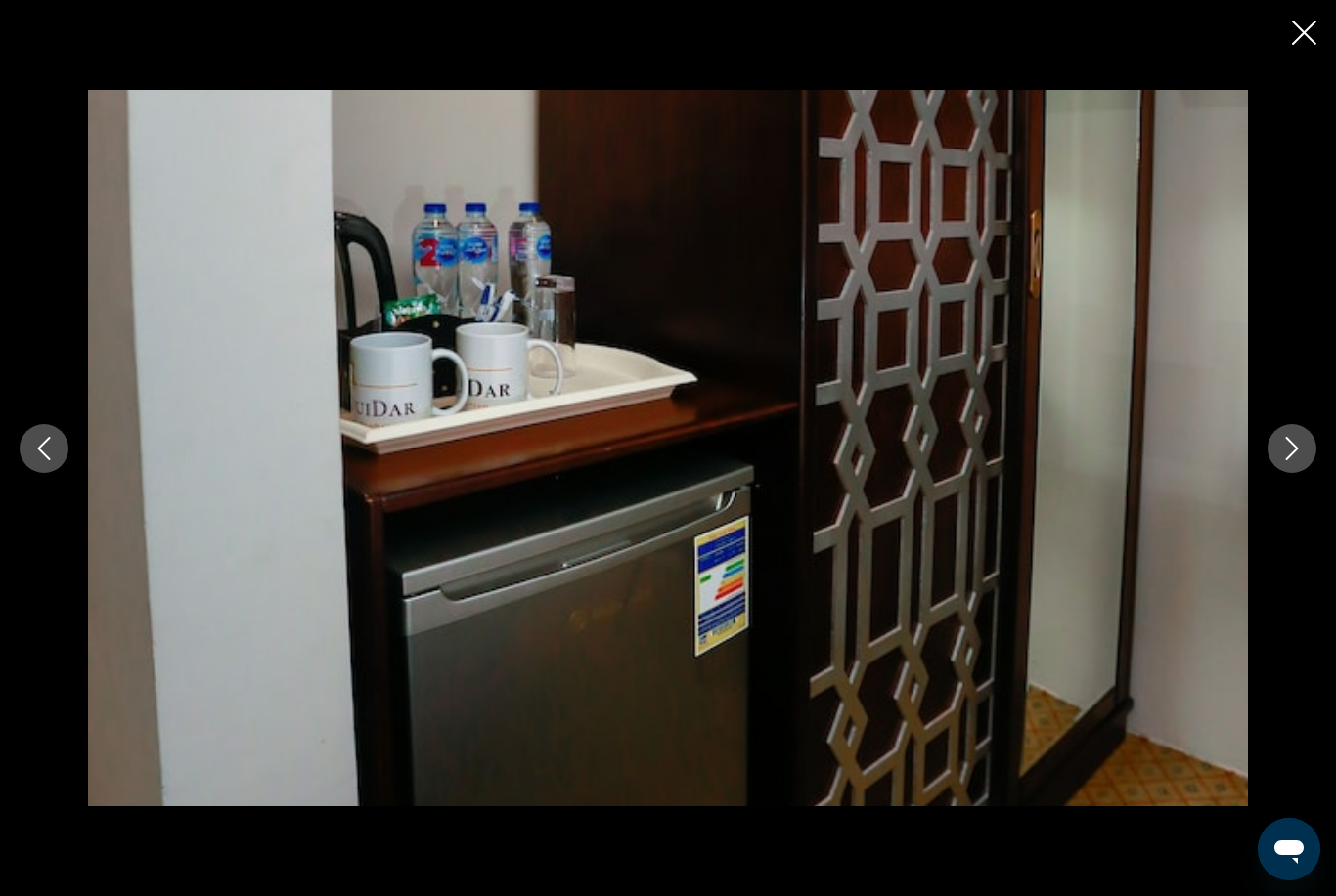
click at [1277, 473] on button "Next image" at bounding box center [1291, 448] width 49 height 49
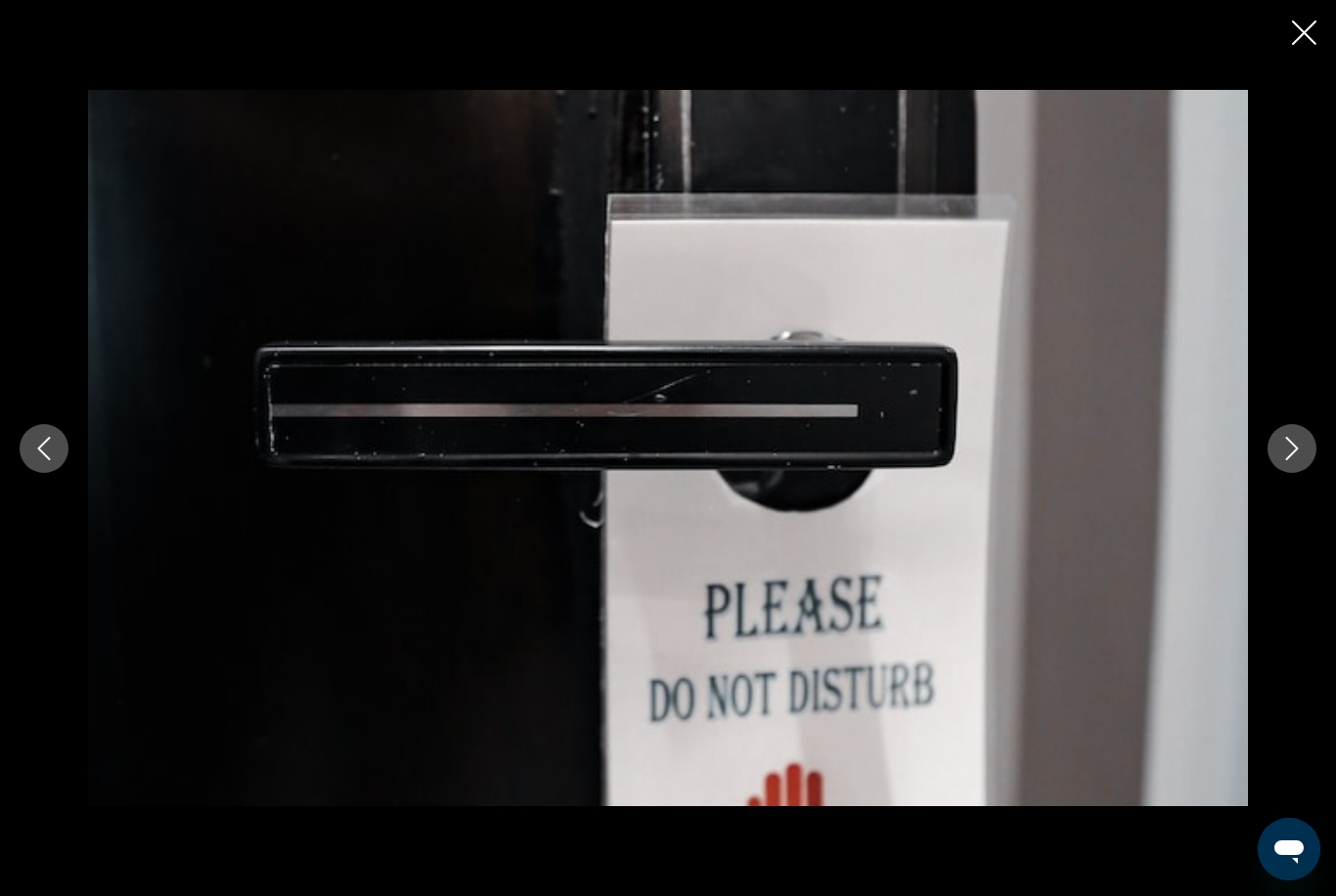
click at [1277, 473] on button "Next image" at bounding box center [1291, 448] width 49 height 49
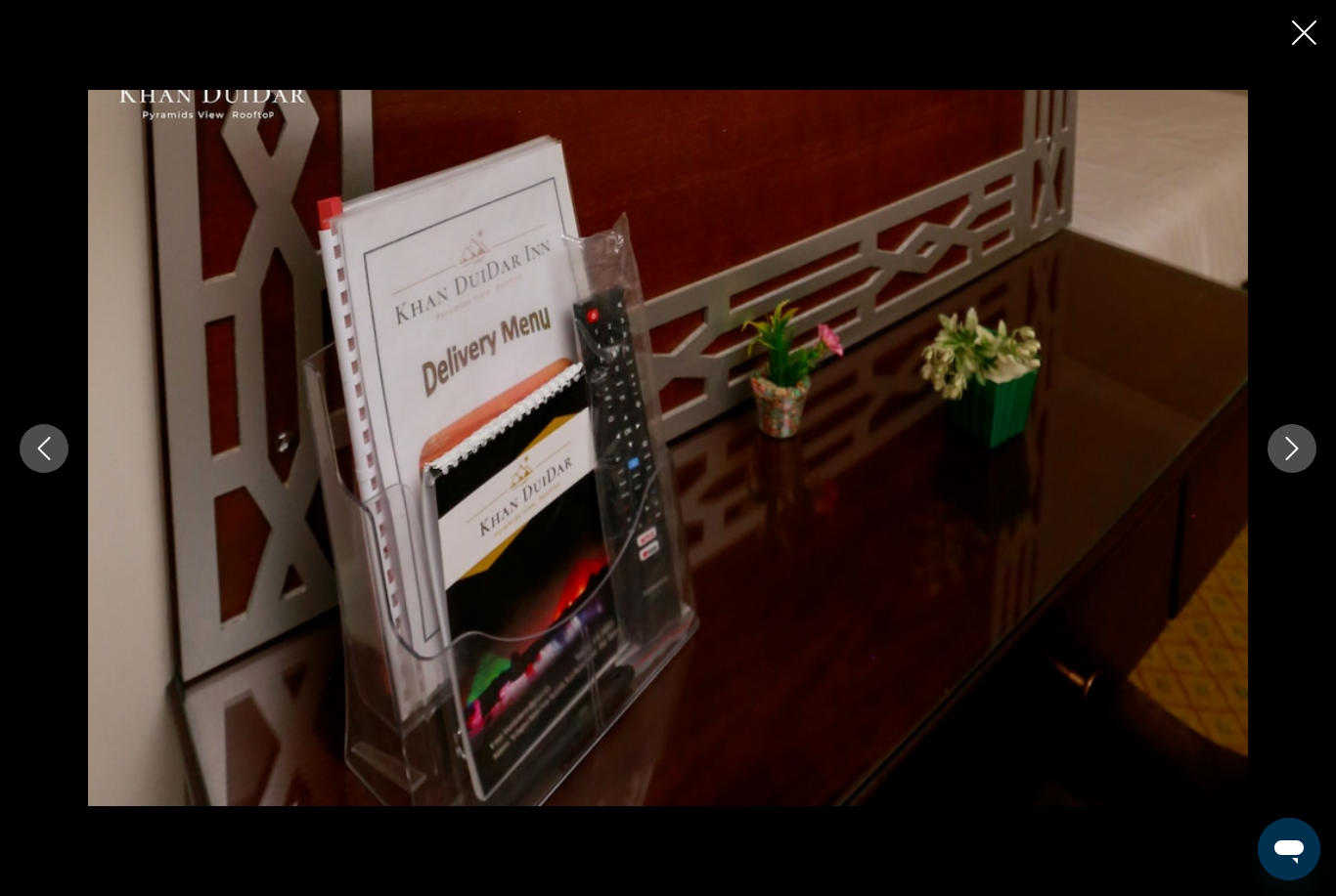
click at [1275, 473] on button "Next image" at bounding box center [1291, 448] width 49 height 49
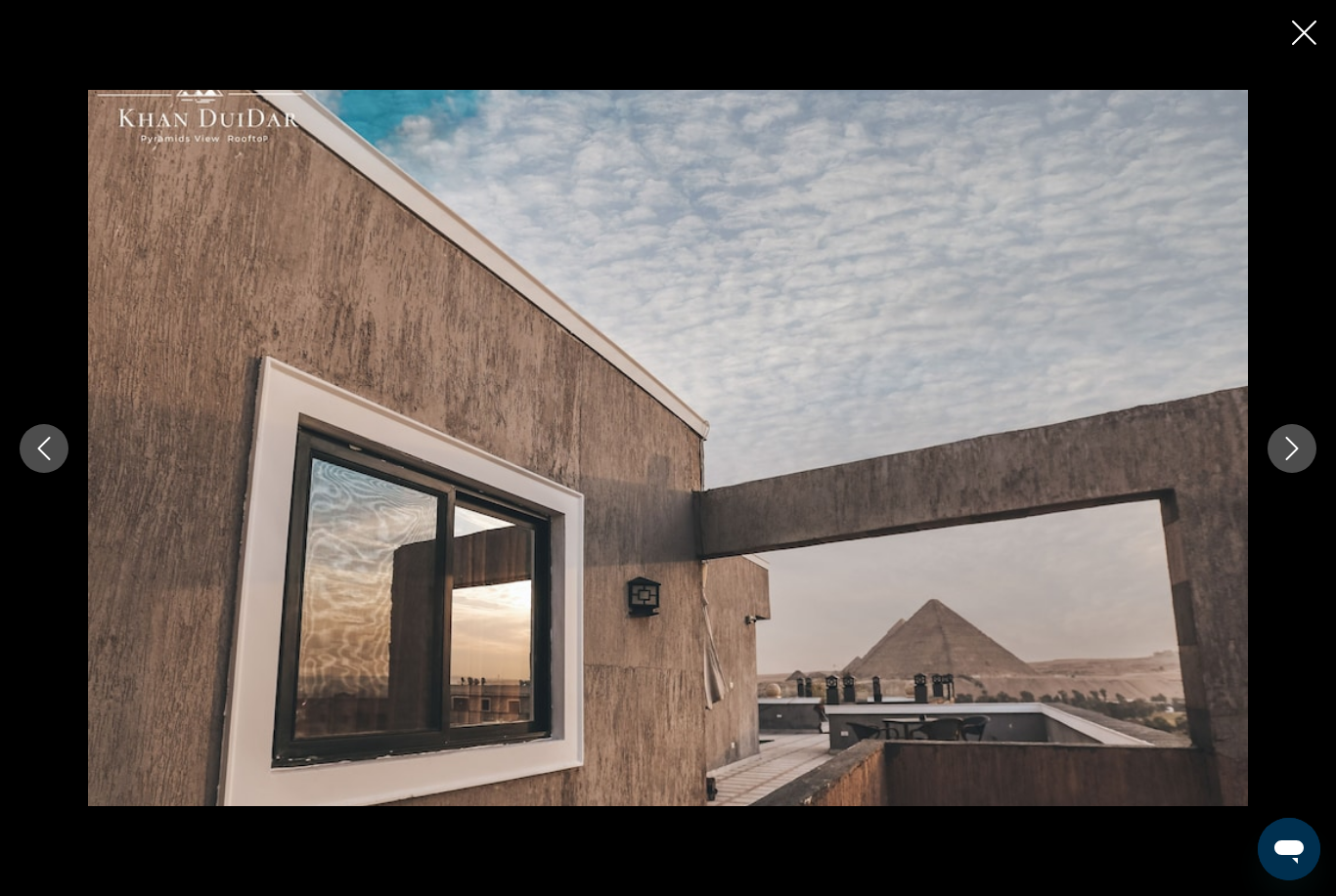
click at [1289, 460] on icon "Next image" at bounding box center [1291, 448] width 24 height 24
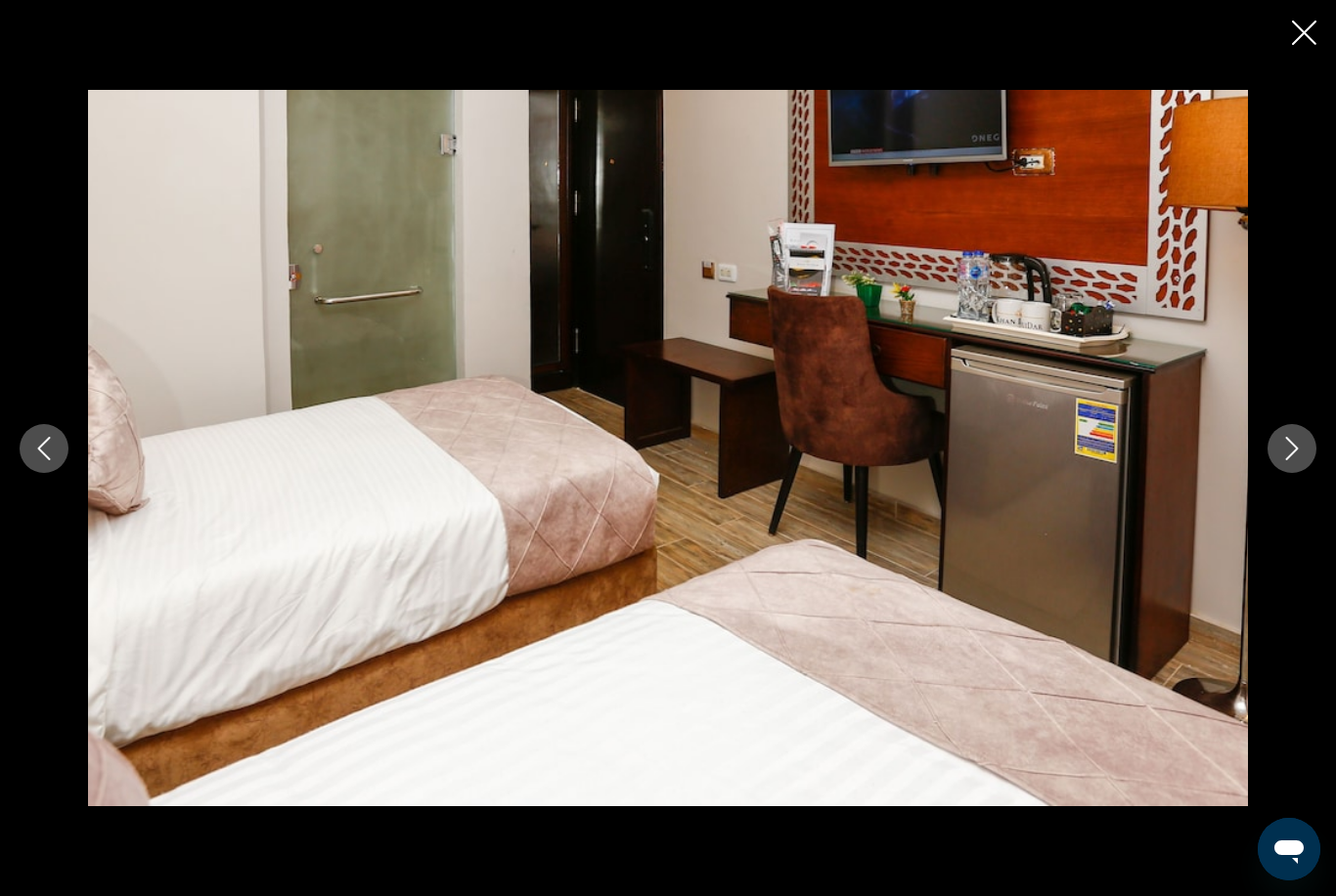
click at [1296, 460] on icon "Next image" at bounding box center [1291, 448] width 13 height 24
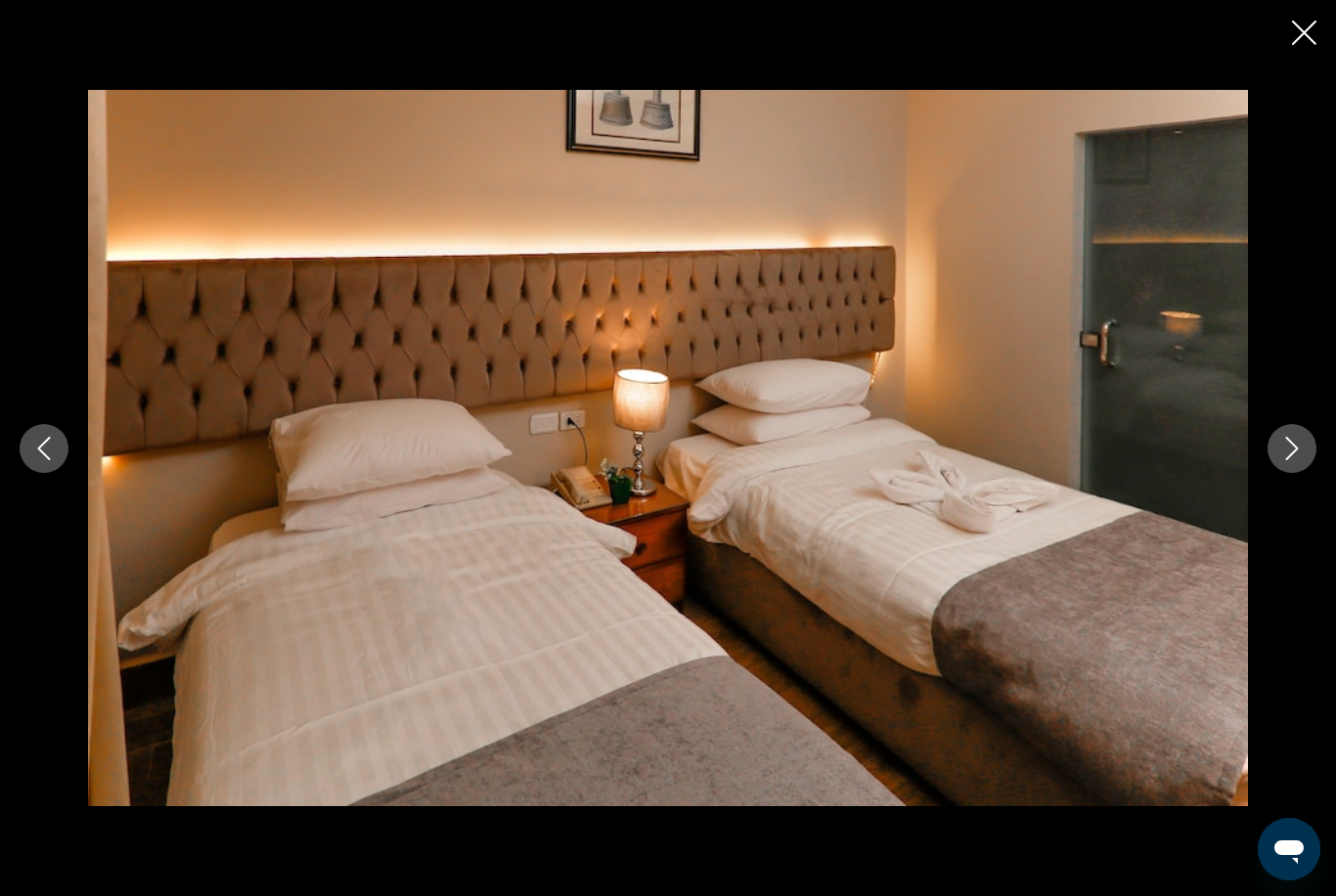
click at [1323, 22] on div "prev next" at bounding box center [668, 448] width 1336 height 896
click at [1314, 38] on icon "Close slideshow" at bounding box center [1303, 33] width 25 height 25
